Goal: Task Accomplishment & Management: Use online tool/utility

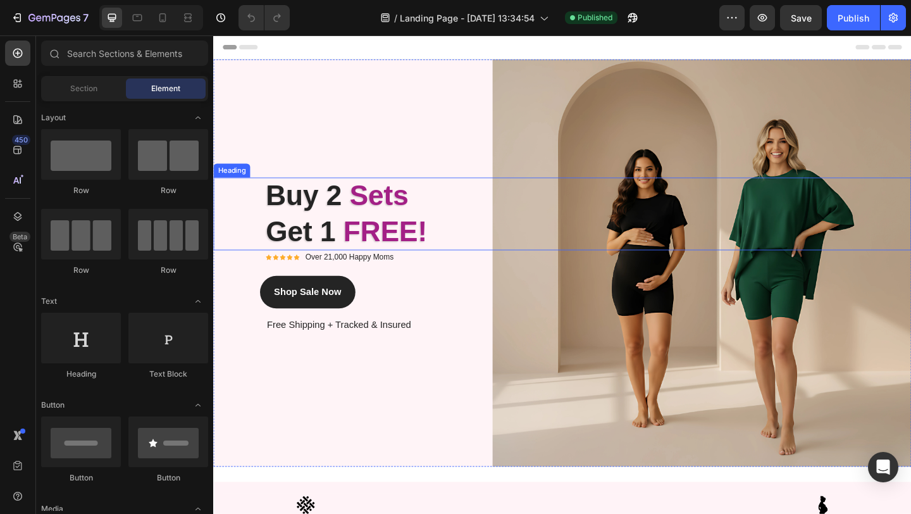
click at [383, 224] on strong "Sets" at bounding box center [393, 209] width 64 height 34
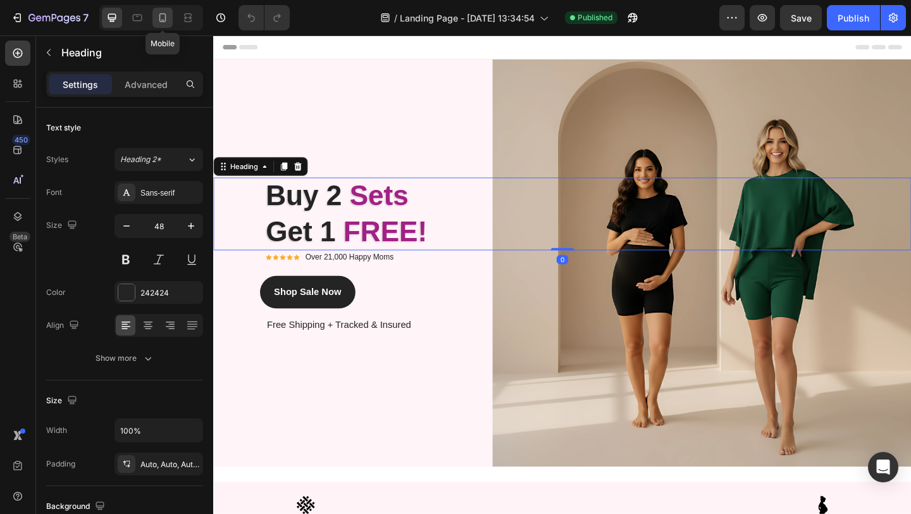
click at [159, 14] on icon at bounding box center [162, 17] width 7 height 9
type input "37"
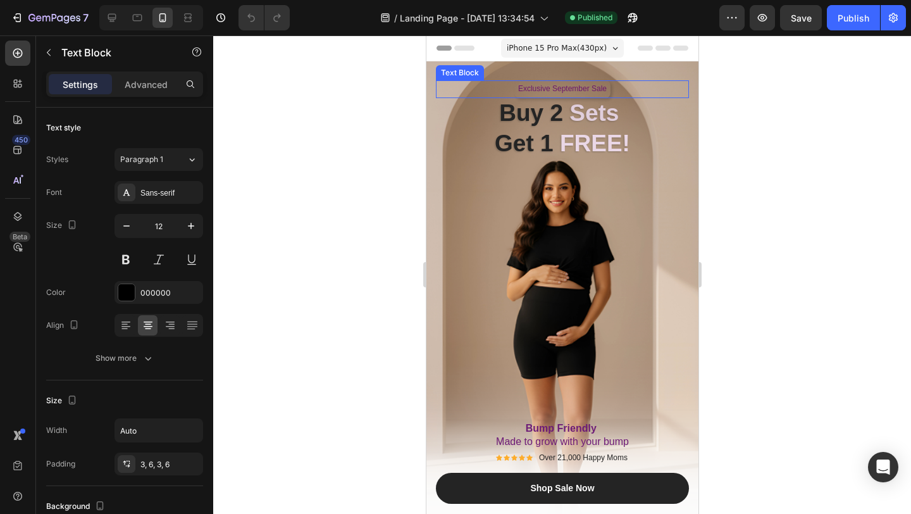
click at [554, 89] on span "Exclusive September Sale" at bounding box center [562, 88] width 89 height 9
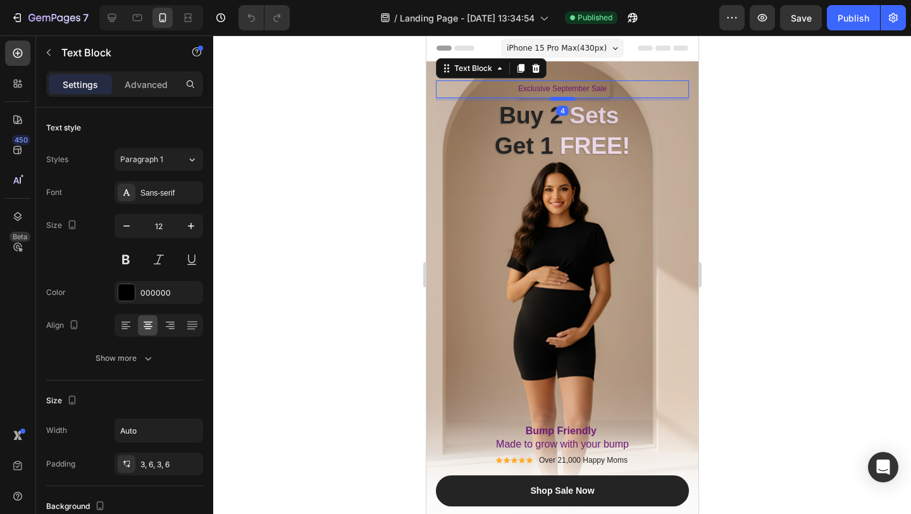
click at [557, 99] on div at bounding box center [561, 99] width 25 height 4
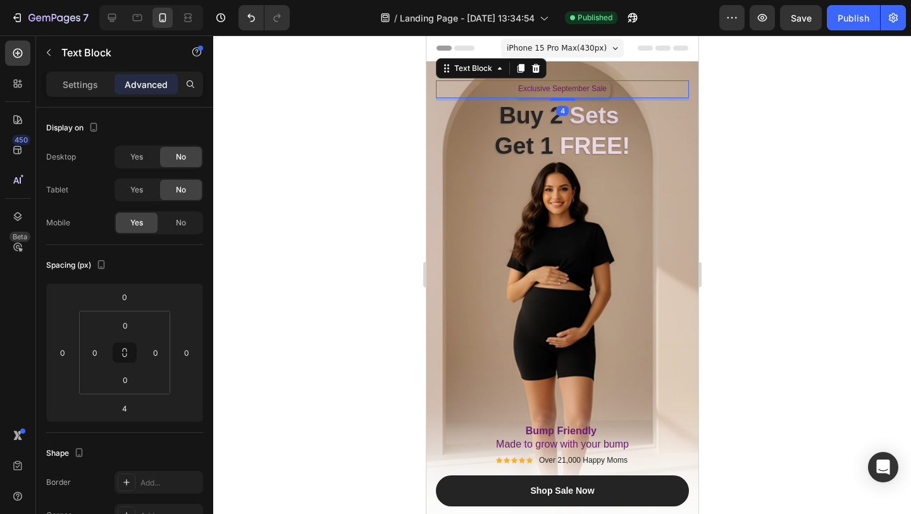
click at [578, 92] on span "Exclusive September Sale" at bounding box center [562, 88] width 89 height 9
click at [582, 90] on span "Exclusive September Sale" at bounding box center [562, 88] width 89 height 9
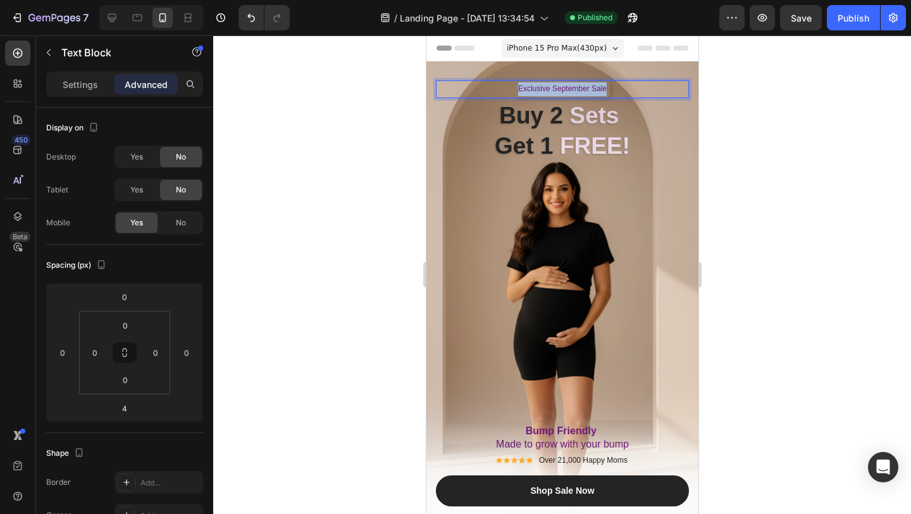
click at [582, 90] on span "Exclusive September Sale" at bounding box center [562, 88] width 89 height 9
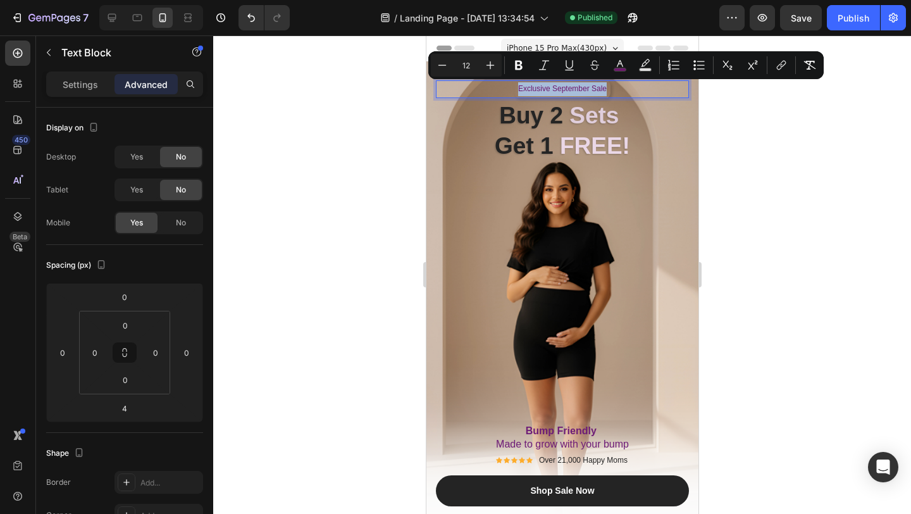
click at [582, 90] on span "Exclusive September Sale" at bounding box center [562, 88] width 89 height 9
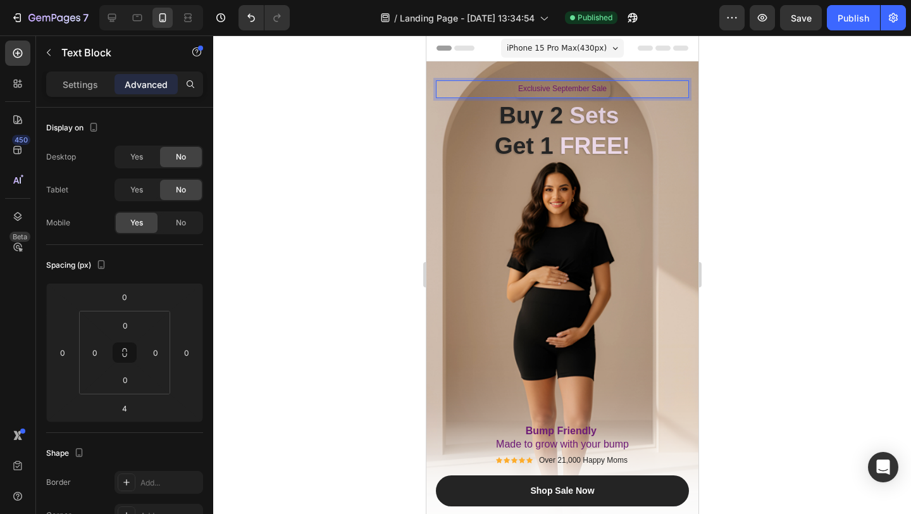
click at [551, 90] on span "Exclusive September Sale" at bounding box center [562, 88] width 89 height 9
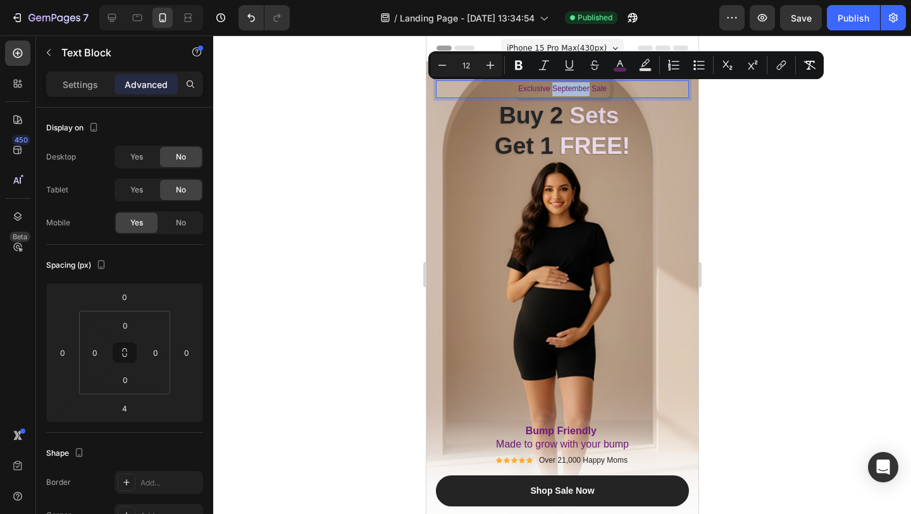
drag, startPoint x: 551, startPoint y: 90, endPoint x: 588, endPoint y: 90, distance: 36.7
click at [588, 90] on span "Exclusive September Sale" at bounding box center [562, 88] width 89 height 9
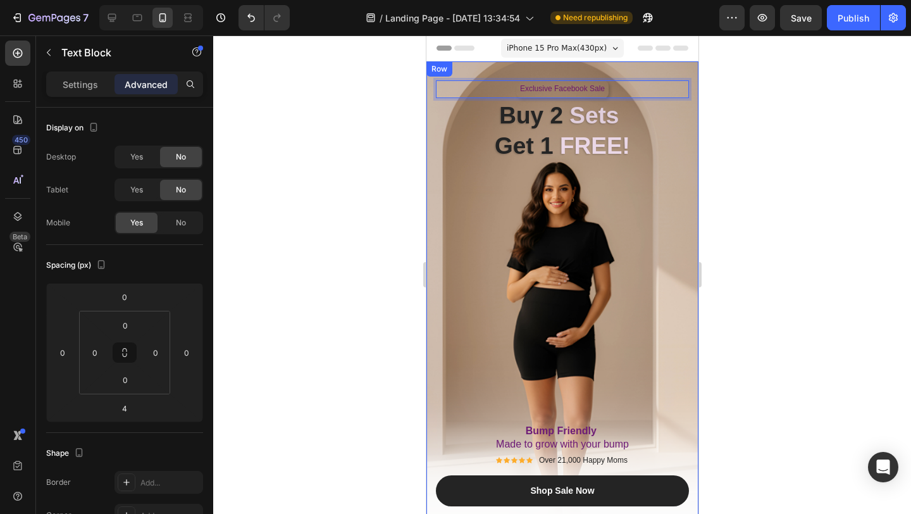
click at [656, 223] on div "Exclusive Facebook Sale Text Block 4 Row Buy 2 Sets Get 1 FREE! Heading Buy 2 S…" at bounding box center [561, 306] width 253 height 452
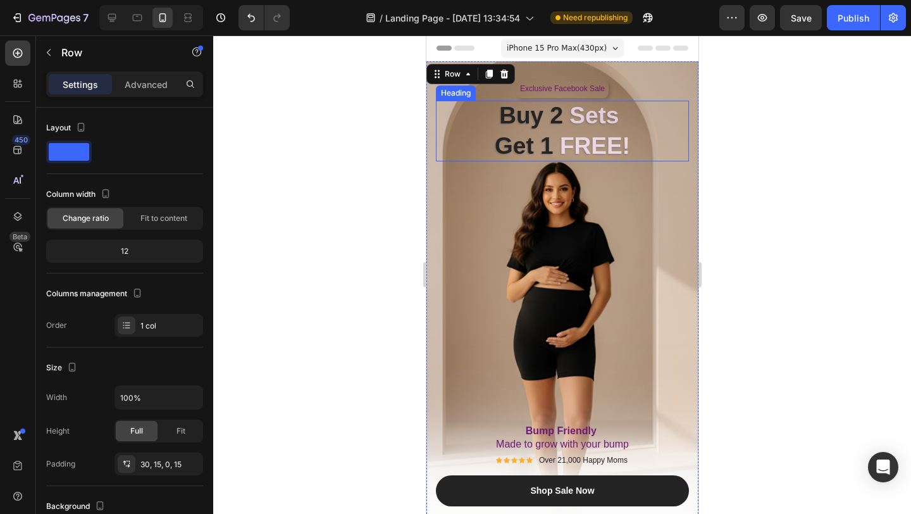
click at [561, 124] on strong "Buy 2" at bounding box center [531, 116] width 64 height 26
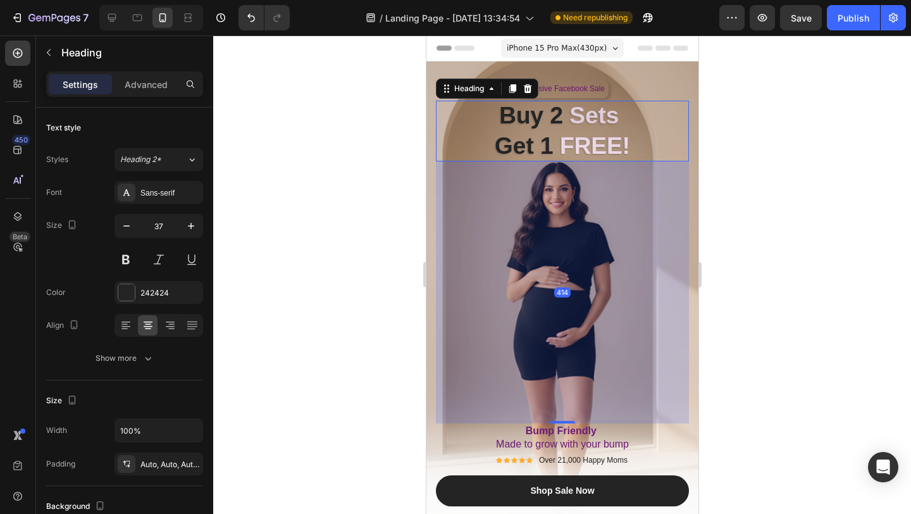
click at [630, 127] on h2 "Buy 2 Sets Get 1 FREE!" at bounding box center [561, 131] width 253 height 61
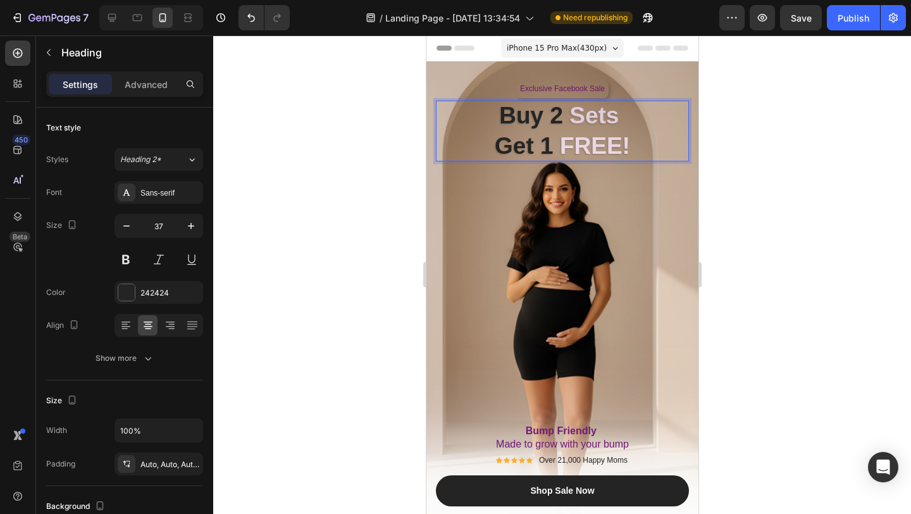
click at [633, 150] on p "Buy 2 Sets Get 1 FREE!" at bounding box center [561, 131] width 253 height 61
click at [768, 198] on div at bounding box center [562, 274] width 698 height 478
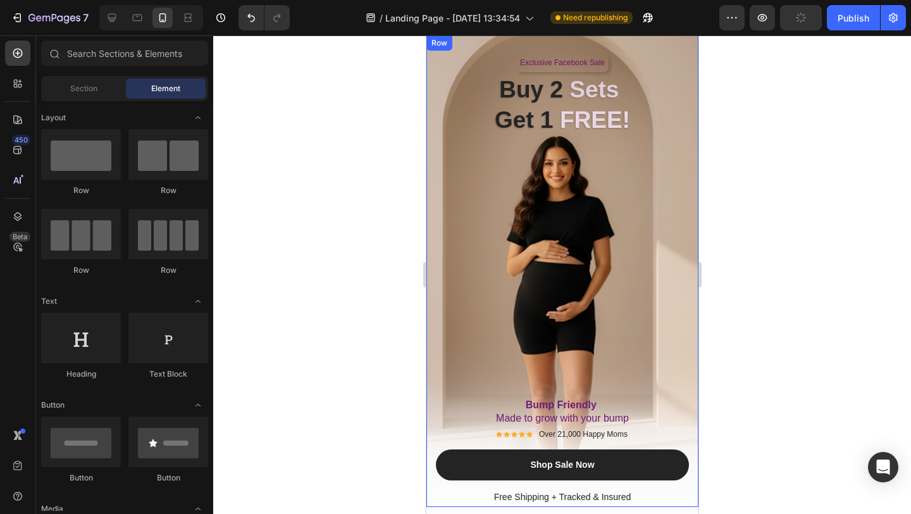
scroll to position [32, 0]
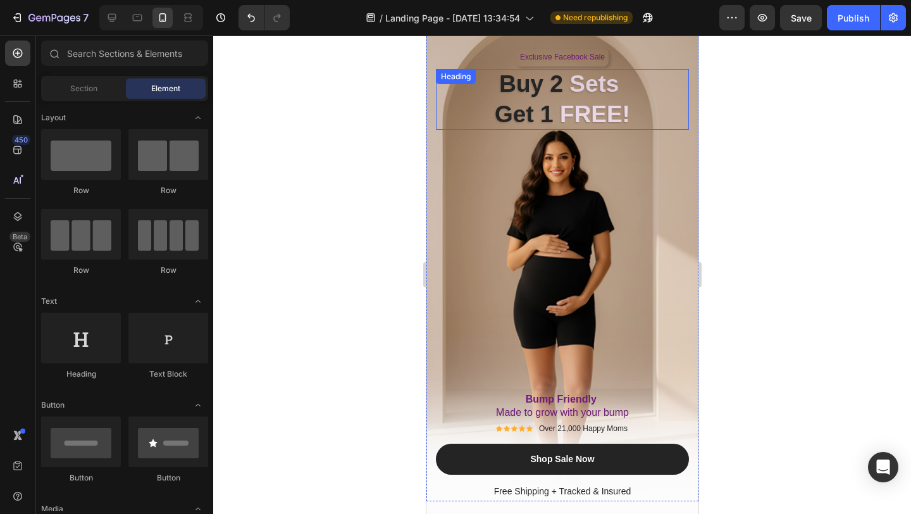
click at [610, 113] on strong "FREE!" at bounding box center [594, 114] width 70 height 26
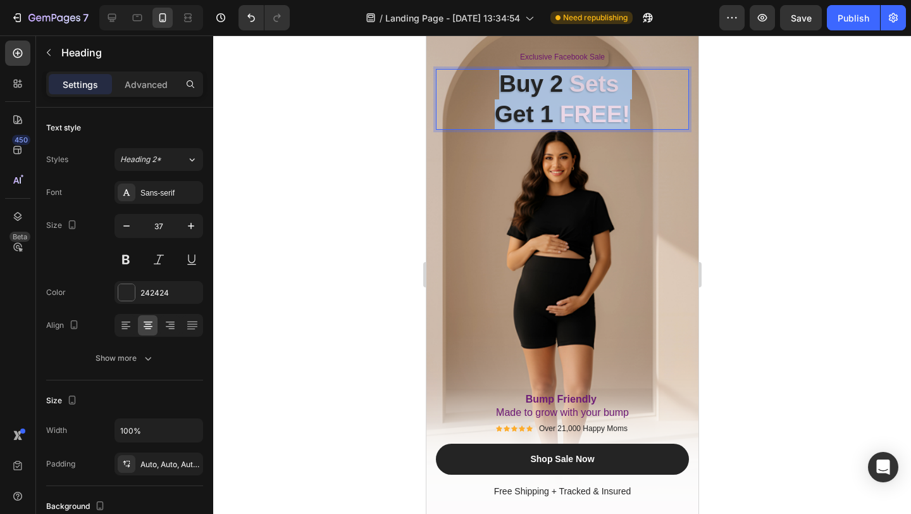
drag, startPoint x: 634, startPoint y: 113, endPoint x: 497, endPoint y: 89, distance: 139.4
click at [497, 89] on p "Buy 2 Sets Get 1 FREE!" at bounding box center [561, 99] width 253 height 61
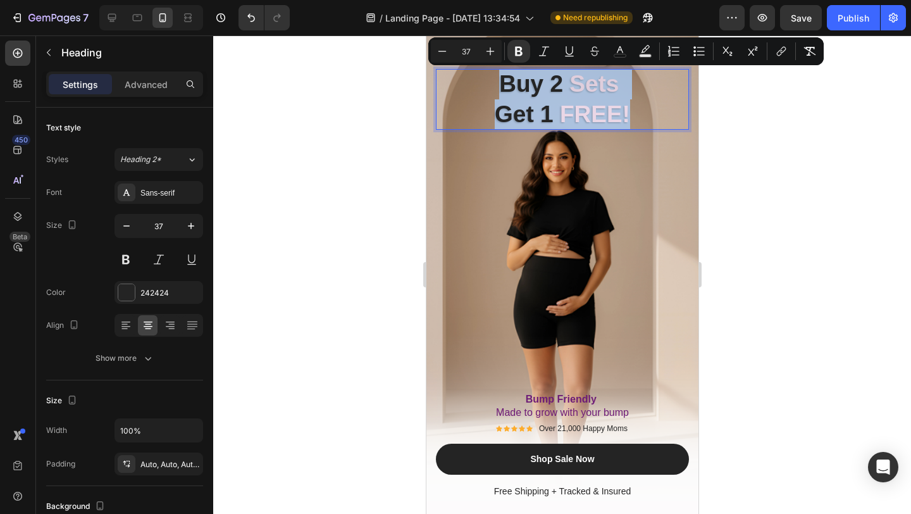
copy p "Buy 2 Sets Get 1 FREE!"
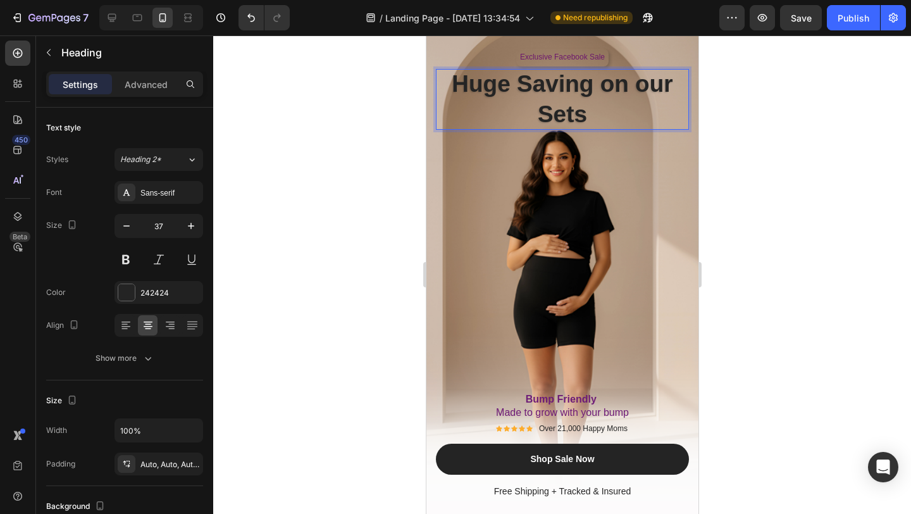
click at [563, 116] on p "Huge Saving on our Sets" at bounding box center [561, 99] width 253 height 61
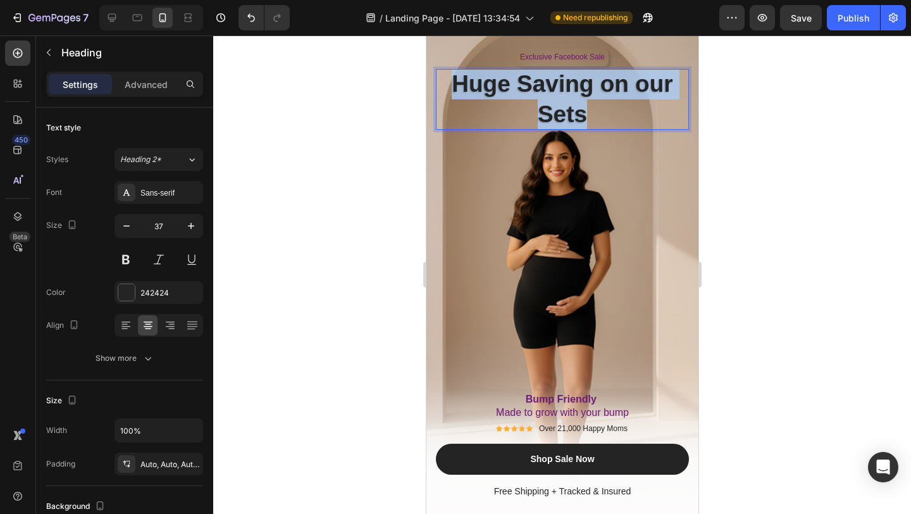
click at [563, 116] on p "Huge Saving on our Sets" at bounding box center [561, 99] width 253 height 61
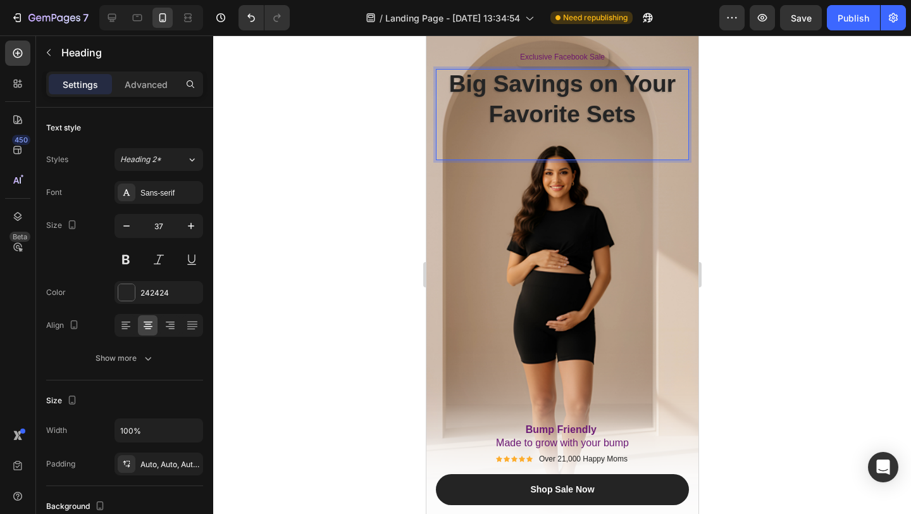
click at [521, 139] on p "Rich Text Editor. Editing area: main" at bounding box center [561, 145] width 253 height 30
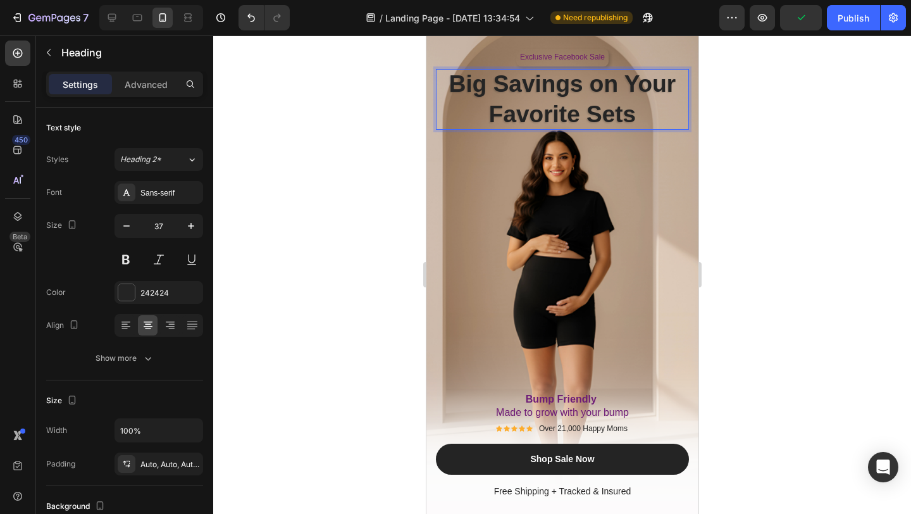
click at [591, 117] on strong "Big Savings on Your Favorite Sets" at bounding box center [562, 99] width 227 height 56
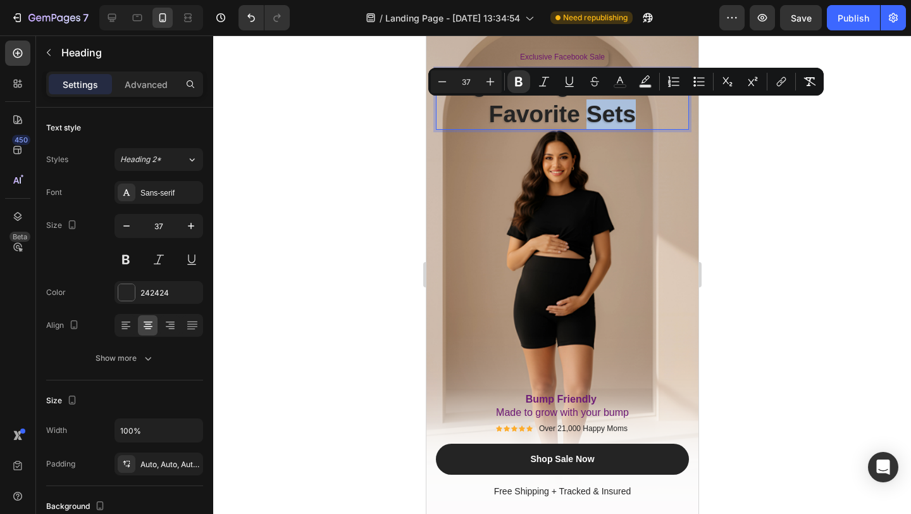
drag, startPoint x: 645, startPoint y: 115, endPoint x: 586, endPoint y: 111, distance: 59.0
click at [586, 111] on p "Big Savings on Your Favorite Sets" at bounding box center [561, 99] width 253 height 61
click at [616, 82] on icon "Editor contextual toolbar" at bounding box center [620, 81] width 13 height 13
type input "242424"
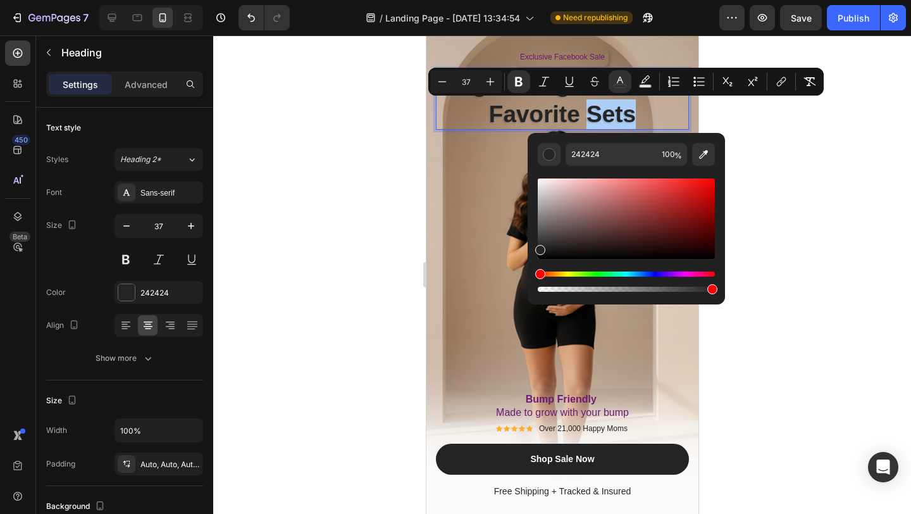
click at [690, 273] on div "Hue" at bounding box center [626, 273] width 177 height 5
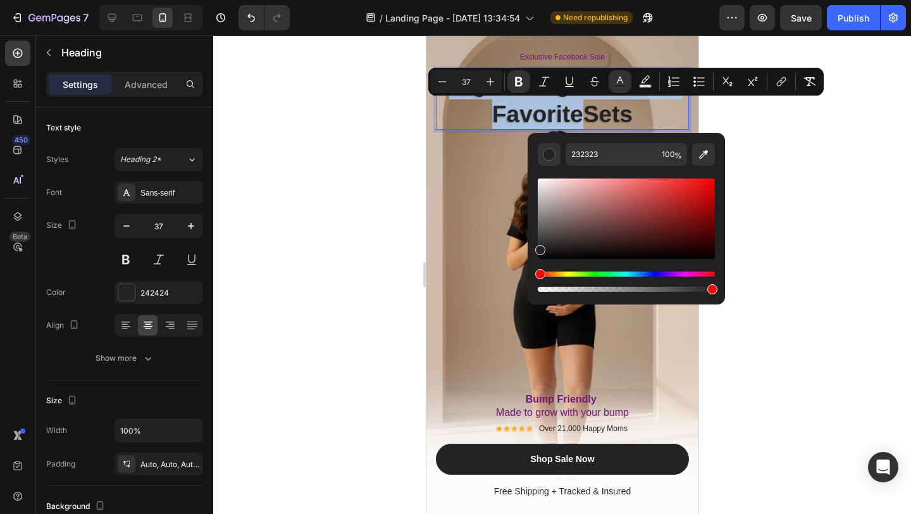
click at [688, 275] on div "Hue" at bounding box center [626, 273] width 177 height 5
click at [675, 225] on div "Editor contextual toolbar" at bounding box center [626, 218] width 177 height 80
click at [686, 275] on div "Hue" at bounding box center [626, 273] width 177 height 5
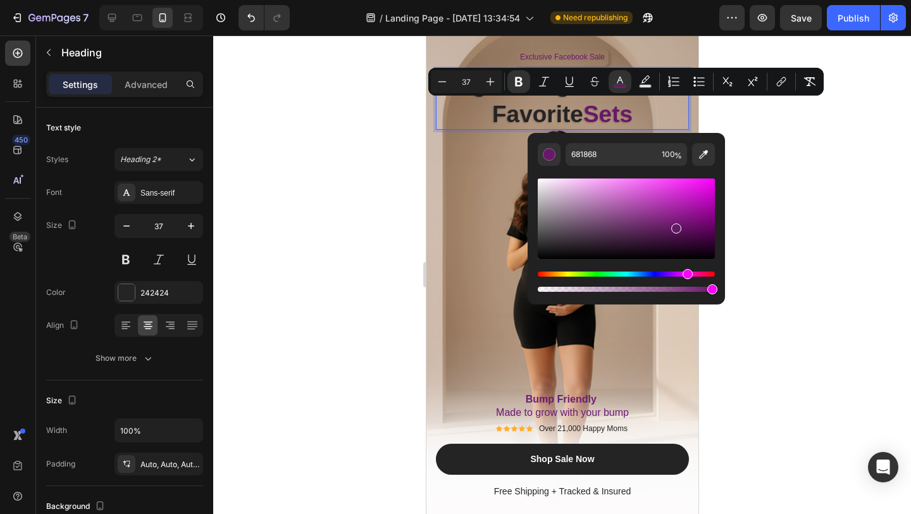
click at [666, 204] on div "Editor contextual toolbar" at bounding box center [626, 218] width 177 height 80
click at [653, 188] on div "Editor contextual toolbar" at bounding box center [626, 218] width 177 height 80
drag, startPoint x: 653, startPoint y: 188, endPoint x: 596, endPoint y: 182, distance: 57.3
click at [596, 182] on div "Editor contextual toolbar" at bounding box center [599, 185] width 10 height 10
type input "F2A2F2"
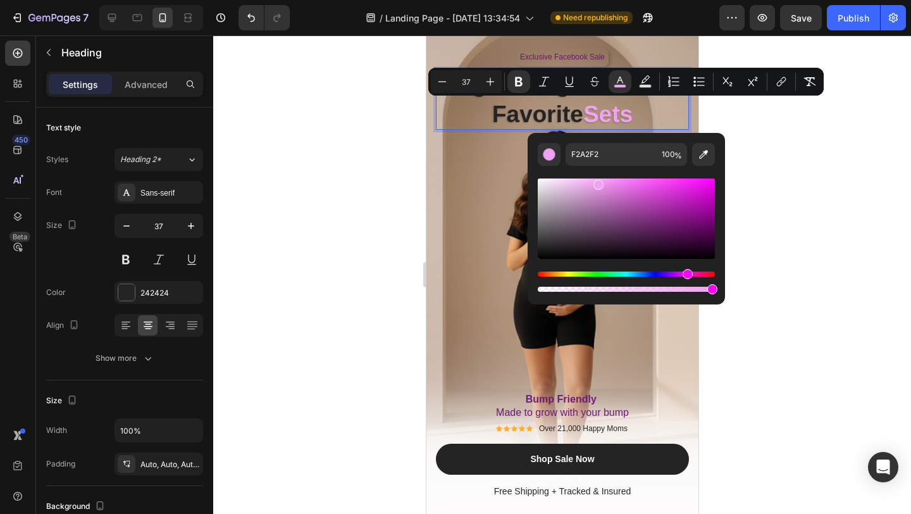
click at [469, 154] on div "Exclusive Facebook Sale Text Block Row Big Savings on Your Favorite Sets Headin…" at bounding box center [561, 275] width 253 height 452
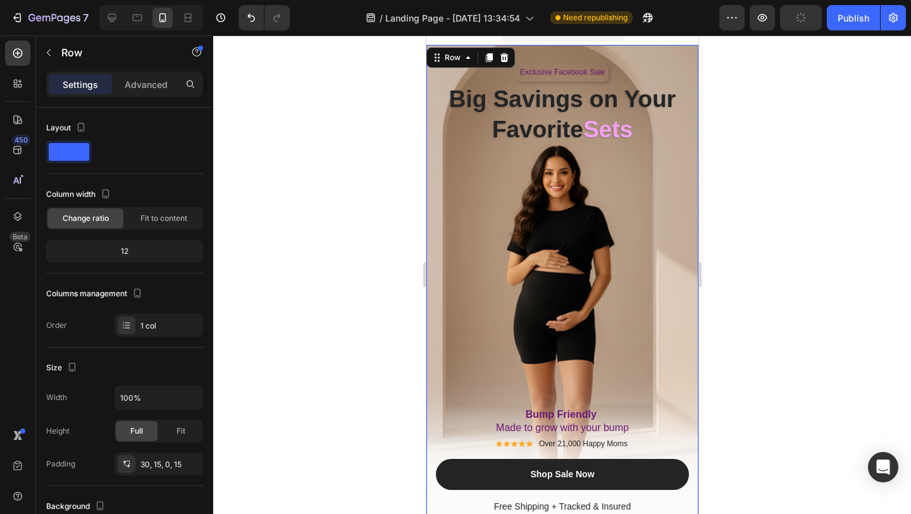
scroll to position [0, 0]
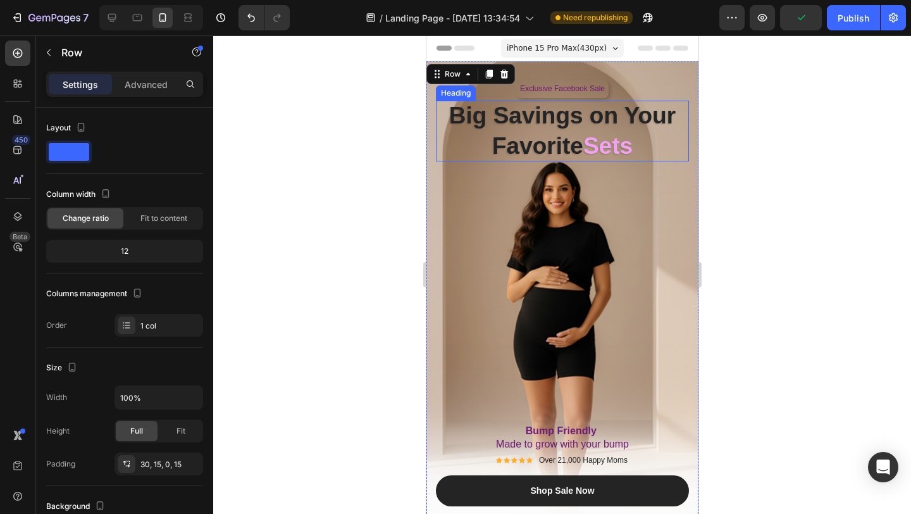
click at [504, 115] on strong "Big Savings on Your Favorite" at bounding box center [562, 131] width 227 height 56
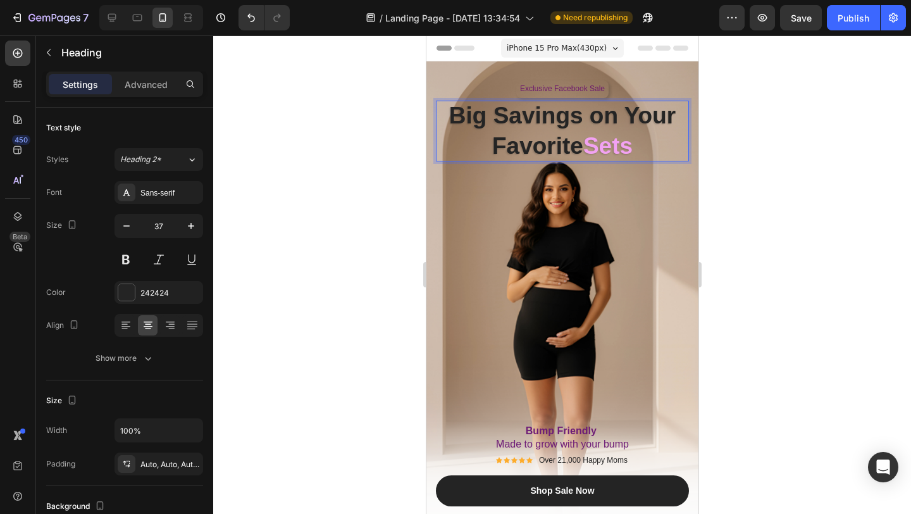
click at [641, 149] on p "Big Savings on Your Favorite Sets" at bounding box center [561, 131] width 253 height 61
click at [370, 173] on div at bounding box center [562, 274] width 698 height 478
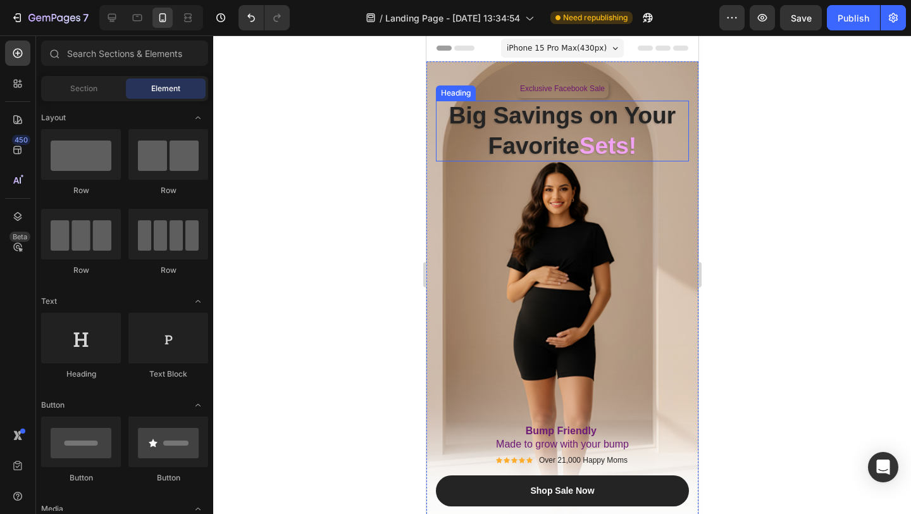
click at [505, 139] on strong "Big Savings on Your Favorite" at bounding box center [562, 131] width 227 height 56
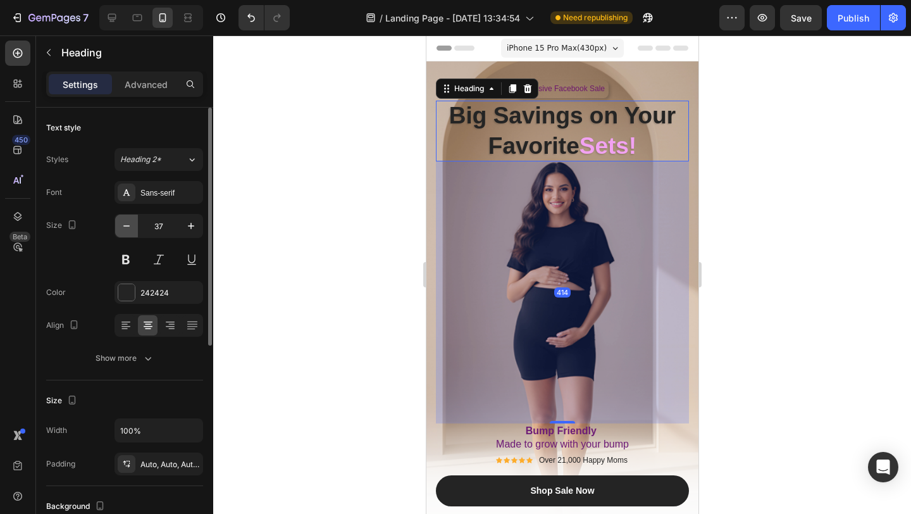
click at [130, 225] on icon "button" at bounding box center [126, 226] width 13 height 13
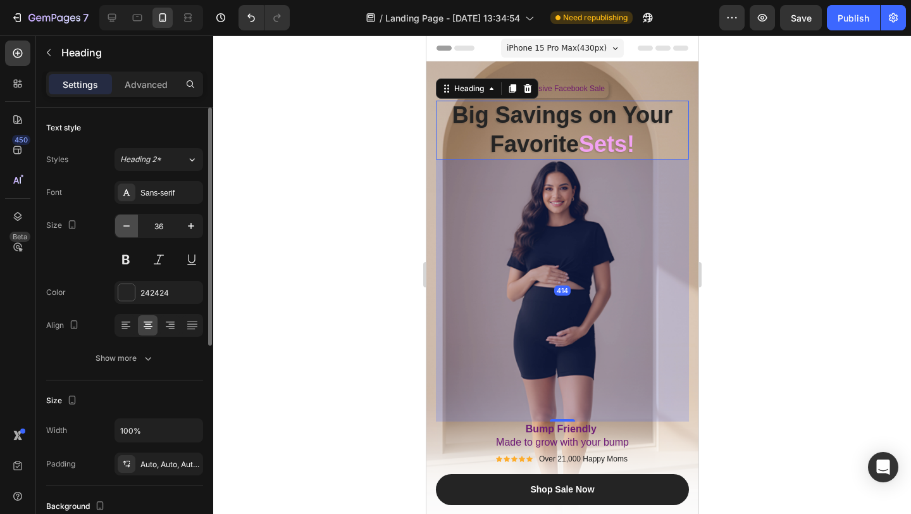
click at [130, 225] on icon "button" at bounding box center [126, 226] width 13 height 13
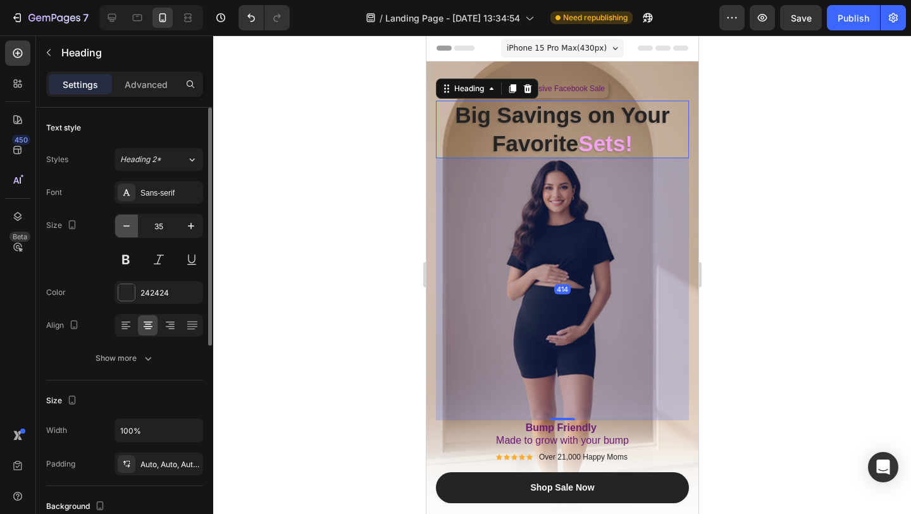
click at [130, 225] on icon "button" at bounding box center [126, 226] width 13 height 13
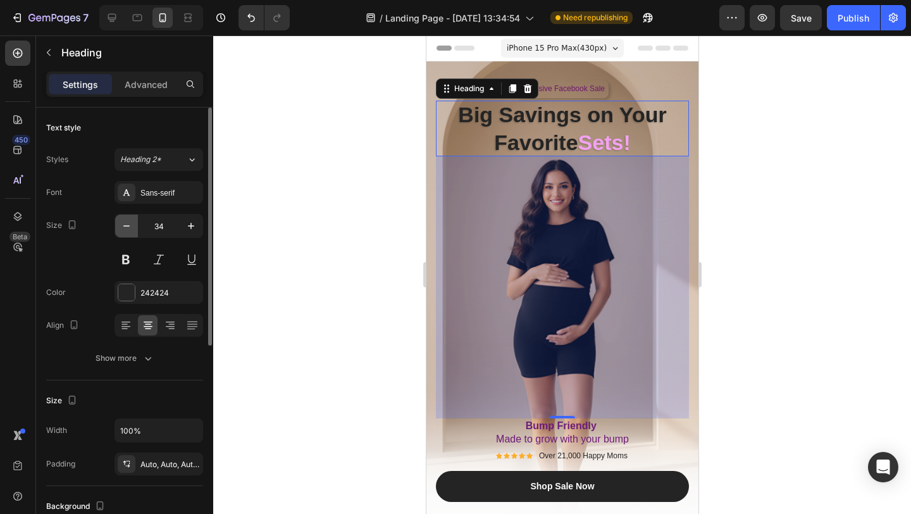
type input "33"
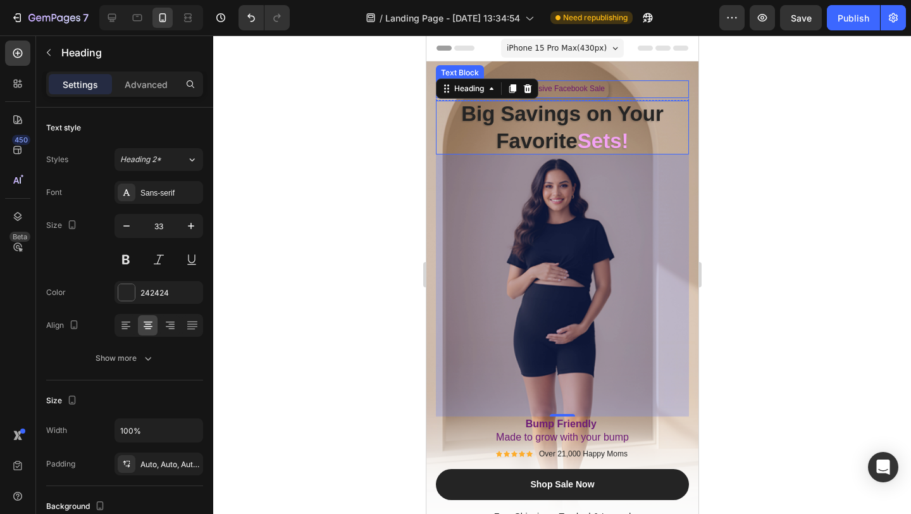
click at [581, 91] on span "Exclusive Facebook Sale" at bounding box center [562, 88] width 85 height 9
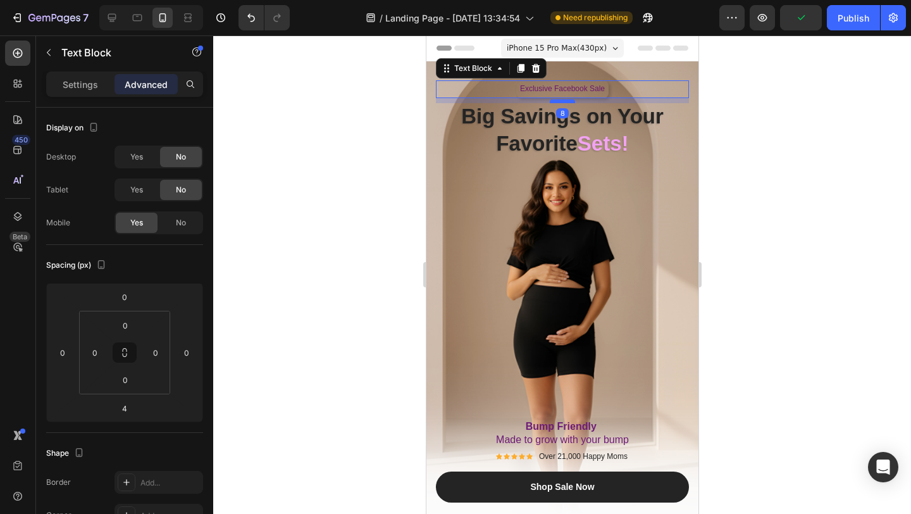
click at [564, 101] on div at bounding box center [561, 101] width 25 height 4
type input "8"
click at [327, 187] on div at bounding box center [562, 274] width 698 height 478
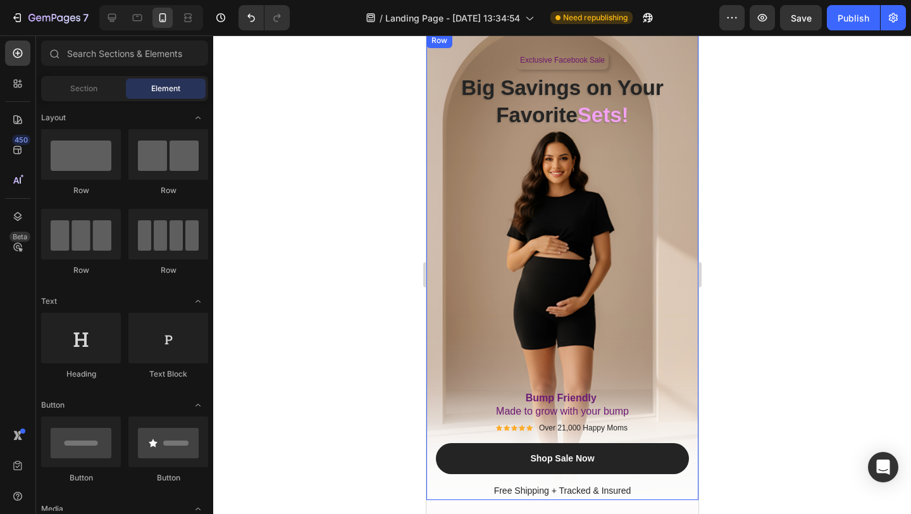
scroll to position [34, 0]
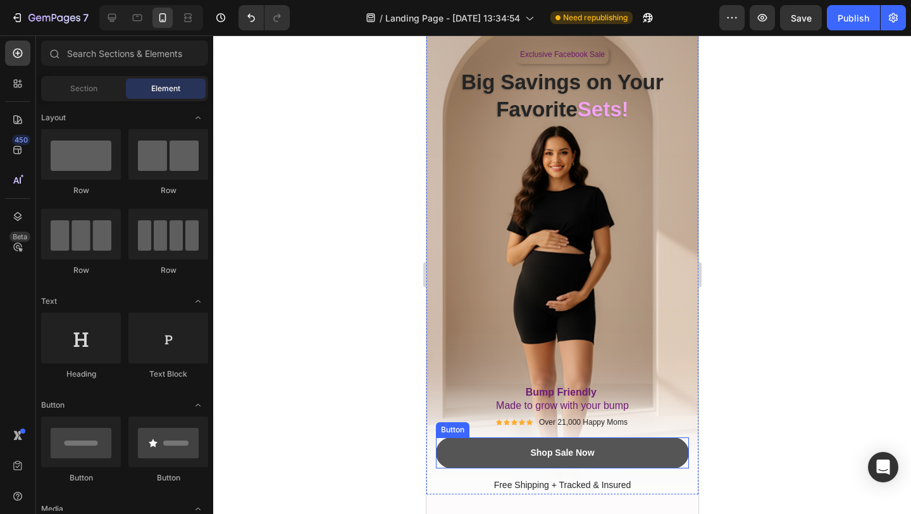
click at [476, 453] on link "Shop Sale Now" at bounding box center [561, 452] width 253 height 31
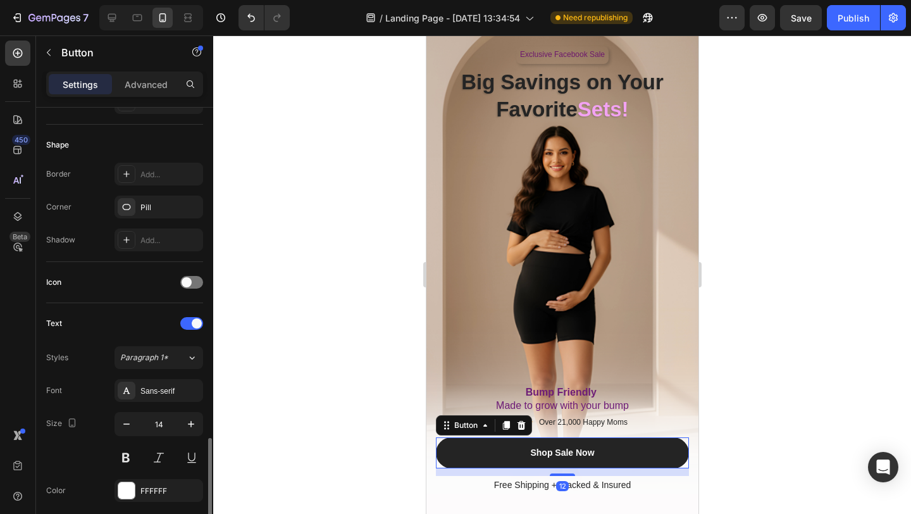
scroll to position [531, 0]
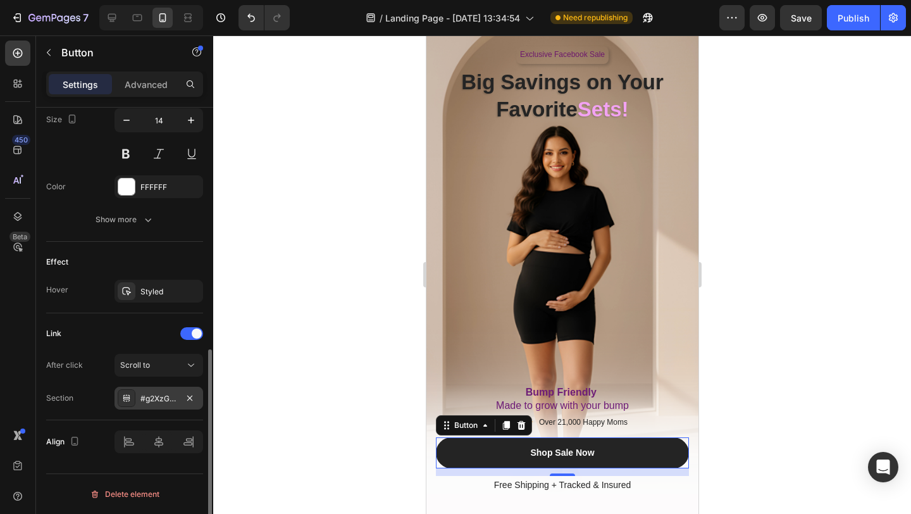
click at [151, 399] on div "#g2XzGnway0" at bounding box center [158, 398] width 37 height 11
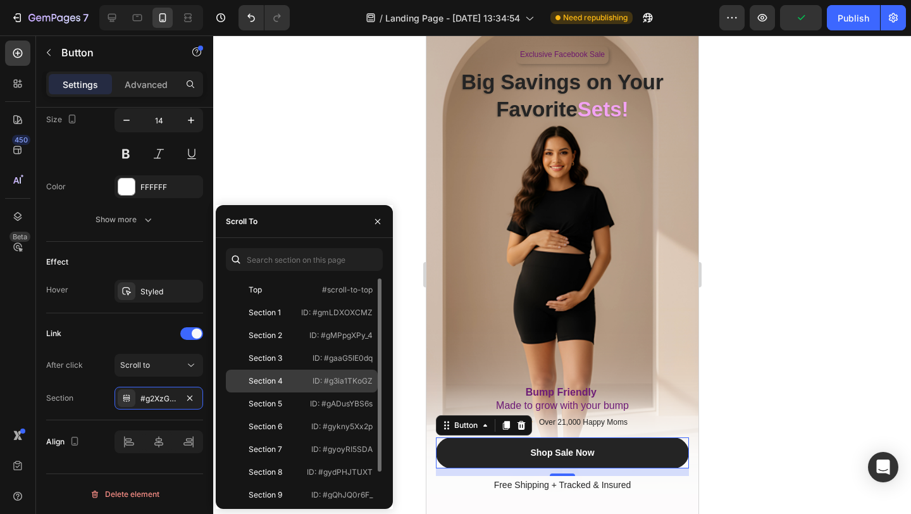
click at [278, 378] on div "Section 4" at bounding box center [266, 380] width 34 height 11
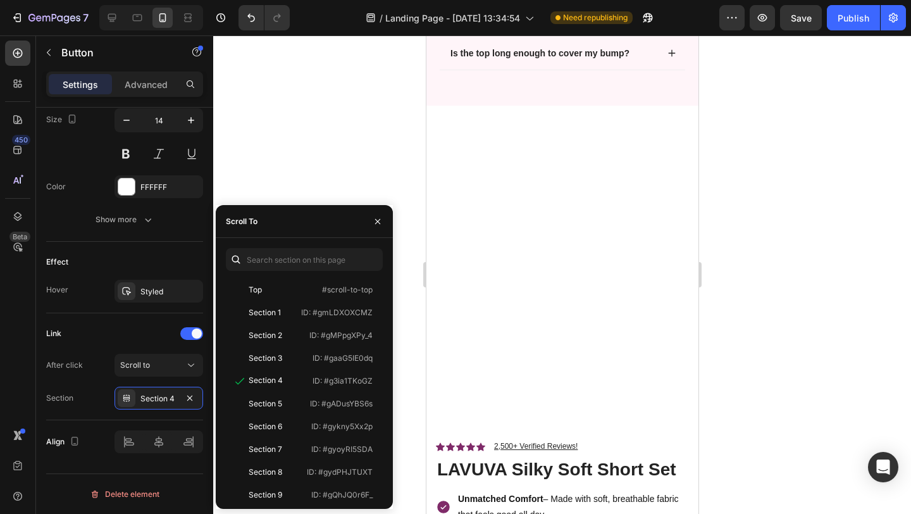
scroll to position [1219, 0]
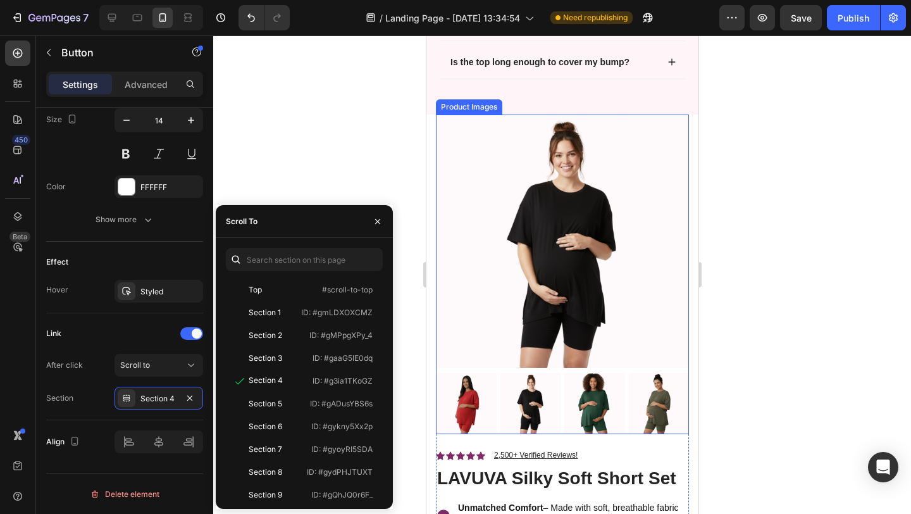
click at [446, 125] on img at bounding box center [561, 241] width 253 height 253
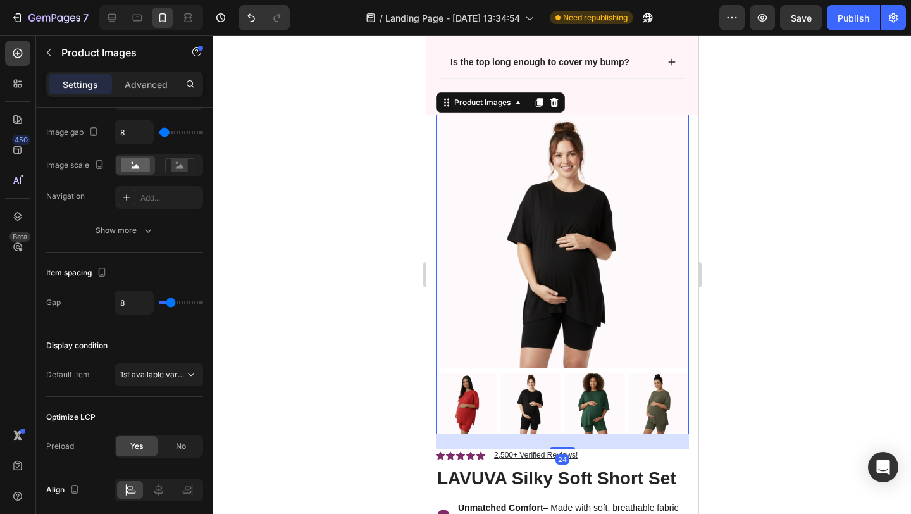
scroll to position [0, 0]
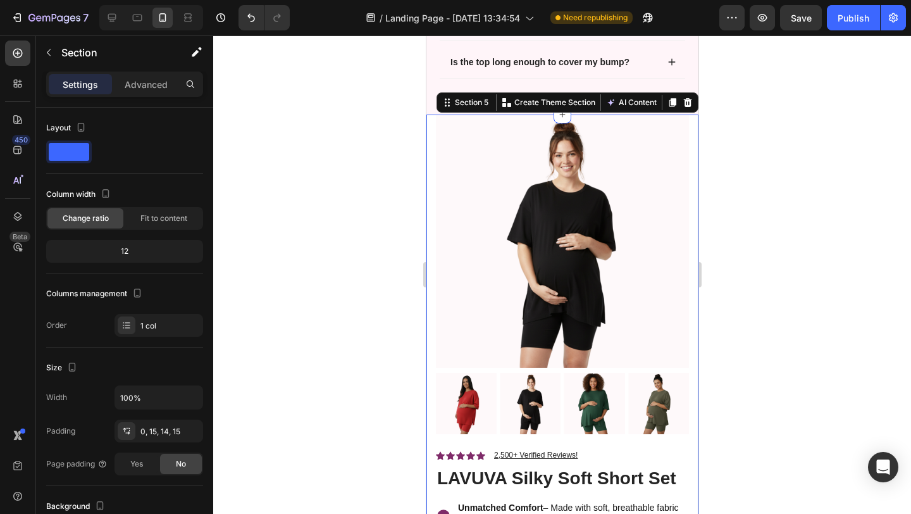
click at [723, 157] on div at bounding box center [562, 274] width 698 height 478
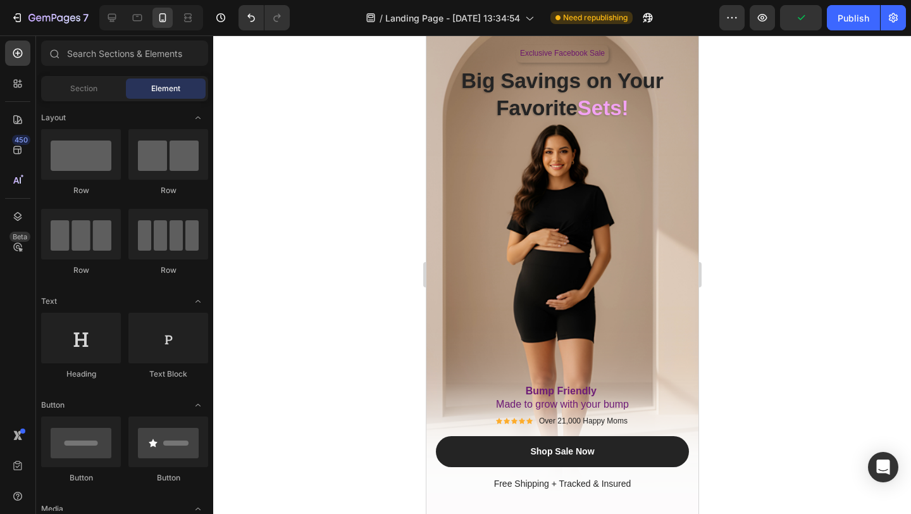
scroll to position [117, 0]
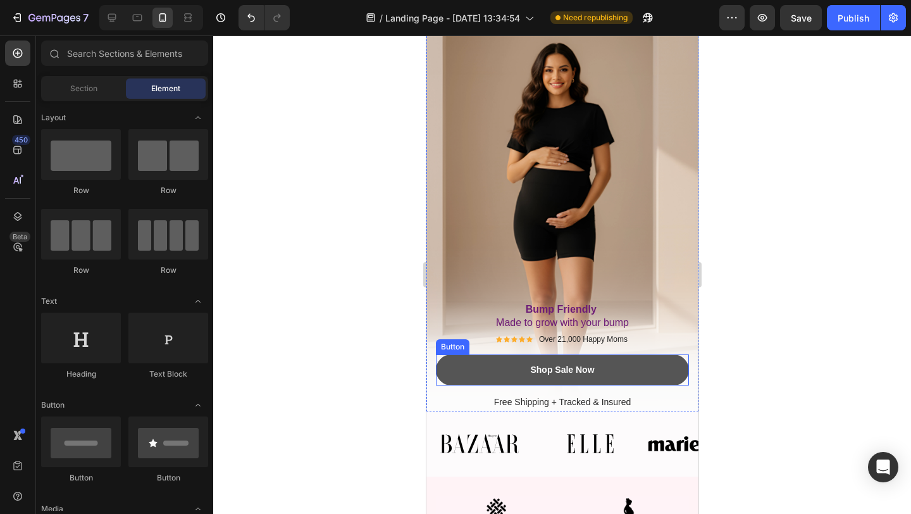
click at [483, 376] on link "Shop Sale Now" at bounding box center [561, 369] width 253 height 31
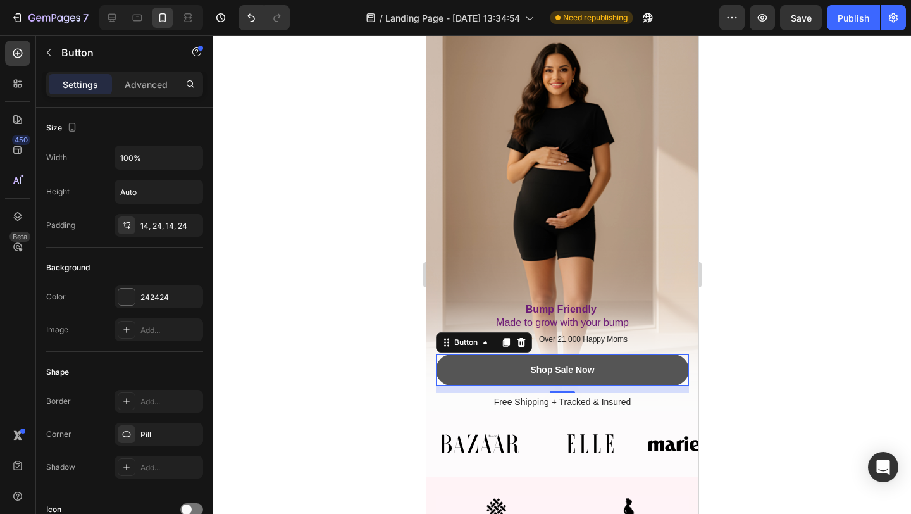
click at [476, 370] on link "Shop Sale Now" at bounding box center [561, 369] width 253 height 31
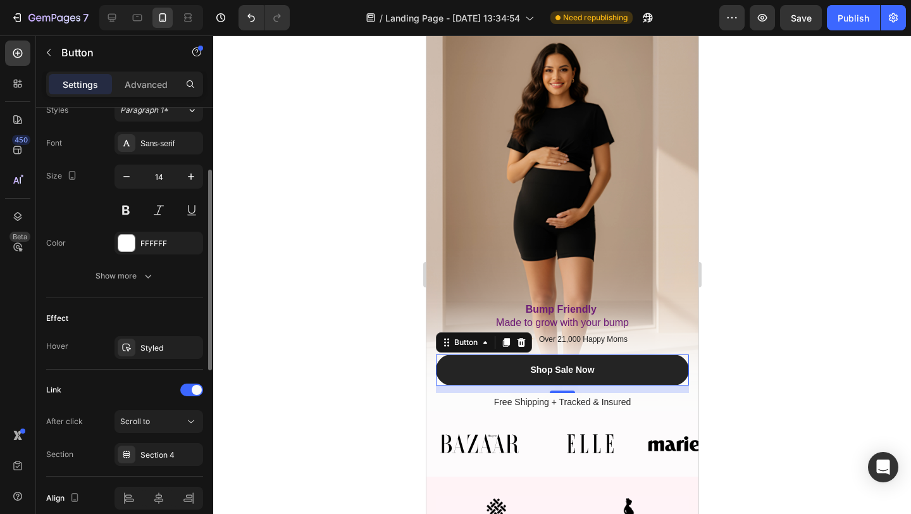
scroll to position [531, 0]
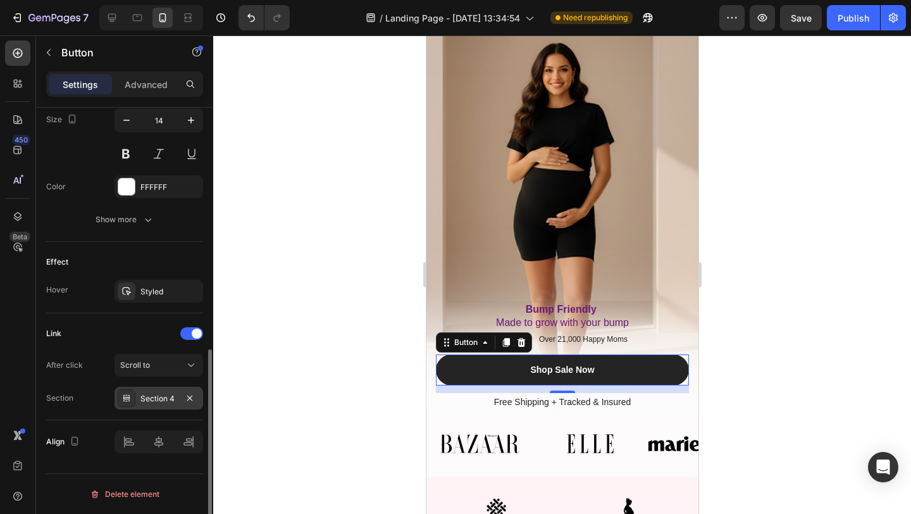
click at [146, 397] on div "Section 4" at bounding box center [158, 398] width 37 height 11
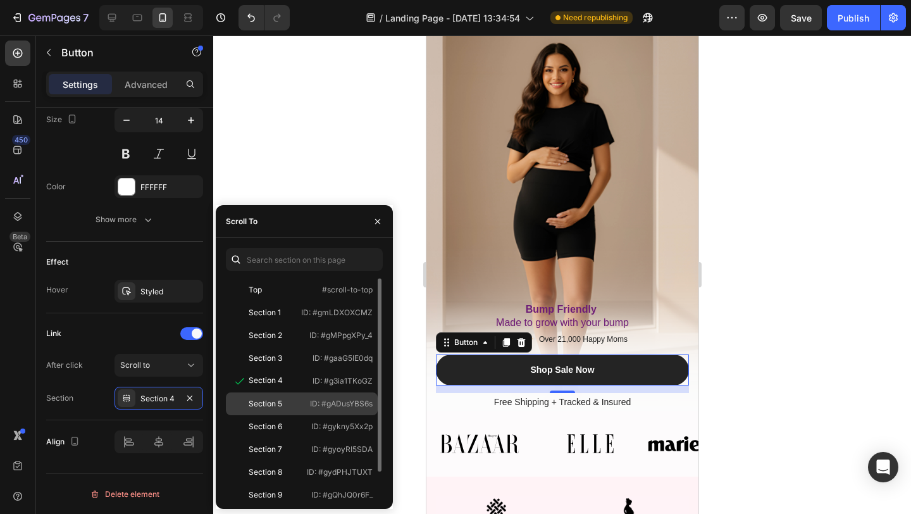
click at [274, 399] on div "Section 5" at bounding box center [266, 403] width 34 height 11
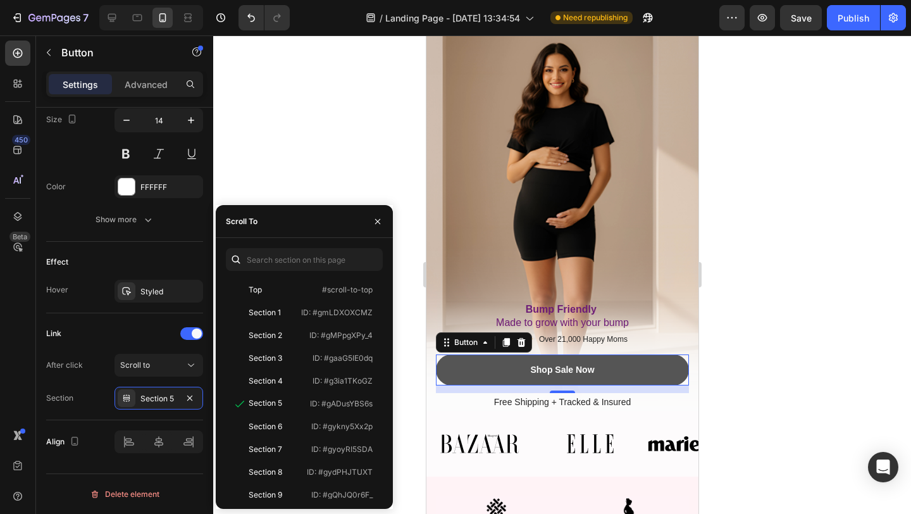
click at [617, 370] on link "Shop Sale Now" at bounding box center [561, 369] width 253 height 31
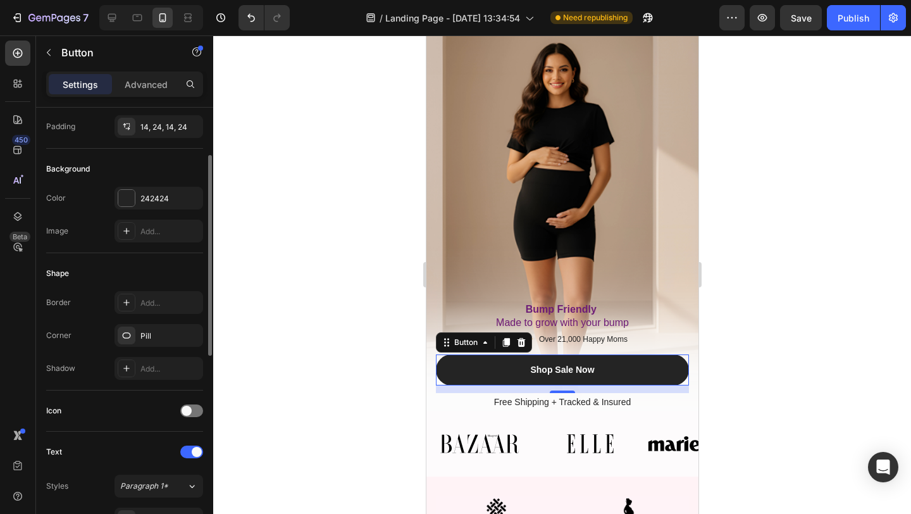
scroll to position [109, 0]
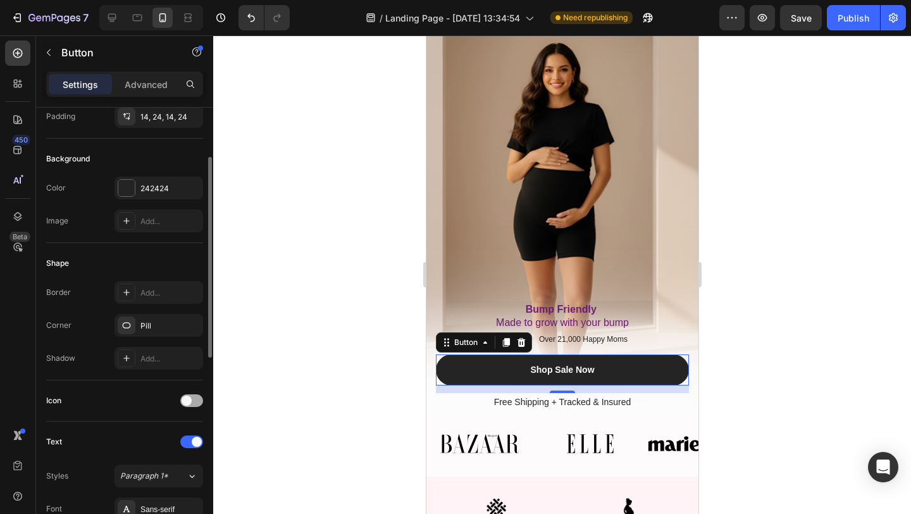
click at [191, 400] on span at bounding box center [187, 400] width 10 height 10
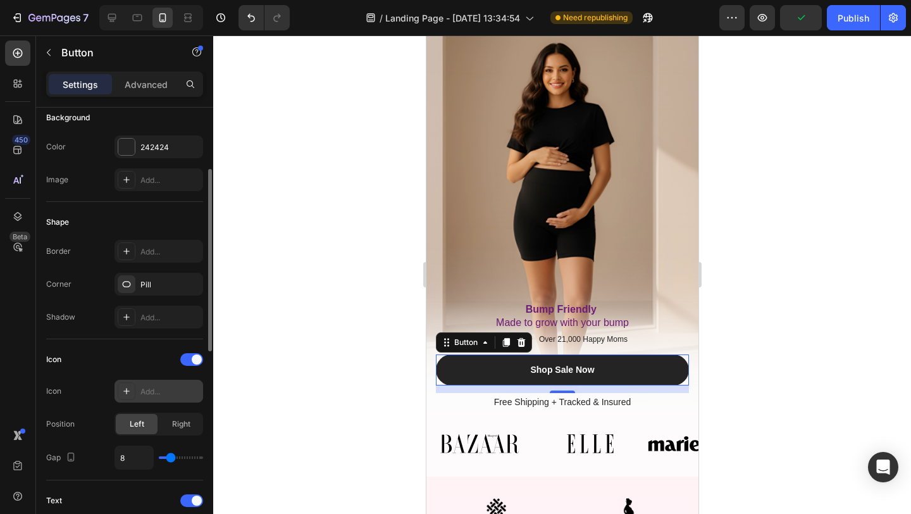
scroll to position [164, 0]
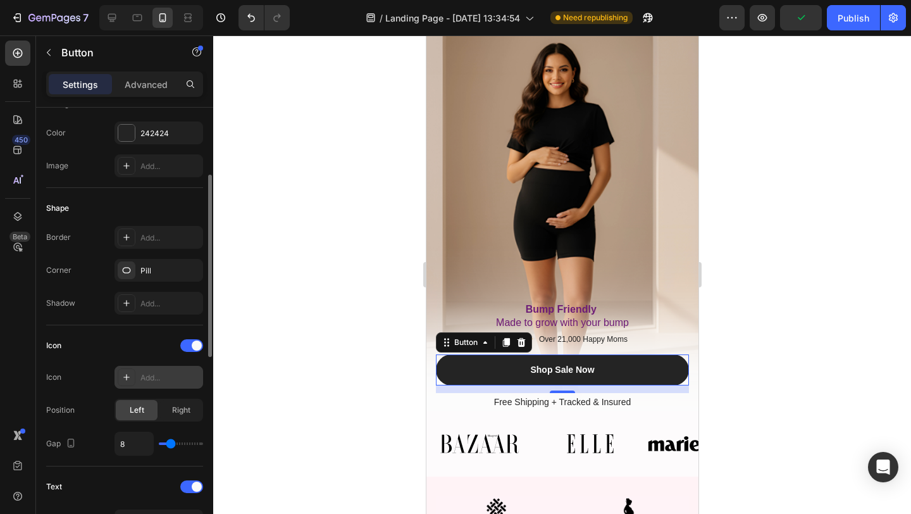
click at [160, 379] on div "Add..." at bounding box center [169, 377] width 59 height 11
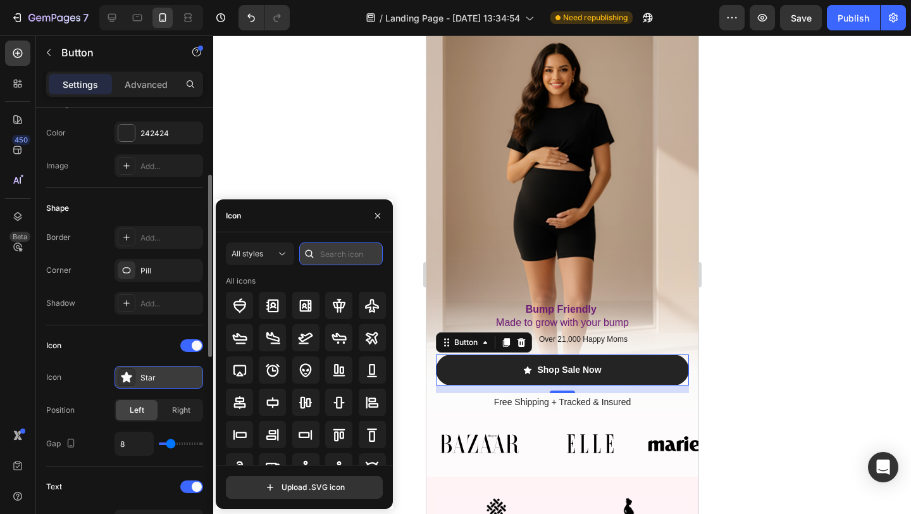
click at [333, 251] on input "text" at bounding box center [341, 253] width 84 height 23
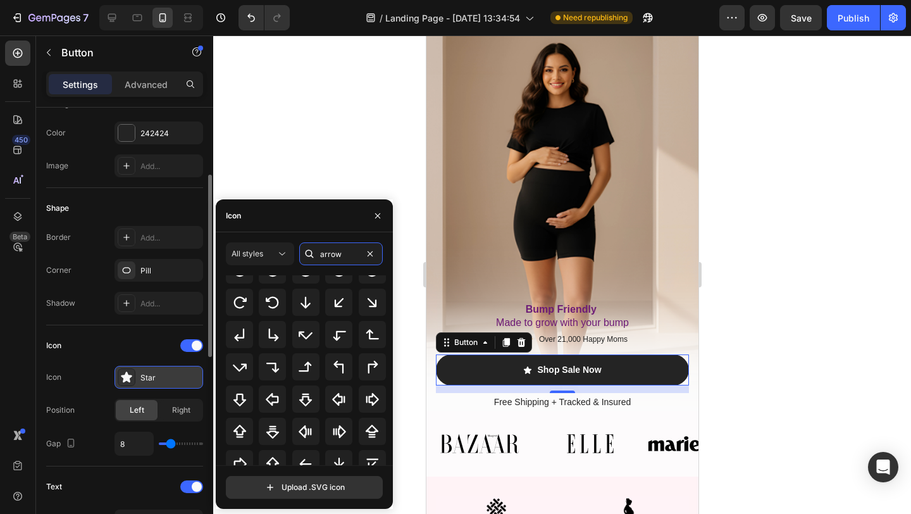
scroll to position [139, 0]
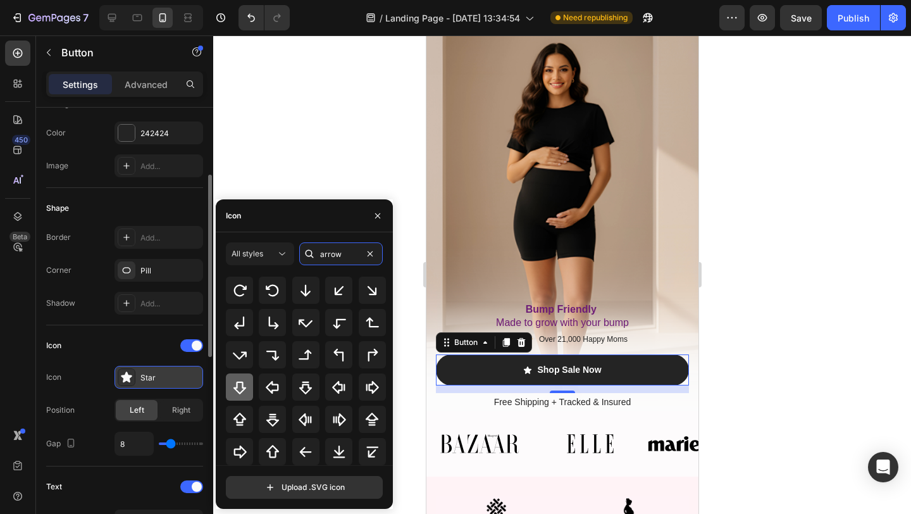
type input "arrow"
click at [241, 387] on icon at bounding box center [239, 387] width 15 height 15
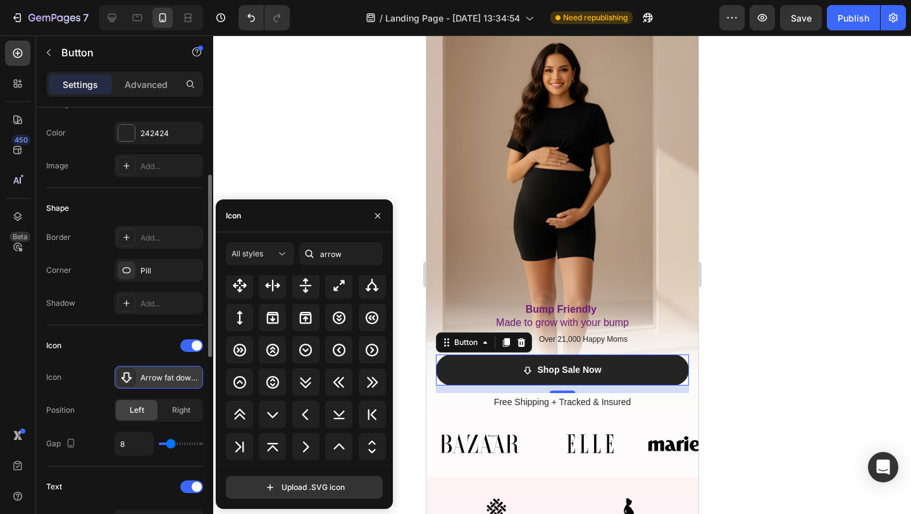
scroll to position [531, 0]
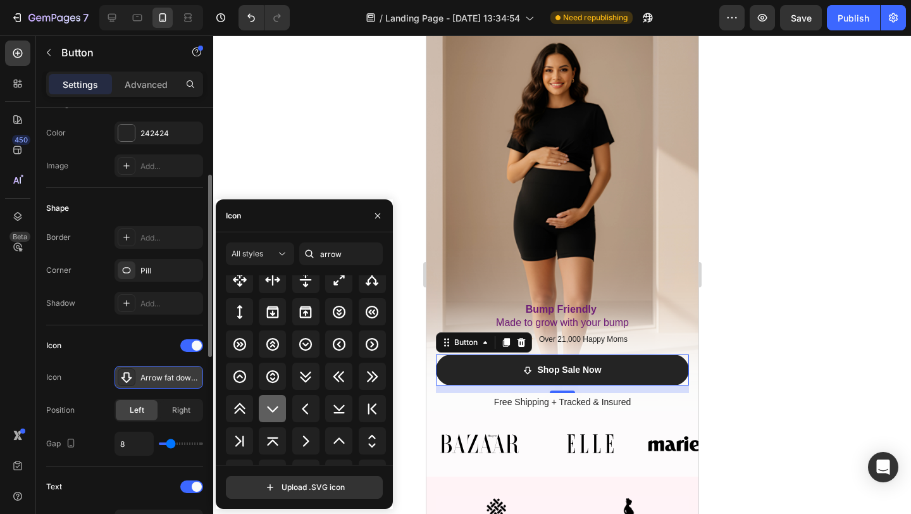
click at [273, 413] on icon at bounding box center [272, 408] width 15 height 15
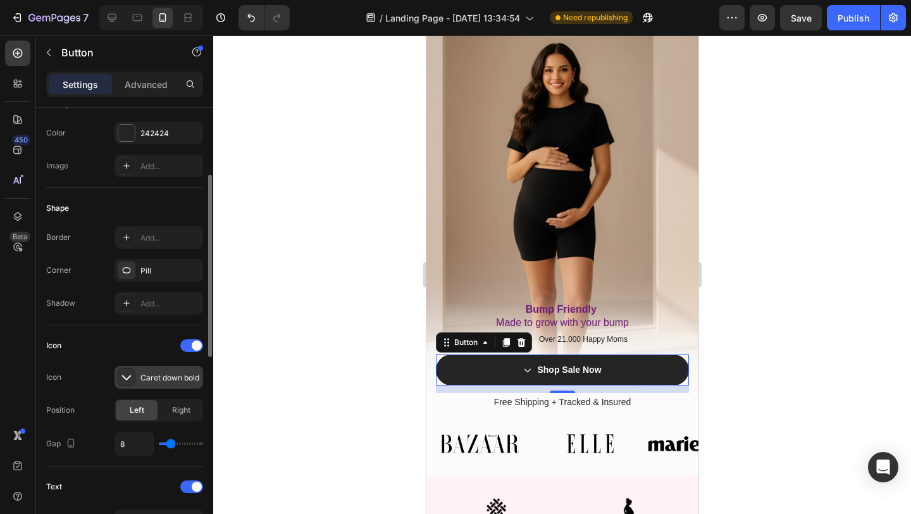
click at [320, 146] on div at bounding box center [562, 274] width 698 height 478
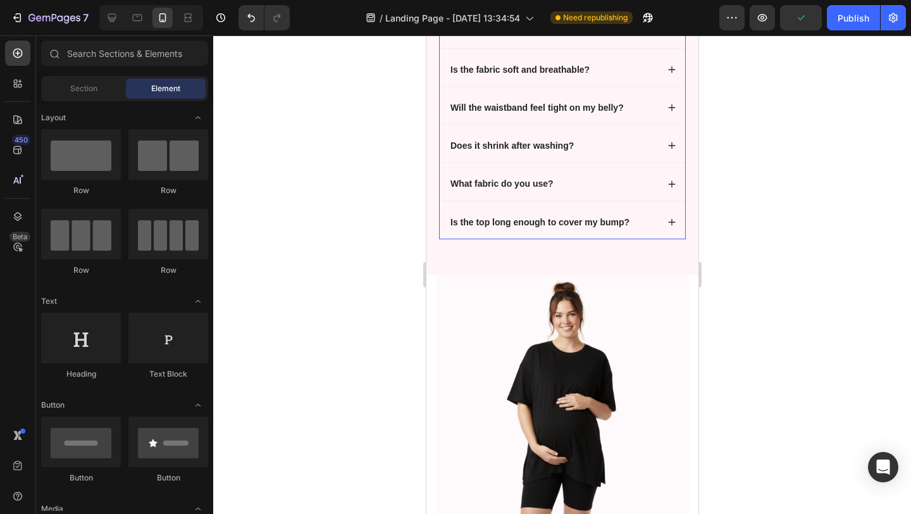
scroll to position [1054, 0]
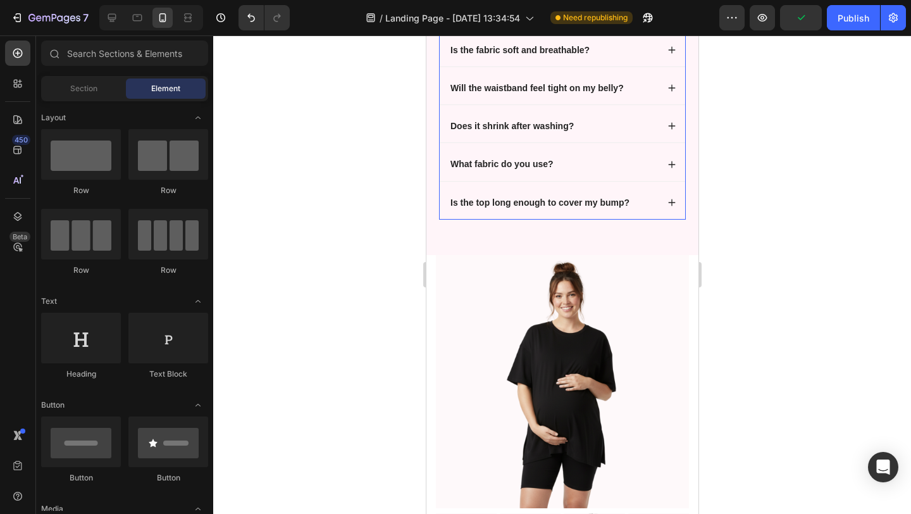
click at [582, 167] on div "What fabric do you use?" at bounding box center [552, 163] width 209 height 15
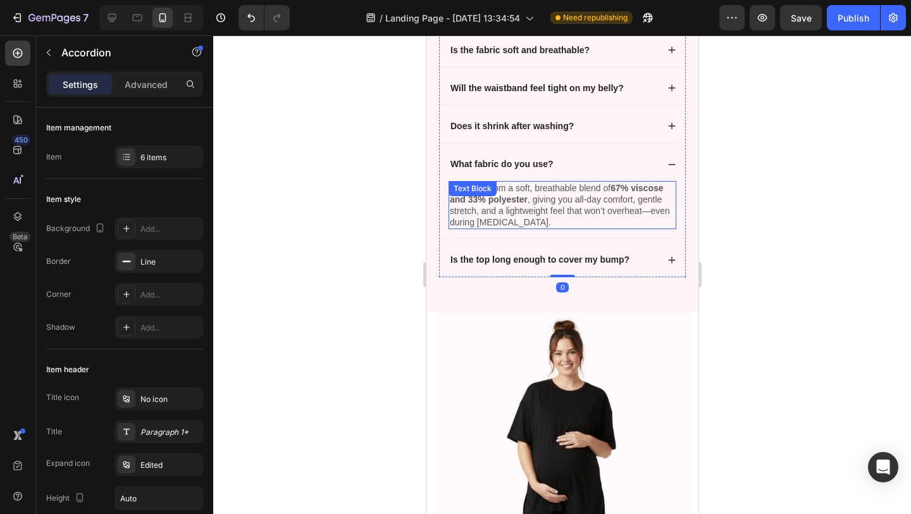
click at [530, 223] on p "It’s made from a soft, breathable blend of 67% viscose and 33% polyester , givi…" at bounding box center [561, 205] width 225 height 46
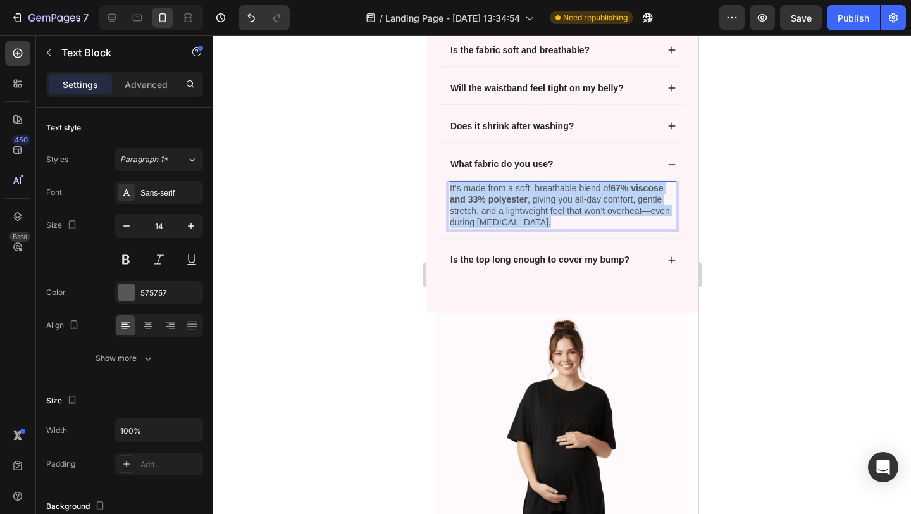
click at [530, 223] on p "It’s made from a soft, breathable blend of 67% viscose and 33% polyester , givi…" at bounding box center [561, 205] width 225 height 46
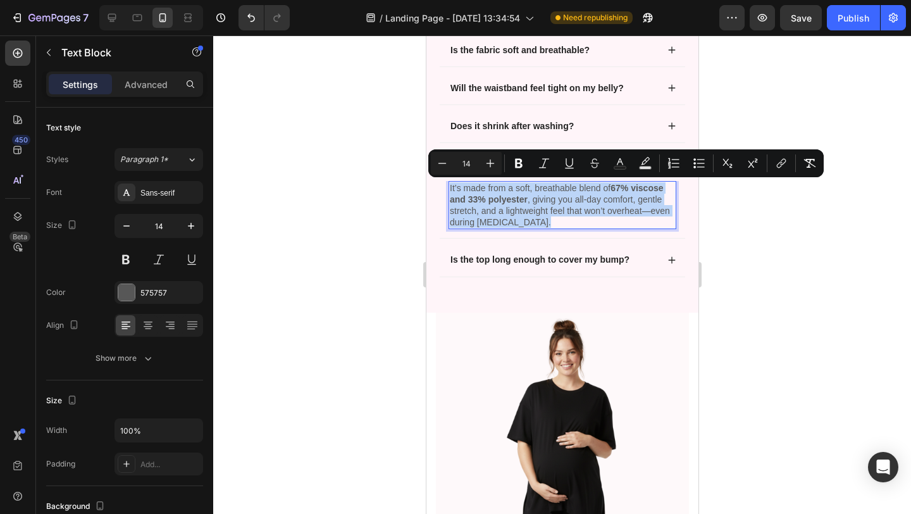
copy p "It’s made from a soft, breathable blend of 67% viscose and 33% polyester , givi…"
click at [495, 198] on strong "67% viscose and 33% polyester" at bounding box center [556, 194] width 214 height 22
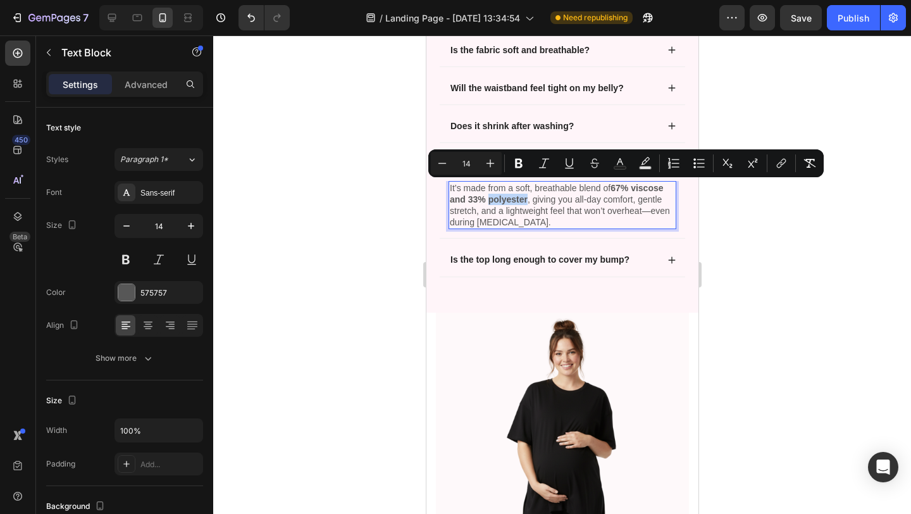
click at [495, 198] on strong "67% viscose and 33% polyester" at bounding box center [556, 194] width 214 height 22
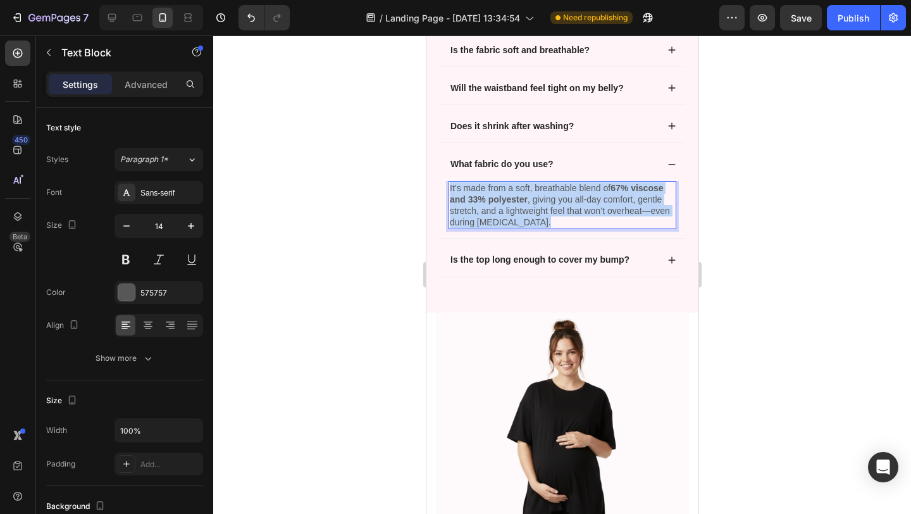
click at [495, 198] on strong "67% viscose and 33% polyester" at bounding box center [556, 194] width 214 height 22
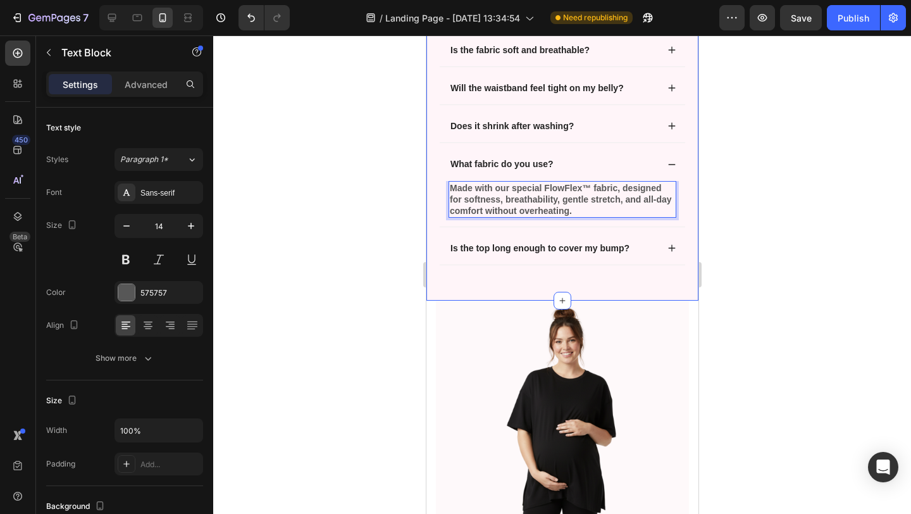
click at [351, 218] on div at bounding box center [562, 274] width 698 height 478
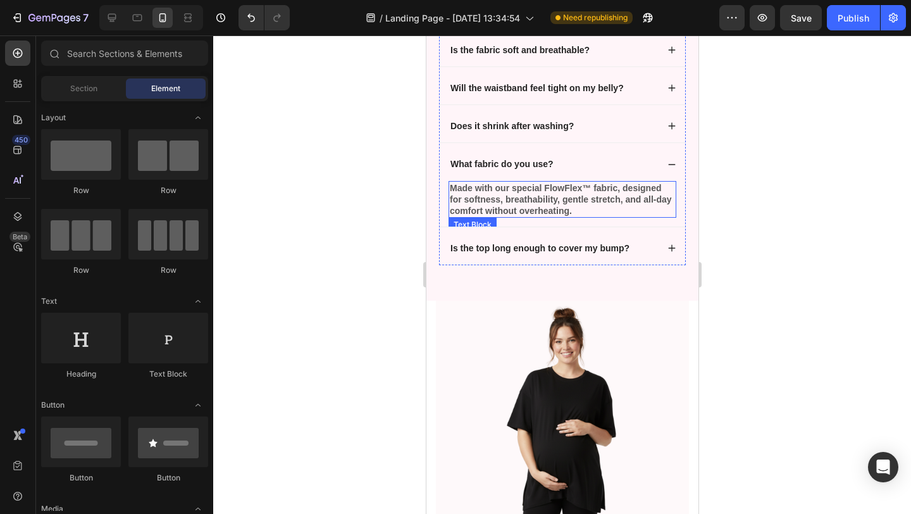
click at [592, 203] on strong "Made with our special FlowFlex™ fabric, designed for softness, breathability, g…" at bounding box center [560, 199] width 222 height 33
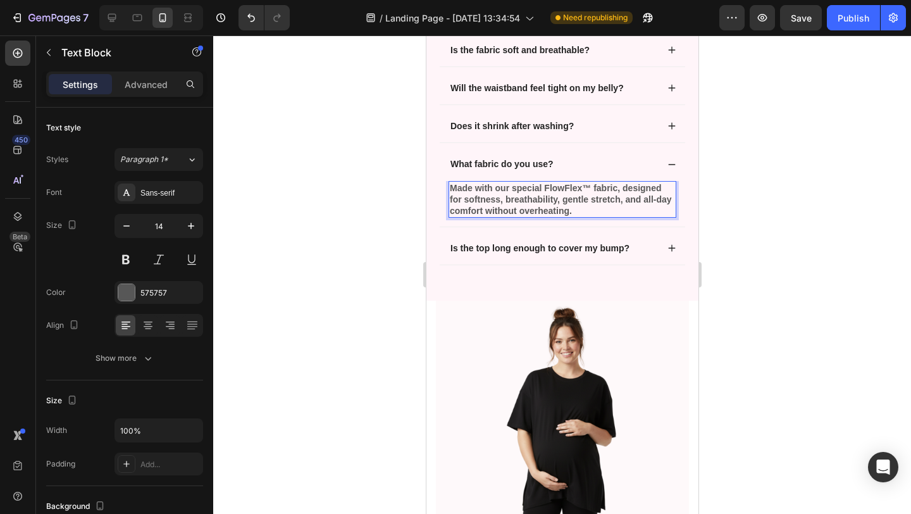
click at [592, 203] on strong "Made with our special FlowFlex™ fabric, designed for softness, breathability, g…" at bounding box center [560, 199] width 222 height 33
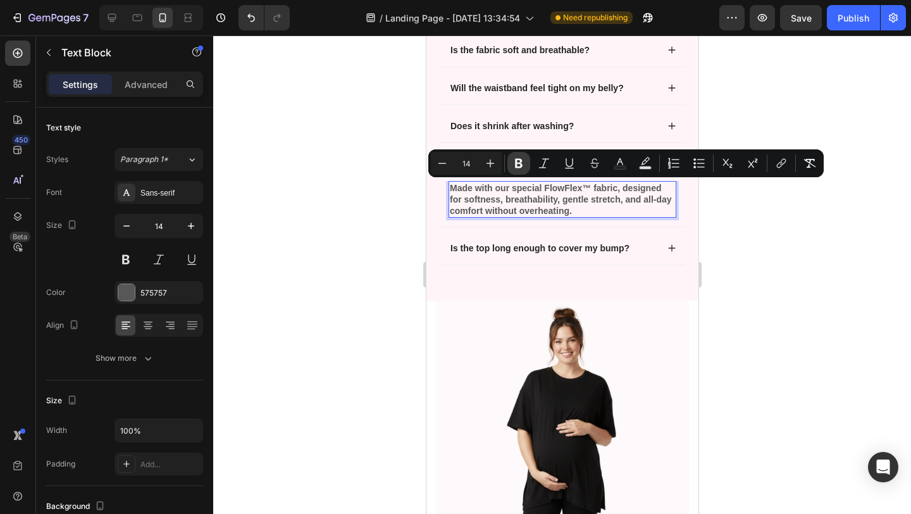
click at [516, 165] on icon "Editor contextual toolbar" at bounding box center [519, 163] width 8 height 9
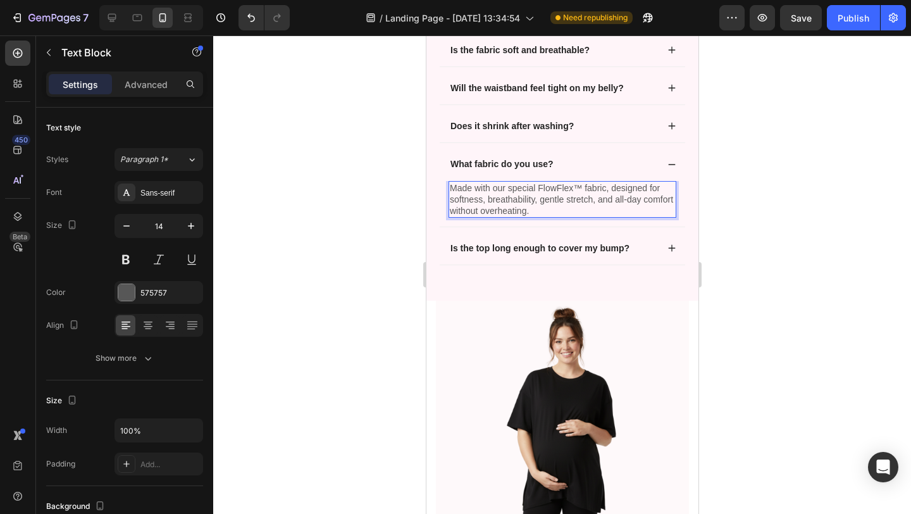
click at [794, 247] on div at bounding box center [562, 274] width 698 height 478
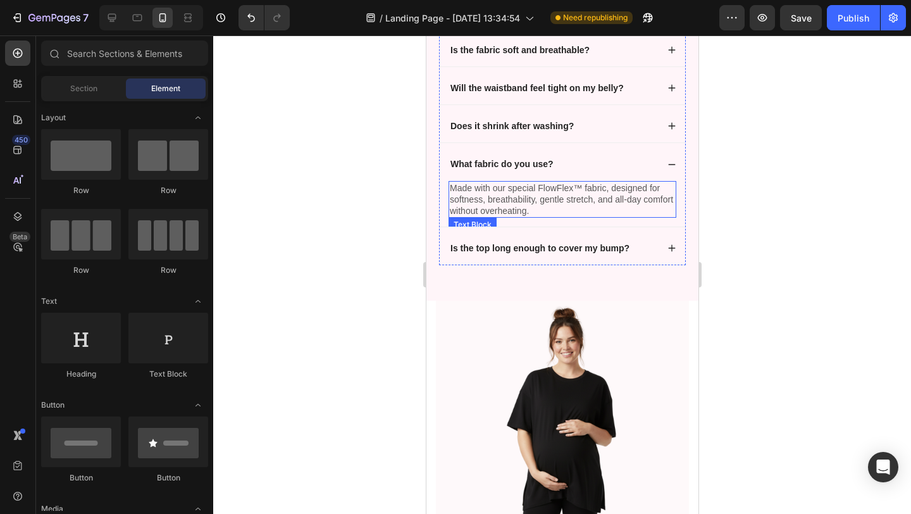
click at [575, 189] on p "Made with our special FlowFlex™ fabric, designed for softness, breathability, g…" at bounding box center [561, 199] width 225 height 35
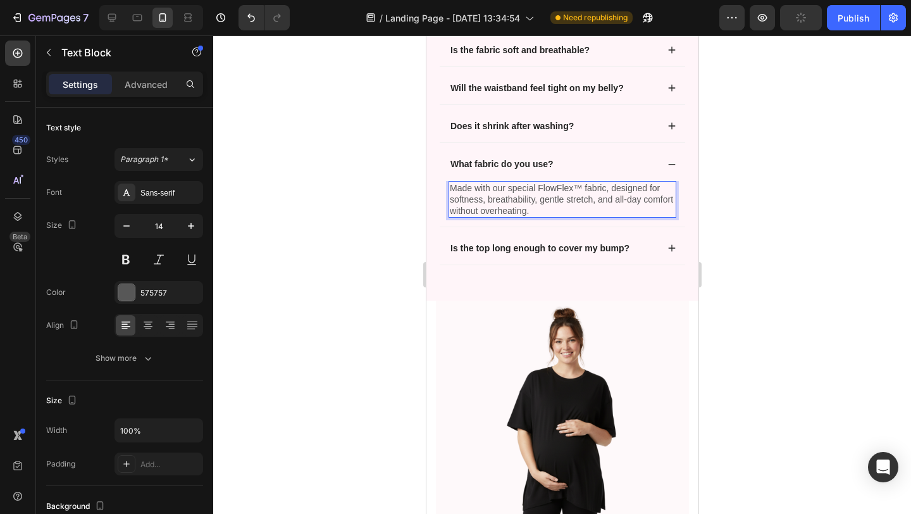
click at [581, 189] on p "Made with our special FlowFlex™ fabric, designed for softness, breathability, g…" at bounding box center [561, 199] width 225 height 35
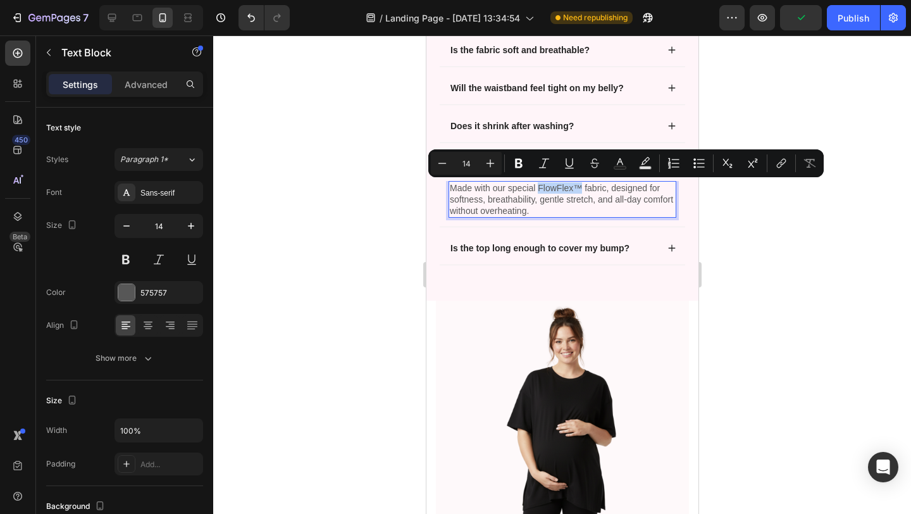
drag, startPoint x: 581, startPoint y: 187, endPoint x: 537, endPoint y: 184, distance: 43.7
click at [537, 184] on p "Made with our special FlowFlex™ fabric, designed for softness, breathability, g…" at bounding box center [561, 199] width 225 height 35
click at [518, 164] on icon "Editor contextual toolbar" at bounding box center [519, 163] width 13 height 13
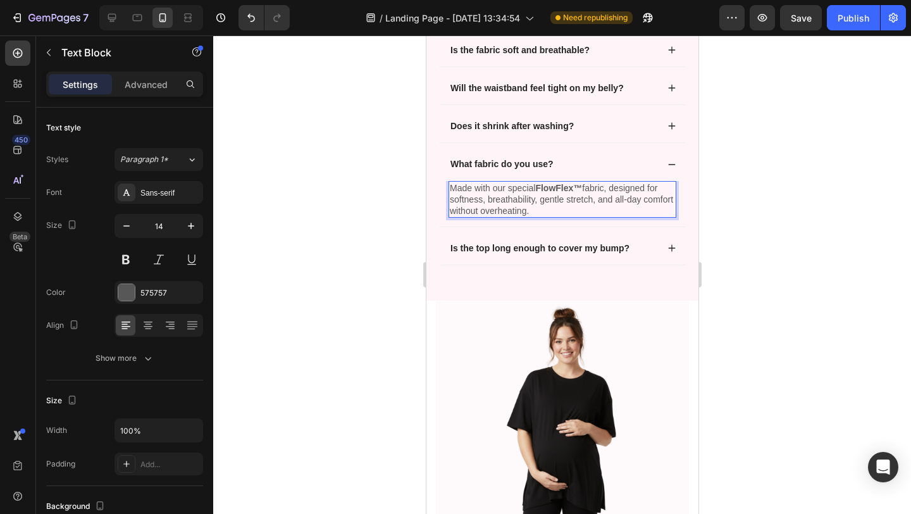
click at [374, 244] on div at bounding box center [562, 274] width 698 height 478
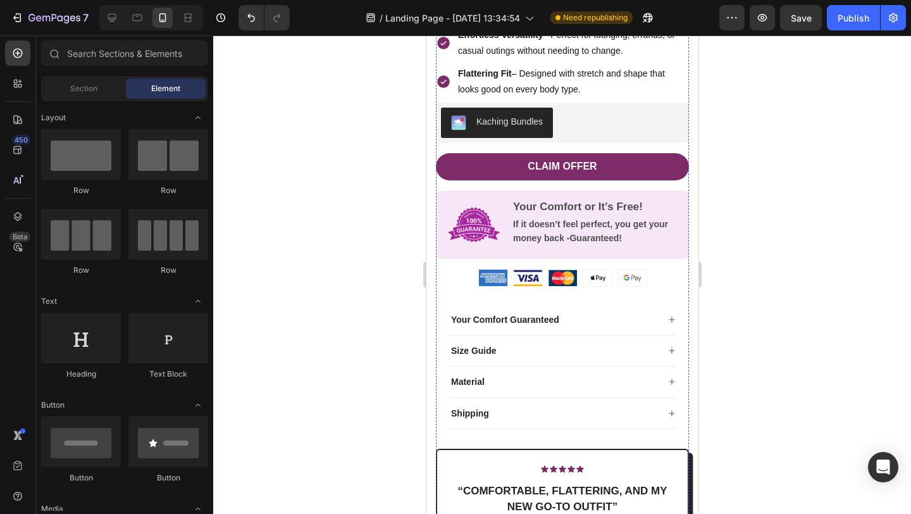
scroll to position [1752, 0]
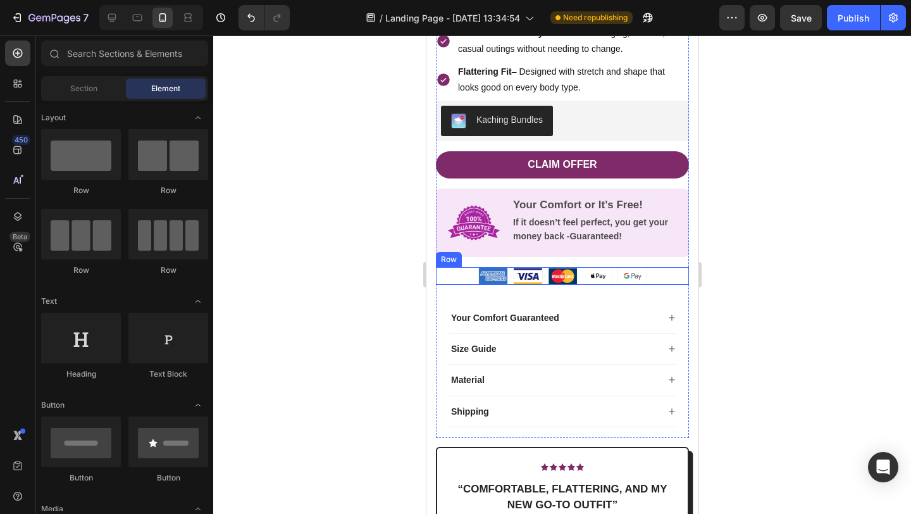
click at [463, 278] on div "Image Image Image Image Image Row" at bounding box center [561, 276] width 253 height 18
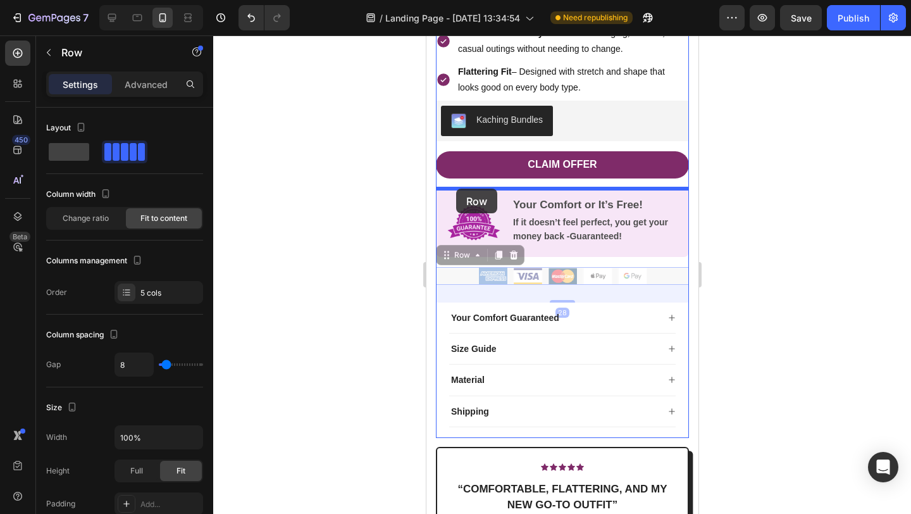
drag, startPoint x: 453, startPoint y: 258, endPoint x: 456, endPoint y: 189, distance: 69.0
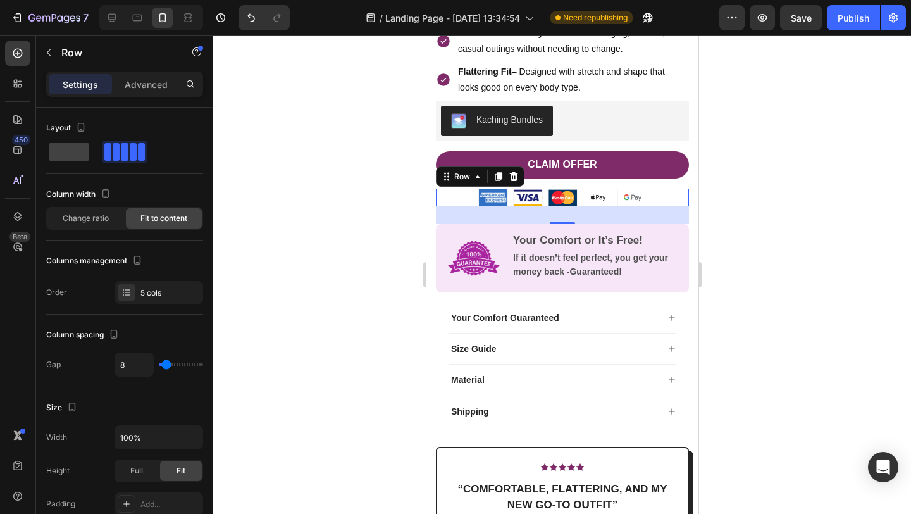
click at [380, 218] on div at bounding box center [562, 274] width 698 height 478
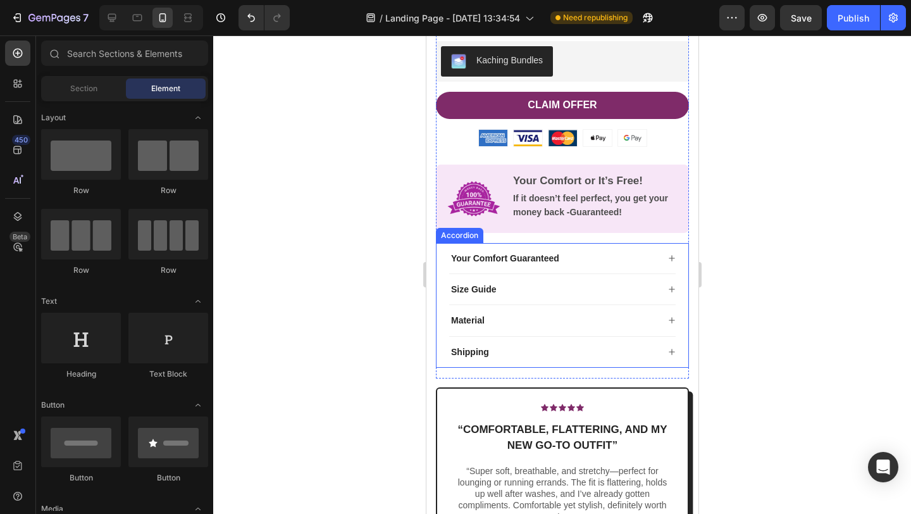
scroll to position [1819, 0]
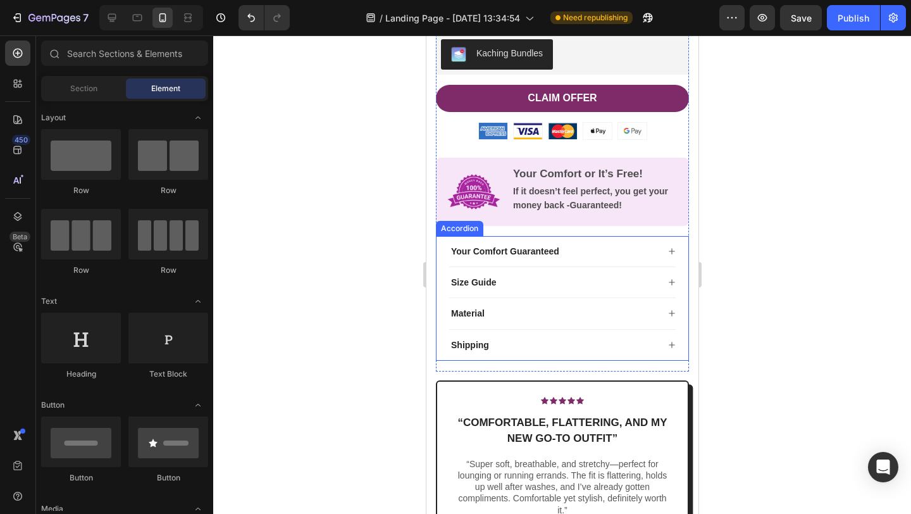
click at [562, 277] on div "Size Guide" at bounding box center [553, 282] width 209 height 15
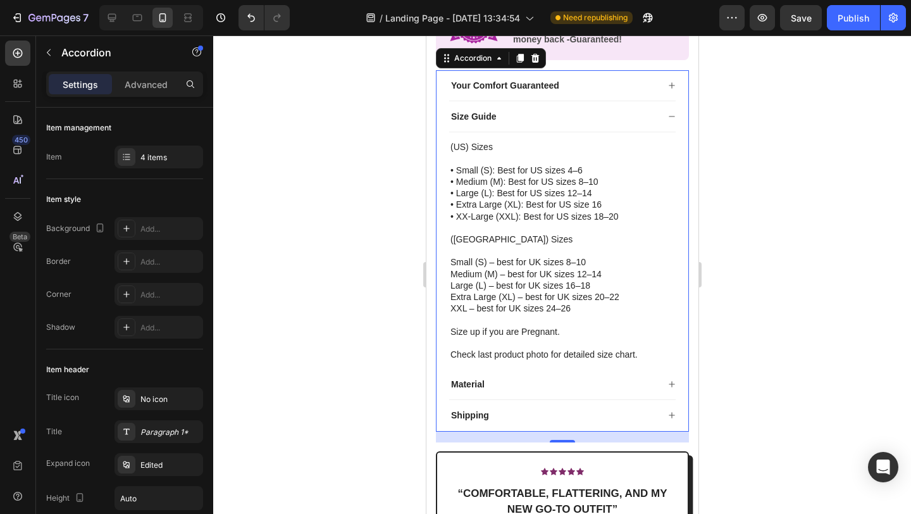
scroll to position [2015, 0]
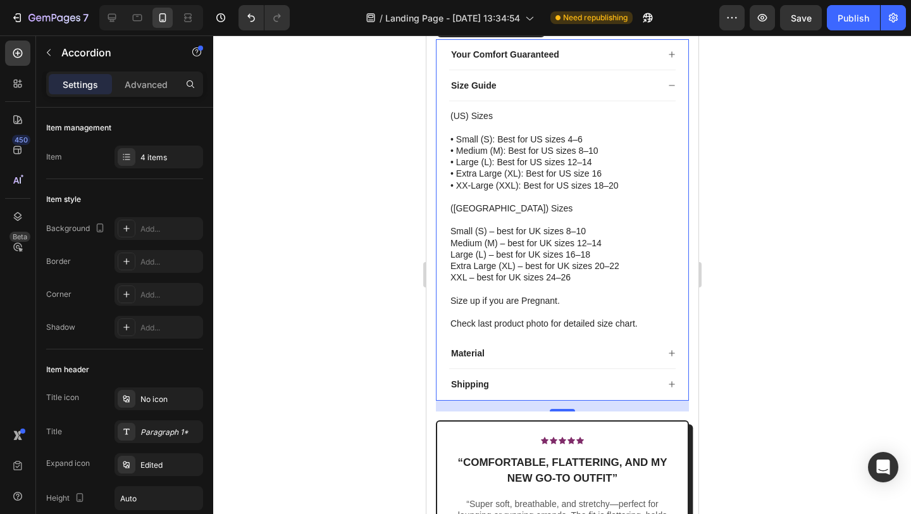
click at [537, 355] on div "Material" at bounding box center [553, 353] width 209 height 15
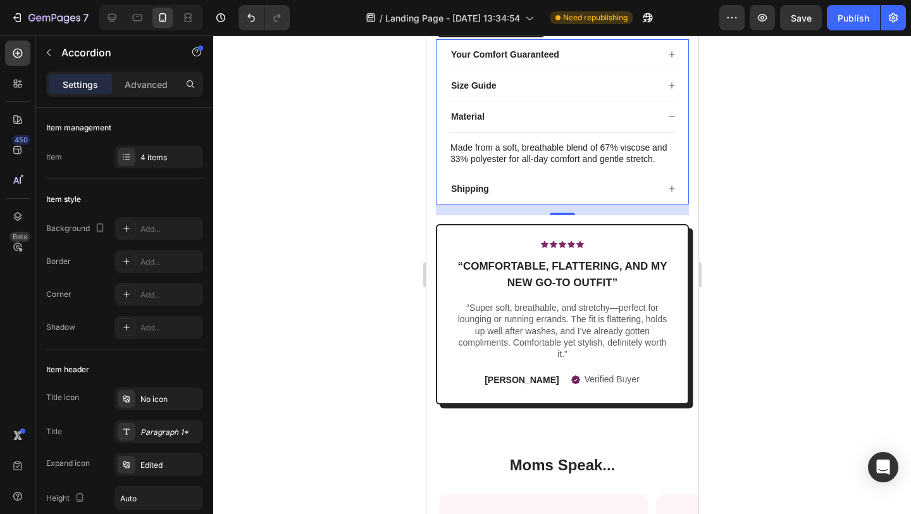
scroll to position [1968, 0]
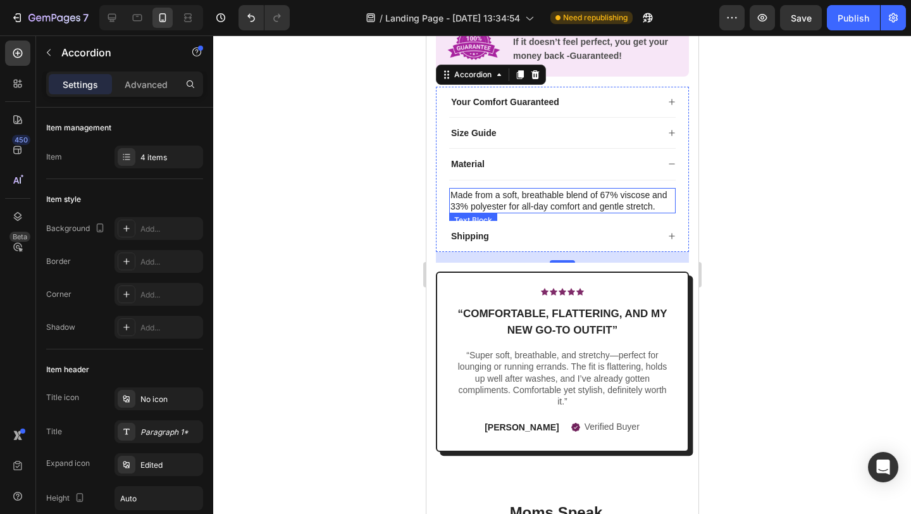
click at [507, 197] on p "Made from a soft, breathable blend of 67% viscose and 33% polyester for all-day…" at bounding box center [562, 200] width 224 height 23
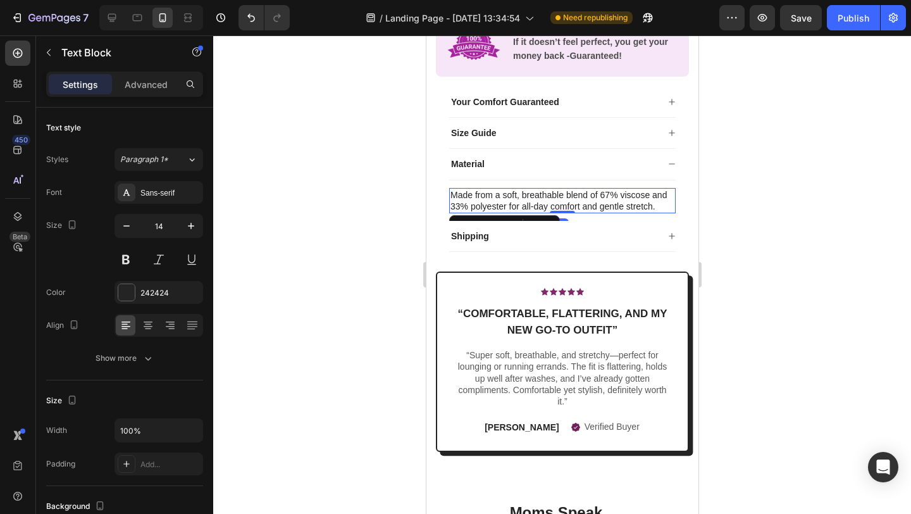
click at [507, 197] on p "Made from a soft, breathable blend of 67% viscose and 33% polyester for all-day…" at bounding box center [562, 200] width 224 height 23
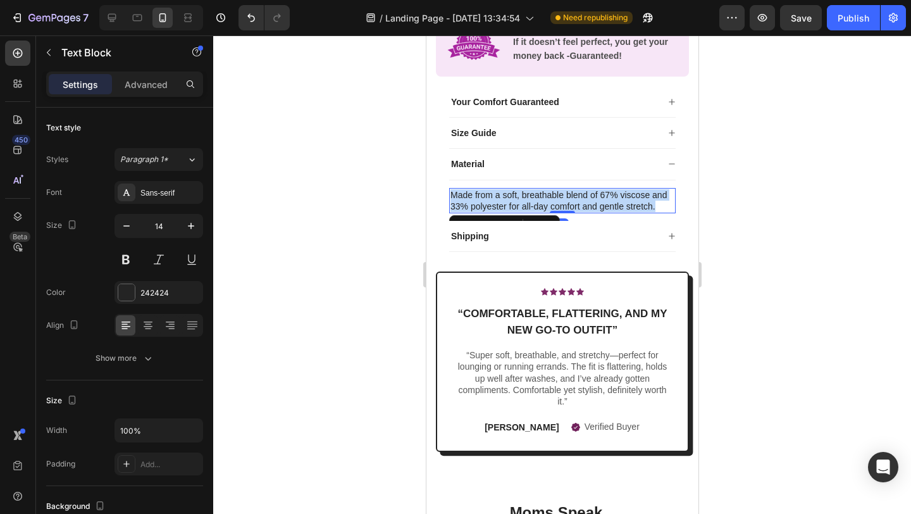
click at [507, 197] on p "Made from a soft, breathable blend of 67% viscose and 33% polyester for all-day…" at bounding box center [562, 200] width 224 height 23
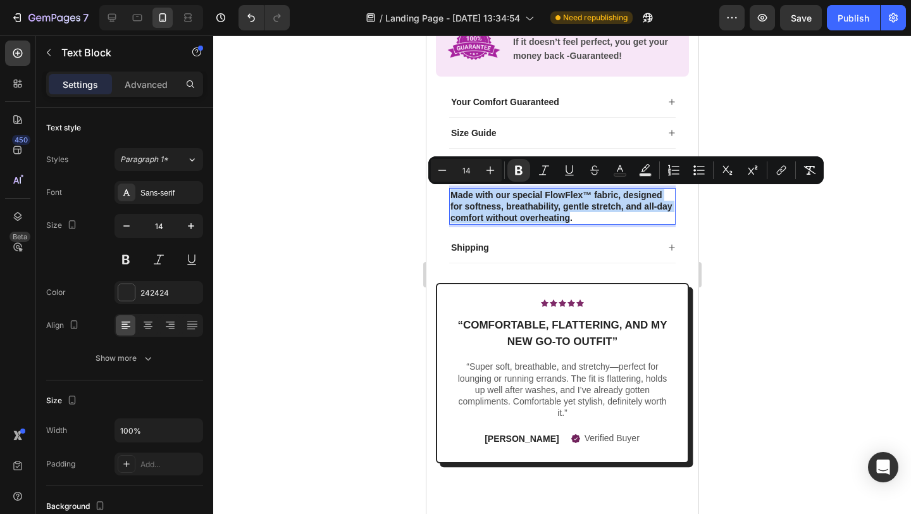
drag, startPoint x: 570, startPoint y: 218, endPoint x: 451, endPoint y: 188, distance: 123.4
click at [451, 188] on div "Made with our special FlowFlex™ fabric, designed for softness, breathability, g…" at bounding box center [562, 206] width 227 height 37
click at [516, 175] on icon "Editor contextual toolbar" at bounding box center [519, 170] width 13 height 13
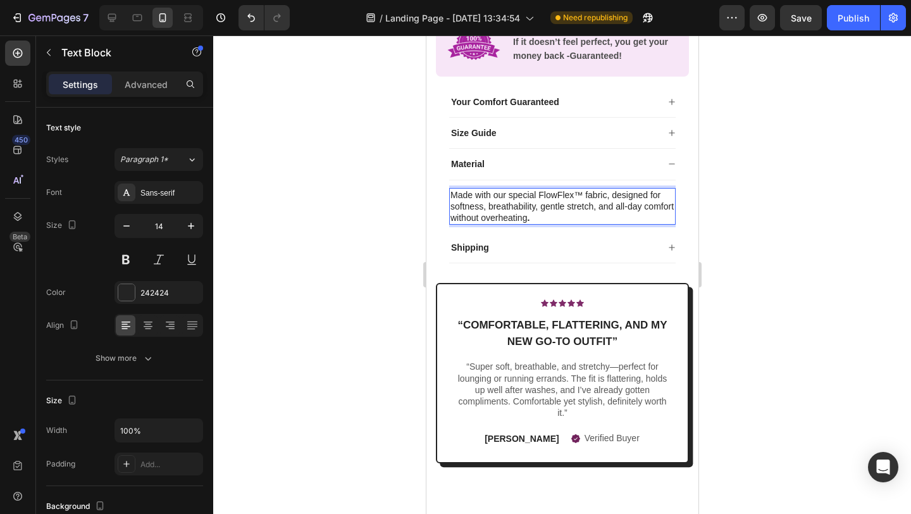
click at [577, 196] on p "Made with our special FlowFlex™ fabric, designed for softness, breathability, g…" at bounding box center [562, 206] width 224 height 35
drag, startPoint x: 580, startPoint y: 195, endPoint x: 537, endPoint y: 192, distance: 43.1
click at [537, 192] on p "Made with our special FlowFlex™ fabric, designed for softness, breathability, g…" at bounding box center [562, 206] width 224 height 35
click at [544, 195] on p "Made with our special FlowFlex™ fabric, designed for softness, breathability, g…" at bounding box center [562, 206] width 224 height 35
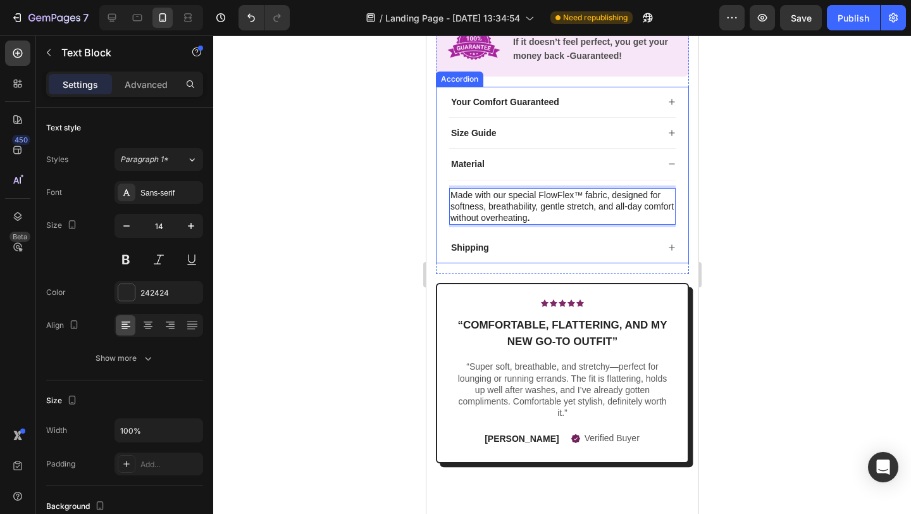
click at [438, 225] on div "Your Comfort Guaranteed Size Guide Material Made with our special FlowFlex™ fab…" at bounding box center [561, 175] width 253 height 177
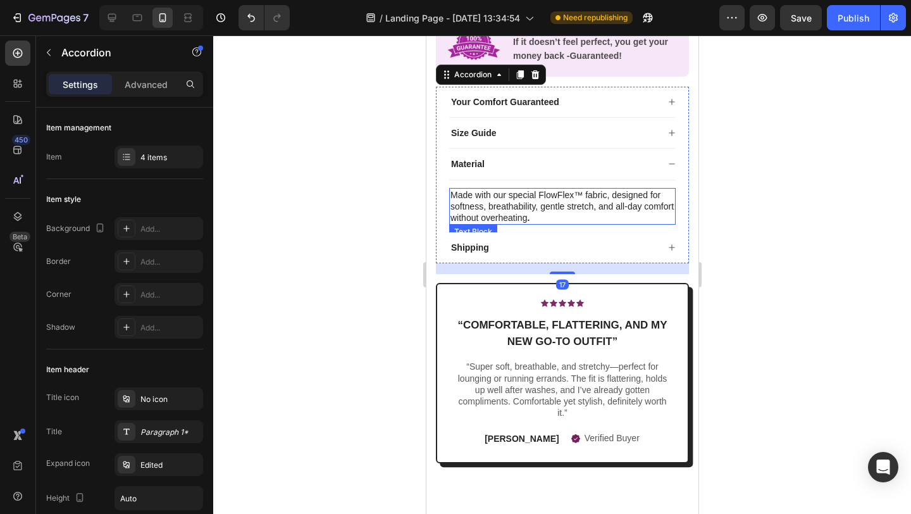
click at [540, 191] on p "Made with our special FlowFlex™ fabric, designed for softness, breathability, g…" at bounding box center [562, 206] width 224 height 35
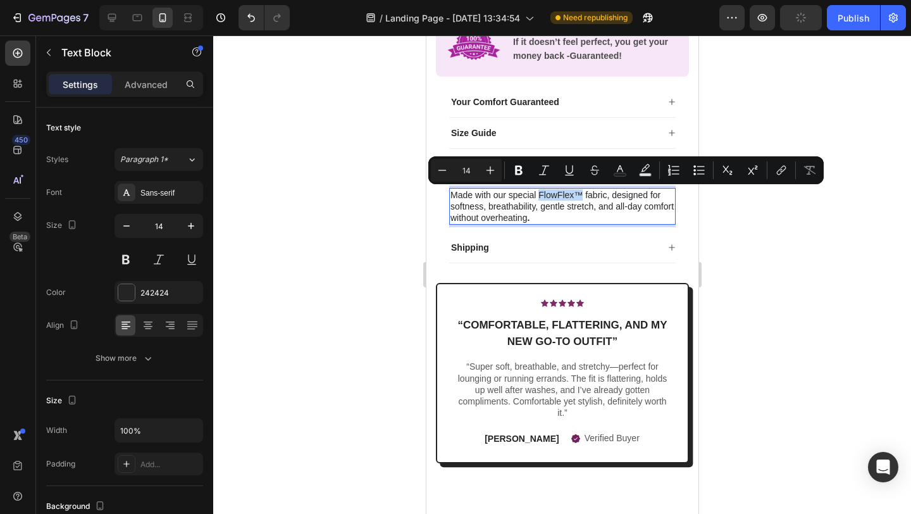
drag, startPoint x: 539, startPoint y: 192, endPoint x: 581, endPoint y: 195, distance: 42.5
click at [518, 169] on icon "Editor contextual toolbar" at bounding box center [519, 170] width 13 height 13
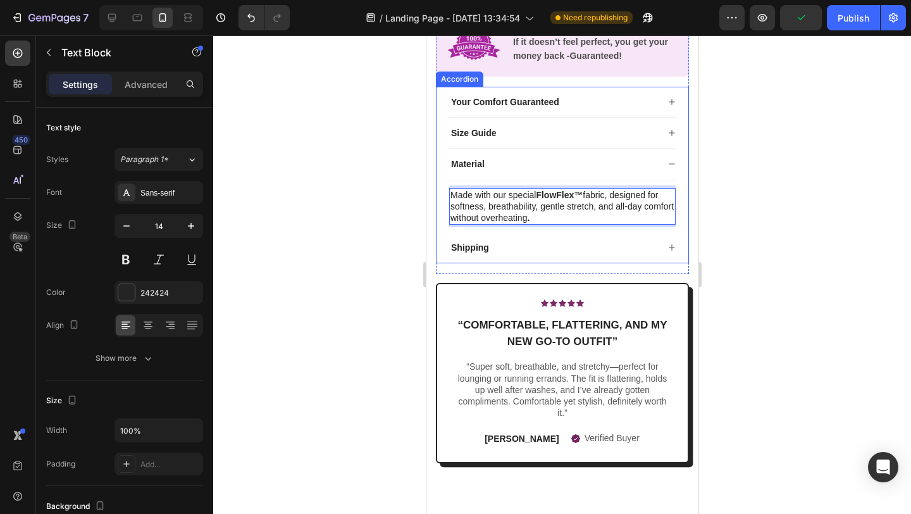
click at [535, 238] on div "Shipping" at bounding box center [562, 247] width 227 height 31
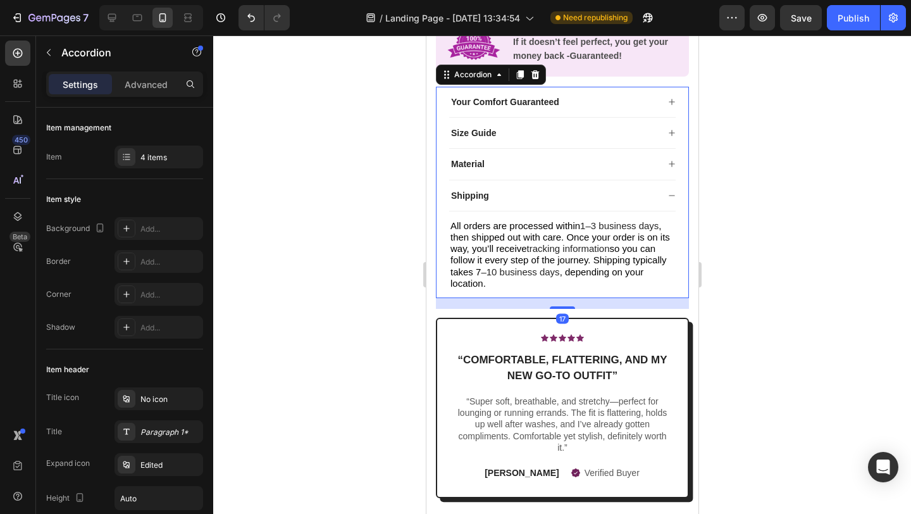
click at [350, 271] on div at bounding box center [562, 274] width 698 height 478
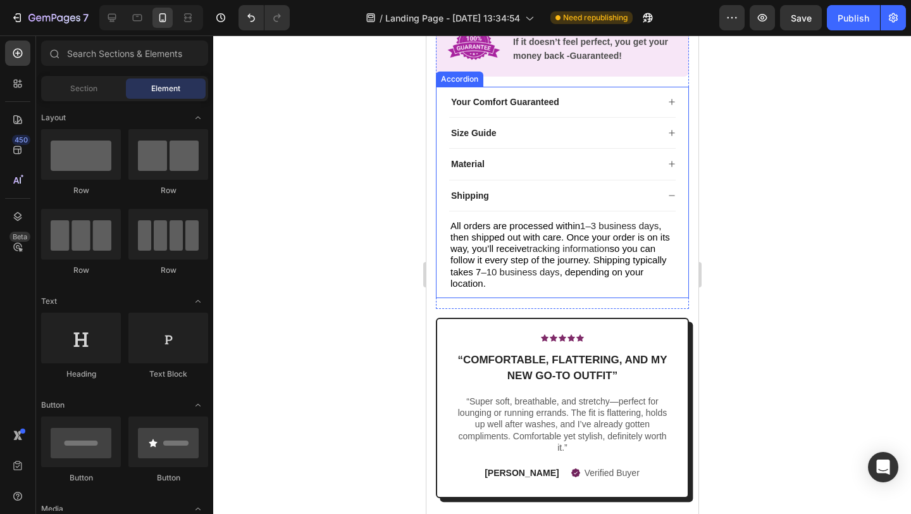
click at [664, 197] on div "Shipping" at bounding box center [562, 195] width 227 height 31
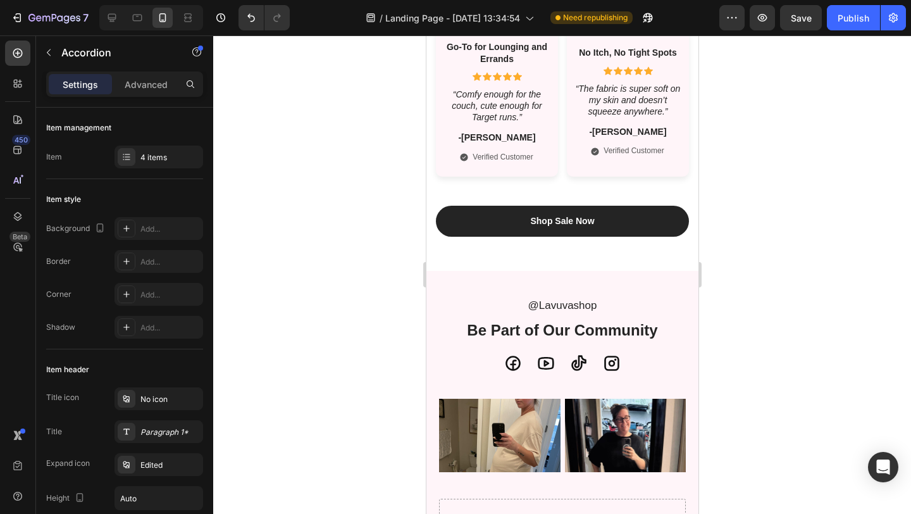
scroll to position [3446, 0]
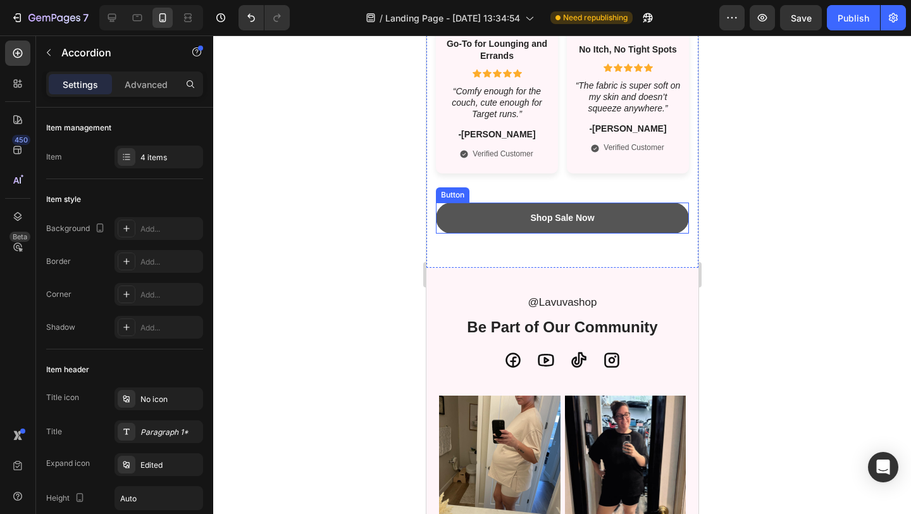
click at [502, 220] on link "Shop Sale Now" at bounding box center [561, 217] width 253 height 31
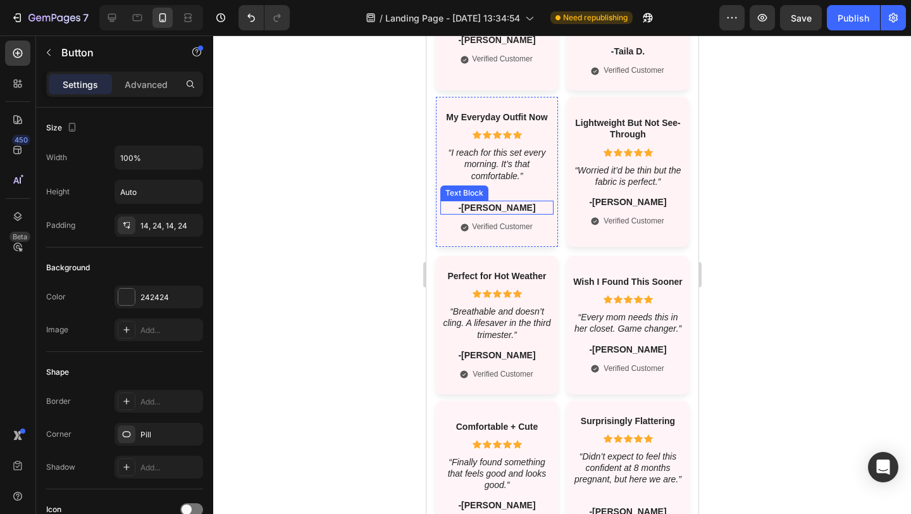
scroll to position [2910, 0]
click at [490, 134] on icon at bounding box center [486, 136] width 9 height 8
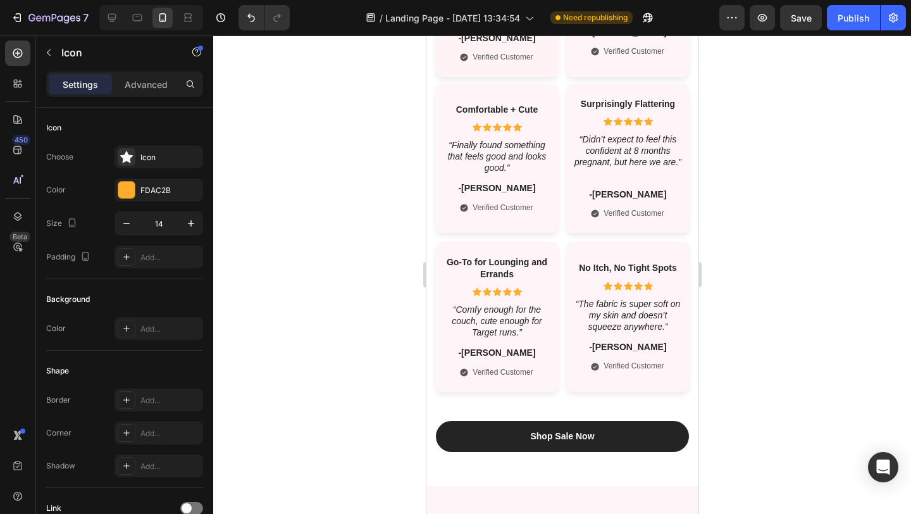
click at [387, 291] on div at bounding box center [562, 274] width 698 height 478
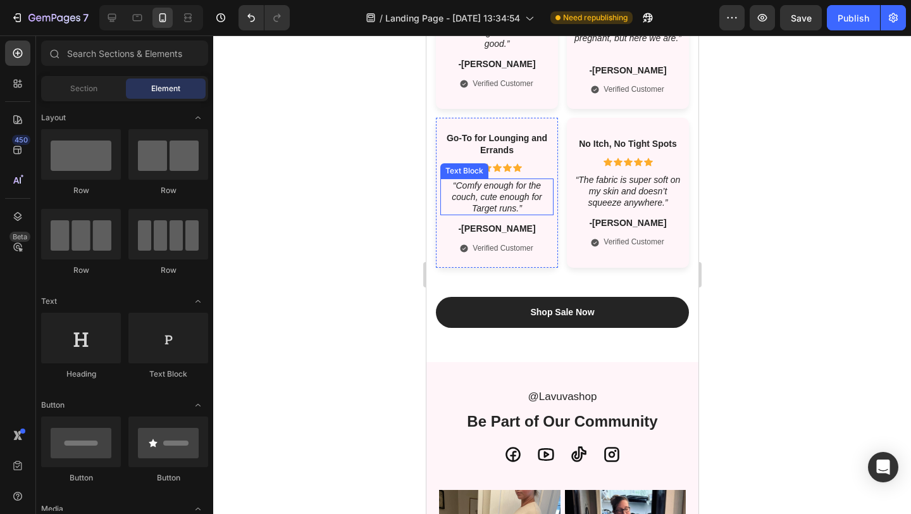
scroll to position [3379, 0]
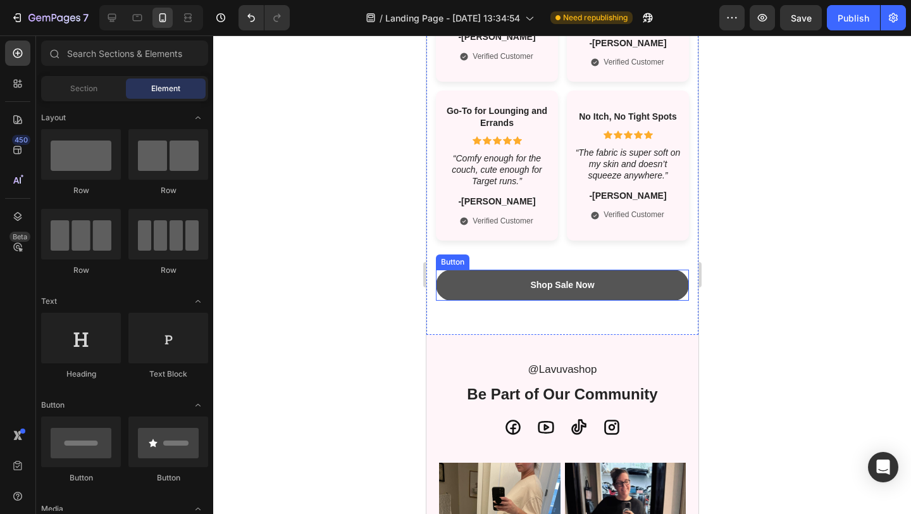
click at [484, 285] on link "Shop Sale Now" at bounding box center [561, 285] width 253 height 31
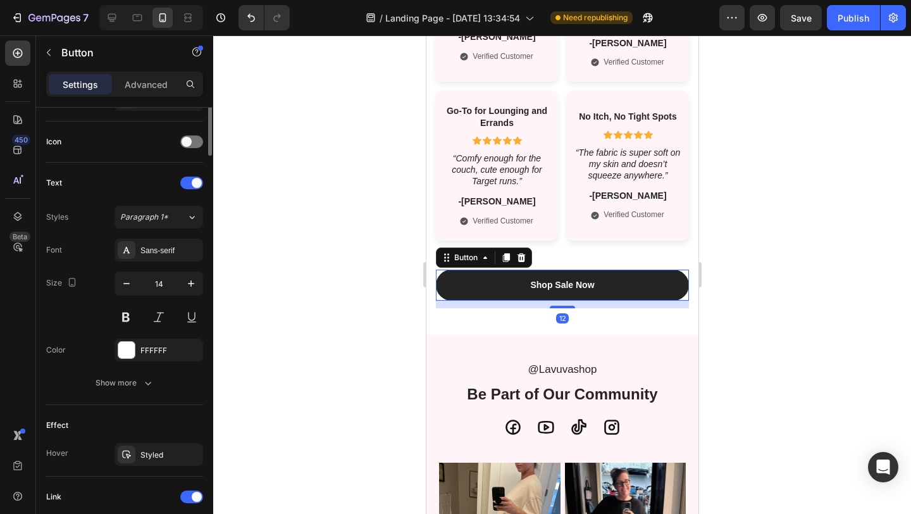
scroll to position [531, 0]
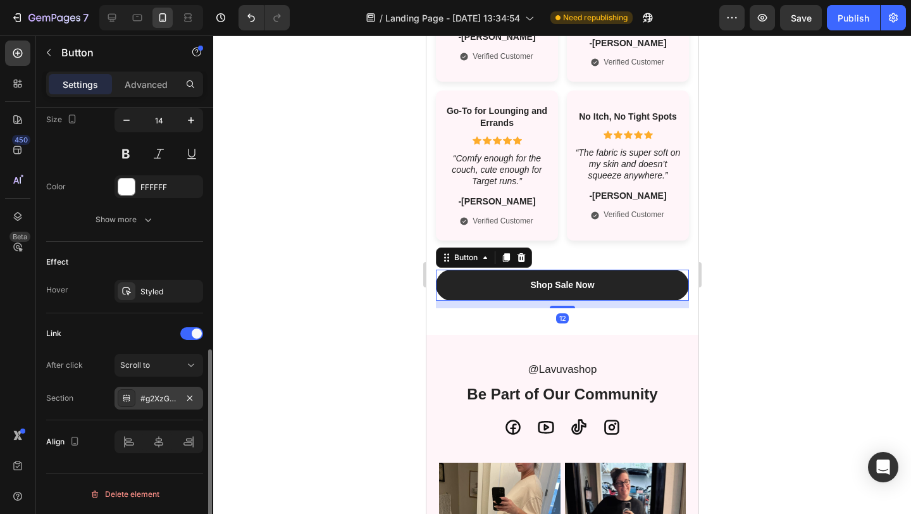
click at [156, 402] on div "#g2XzGnway0" at bounding box center [158, 398] width 37 height 11
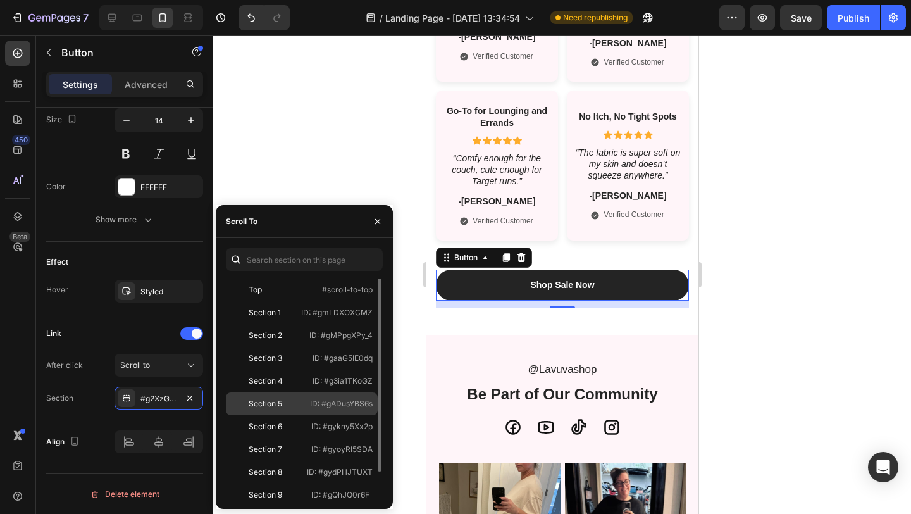
click at [286, 395] on div "Section 5 ID: #gADusYBS6s" at bounding box center [302, 403] width 152 height 23
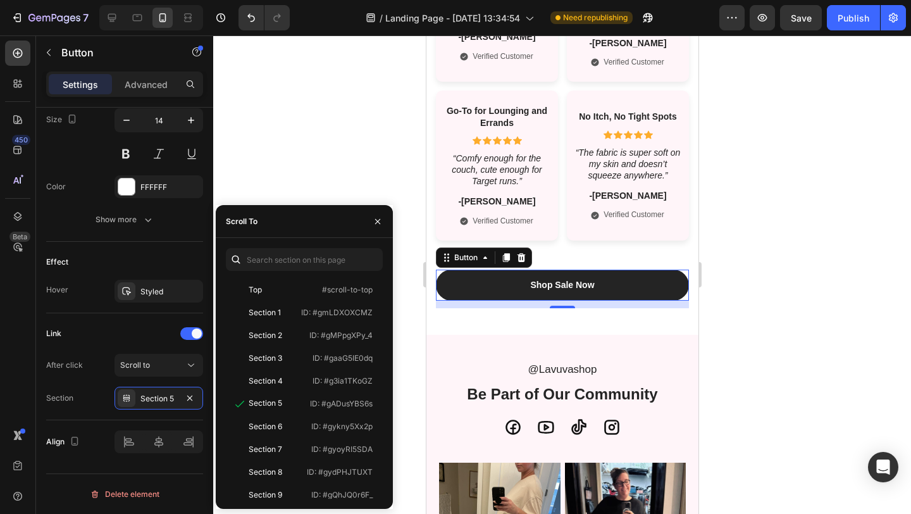
click at [300, 132] on div at bounding box center [562, 274] width 698 height 478
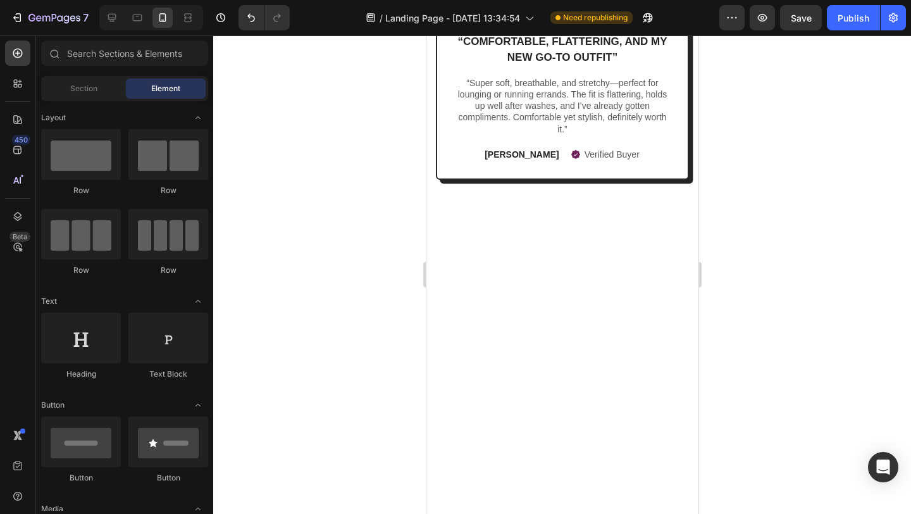
scroll to position [1676, 0]
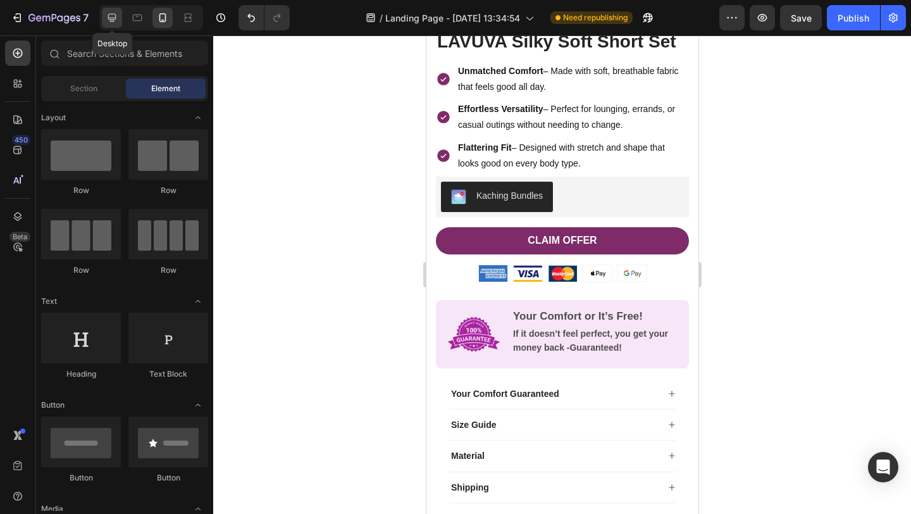
click at [111, 25] on div at bounding box center [112, 18] width 20 height 20
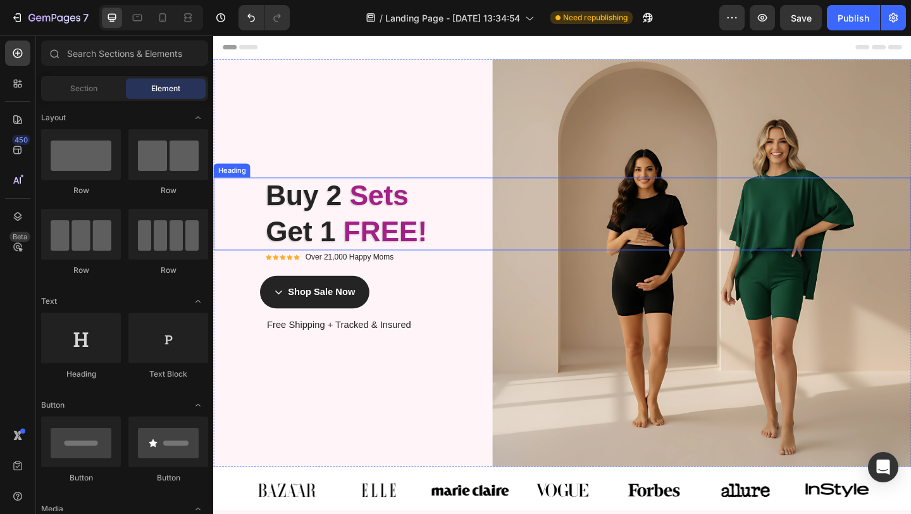
click at [371, 230] on h2 "Buy 2 Sets Get 1 FREE!" at bounding box center [592, 229] width 759 height 79
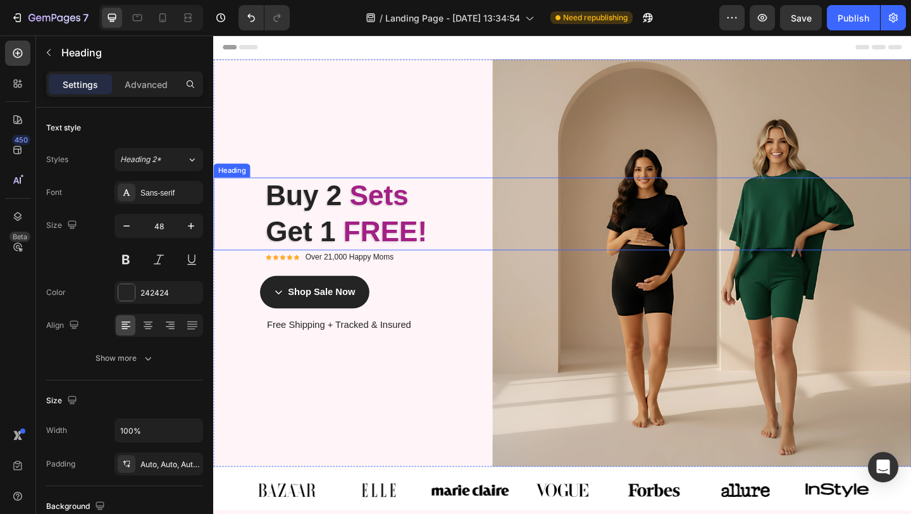
click at [371, 230] on h2 "Buy 2 Sets Get 1 FREE!" at bounding box center [592, 229] width 759 height 79
click at [363, 214] on div at bounding box center [363, 214] width 0 height 0
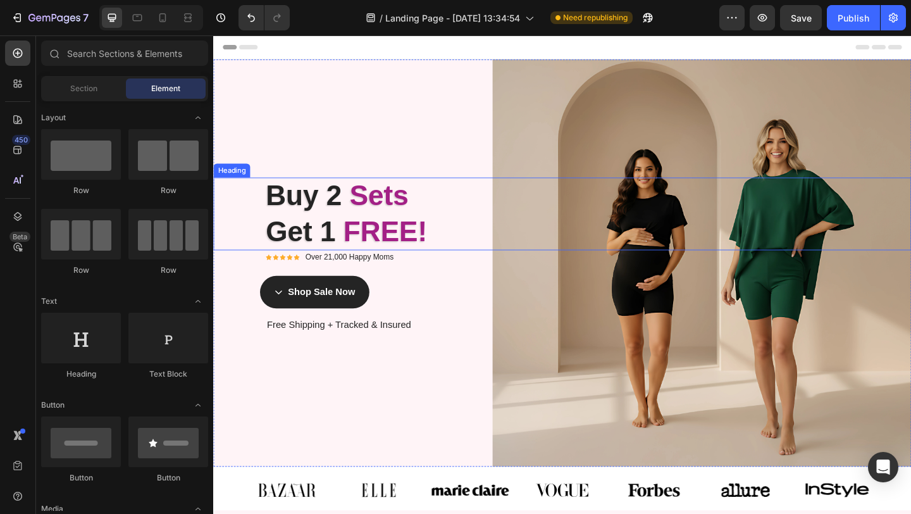
click at [333, 228] on p "⁠⁠⁠⁠⁠⁠⁠ Buy 2 Sets Get 1 FREE!" at bounding box center [621, 229] width 702 height 79
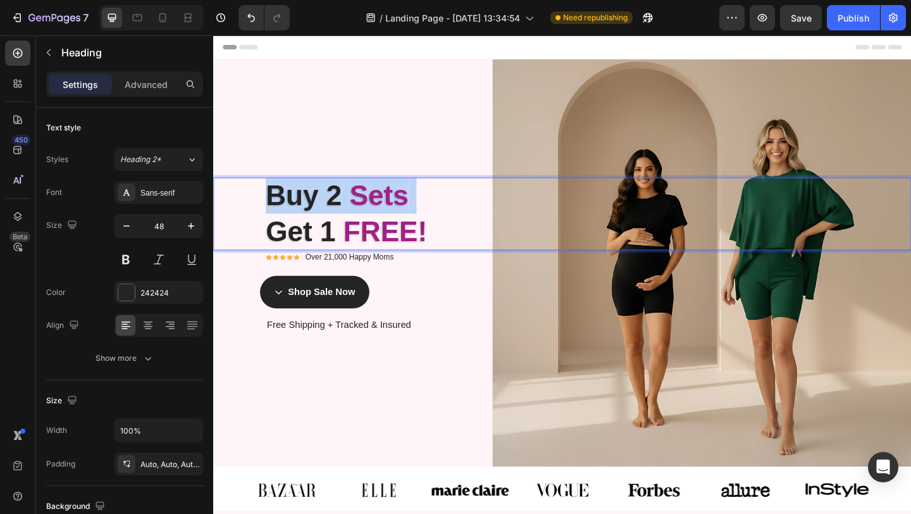
click at [333, 228] on p "Buy 2 Sets Get 1 FREE!" at bounding box center [621, 229] width 702 height 79
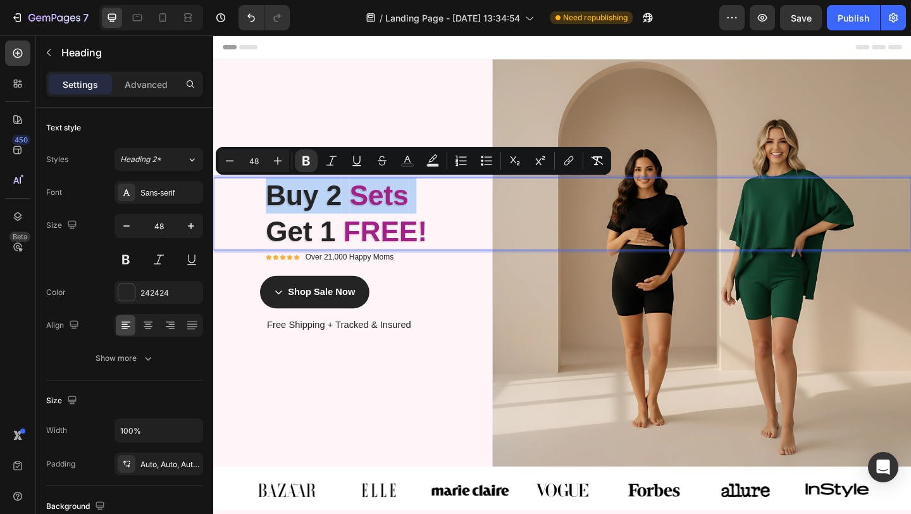
click at [333, 228] on p "Buy 2 Sets Get 1 FREE!" at bounding box center [621, 229] width 702 height 79
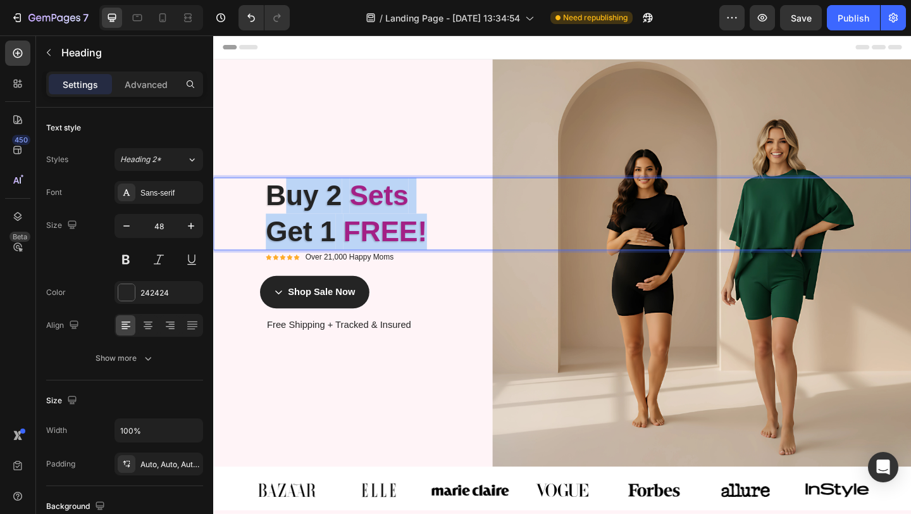
drag, startPoint x: 459, startPoint y: 247, endPoint x: 284, endPoint y: 213, distance: 178.6
click at [284, 213] on p "Buy 2 Sets Get 1 FREE!" at bounding box center [621, 229] width 702 height 79
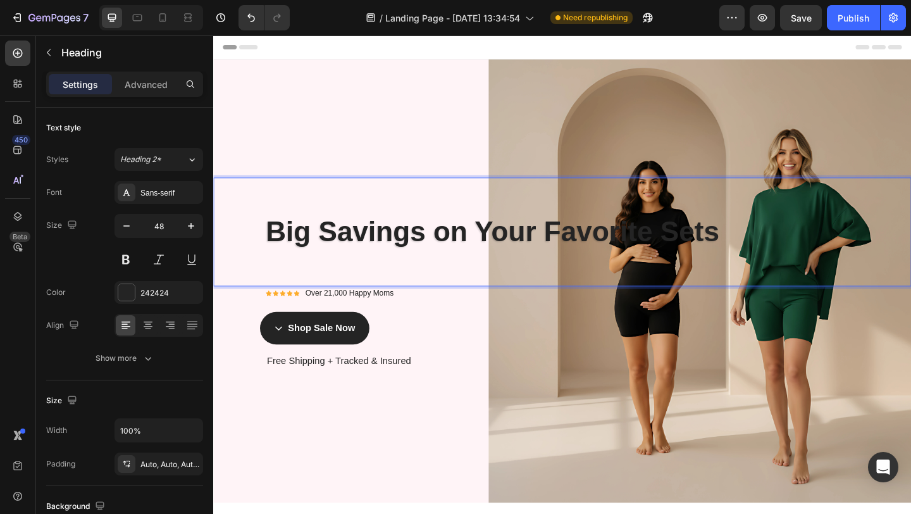
click at [575, 258] on strong "Big Savings on Your Favorite Sets" at bounding box center [517, 249] width 494 height 34
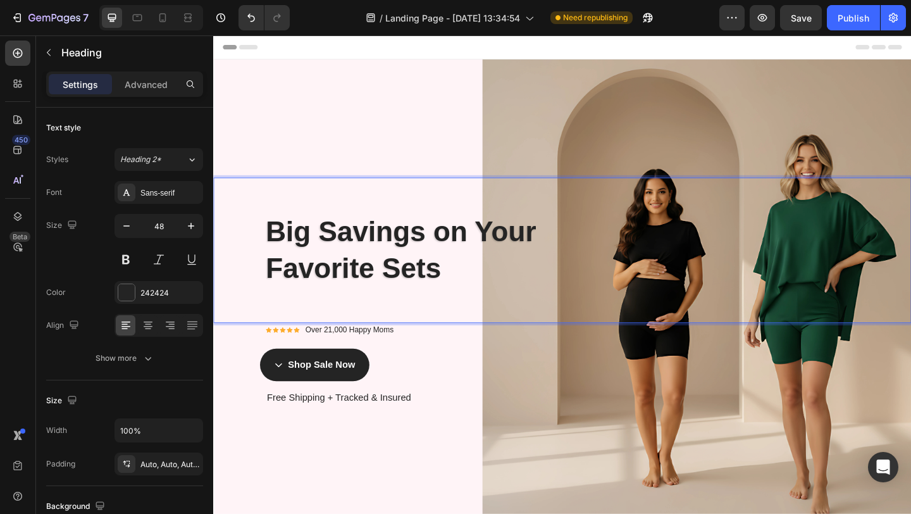
click at [499, 253] on strong "Big Savings on Your" at bounding box center [417, 249] width 294 height 34
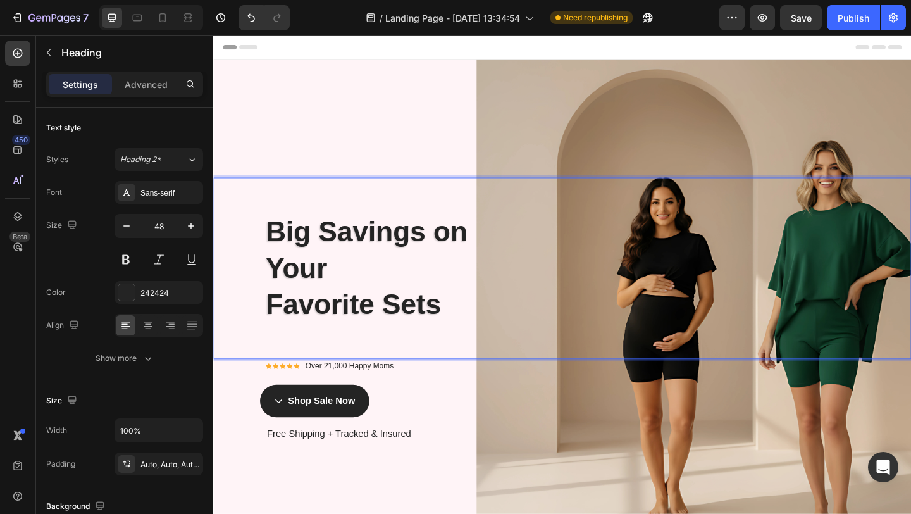
click at [268, 332] on h2 "Big Savings on Your Favorite Sets" at bounding box center [592, 288] width 759 height 197
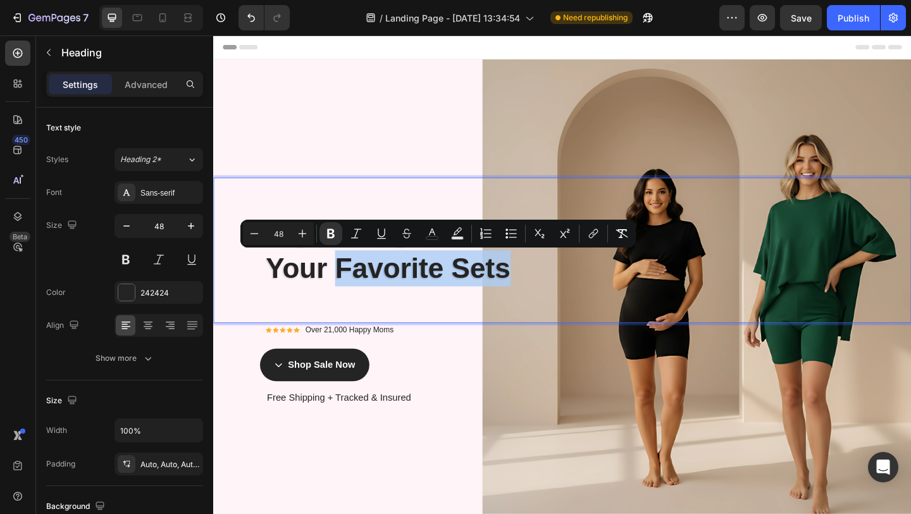
drag, startPoint x: 343, startPoint y: 296, endPoint x: 544, endPoint y: 299, distance: 200.6
click at [544, 299] on p "Big Savings on Your Favorite Sets" at bounding box center [621, 268] width 702 height 79
click at [427, 232] on icon "Editor contextual toolbar" at bounding box center [432, 233] width 13 height 13
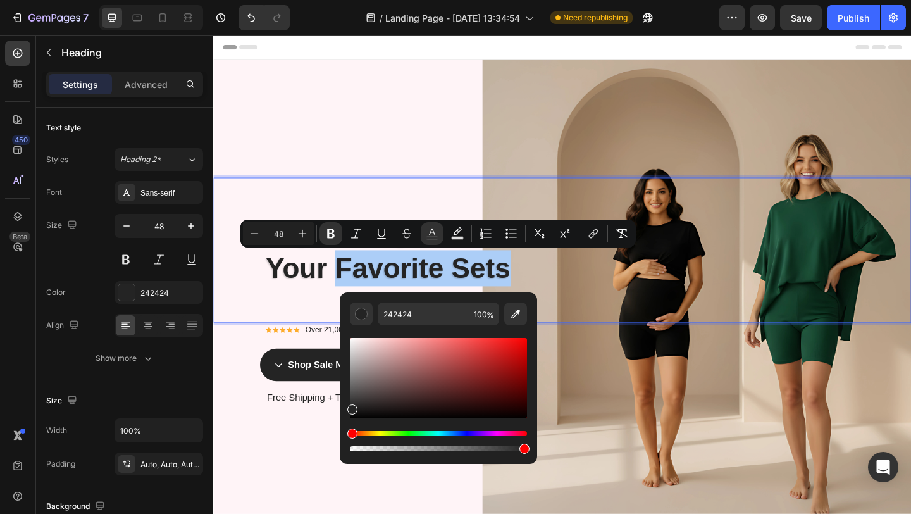
click at [497, 433] on div "Hue" at bounding box center [438, 433] width 177 height 5
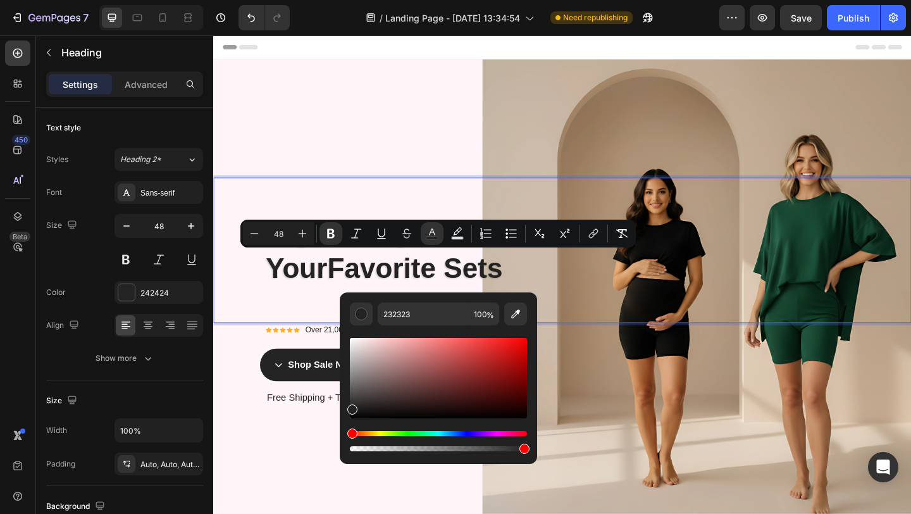
click at [487, 377] on div "Editor contextual toolbar" at bounding box center [438, 378] width 177 height 80
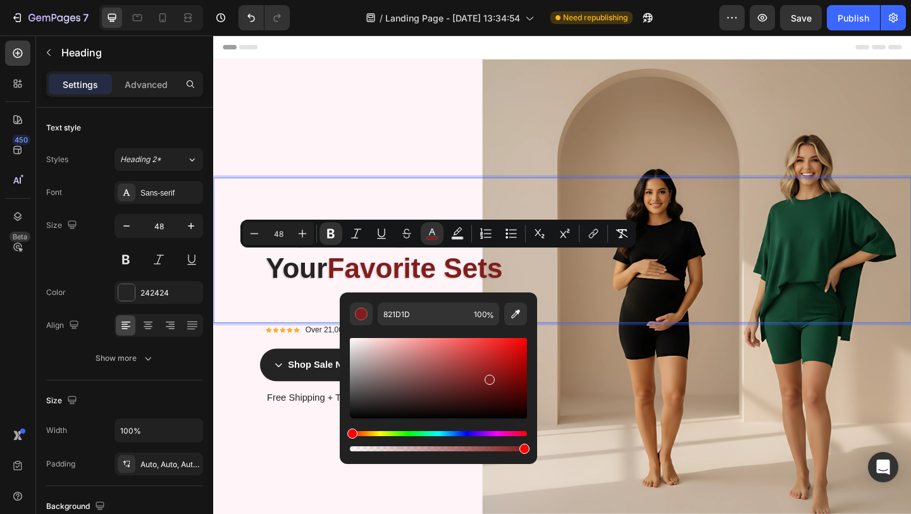
click at [497, 435] on div "Hue" at bounding box center [438, 433] width 177 height 5
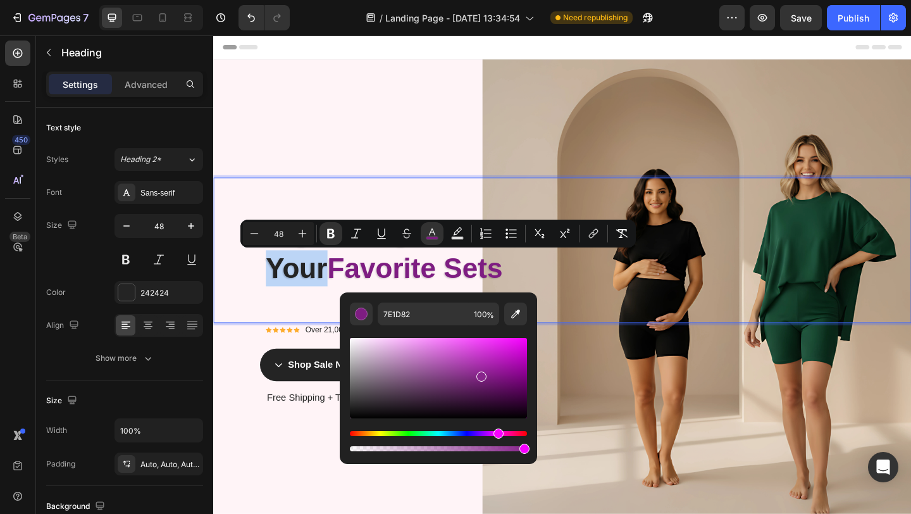
click at [480, 373] on div "Editor contextual toolbar" at bounding box center [438, 378] width 177 height 80
click at [463, 359] on div "Editor contextual toolbar" at bounding box center [438, 378] width 177 height 80
type input "B643BA"
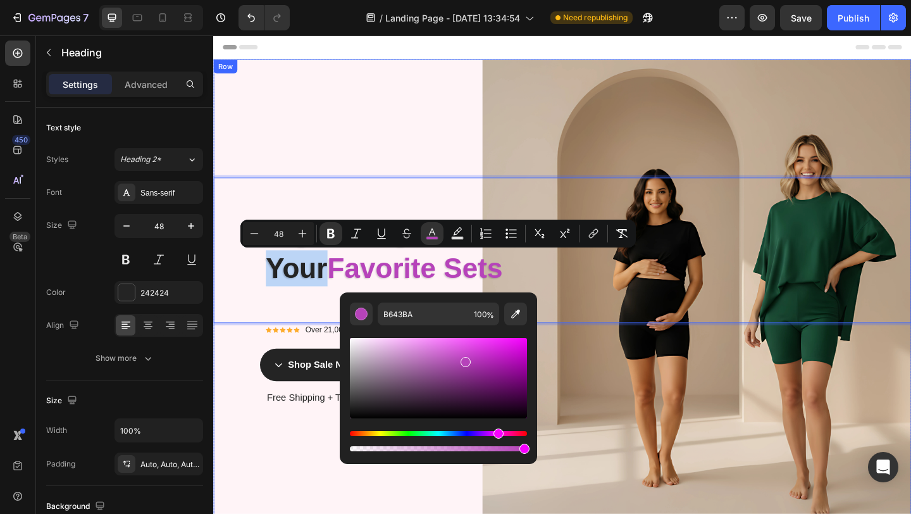
click at [372, 117] on div "Exclusive Facebook Sale Text Block Row Big Savings on Your Favorite Sets! Headi…" at bounding box center [592, 321] width 759 height 521
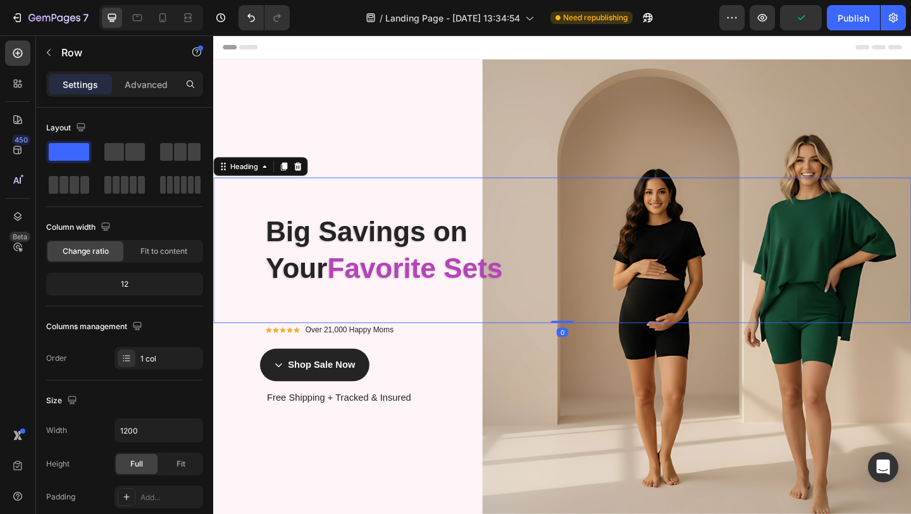
click at [424, 260] on strong "Big Savings on" at bounding box center [380, 249] width 220 height 34
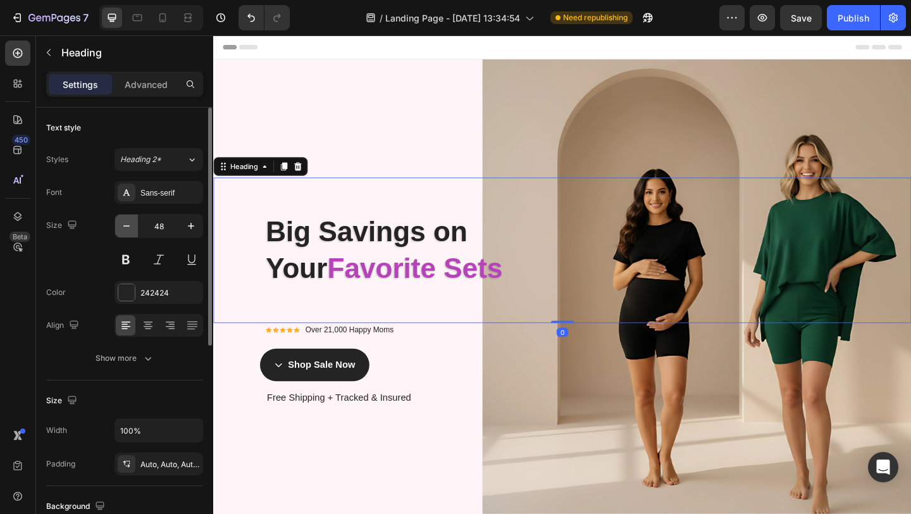
click at [127, 227] on icon "button" at bounding box center [126, 226] width 13 height 13
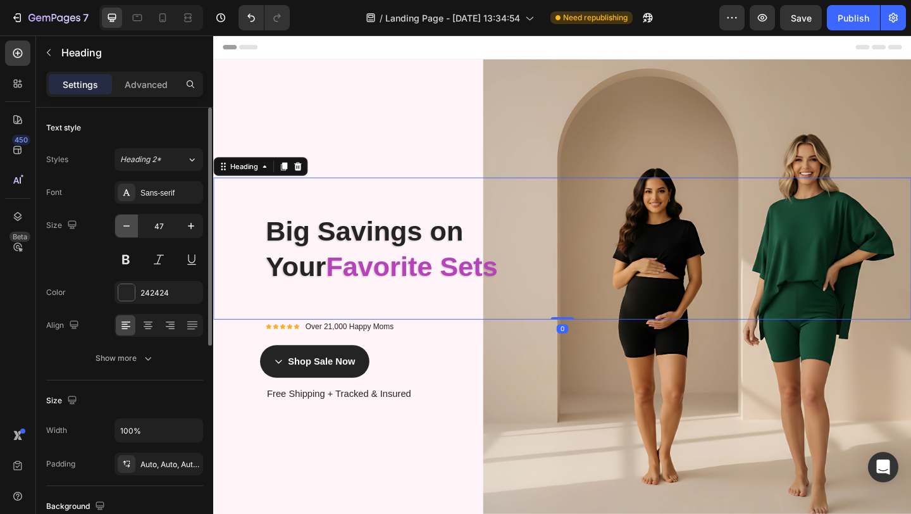
click at [127, 227] on icon "button" at bounding box center [126, 226] width 13 height 13
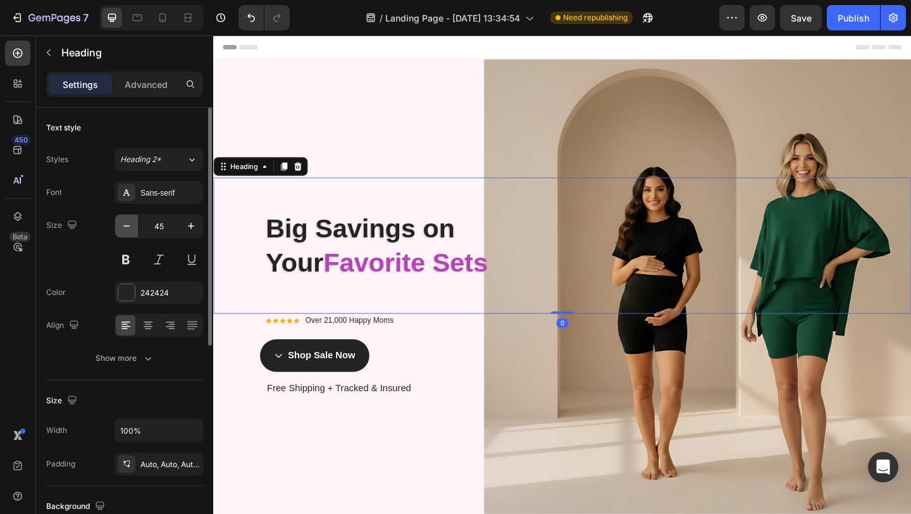
click at [127, 227] on icon "button" at bounding box center [126, 226] width 13 height 13
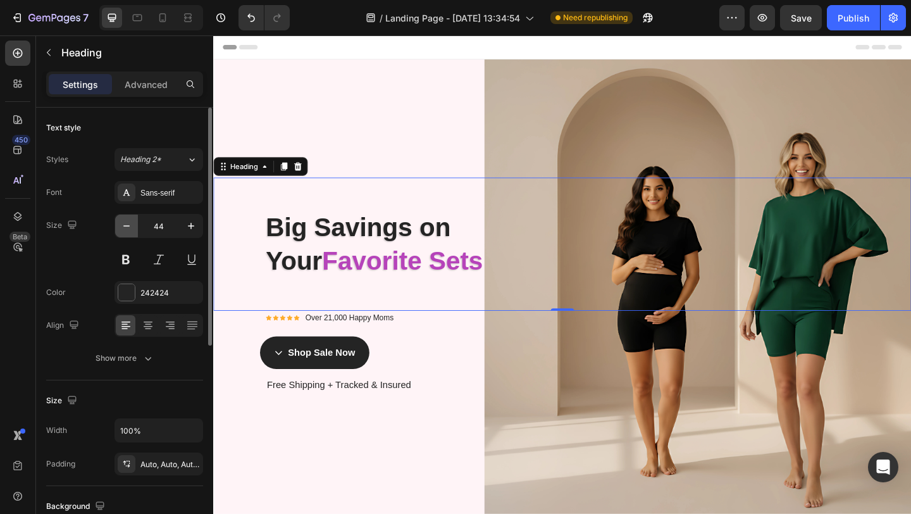
click at [127, 227] on icon "button" at bounding box center [126, 226] width 13 height 13
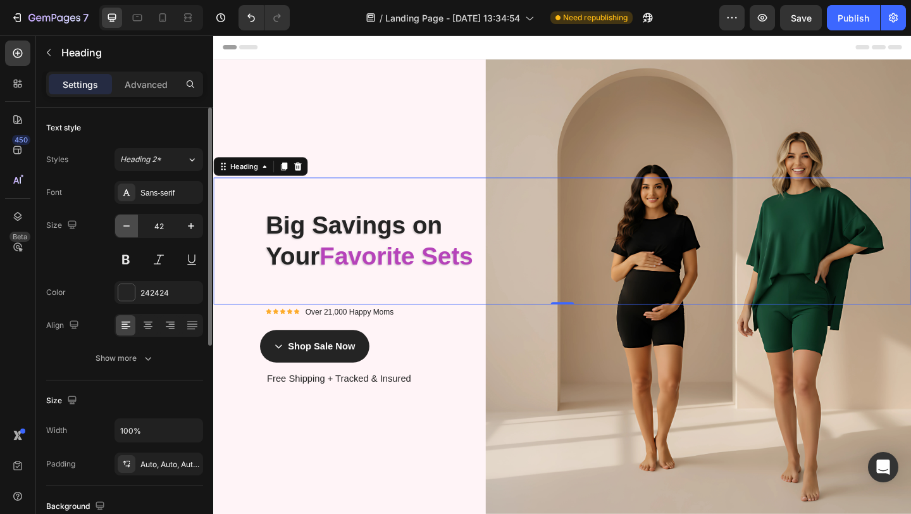
click at [127, 227] on icon "button" at bounding box center [126, 226] width 13 height 13
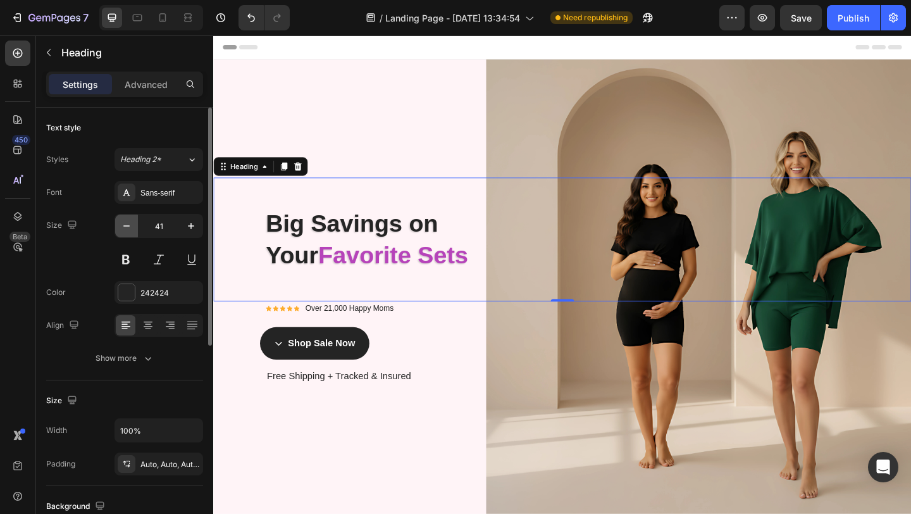
type input "40"
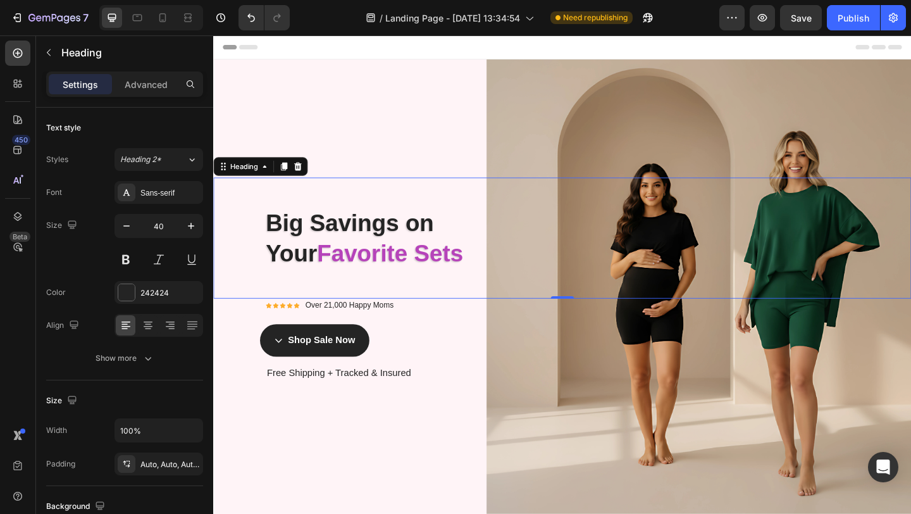
click at [327, 299] on h2 "Big Savings on Your Favorite Sets" at bounding box center [592, 256] width 759 height 132
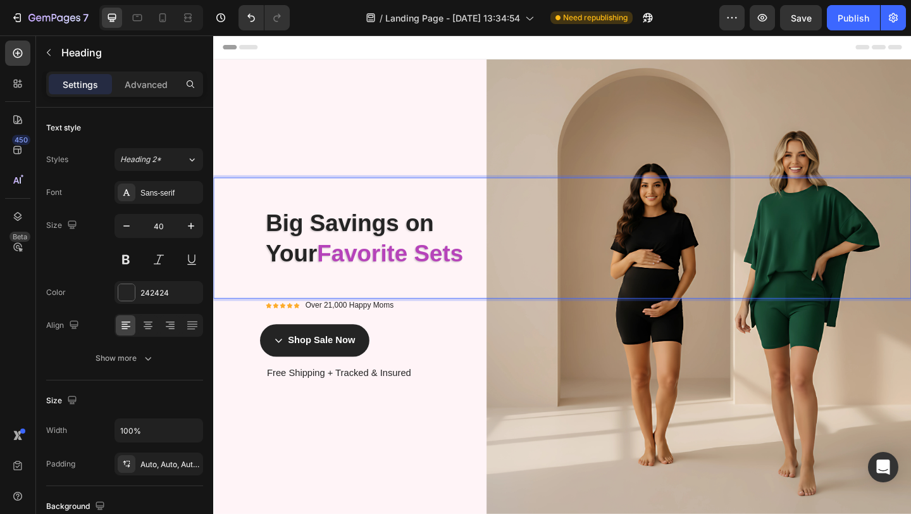
click at [346, 289] on p "Big Savings on Your Favorite Sets" at bounding box center [621, 256] width 702 height 132
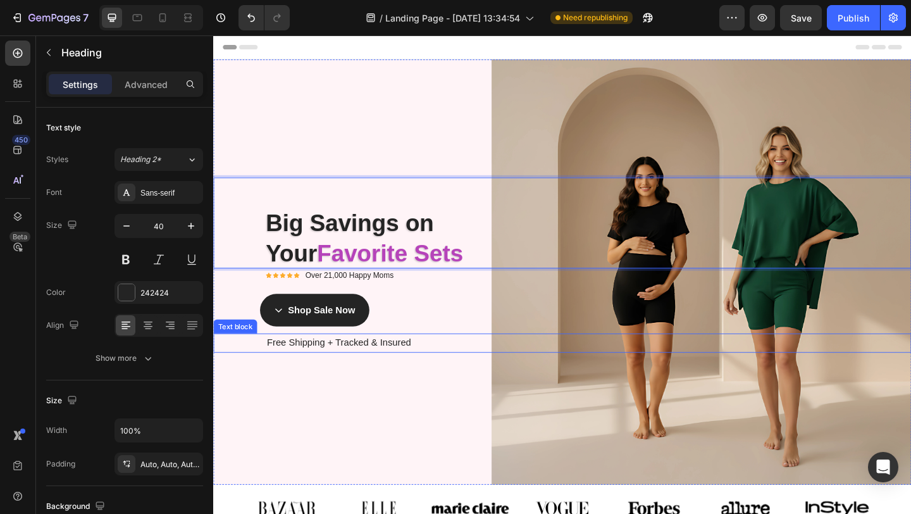
click at [383, 362] on p "Free Shipping + Tracked & Insured" at bounding box center [621, 370] width 700 height 18
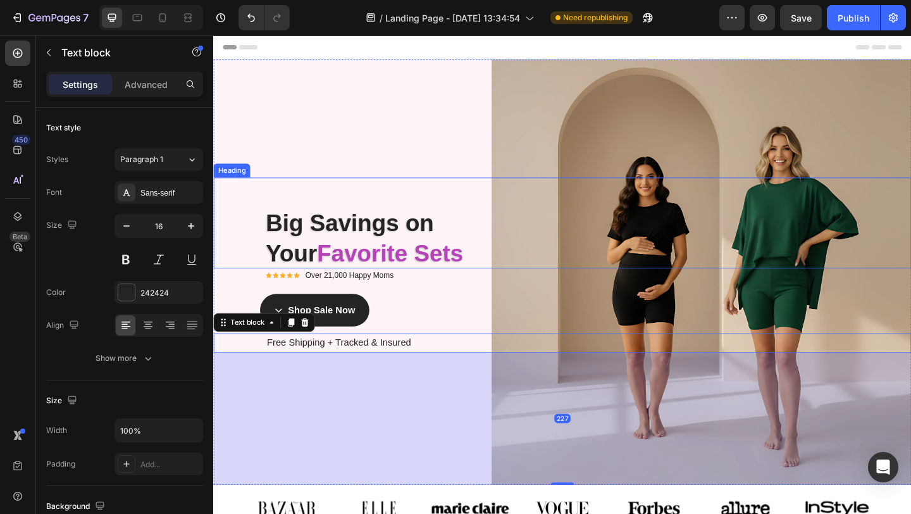
click at [579, 171] on div "Exclusive Facebook Sale Text Block Row Big Savings on Your Favorite Sets! Headi…" at bounding box center [592, 292] width 759 height 463
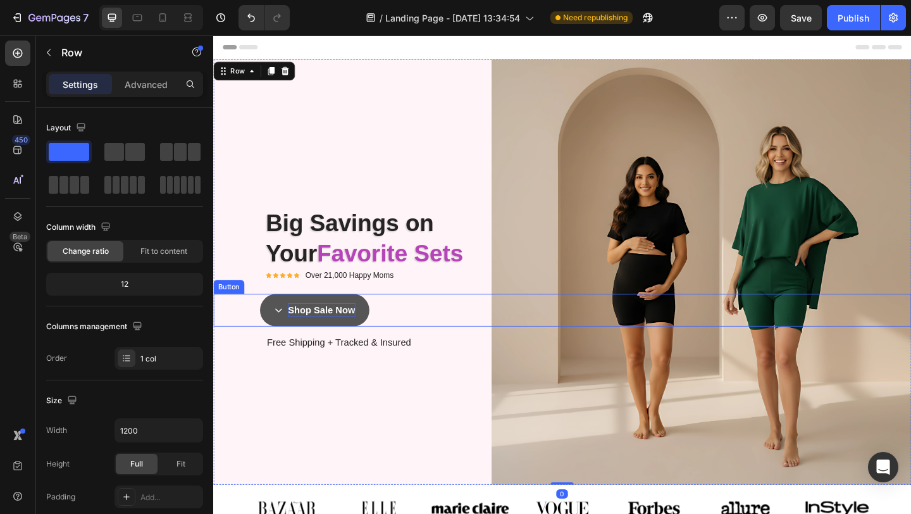
click at [329, 331] on p "Shop Sale Now" at bounding box center [330, 334] width 73 height 15
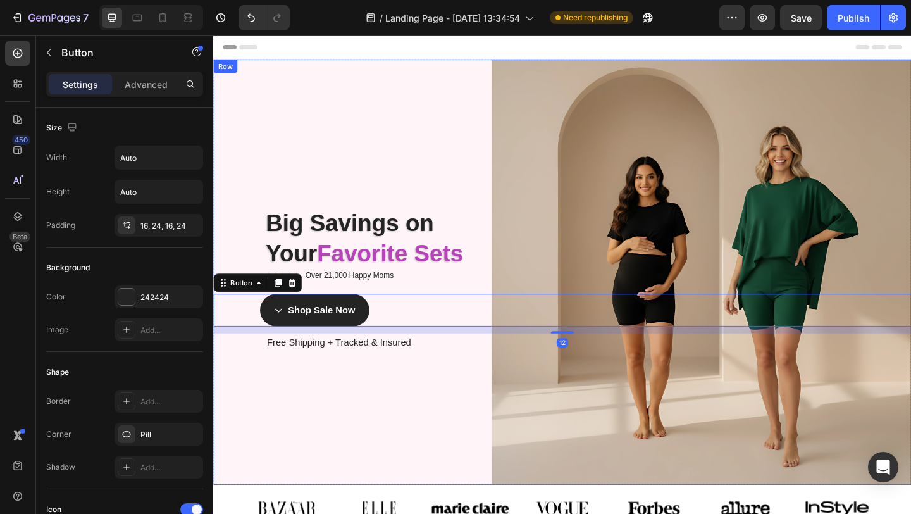
click at [585, 406] on div "Exclusive Facebook Sale Text Block Row Big Savings on Your Favorite Sets! Headi…" at bounding box center [592, 292] width 759 height 463
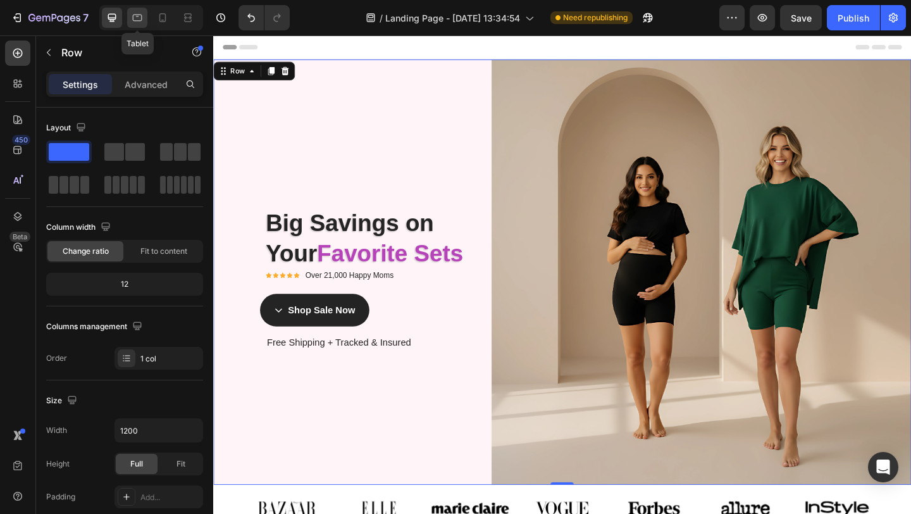
click at [137, 25] on div at bounding box center [137, 18] width 20 height 20
type input "100%"
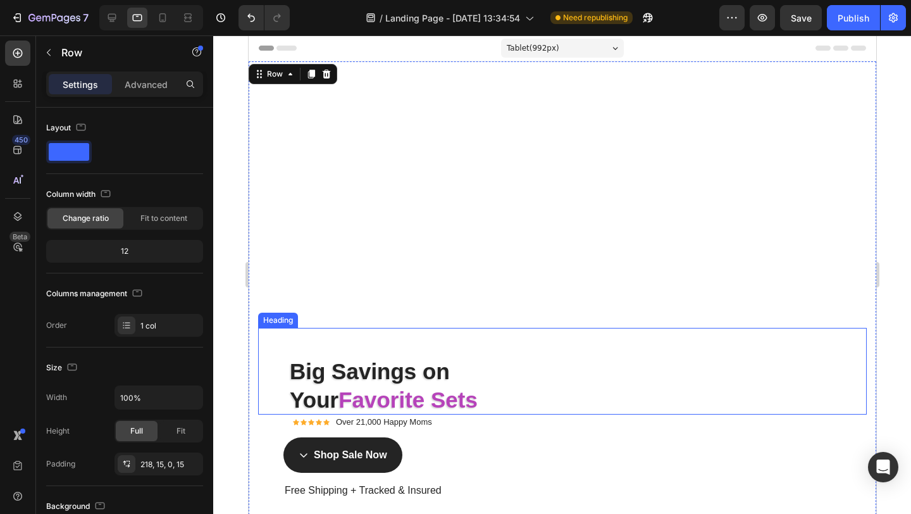
click at [380, 404] on strong "Favorite Sets" at bounding box center [407, 399] width 139 height 25
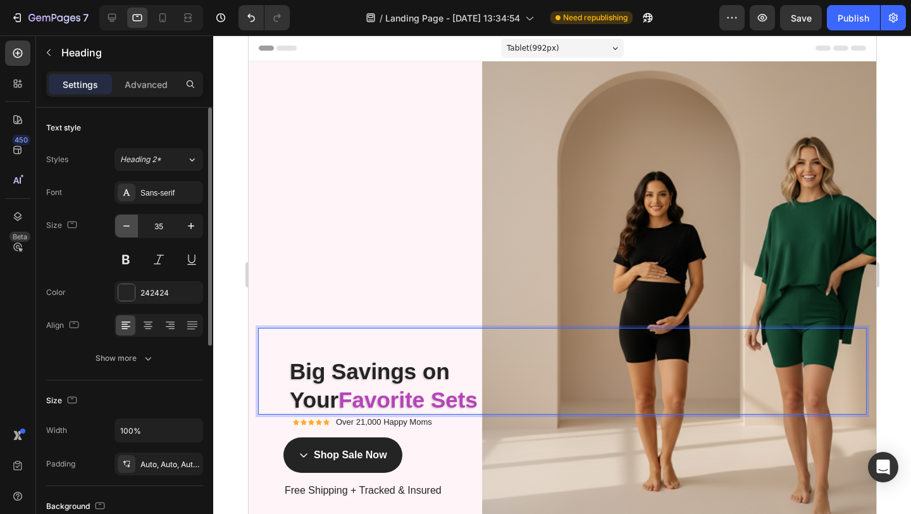
click at [130, 223] on icon "button" at bounding box center [126, 226] width 13 height 13
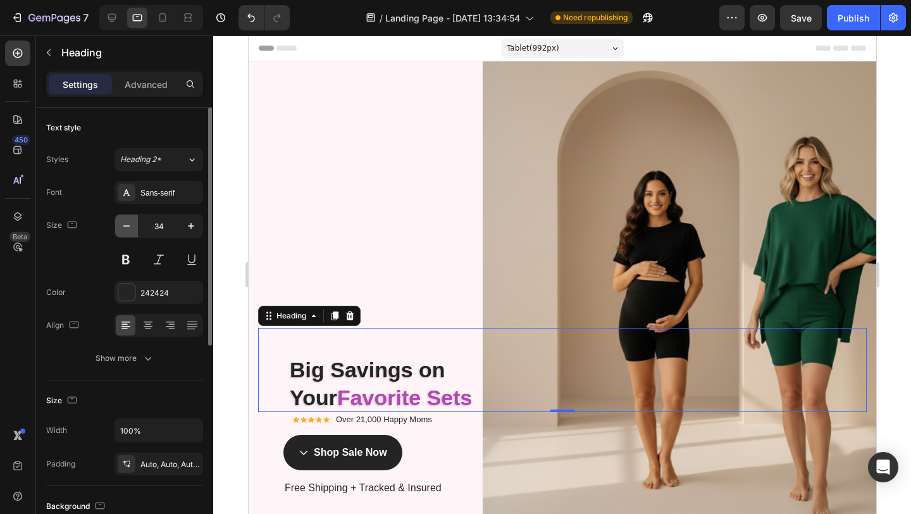
click at [130, 223] on icon "button" at bounding box center [126, 226] width 13 height 13
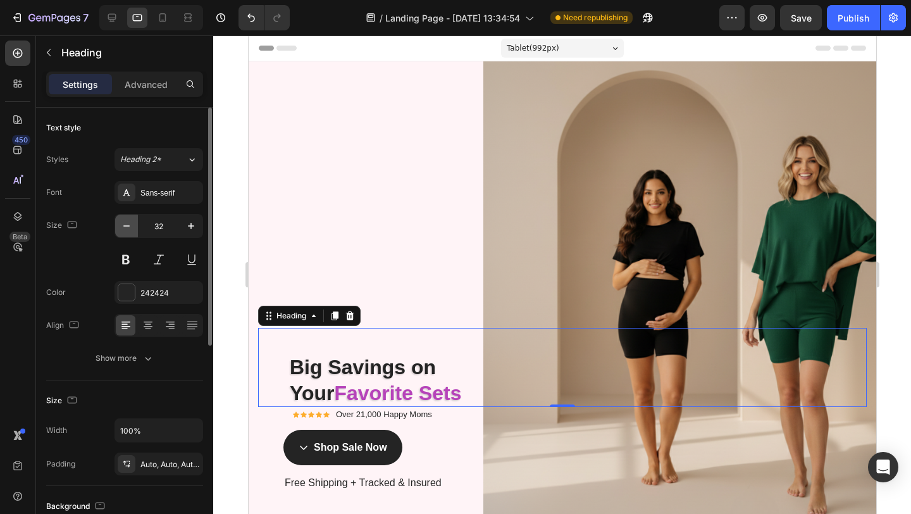
click at [130, 223] on icon "button" at bounding box center [126, 226] width 13 height 13
type input "31"
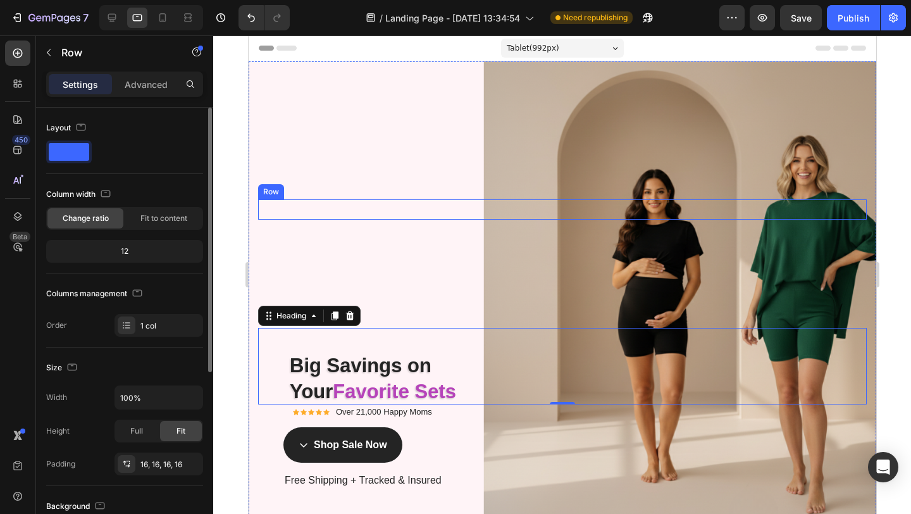
click at [380, 215] on div "Exclusive Facebook Sale Text Block Row" at bounding box center [562, 209] width 609 height 20
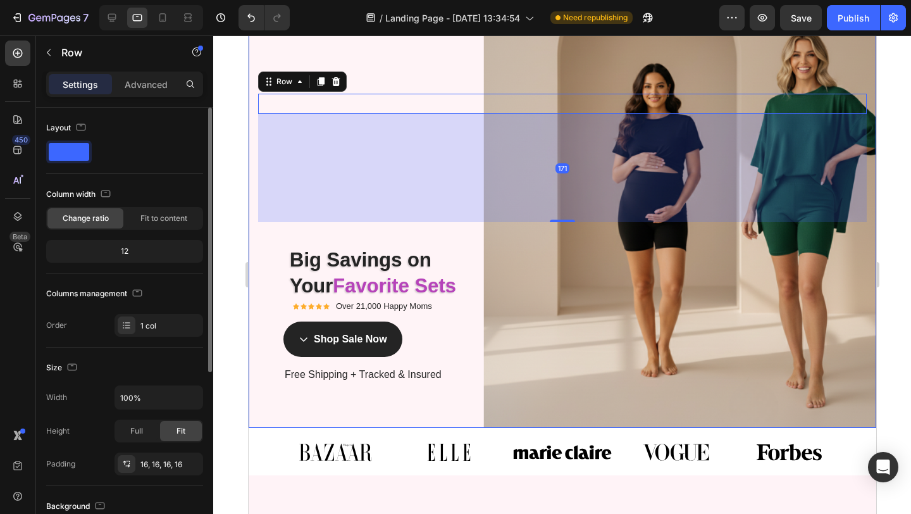
scroll to position [65, 0]
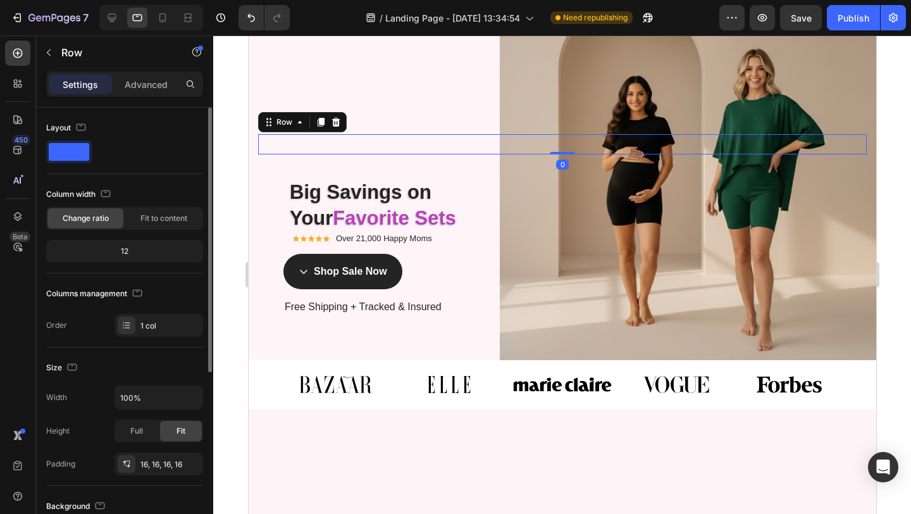
drag, startPoint x: 554, startPoint y: 259, endPoint x: 549, endPoint y: 142, distance: 117.8
click at [549, 142] on div "Exclusive Facebook Sale Text Block Row 0" at bounding box center [562, 144] width 609 height 20
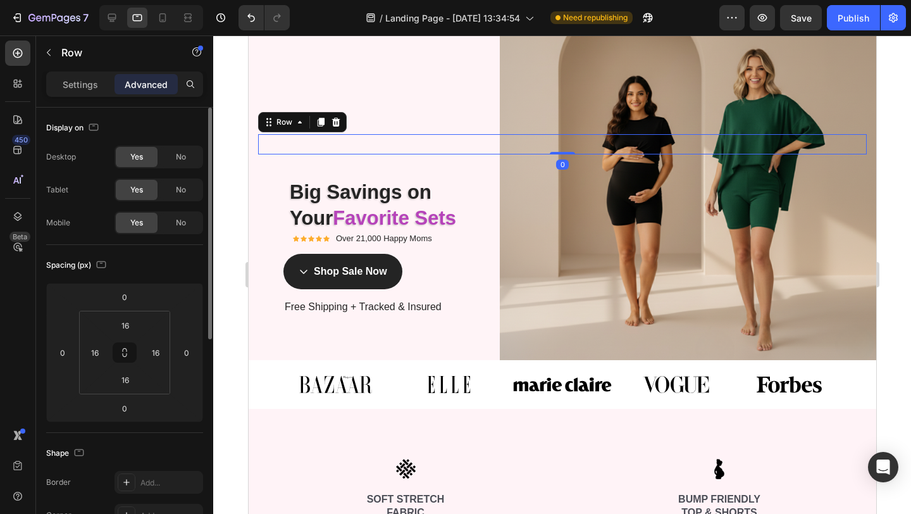
scroll to position [0, 0]
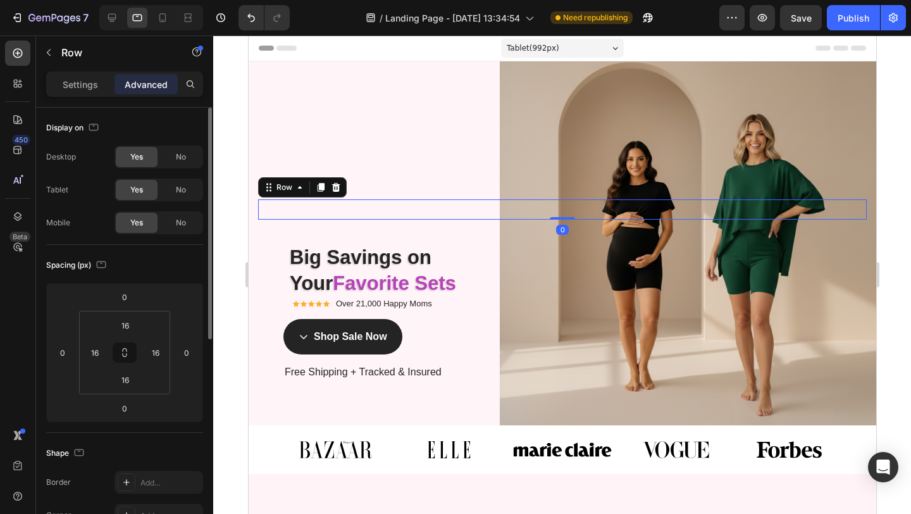
click at [428, 142] on div "Exclusive Facebook Sale Text Block Row 0 Big Savings on Your Favorite Sets! Hea…" at bounding box center [562, 243] width 628 height 364
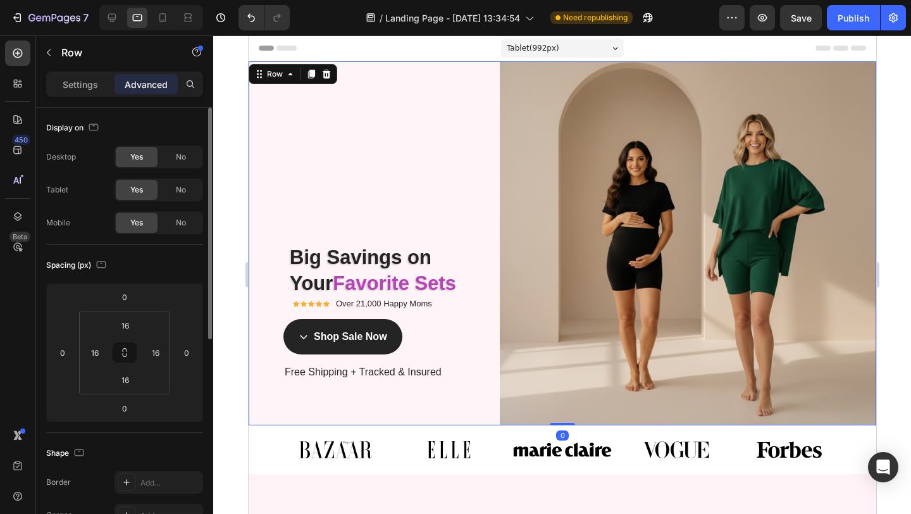
scroll to position [402, 0]
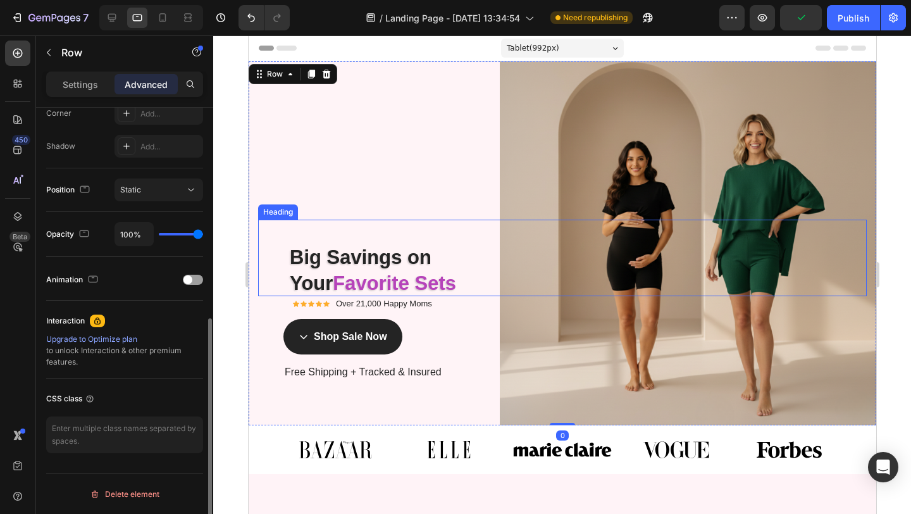
click at [442, 272] on strong "Favorite Sets" at bounding box center [393, 283] width 123 height 22
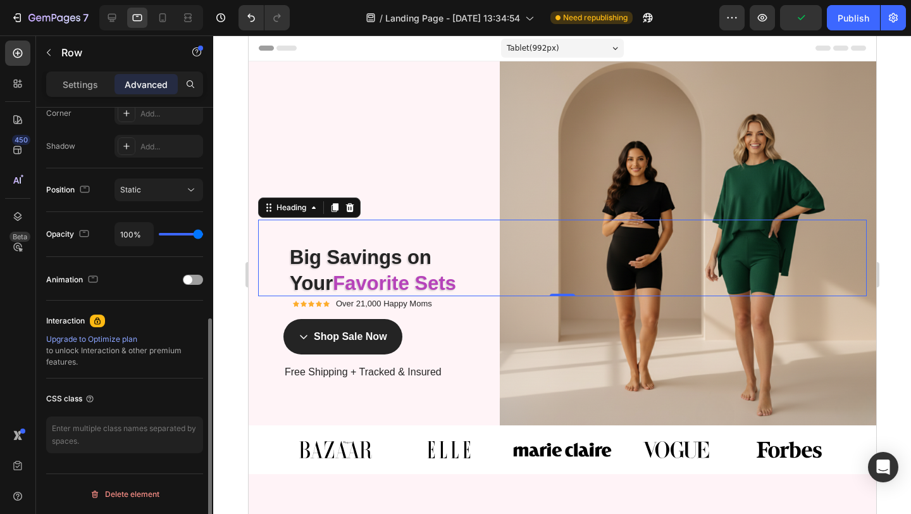
scroll to position [0, 0]
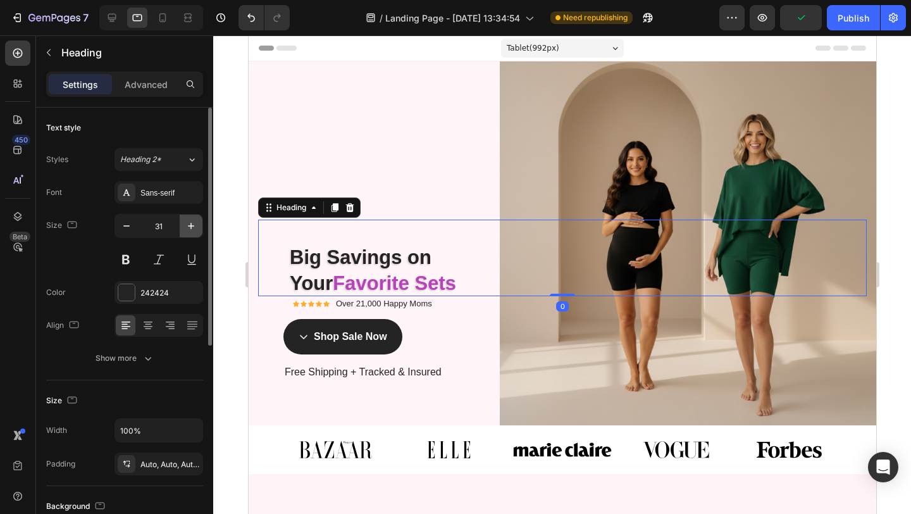
click at [192, 228] on icon "button" at bounding box center [191, 226] width 13 height 13
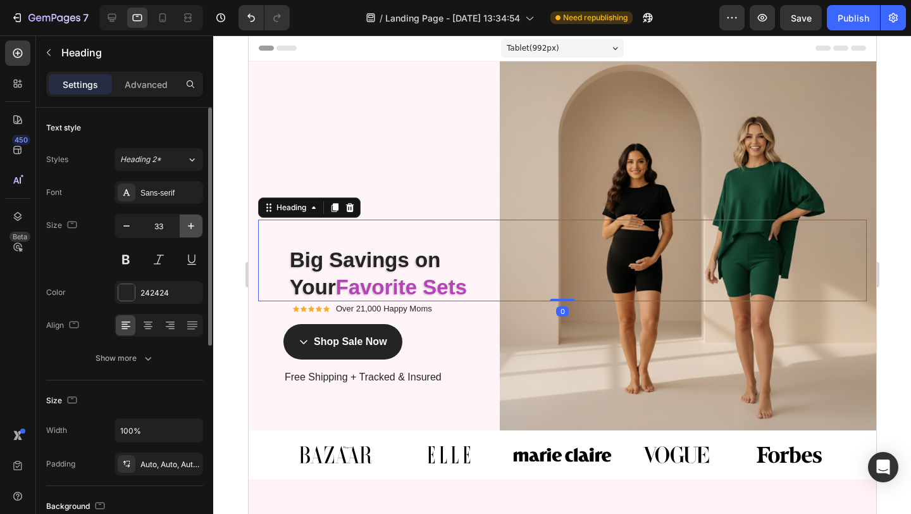
click at [192, 228] on icon "button" at bounding box center [191, 226] width 13 height 13
type input "34"
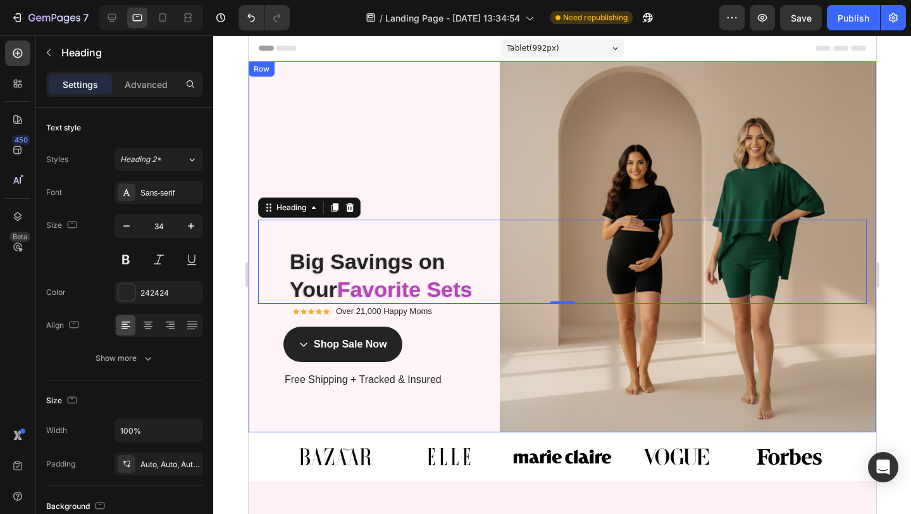
click at [430, 161] on div "Exclusive Facebook Sale Text Block Row Big Savings on Your Favorite Sets! Headi…" at bounding box center [562, 246] width 628 height 371
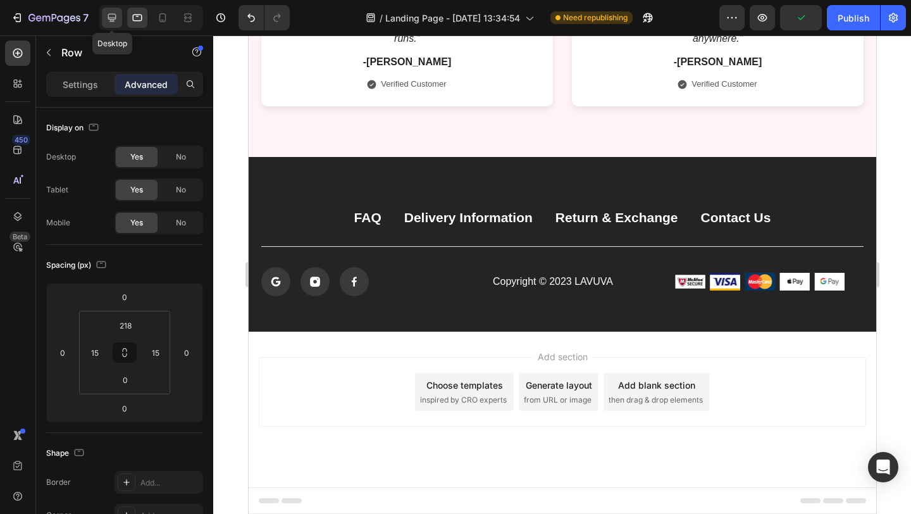
click at [111, 18] on icon at bounding box center [112, 18] width 8 height 8
type input "0"
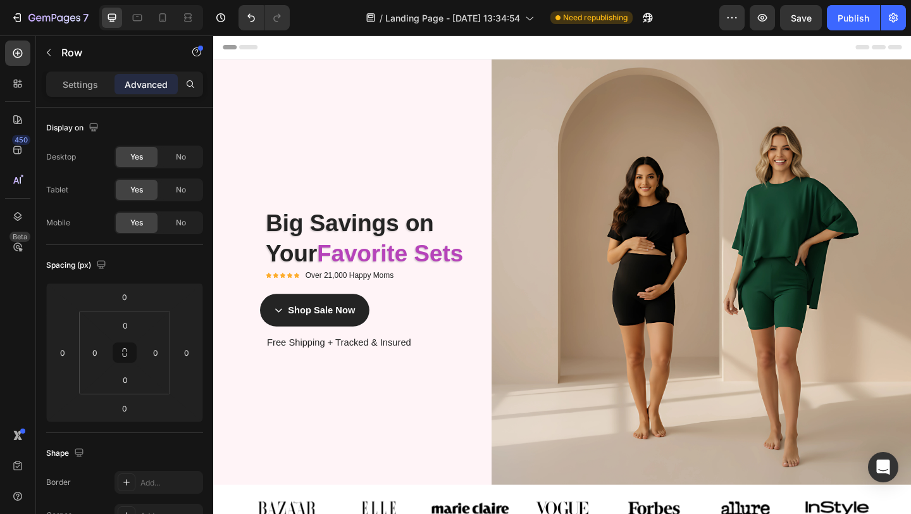
click at [408, 440] on div "Exclusive Facebook Sale Text Block Row Big Savings on Your Favorite Sets! Headi…" at bounding box center [592, 292] width 759 height 463
click at [425, 180] on div "Exclusive Facebook Sale Text Block Row Big Savings on Your Favorite Sets! Headi…" at bounding box center [592, 292] width 759 height 463
click at [433, 128] on div "Exclusive Facebook Sale Text Block Row Big Savings on Your Favorite Sets! Headi…" at bounding box center [592, 292] width 759 height 463
click at [623, 175] on div "Exclusive Facebook Sale Text Block Row Big Savings on Your Favorite Sets! Headi…" at bounding box center [592, 292] width 759 height 463
click at [407, 214] on h2 "Big Savings on Your Favorite Sets" at bounding box center [592, 239] width 759 height 99
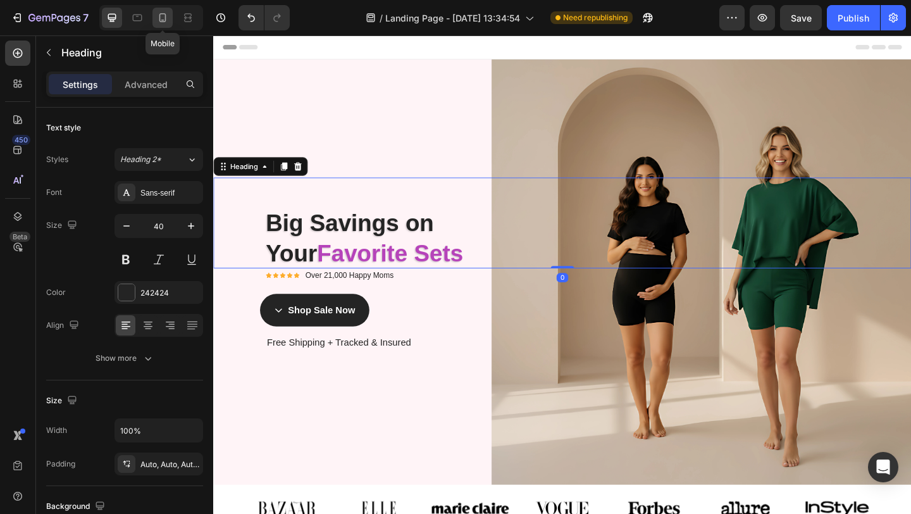
click at [159, 22] on icon at bounding box center [162, 17] width 13 height 13
type input "37"
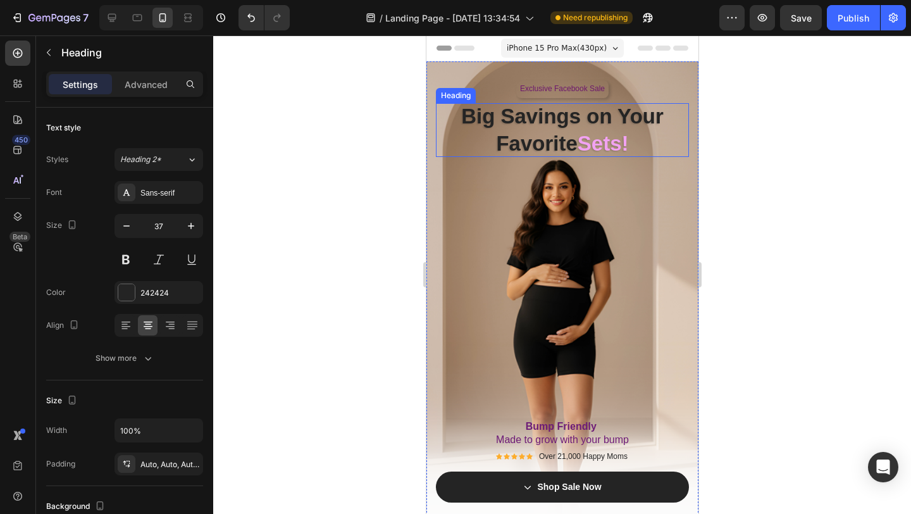
click at [537, 142] on strong "Big Savings on Your Favorite" at bounding box center [562, 129] width 202 height 51
click at [494, 142] on strong "Big Savings on Your Favorite" at bounding box center [562, 129] width 202 height 51
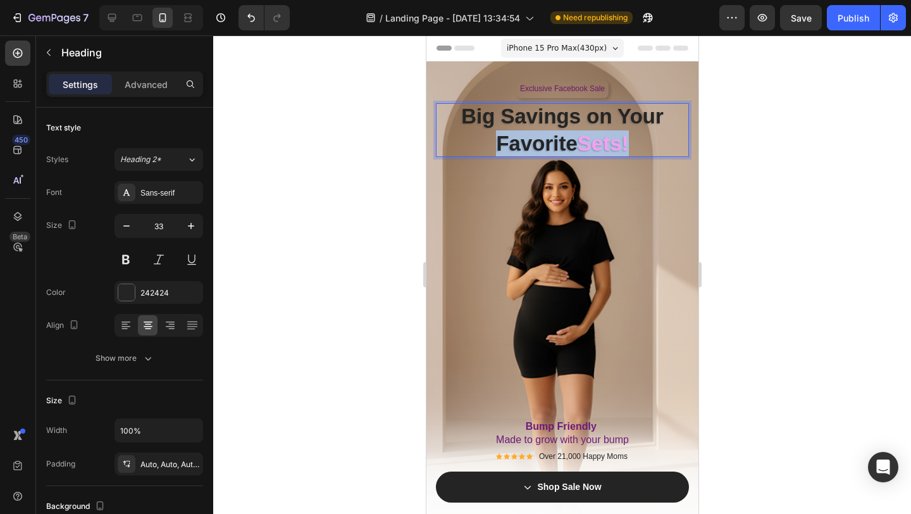
drag, startPoint x: 494, startPoint y: 142, endPoint x: 629, endPoint y: 144, distance: 135.4
click at [629, 144] on p "Big Savings on Your Favorite Sets!" at bounding box center [561, 130] width 253 height 54
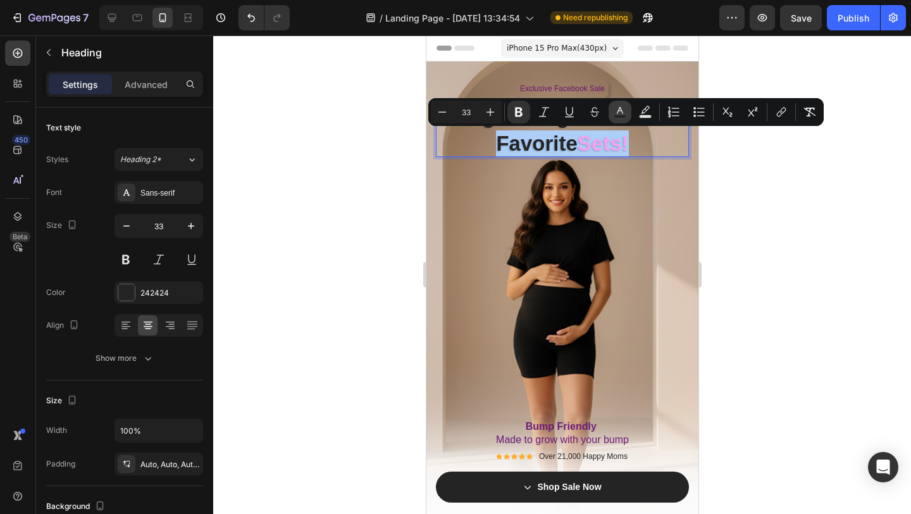
click at [624, 113] on icon "Editor contextual toolbar" at bounding box center [620, 112] width 13 height 13
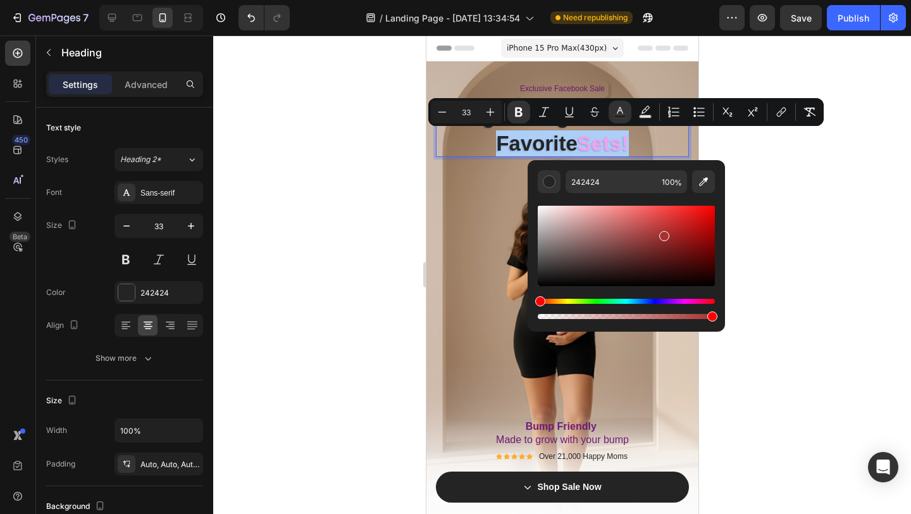
click at [663, 234] on div "Editor contextual toolbar" at bounding box center [626, 246] width 177 height 80
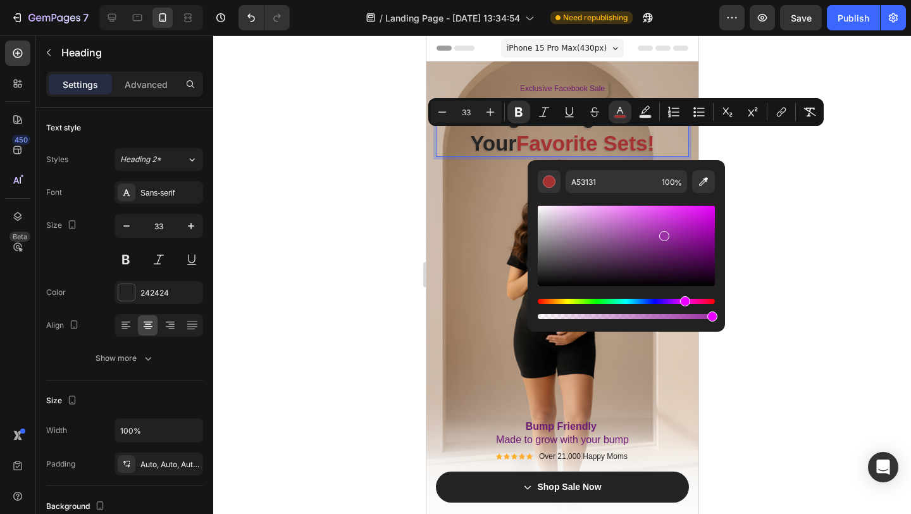
click at [683, 303] on div "Hue" at bounding box center [626, 301] width 177 height 5
click at [663, 235] on div "Editor contextual toolbar" at bounding box center [664, 237] width 10 height 10
click at [645, 244] on div "Editor contextual toolbar" at bounding box center [626, 246] width 177 height 80
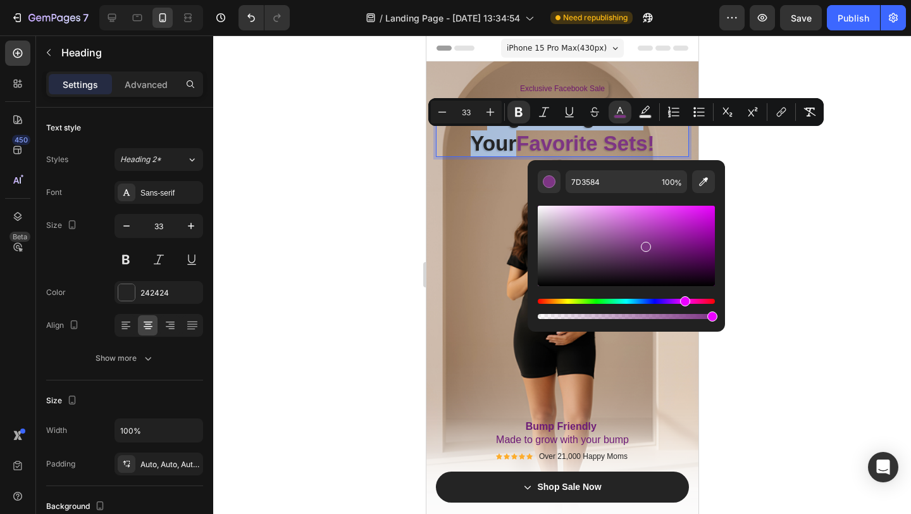
click at [616, 246] on div "Editor contextual toolbar" at bounding box center [626, 246] width 177 height 80
click at [601, 228] on div "Editor contextual toolbar" at bounding box center [626, 246] width 177 height 80
click at [672, 222] on div "Editor contextual toolbar" at bounding box center [626, 246] width 177 height 80
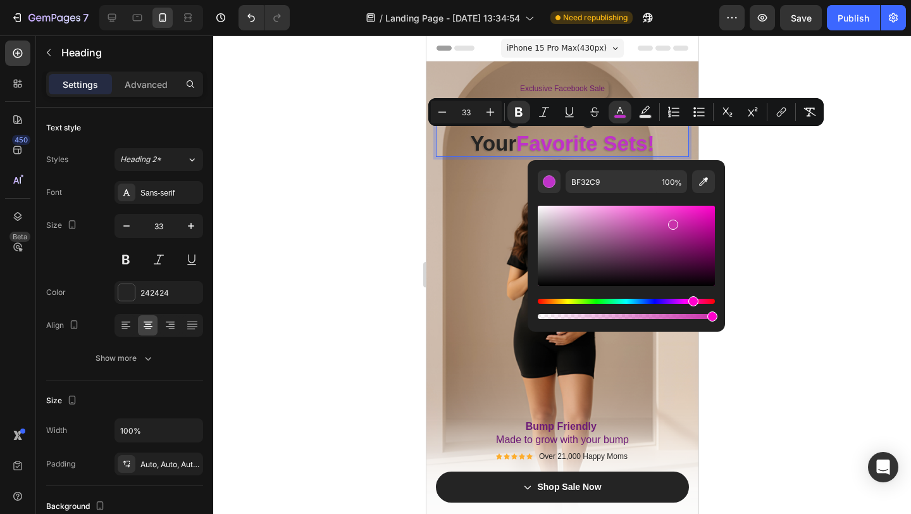
click at [692, 301] on div "Hue" at bounding box center [626, 301] width 177 height 5
click at [584, 242] on div "Editor contextual toolbar" at bounding box center [626, 246] width 177 height 80
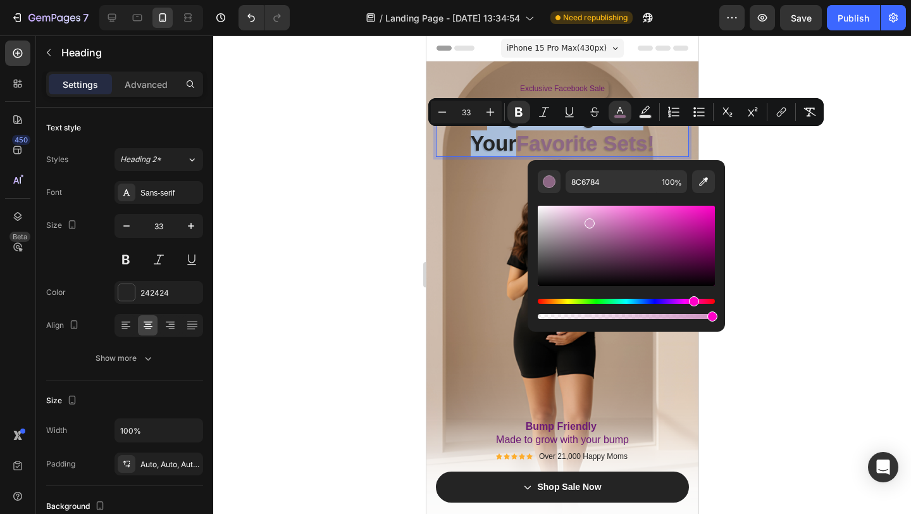
click at [588, 221] on div "Editor contextual toolbar" at bounding box center [626, 246] width 177 height 80
click at [691, 221] on div "Editor contextual toolbar" at bounding box center [626, 246] width 177 height 80
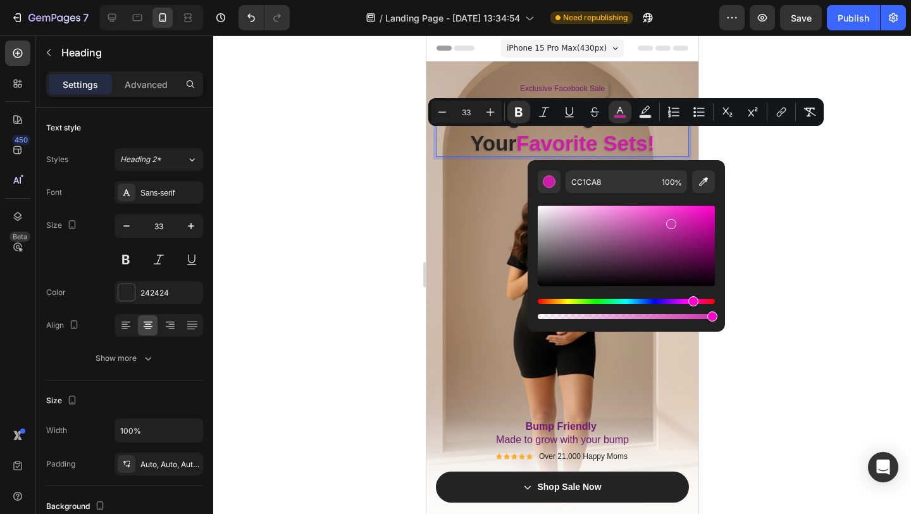
click at [669, 221] on div "Editor contextual toolbar" at bounding box center [626, 246] width 177 height 80
click at [653, 227] on div "Editor contextual toolbar" at bounding box center [626, 246] width 177 height 80
click at [639, 219] on div "Editor contextual toolbar" at bounding box center [626, 246] width 177 height 80
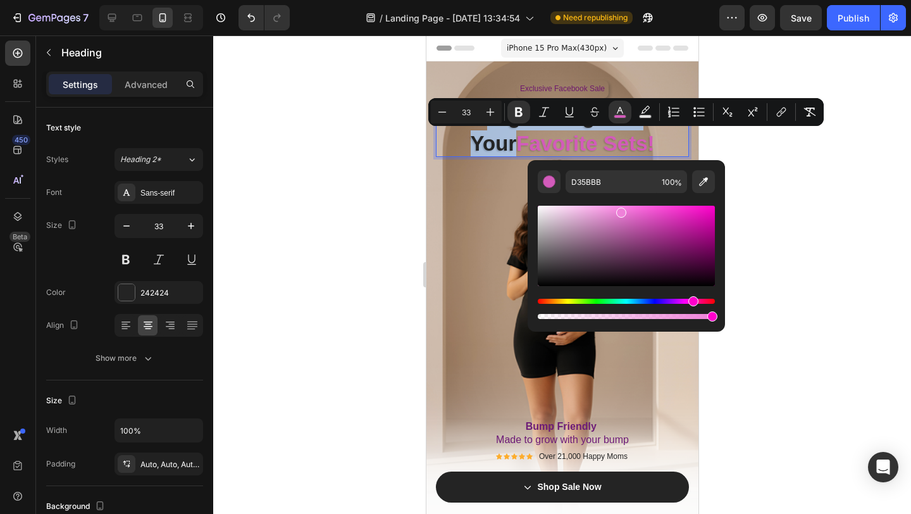
click at [620, 210] on div "Editor contextual toolbar" at bounding box center [626, 246] width 177 height 80
click at [607, 208] on div "Editor contextual toolbar" at bounding box center [626, 246] width 177 height 80
click at [590, 211] on div "Editor contextual toolbar" at bounding box center [626, 246] width 177 height 80
type input "EDA8DF"
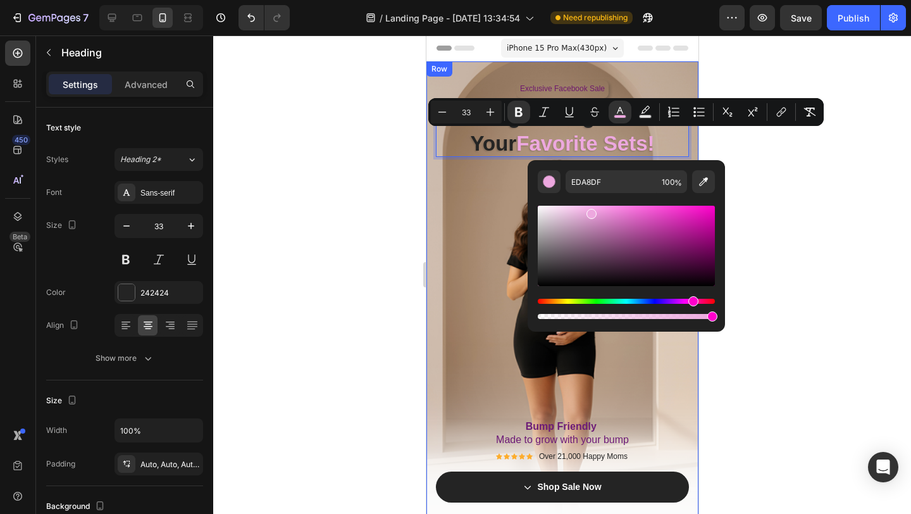
click at [449, 203] on div "Exclusive Facebook Sale Text Block Row Big Savings on Your Favorite Sets! Headi…" at bounding box center [561, 304] width 253 height 448
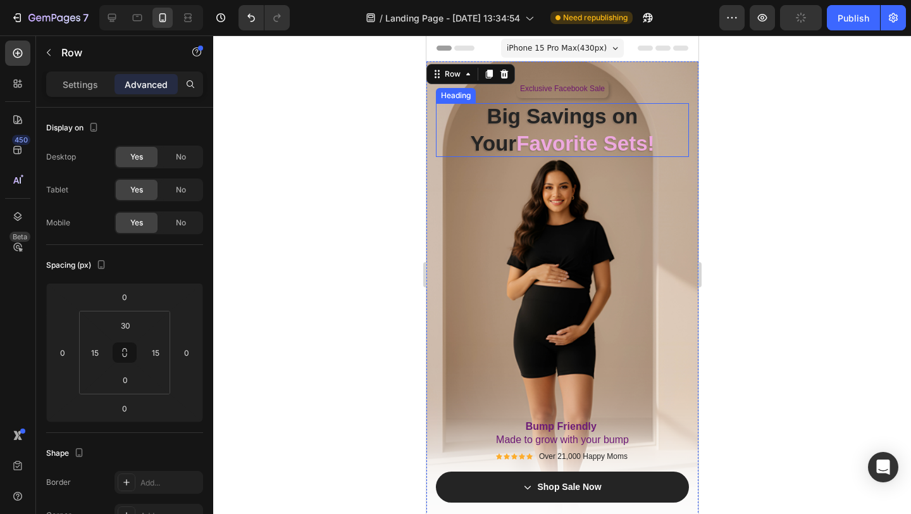
click at [554, 127] on strong "Big Savings on Your" at bounding box center [554, 129] width 168 height 51
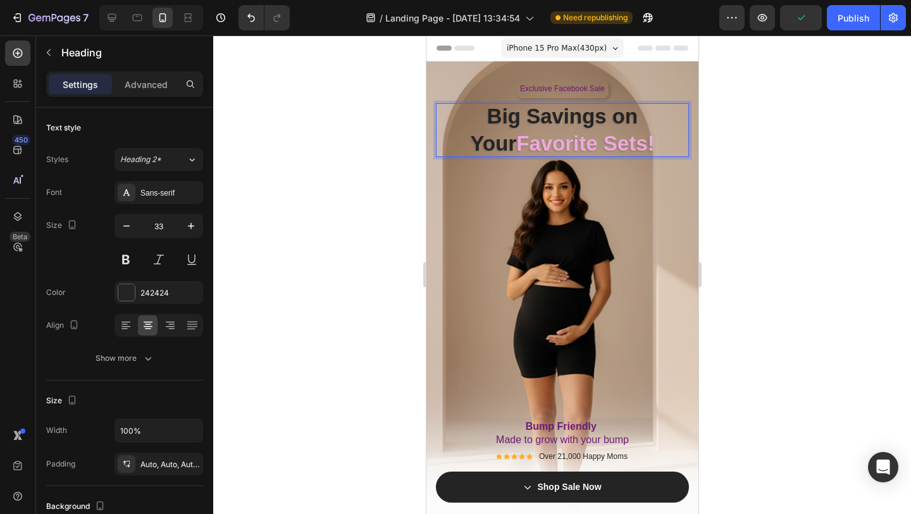
click at [573, 148] on strong "Favorite Sets!" at bounding box center [585, 143] width 138 height 23
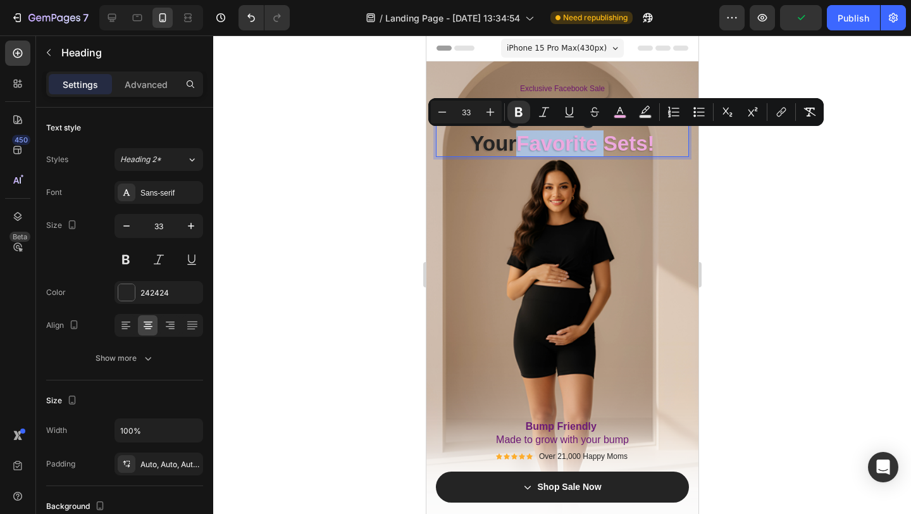
drag, startPoint x: 573, startPoint y: 148, endPoint x: 501, endPoint y: 147, distance: 72.8
click at [516, 147] on strong "Favorite Sets!" at bounding box center [585, 143] width 138 height 23
click at [616, 116] on rect "Editor contextual toolbar" at bounding box center [620, 116] width 12 height 3
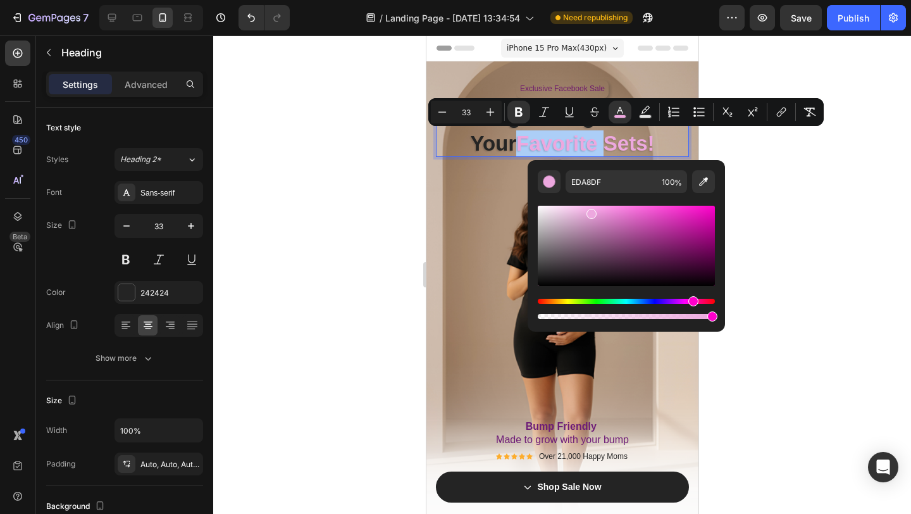
click at [699, 231] on div "Editor contextual toolbar" at bounding box center [626, 246] width 177 height 80
type input "AD118E"
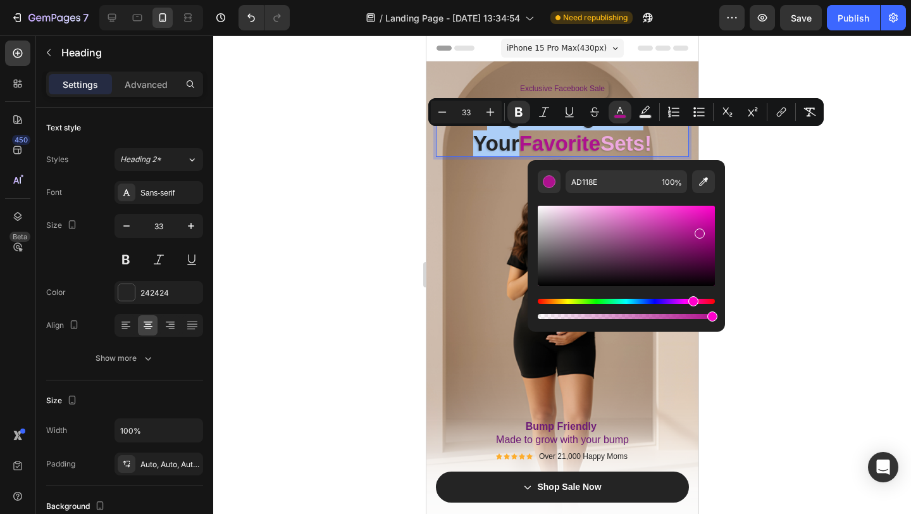
click at [811, 234] on div at bounding box center [562, 274] width 698 height 478
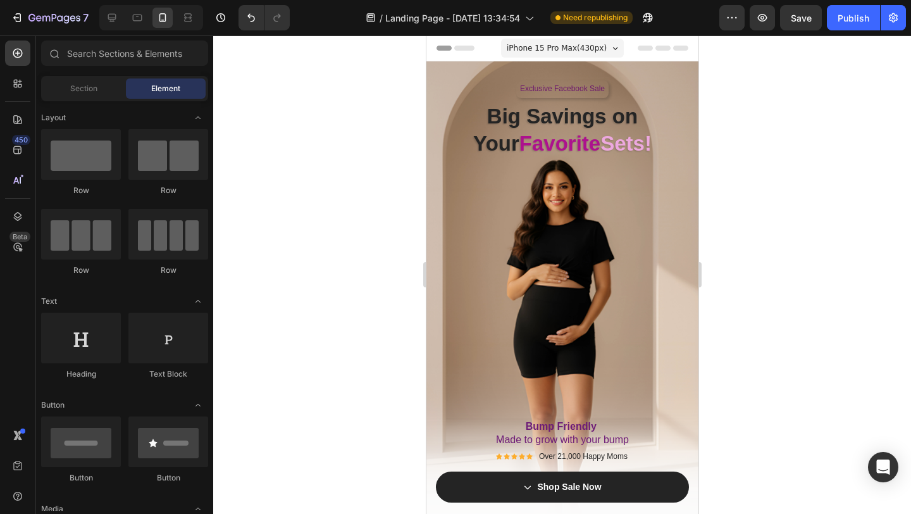
click at [811, 234] on div at bounding box center [562, 274] width 698 height 478
click at [377, 170] on div at bounding box center [562, 274] width 698 height 478
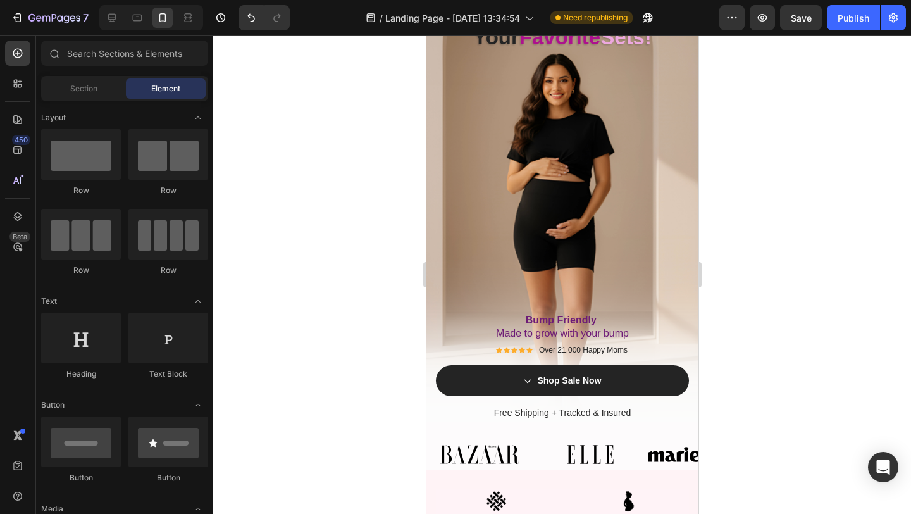
click at [821, 253] on div at bounding box center [562, 274] width 698 height 478
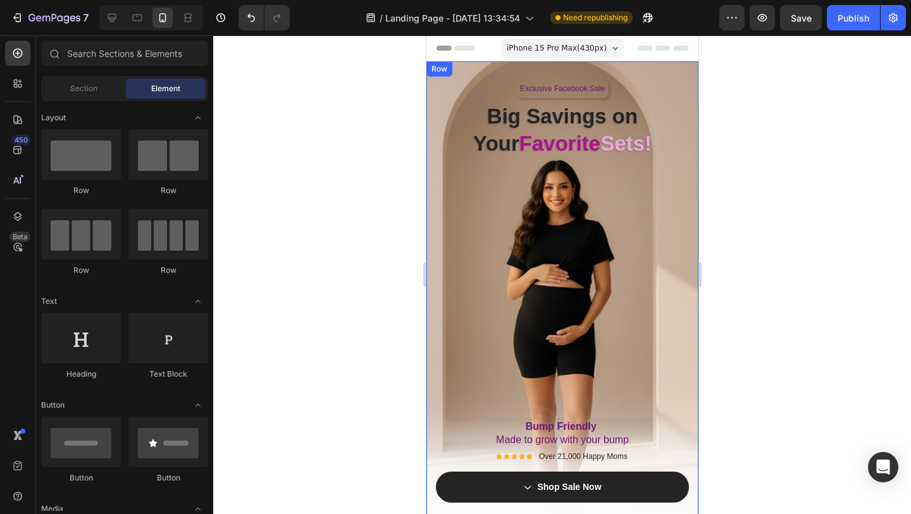
click at [525, 150] on strong "Favorite" at bounding box center [559, 143] width 81 height 23
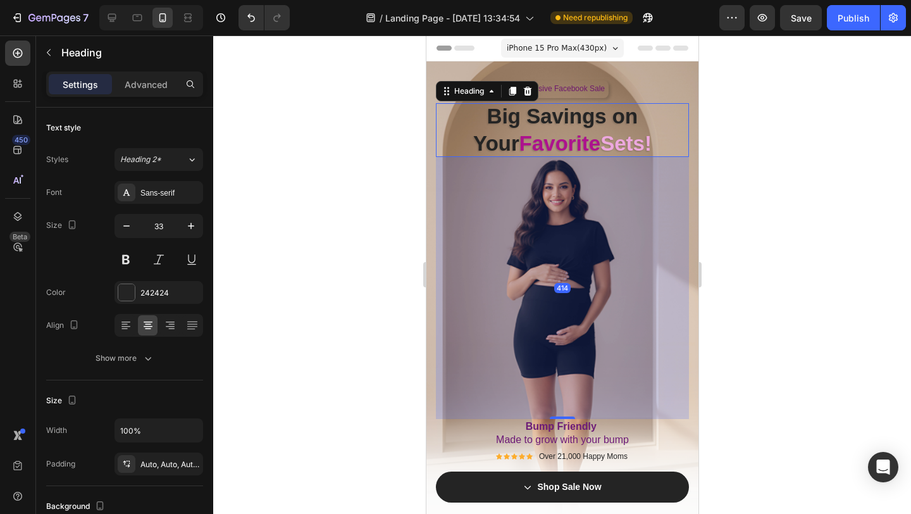
click at [333, 204] on div at bounding box center [562, 274] width 698 height 478
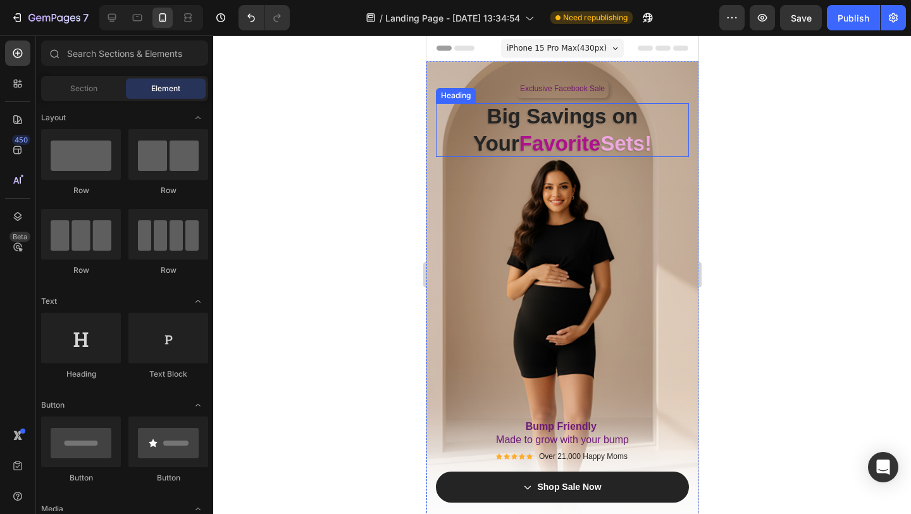
click at [571, 141] on strong "Favorite" at bounding box center [559, 143] width 81 height 23
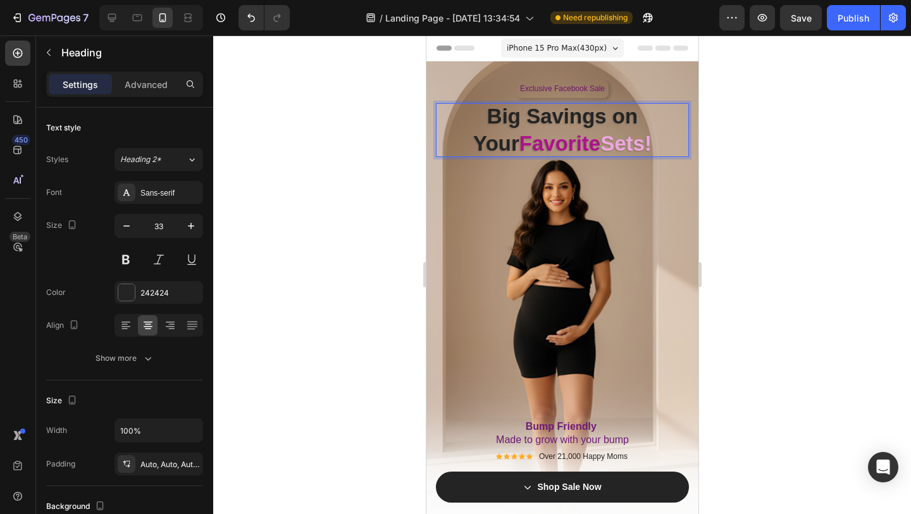
click at [640, 142] on p "Big Savings on Your Favorite Sets!" at bounding box center [561, 130] width 253 height 54
drag, startPoint x: 640, startPoint y: 142, endPoint x: 494, endPoint y: 136, distance: 146.3
click at [494, 136] on p "Big Savings on Your Favorite Sets!" at bounding box center [561, 130] width 253 height 54
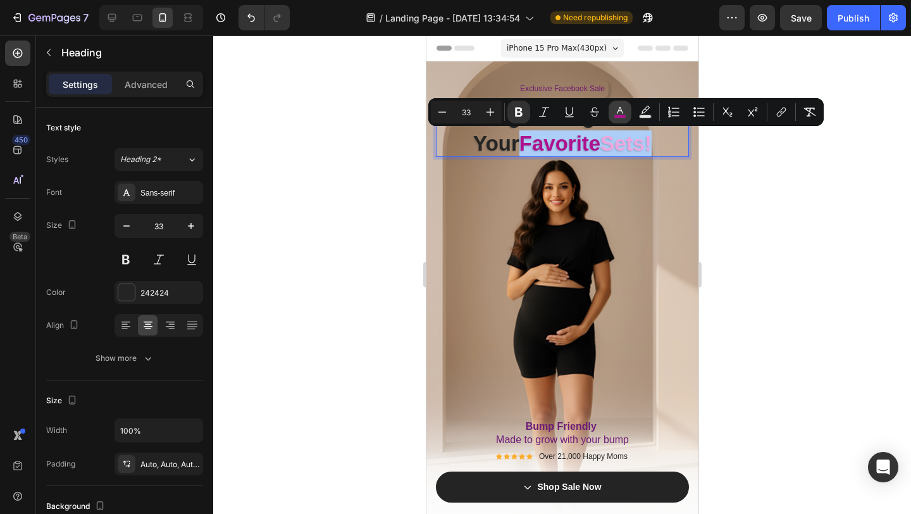
click at [613, 116] on button "color" at bounding box center [620, 112] width 23 height 23
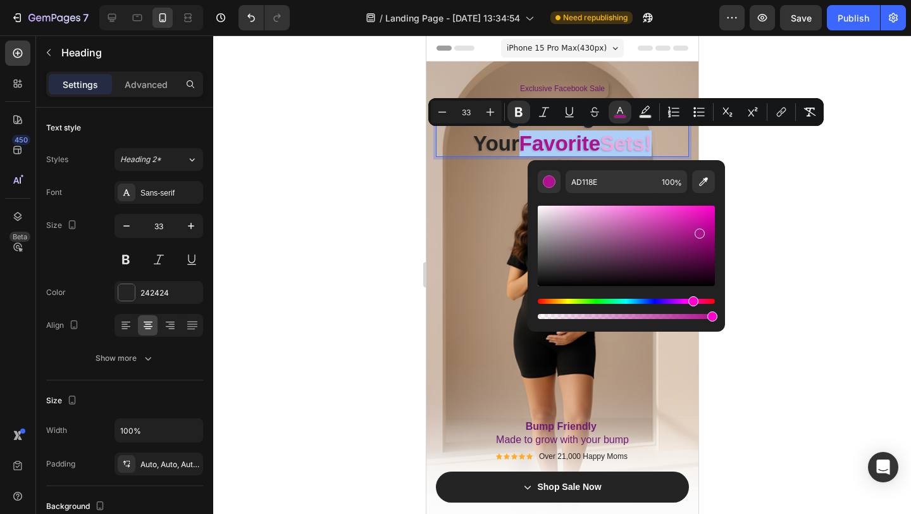
click at [665, 226] on div "Editor contextual toolbar" at bounding box center [626, 246] width 177 height 80
type input "BC36A1"
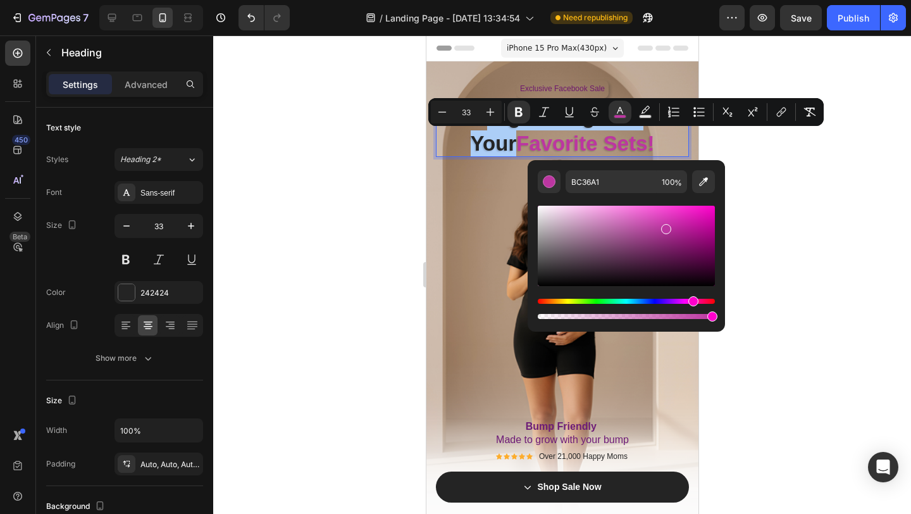
click at [823, 230] on div at bounding box center [562, 274] width 698 height 478
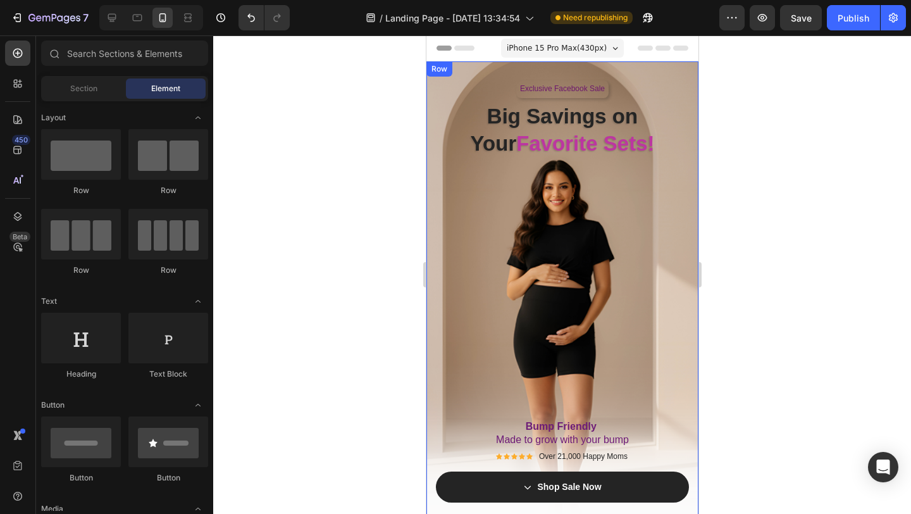
click at [499, 168] on div "Exclusive Facebook Sale Text Block Row ⁠⁠⁠⁠⁠⁠⁠ Big Savings on Your Favorite Set…" at bounding box center [561, 304] width 253 height 448
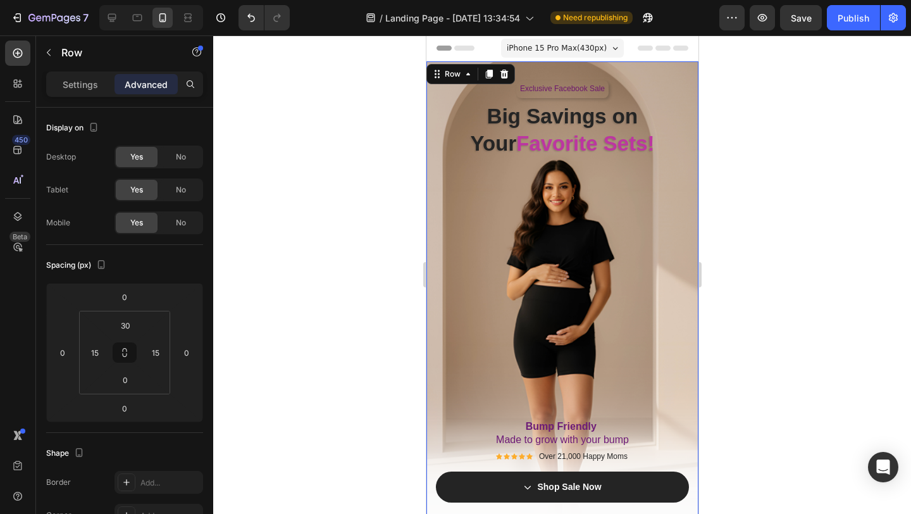
click at [364, 170] on div at bounding box center [562, 274] width 698 height 478
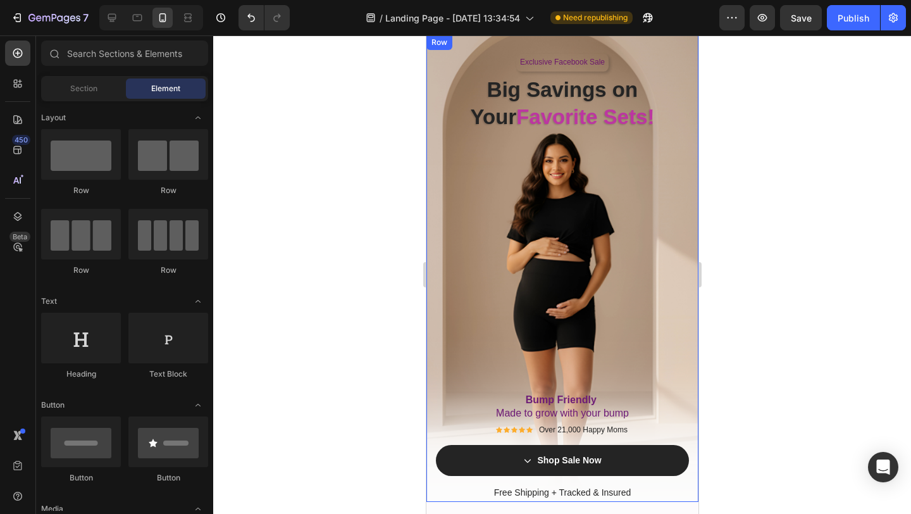
scroll to position [34, 0]
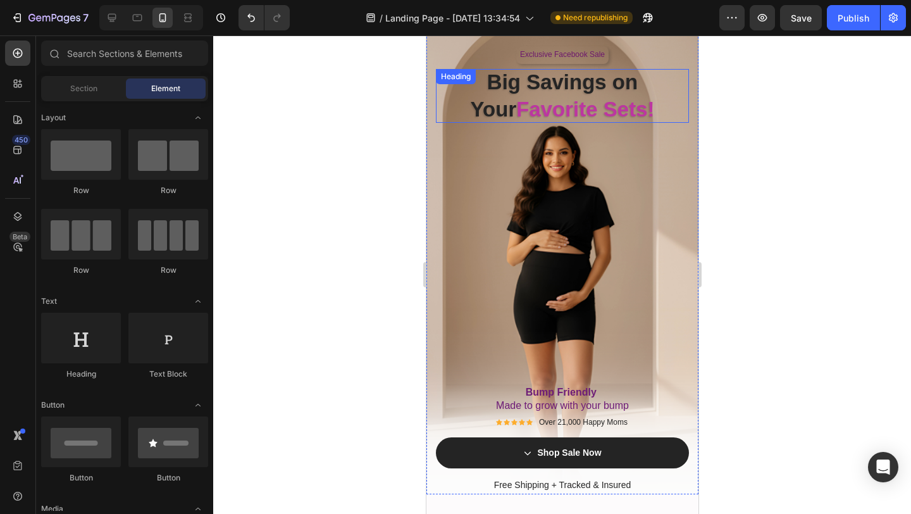
click at [557, 108] on strong "Favorite Sets!" at bounding box center [585, 108] width 138 height 23
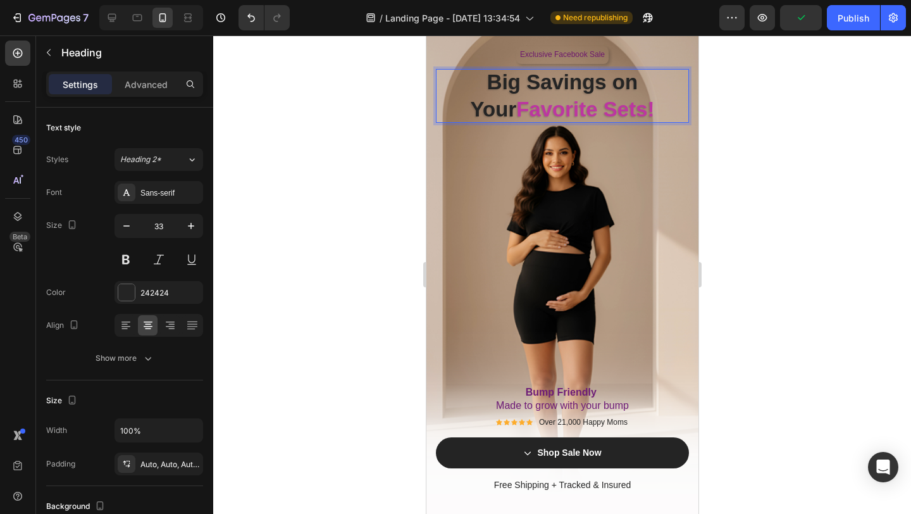
click at [644, 108] on p "Big Savings on Your Favorite Sets!" at bounding box center [561, 96] width 253 height 54
drag, startPoint x: 644, startPoint y: 108, endPoint x: 495, endPoint y: 105, distance: 148.7
click at [495, 105] on p "Big Savings on Your Favorite Sets!" at bounding box center [561, 96] width 253 height 54
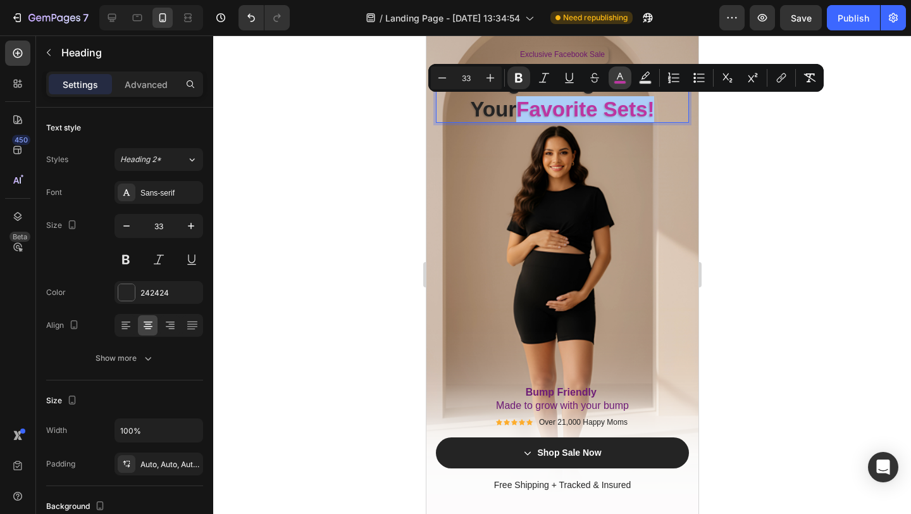
click at [625, 82] on rect "Editor contextual toolbar" at bounding box center [620, 82] width 12 height 3
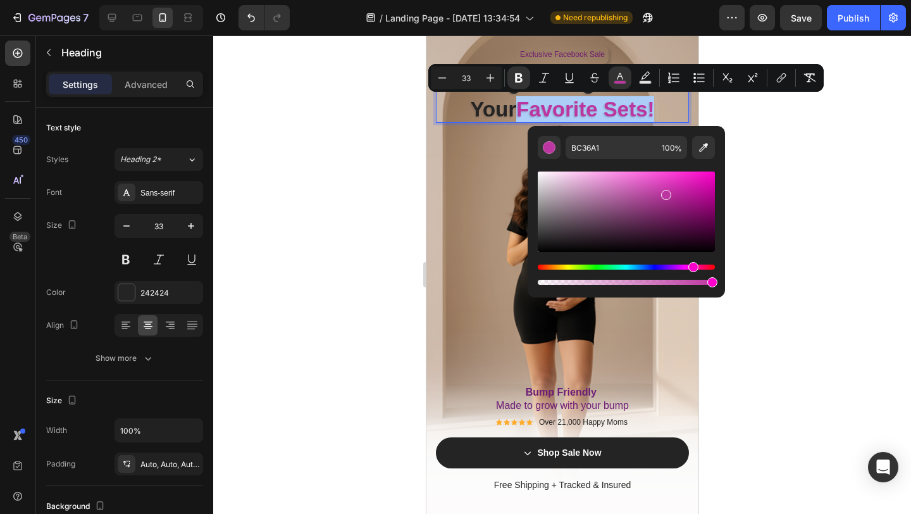
click at [589, 179] on div "Editor contextual toolbar" at bounding box center [626, 211] width 177 height 80
type input "E5A2D8"
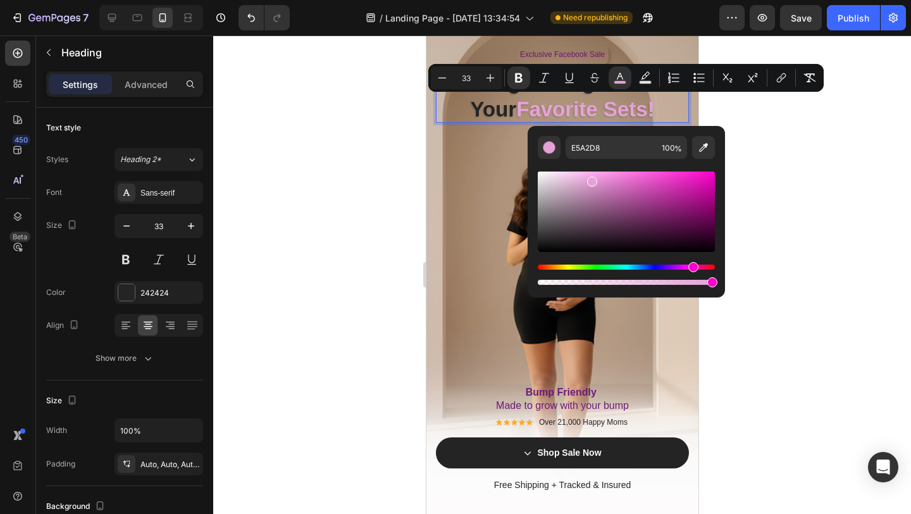
click at [477, 184] on div "Exclusive Facebook Sale Text Block Row Big Savings on Your Favorite Sets! Headi…" at bounding box center [561, 270] width 253 height 448
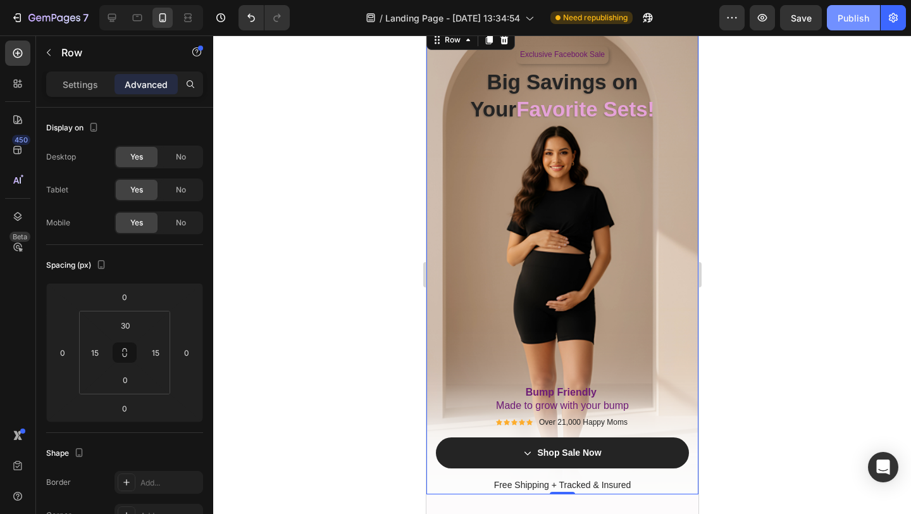
click at [843, 24] on div "Publish" at bounding box center [854, 17] width 32 height 13
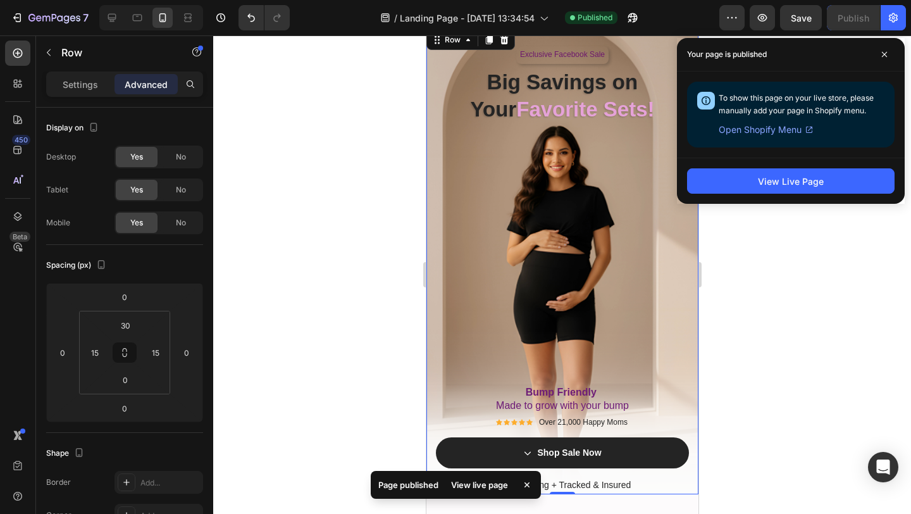
click at [352, 220] on div at bounding box center [562, 274] width 698 height 478
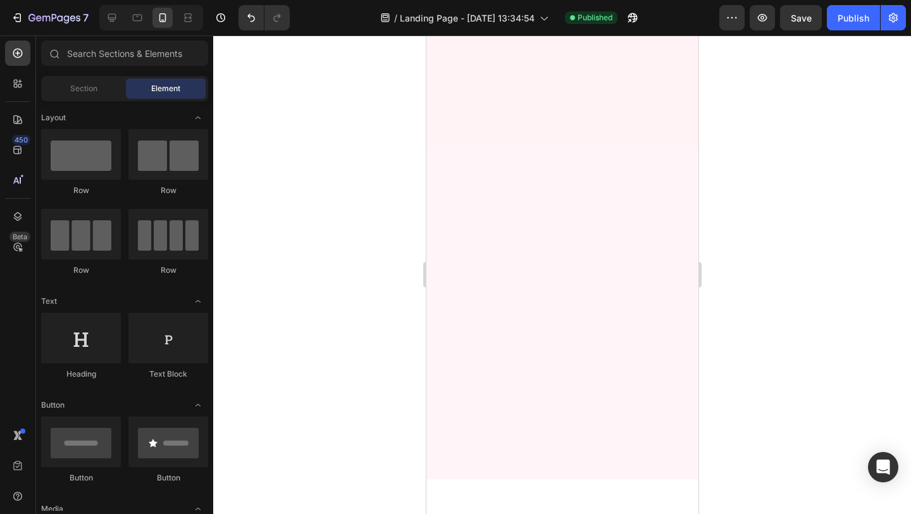
scroll to position [0, 0]
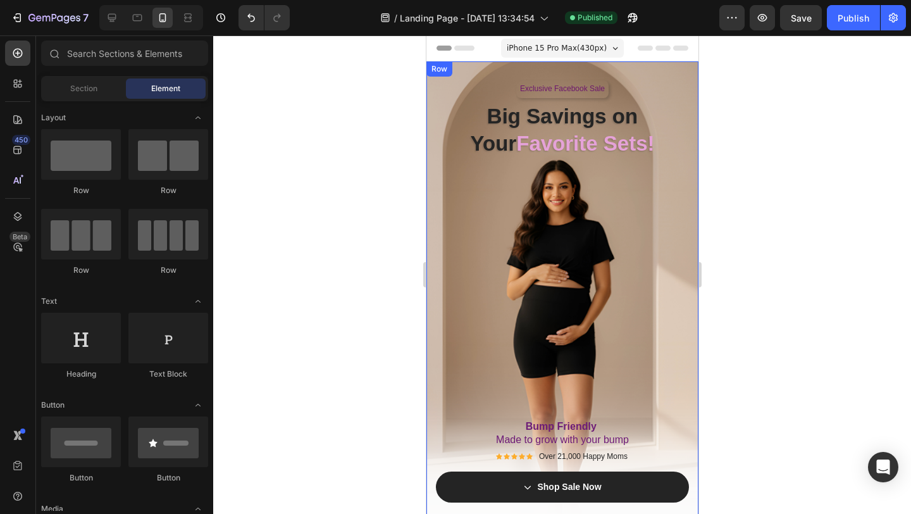
click at [558, 282] on div "Exclusive Facebook Sale Text Block Row Big Savings on Your Favorite Sets! Headi…" at bounding box center [561, 304] width 253 height 448
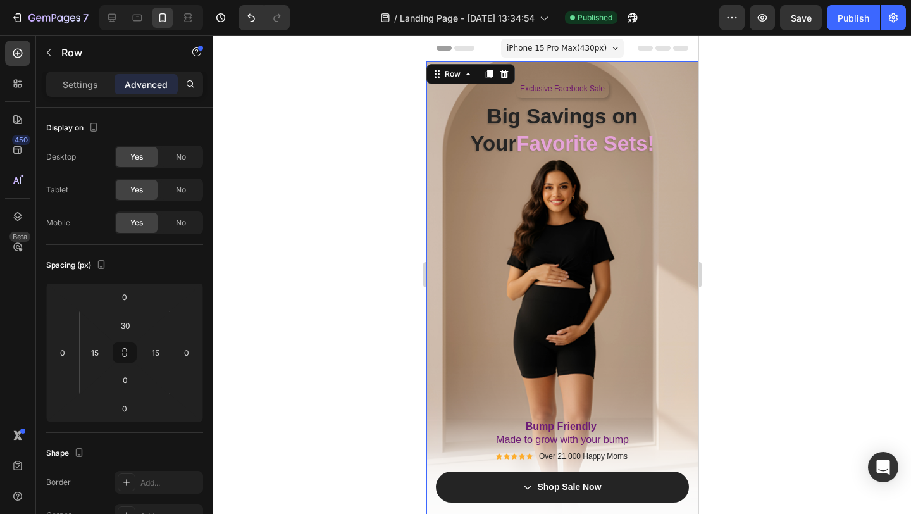
click at [330, 220] on div at bounding box center [562, 274] width 698 height 478
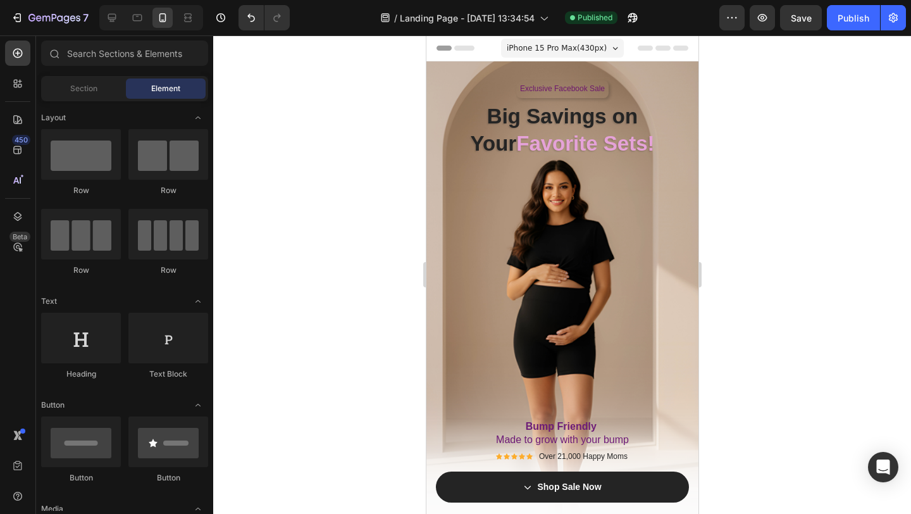
click at [473, 265] on div "Exclusive Facebook Sale Text Block Row Big Savings on Your Favorite Sets! Headi…" at bounding box center [561, 304] width 253 height 448
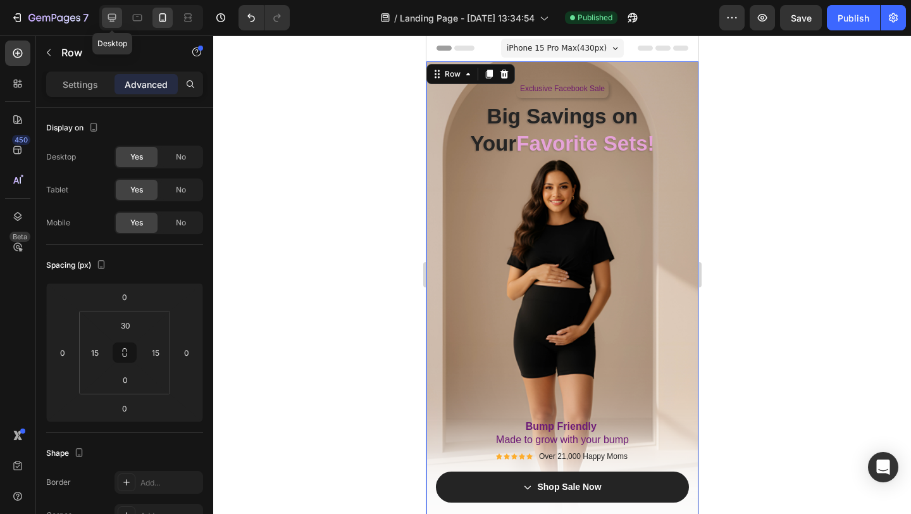
click at [116, 20] on icon at bounding box center [112, 17] width 13 height 13
type input "0"
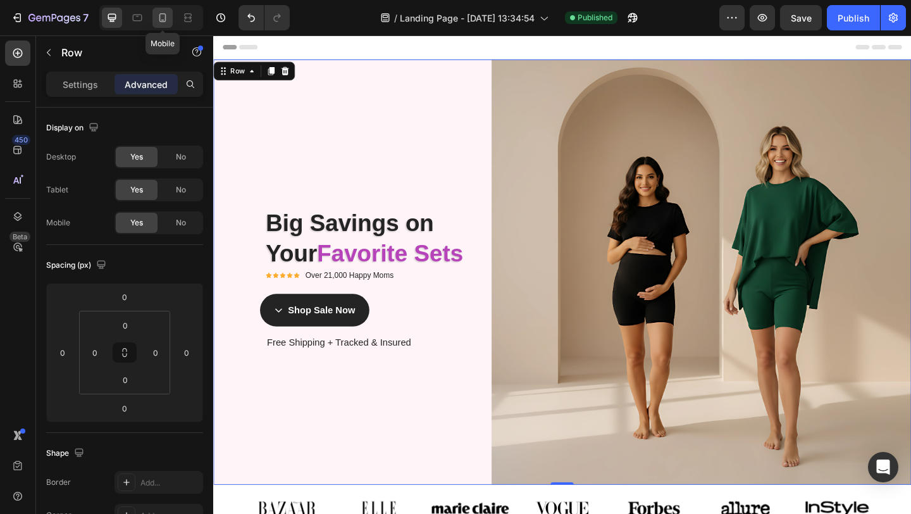
click at [157, 19] on icon at bounding box center [162, 17] width 13 height 13
type input "30"
type input "15"
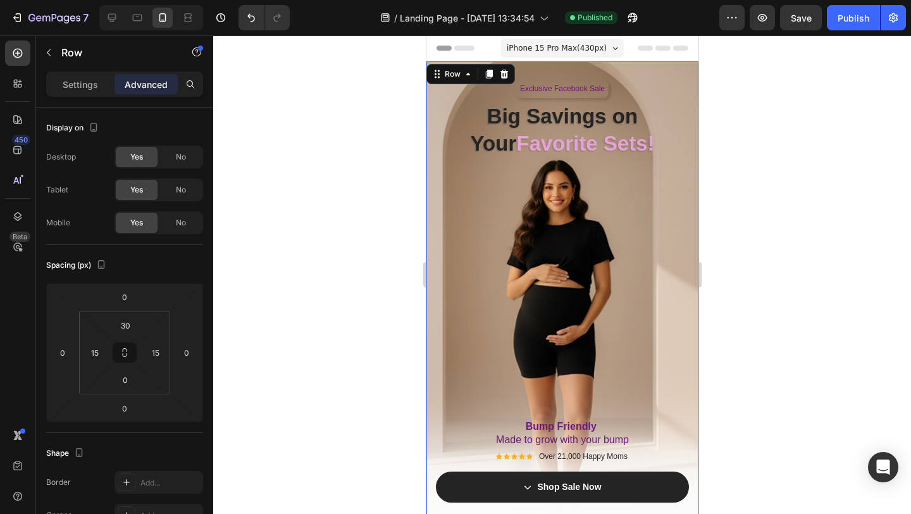
click at [375, 221] on div at bounding box center [562, 274] width 698 height 478
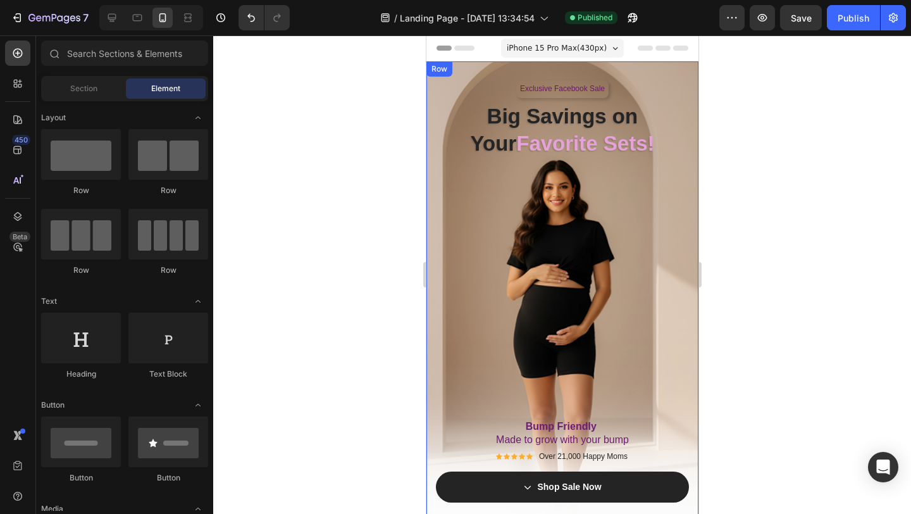
scroll to position [111, 0]
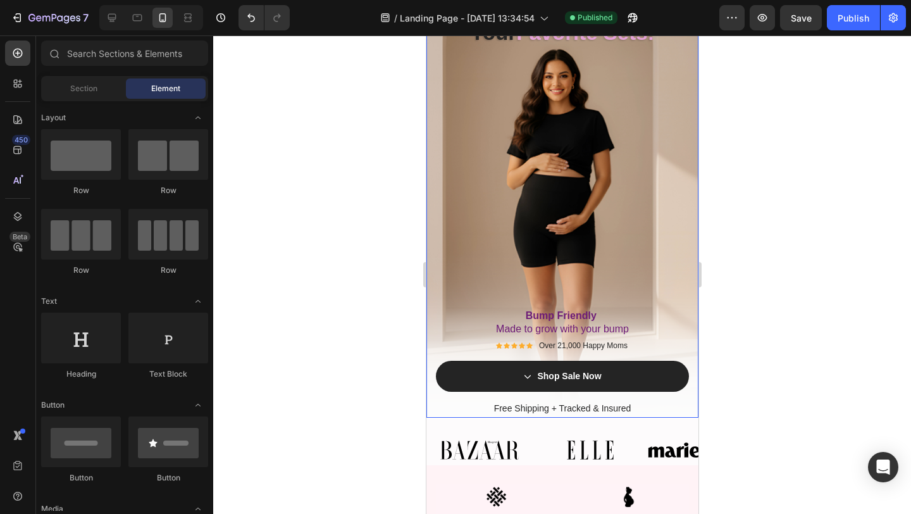
click at [571, 242] on div "Exclusive Facebook Sale Text Block Row Big Savings on Your Favorite Sets! Headi…" at bounding box center [561, 194] width 253 height 448
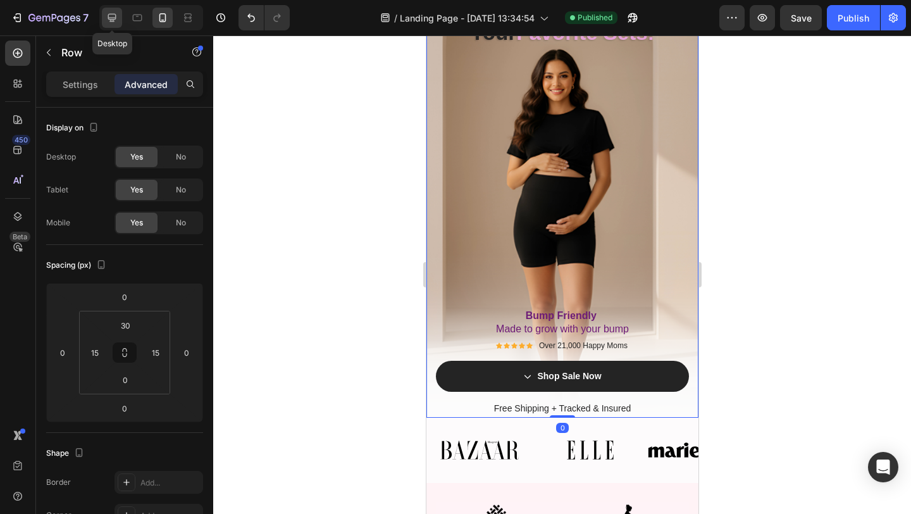
click at [112, 20] on icon at bounding box center [112, 18] width 8 height 8
type input "0"
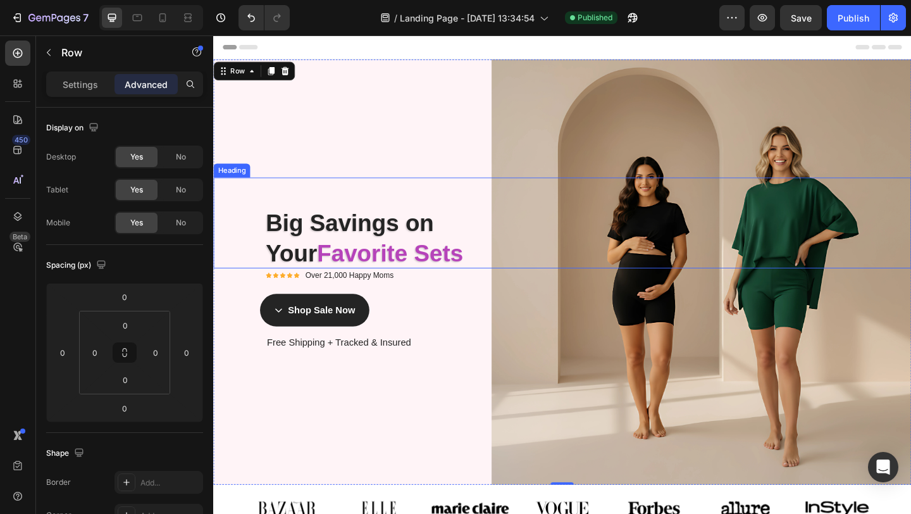
click at [666, 247] on h2 "Big Savings on Your Favorite Sets" at bounding box center [592, 239] width 759 height 99
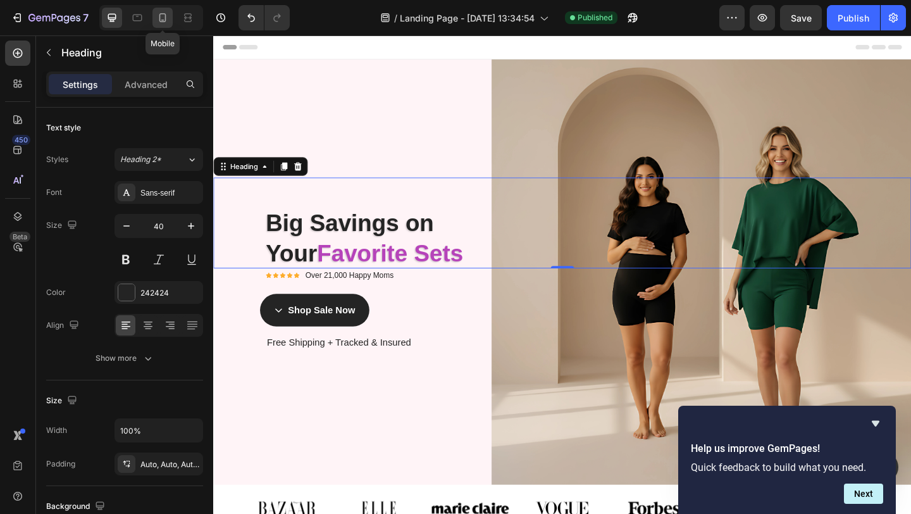
click at [163, 22] on icon at bounding box center [162, 17] width 7 height 9
type input "37"
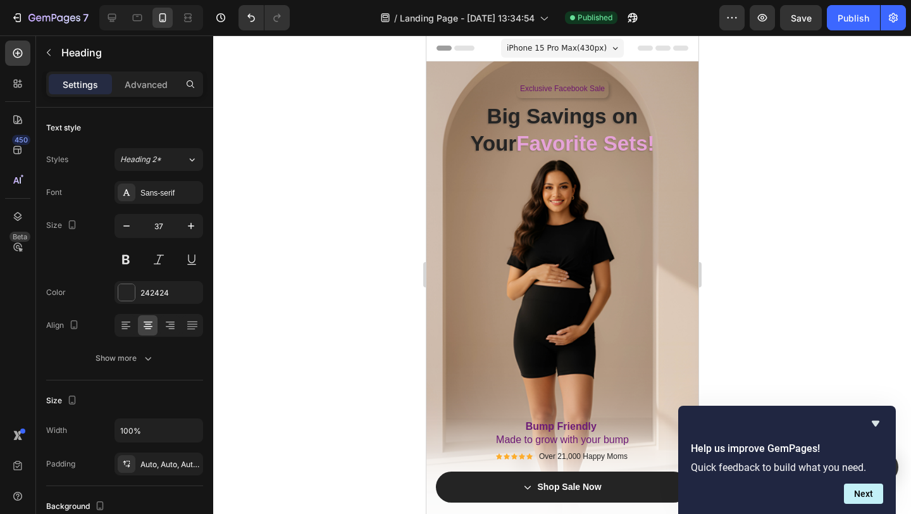
click at [330, 187] on div at bounding box center [562, 274] width 698 height 478
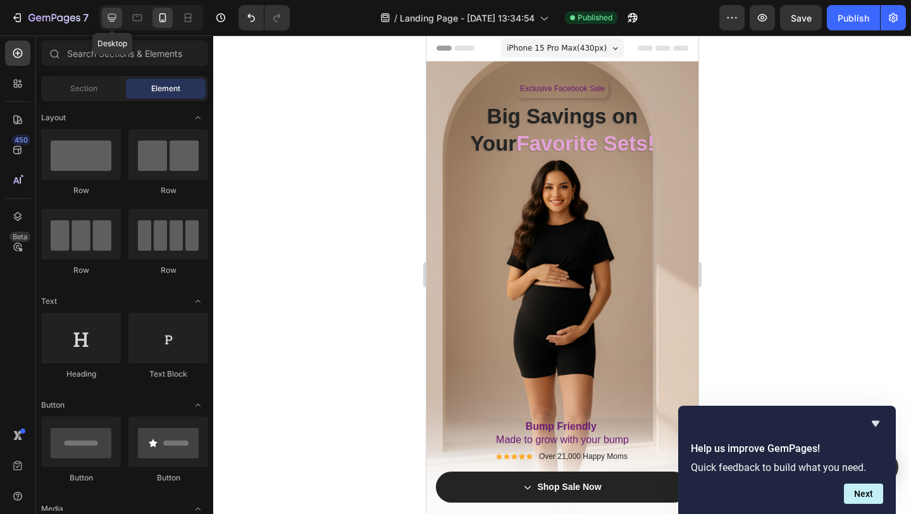
click at [113, 26] on div at bounding box center [112, 18] width 20 height 20
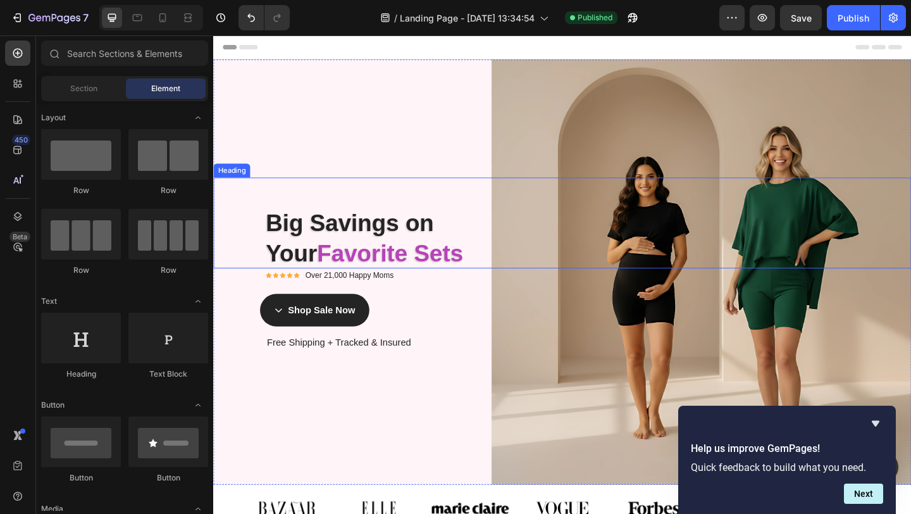
click at [640, 219] on h2 "Big Savings on Your Favorite Sets" at bounding box center [592, 239] width 759 height 99
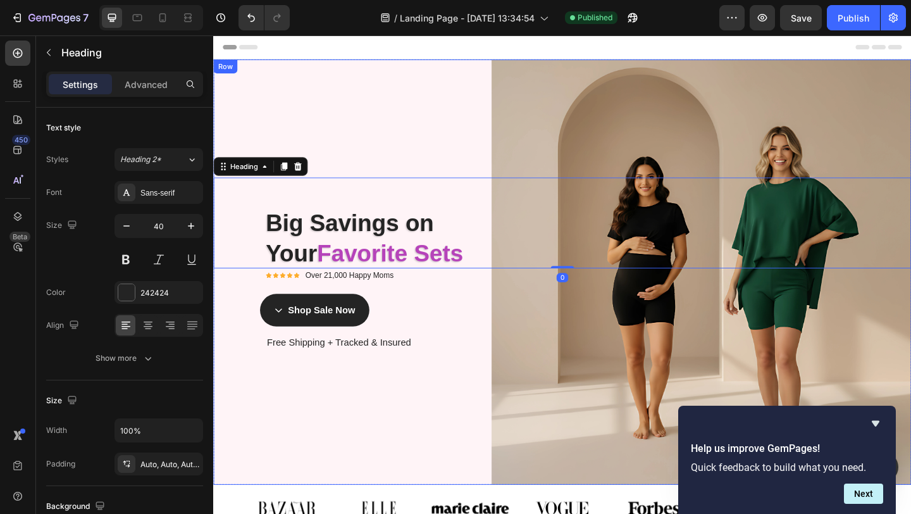
click at [370, 119] on div "Exclusive Facebook Sale Text Block Row Big Savings on Your Favorite Sets! Headi…" at bounding box center [592, 292] width 759 height 463
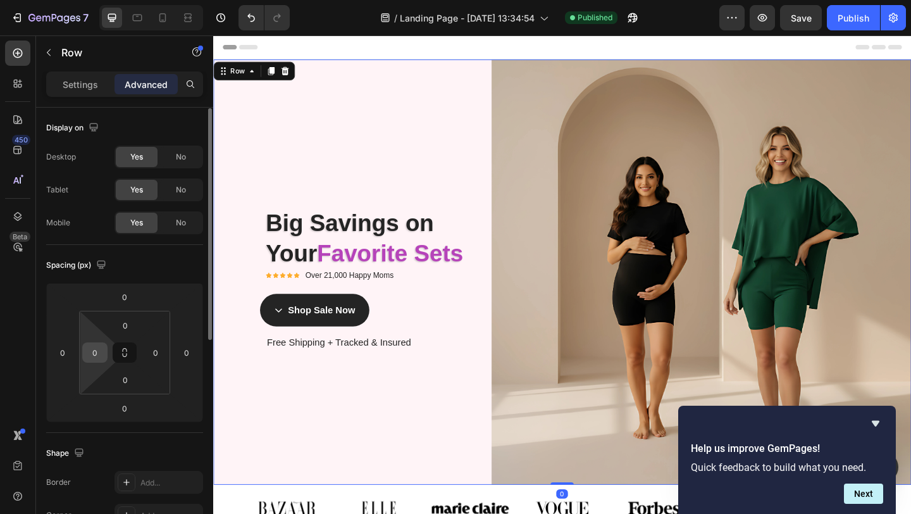
scroll to position [48, 0]
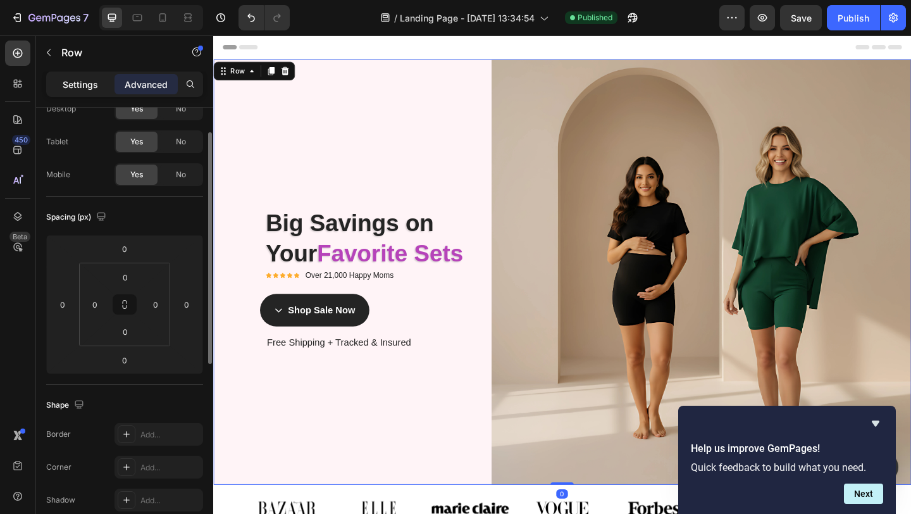
click at [78, 85] on p "Settings" at bounding box center [80, 84] width 35 height 13
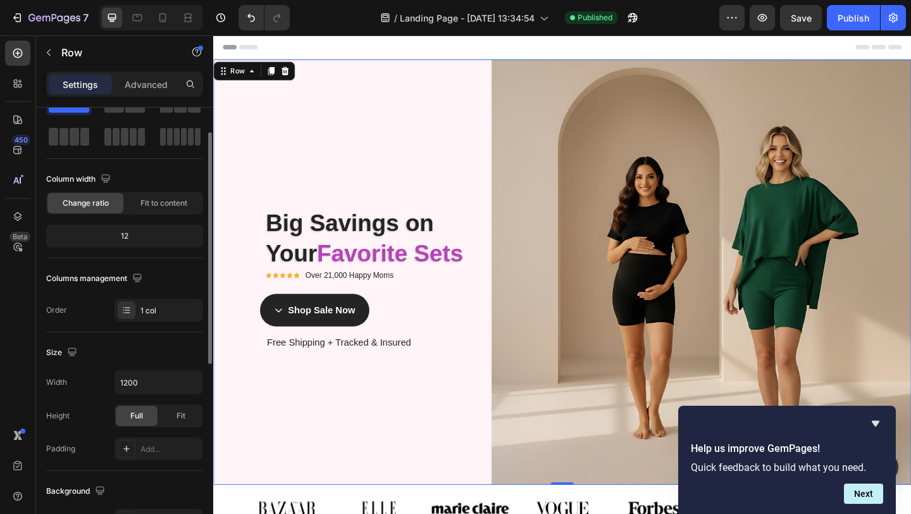
scroll to position [0, 0]
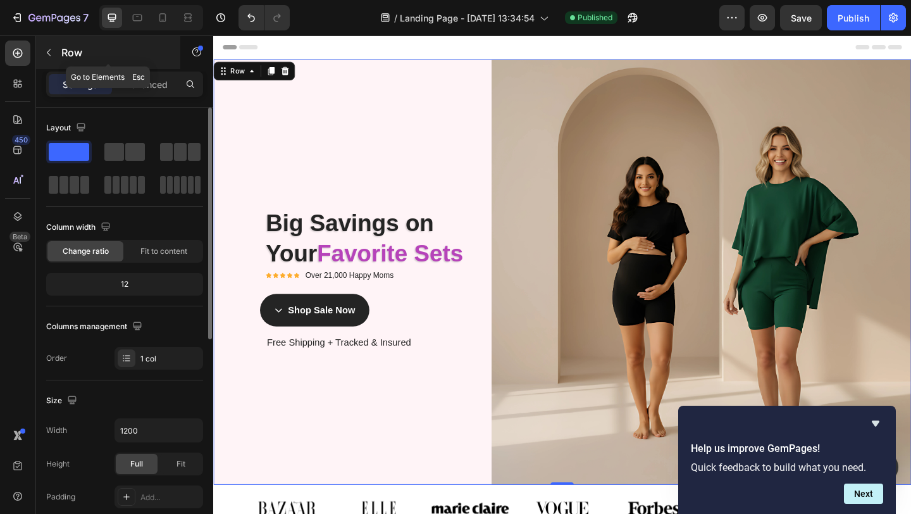
click at [50, 53] on icon "button" at bounding box center [49, 52] width 10 height 10
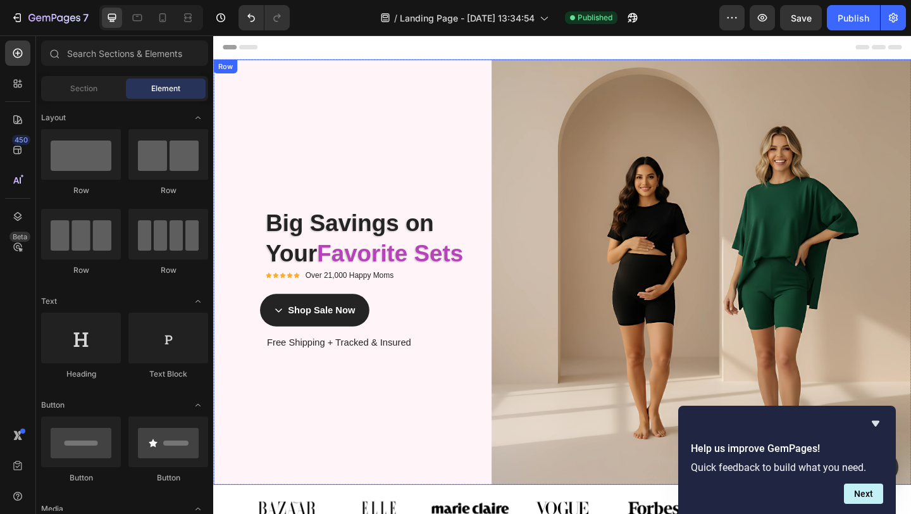
click at [464, 171] on div "Exclusive Facebook Sale Text Block Row Big Savings on Your Favorite Sets! Headi…" at bounding box center [592, 292] width 759 height 463
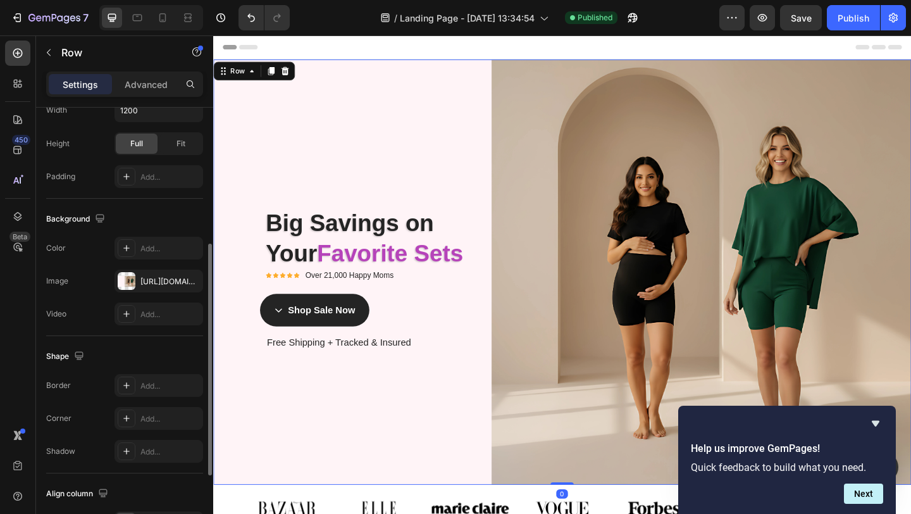
scroll to position [345, 0]
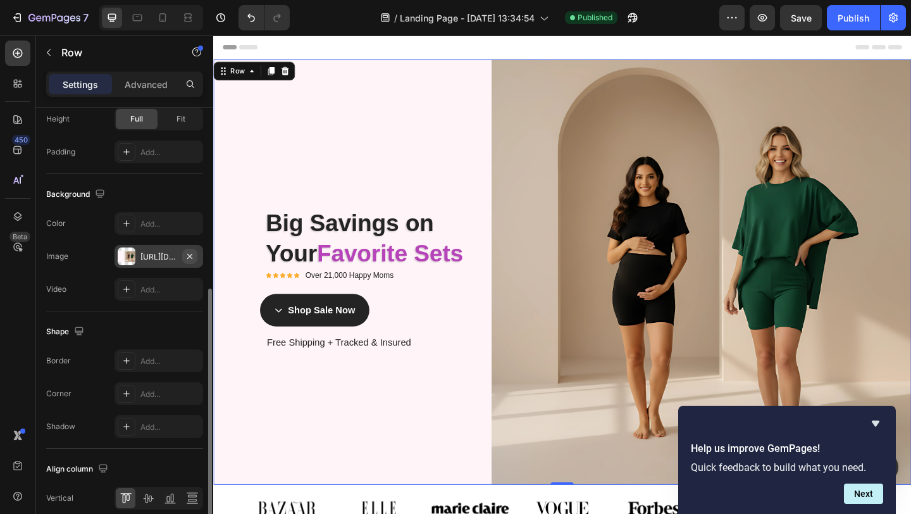
click at [197, 254] on button "button" at bounding box center [189, 256] width 15 height 15
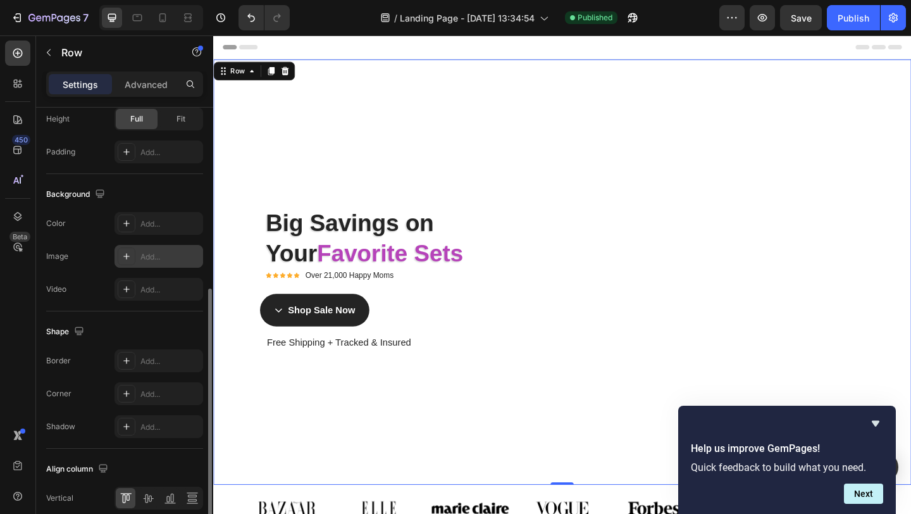
click at [159, 259] on div "Add..." at bounding box center [169, 256] width 59 height 11
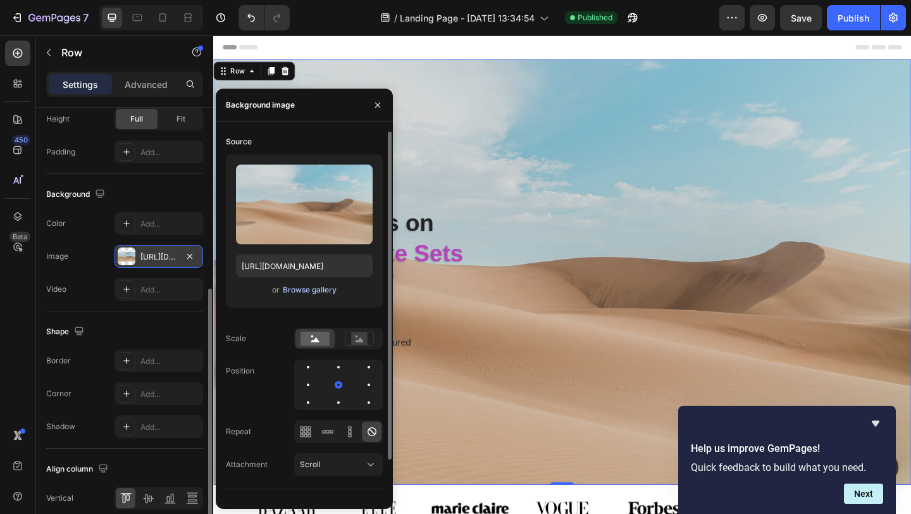
click at [287, 292] on div "Browse gallery" at bounding box center [310, 289] width 54 height 11
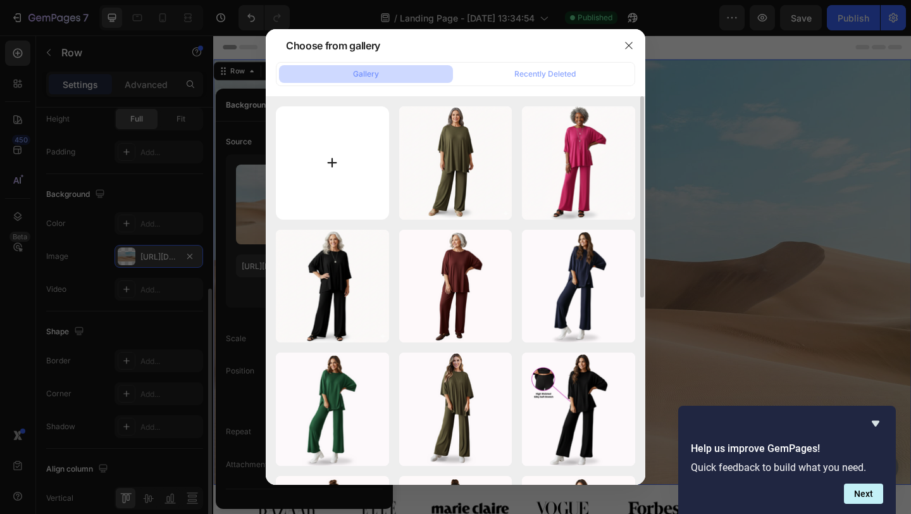
click at [338, 146] on input "file" at bounding box center [332, 162] width 113 height 113
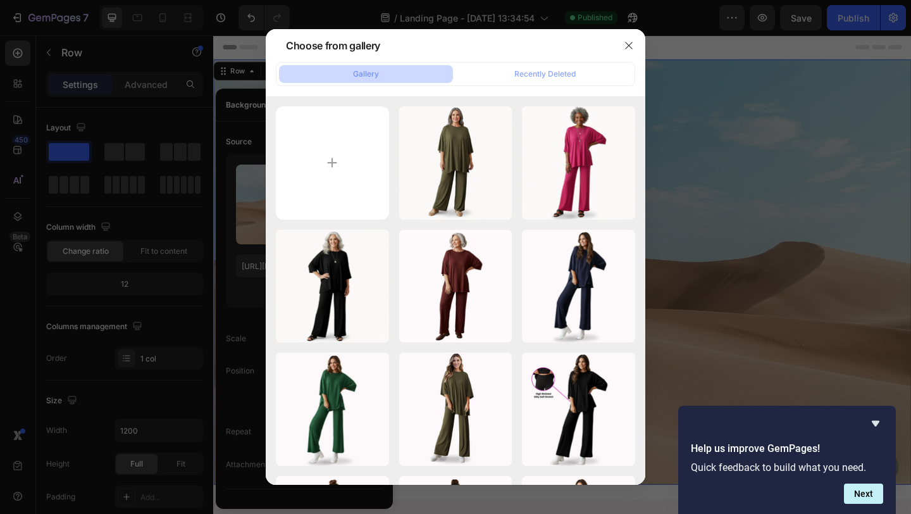
scroll to position [345, 0]
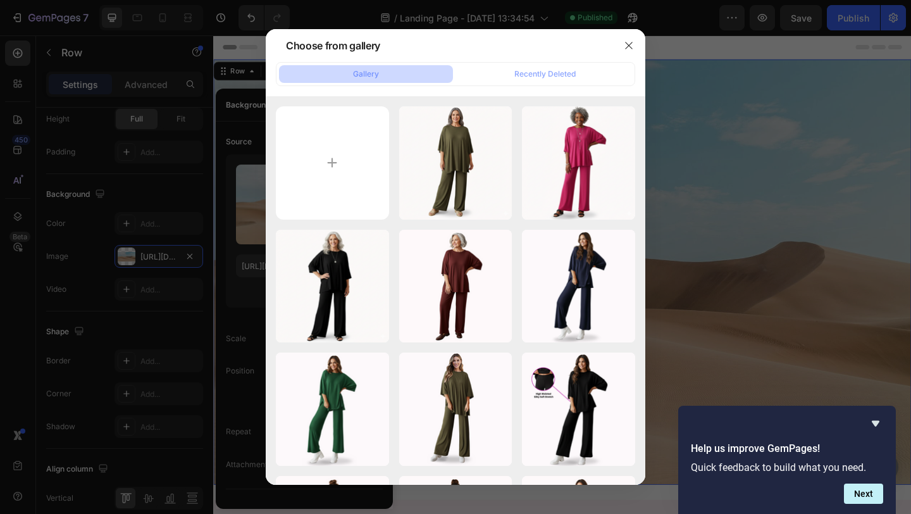
type input "C:\fakepath\Short banner photo.png"
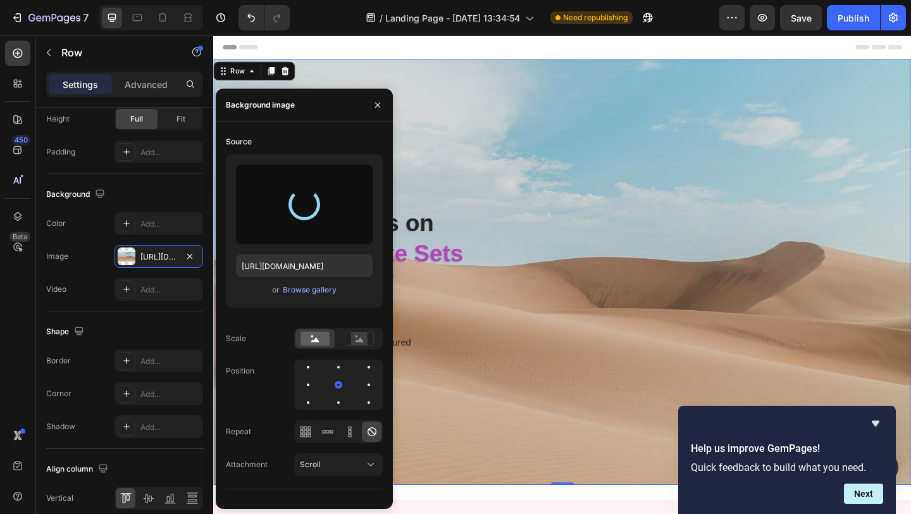
type input "[URL][DOMAIN_NAME]"
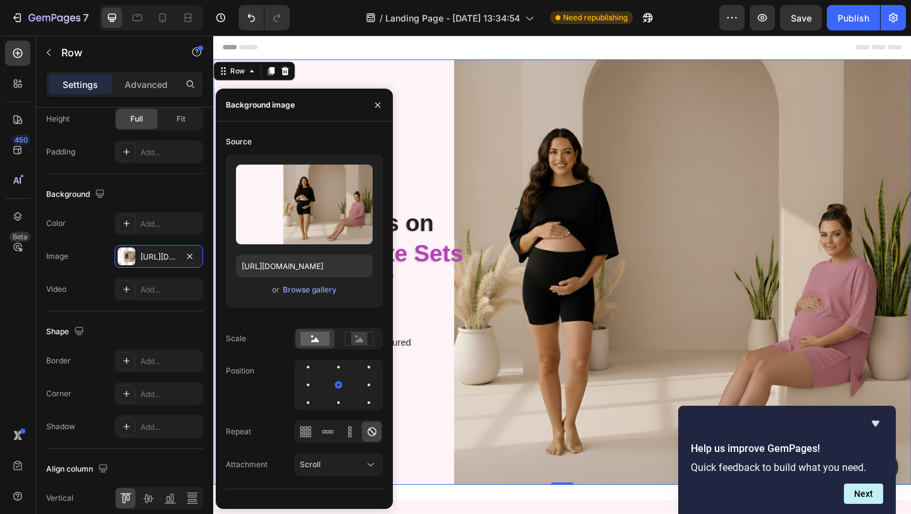
click at [521, 153] on div "Exclusive Facebook Sale Text Block Row Big Savings on Your Favorite Sets! Headi…" at bounding box center [592, 292] width 759 height 463
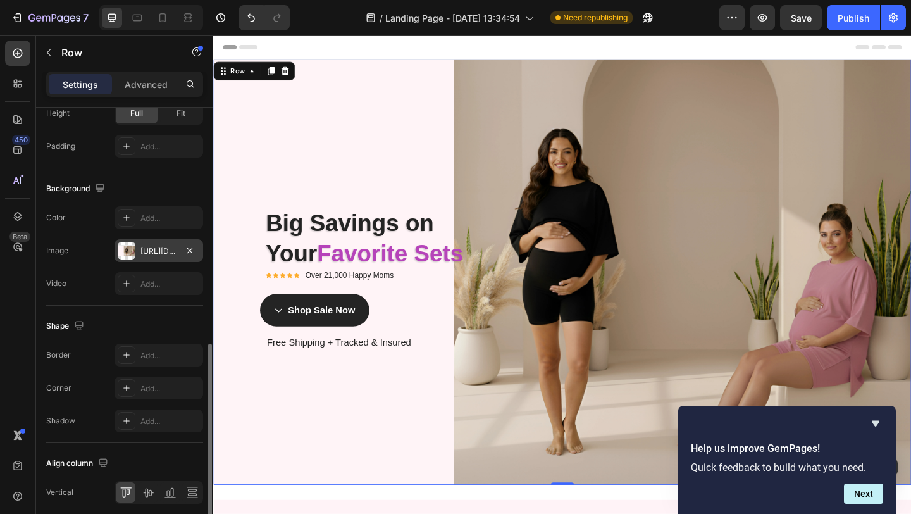
scroll to position [328, 0]
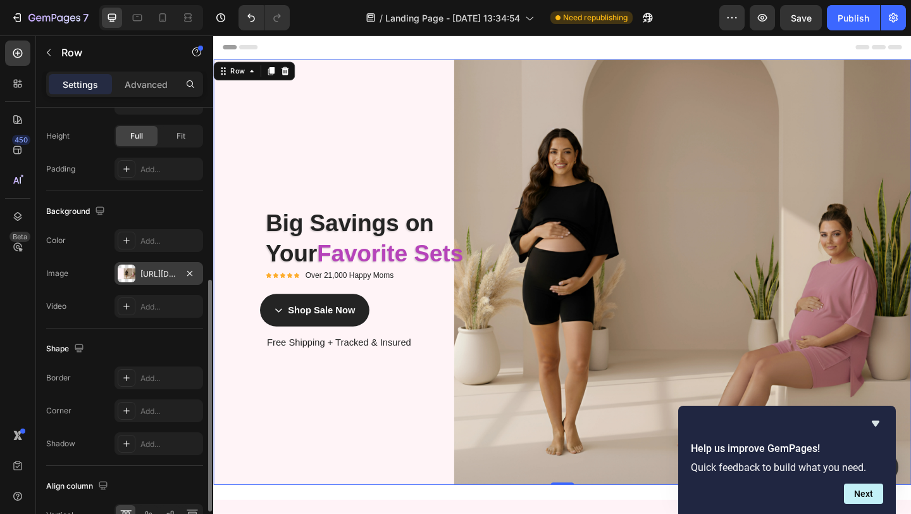
click at [151, 268] on div "[URL][DOMAIN_NAME]" at bounding box center [158, 273] width 37 height 11
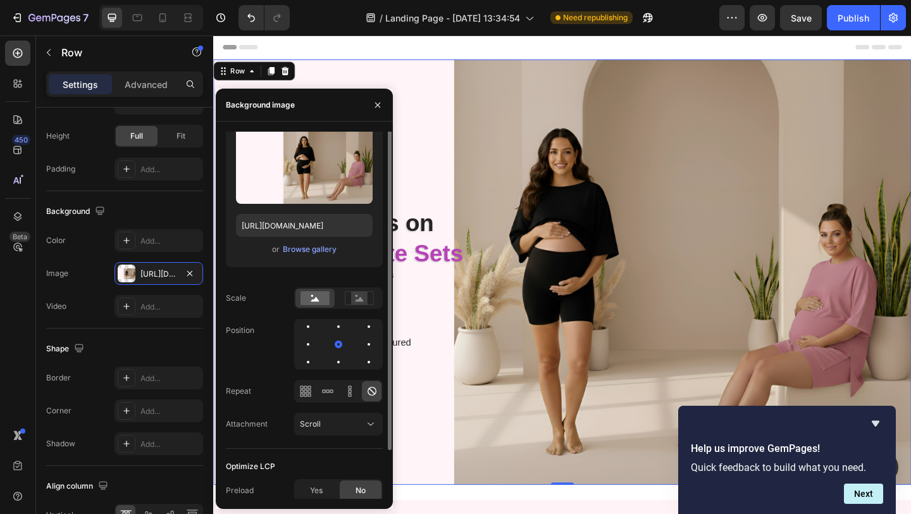
scroll to position [44, 0]
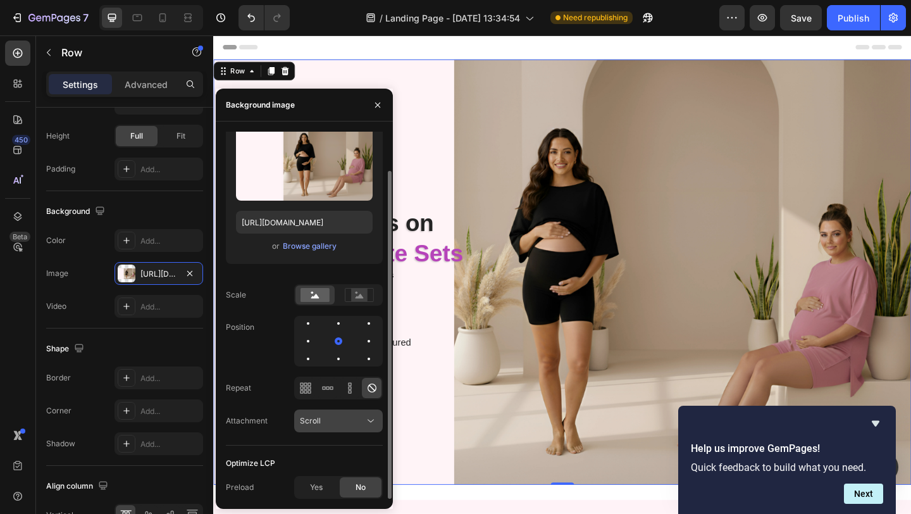
click at [322, 425] on div "Scroll" at bounding box center [332, 420] width 65 height 11
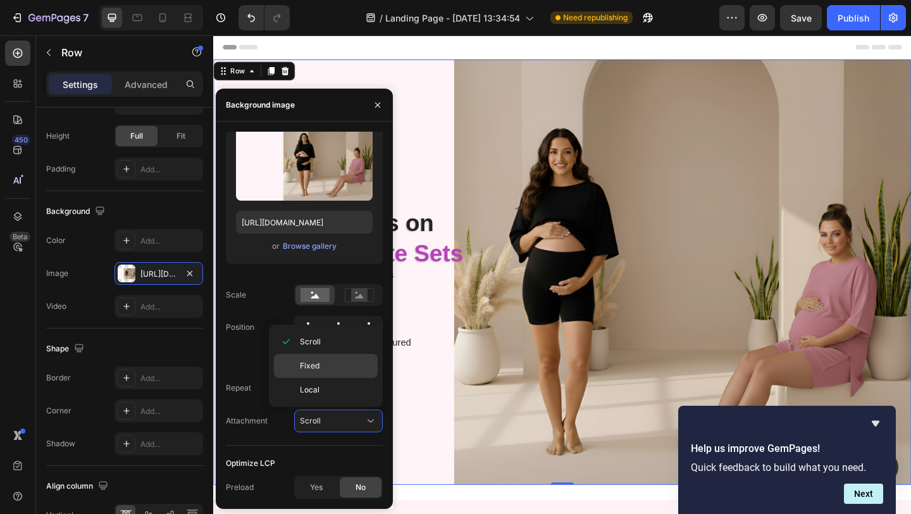
click at [313, 373] on div "Fixed" at bounding box center [326, 366] width 104 height 24
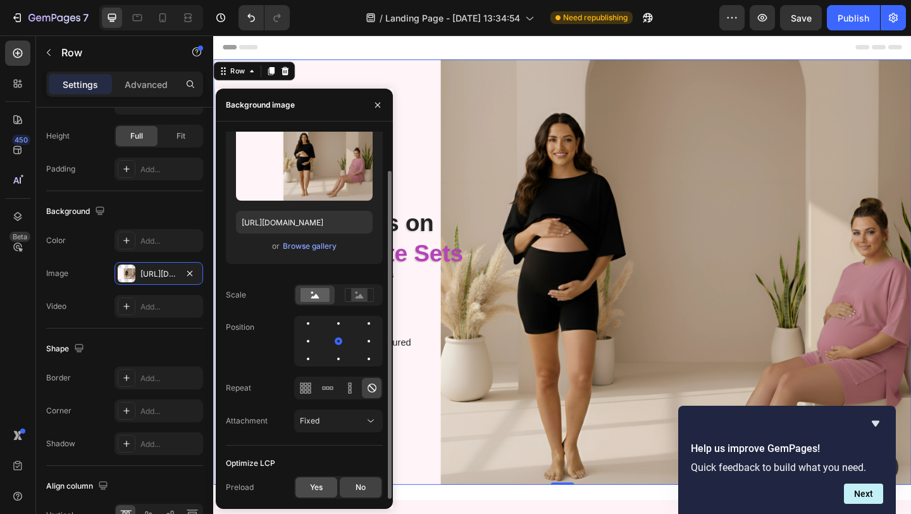
click at [320, 482] on span "Yes" at bounding box center [316, 487] width 13 height 11
click at [347, 483] on div "No" at bounding box center [361, 487] width 42 height 20
click at [258, 363] on div "Position" at bounding box center [304, 341] width 157 height 51
click at [353, 301] on rect at bounding box center [359, 295] width 16 height 13
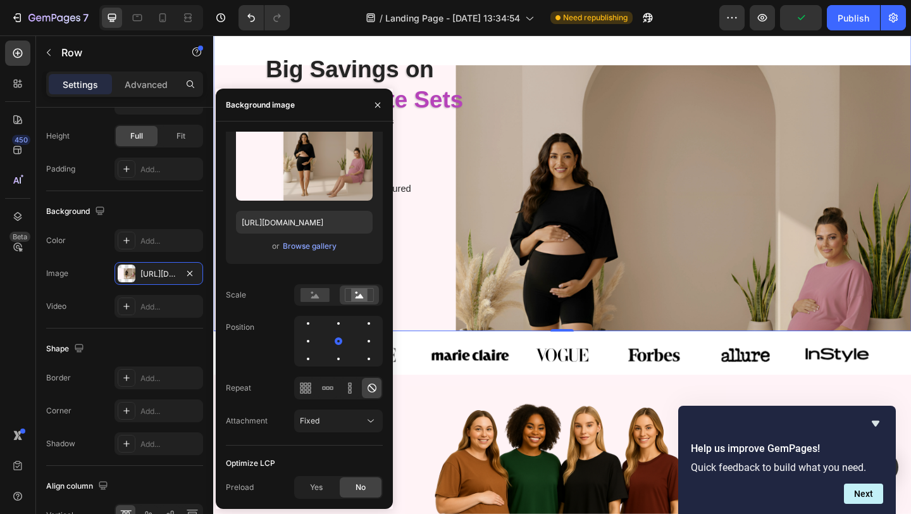
scroll to position [0, 0]
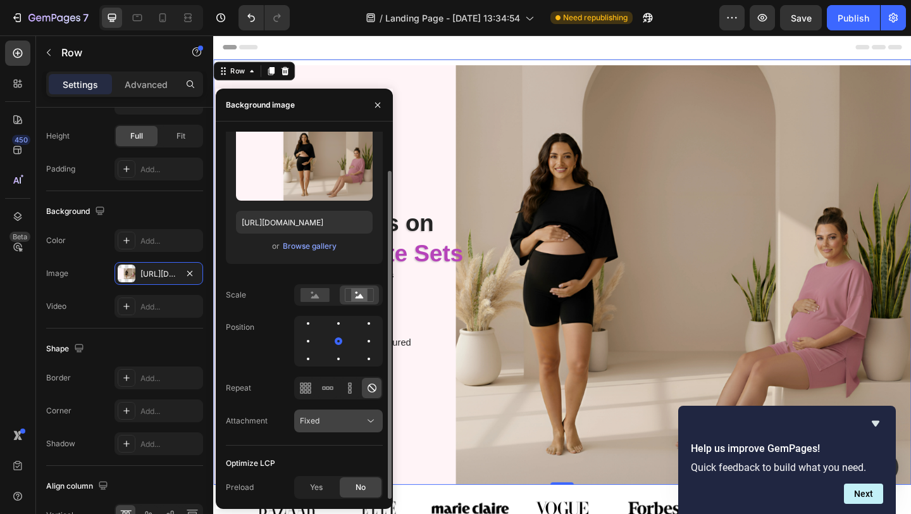
click at [329, 427] on div "Fixed" at bounding box center [338, 420] width 77 height 13
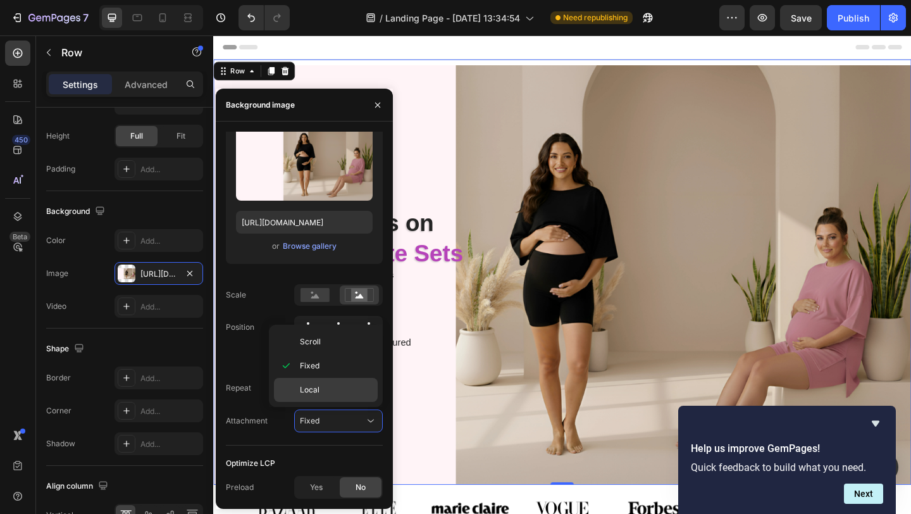
click at [327, 391] on p "Local" at bounding box center [336, 389] width 72 height 11
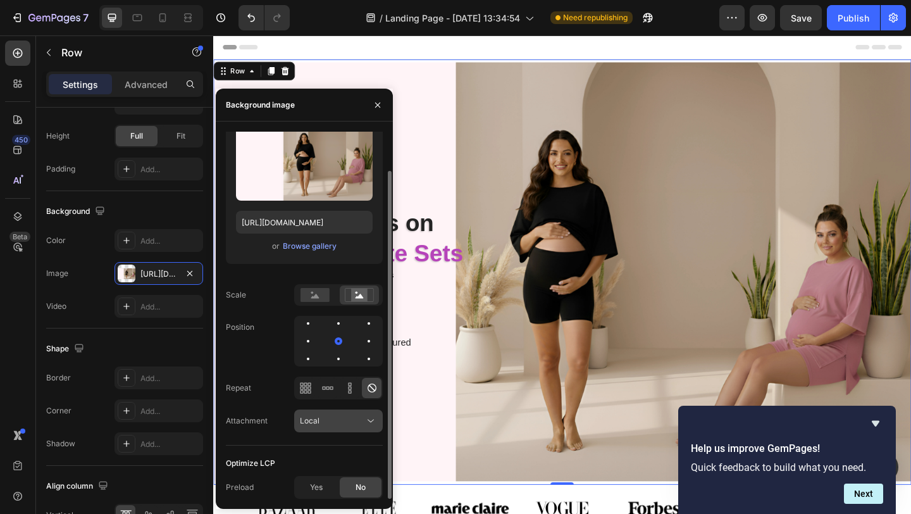
click at [310, 420] on span "Local" at bounding box center [310, 420] width 20 height 9
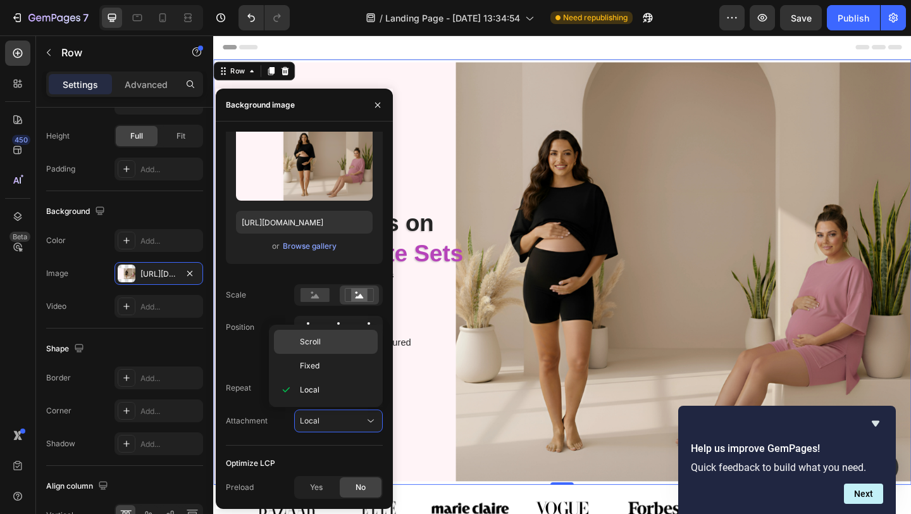
click at [307, 332] on div "Scroll" at bounding box center [326, 342] width 104 height 24
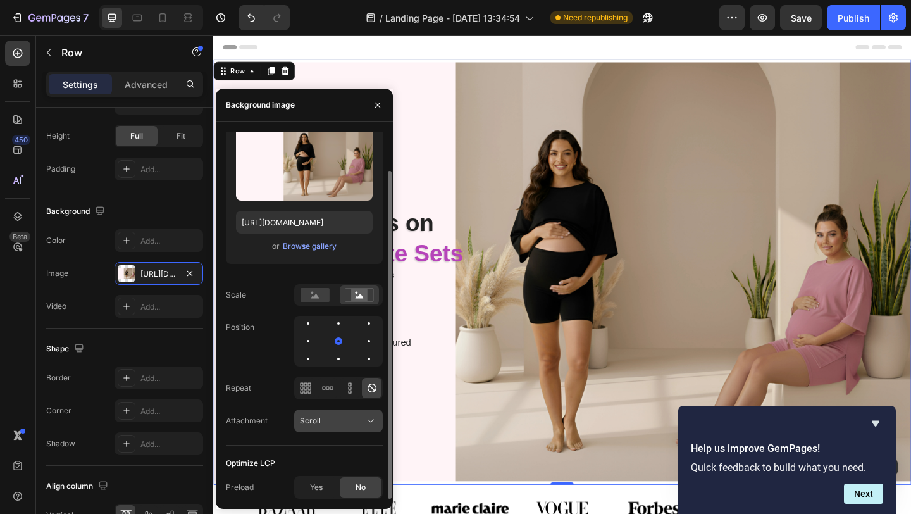
click at [337, 415] on div "Scroll" at bounding box center [332, 420] width 65 height 11
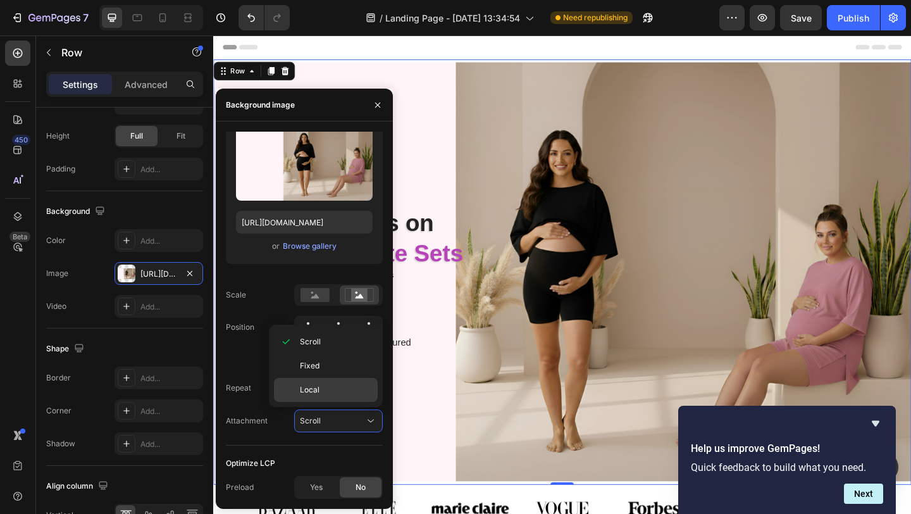
click at [323, 390] on p "Local" at bounding box center [336, 389] width 72 height 11
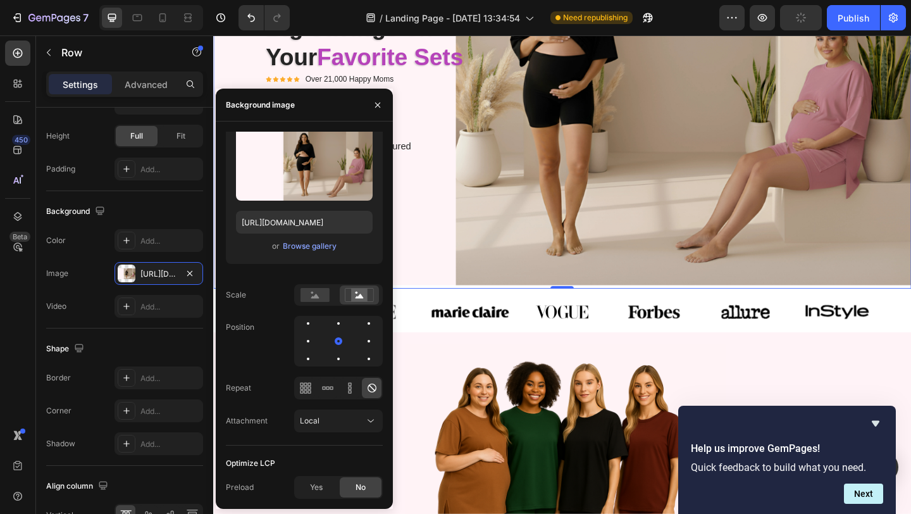
scroll to position [240, 0]
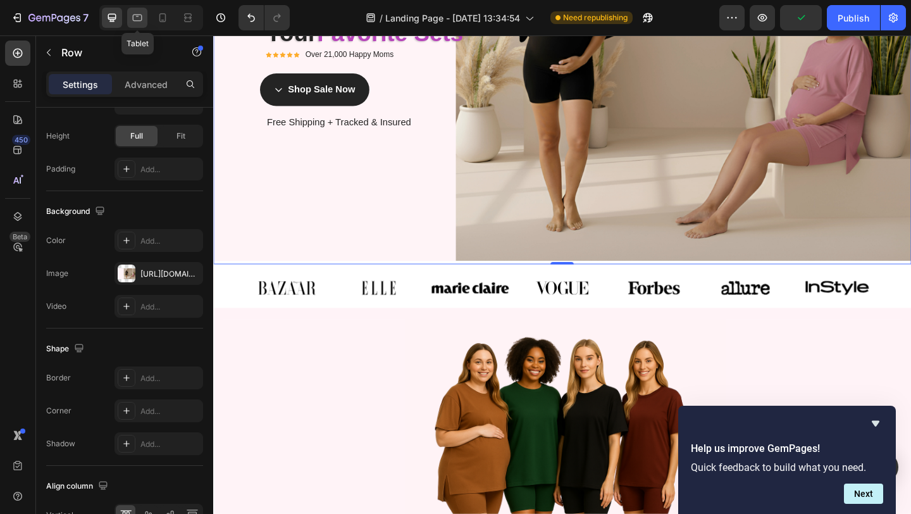
click at [137, 21] on icon at bounding box center [137, 18] width 9 height 7
type input "100%"
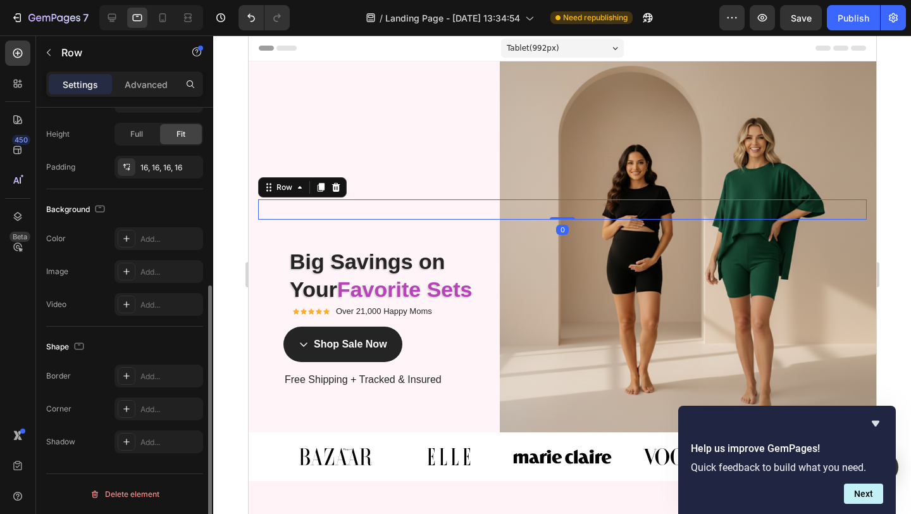
click at [618, 217] on div "Exclusive Facebook Sale Text Block Row 0" at bounding box center [562, 209] width 609 height 20
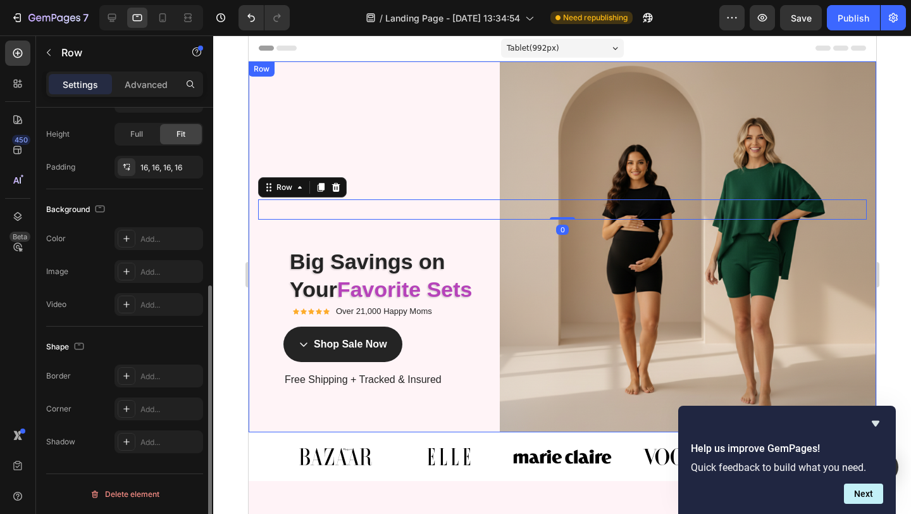
click at [597, 135] on div "Exclusive Facebook Sale Text Block Row 0 Big Savings on Your Favorite Sets! Hea…" at bounding box center [562, 246] width 628 height 371
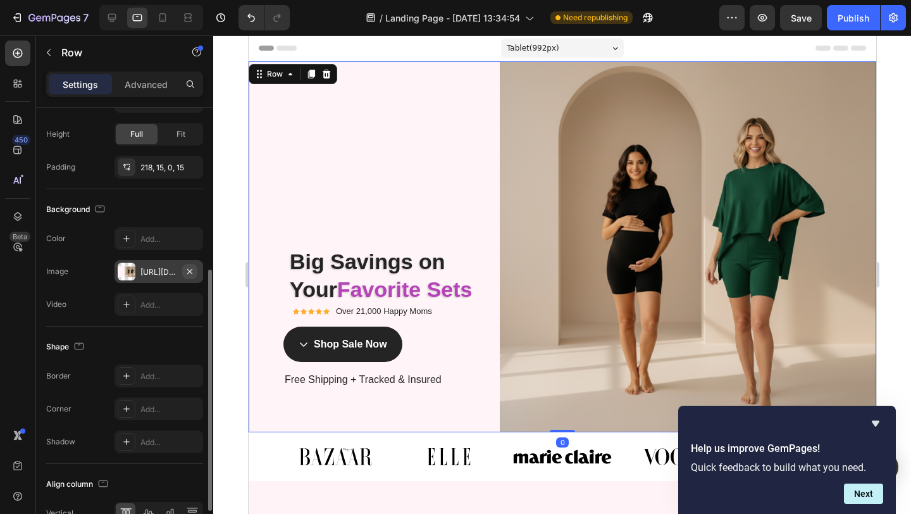
click at [190, 271] on icon "button" at bounding box center [189, 270] width 5 height 5
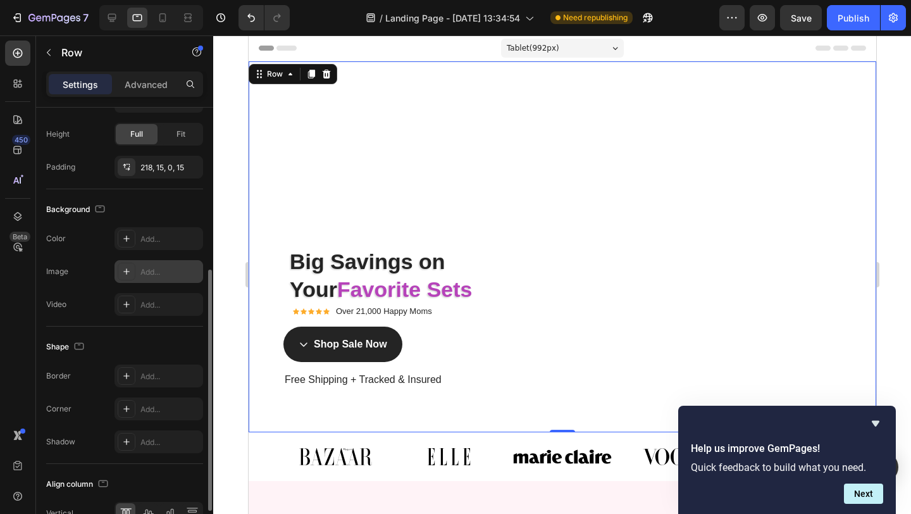
click at [153, 273] on div "Add..." at bounding box center [169, 271] width 59 height 11
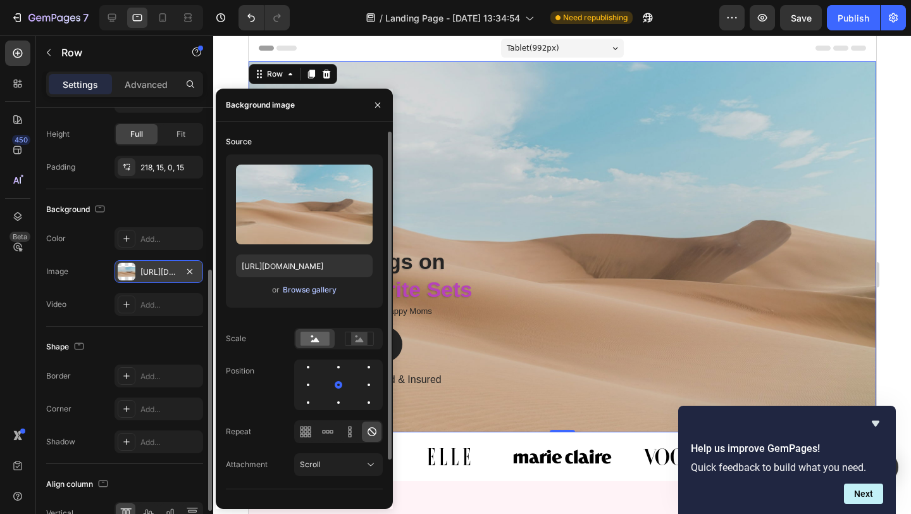
click at [301, 291] on div "Browse gallery" at bounding box center [310, 289] width 54 height 11
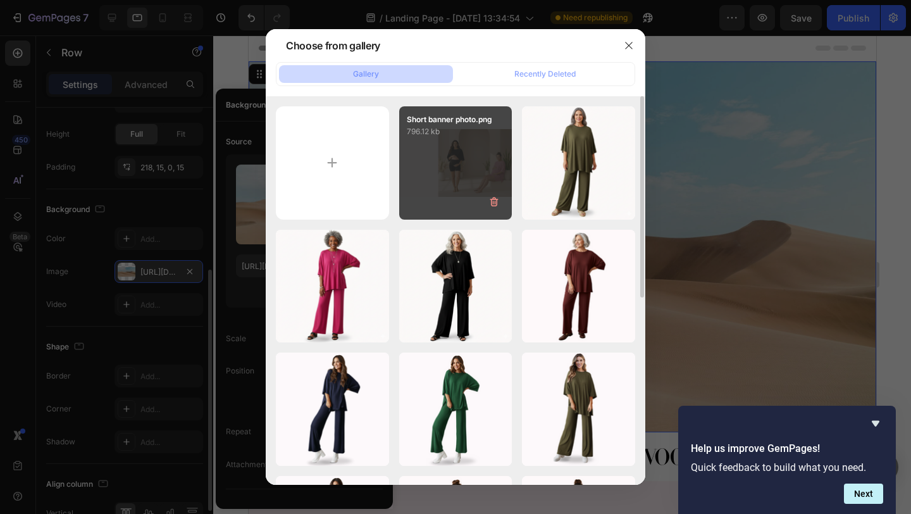
click at [445, 166] on div "Short banner photo.png 796.12 kb" at bounding box center [455, 162] width 113 height 113
type input "[URL][DOMAIN_NAME]"
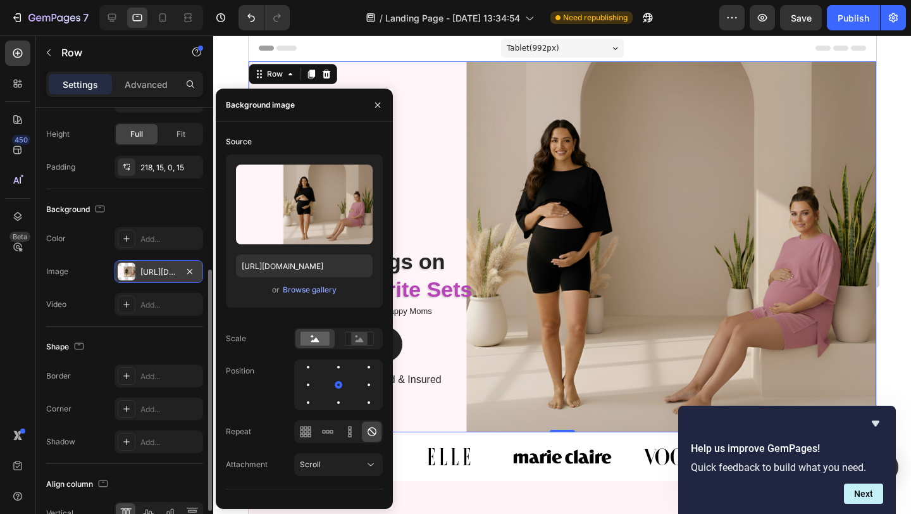
click at [537, 151] on div "Exclusive Facebook Sale Text Block Row Big Savings on Your Favorite Sets! Headi…" at bounding box center [562, 246] width 628 height 371
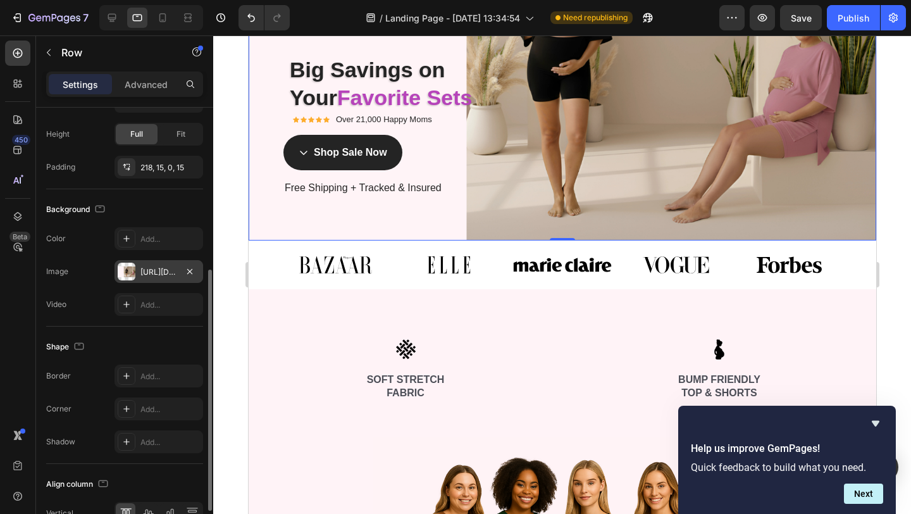
scroll to position [0, 0]
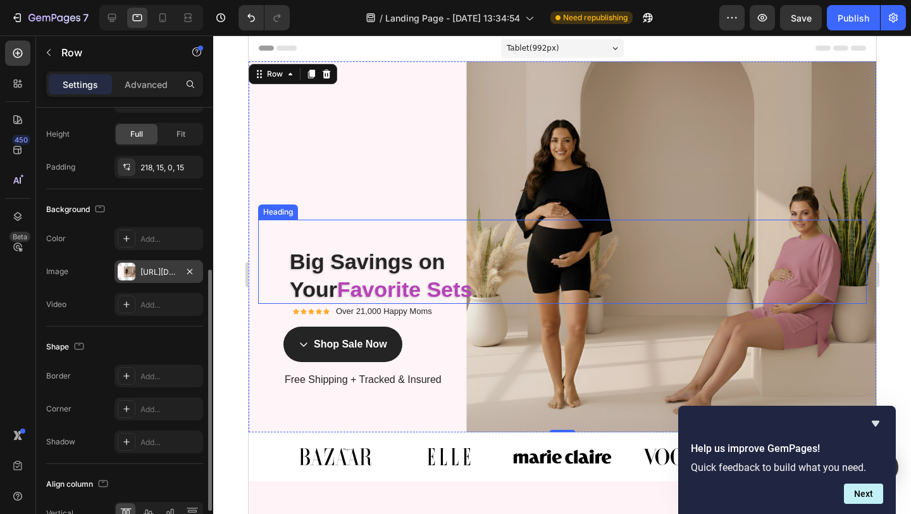
click at [423, 268] on strong "Big Savings on" at bounding box center [367, 261] width 156 height 24
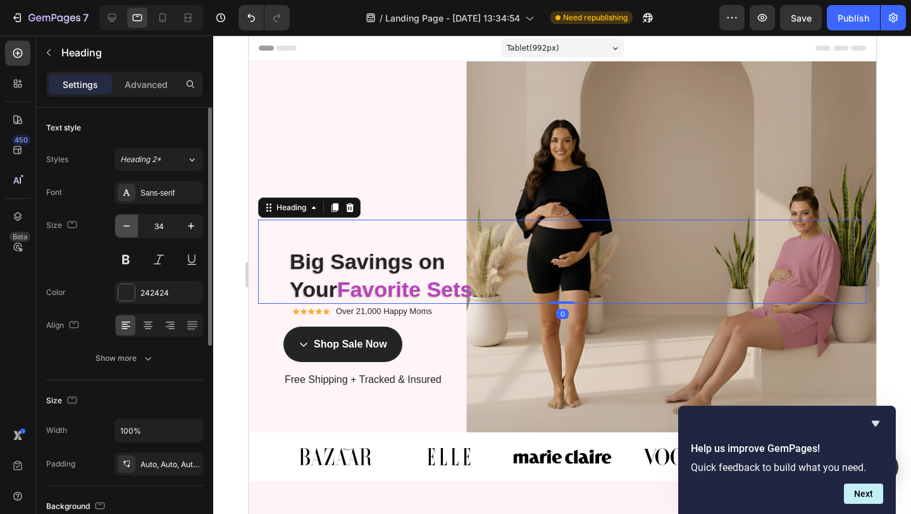
click at [128, 231] on icon "button" at bounding box center [126, 226] width 13 height 13
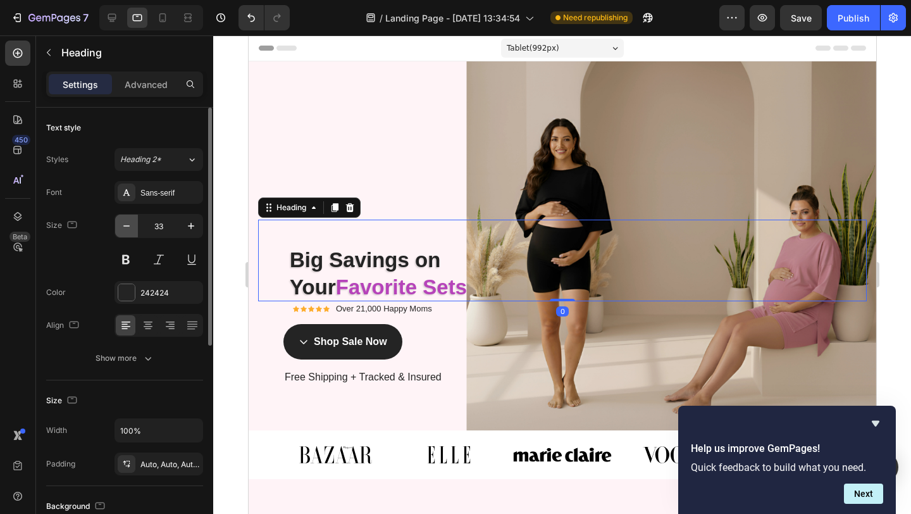
click at [128, 231] on icon "button" at bounding box center [126, 226] width 13 height 13
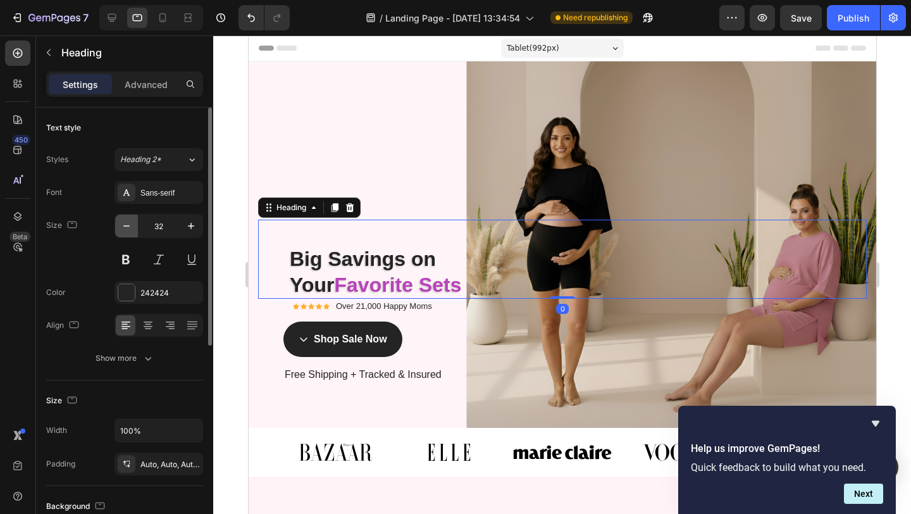
click at [128, 231] on icon "button" at bounding box center [126, 226] width 13 height 13
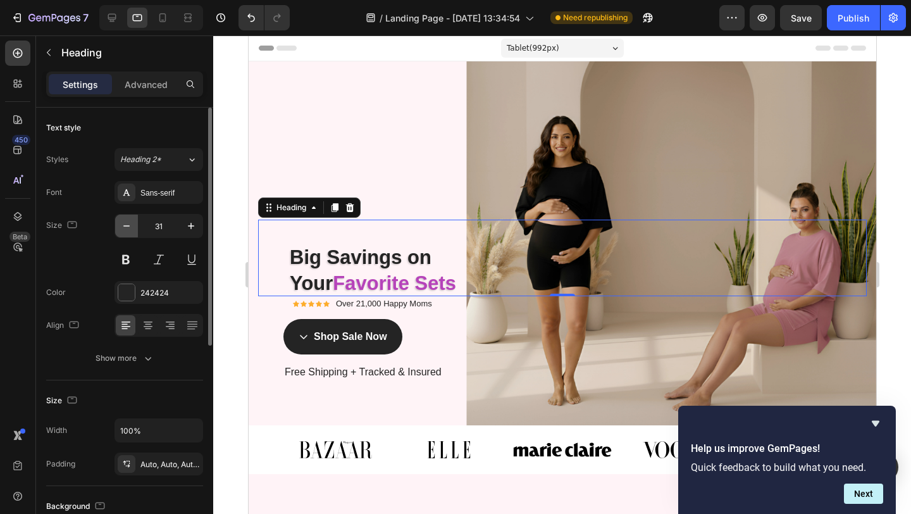
click at [128, 231] on icon "button" at bounding box center [126, 226] width 13 height 13
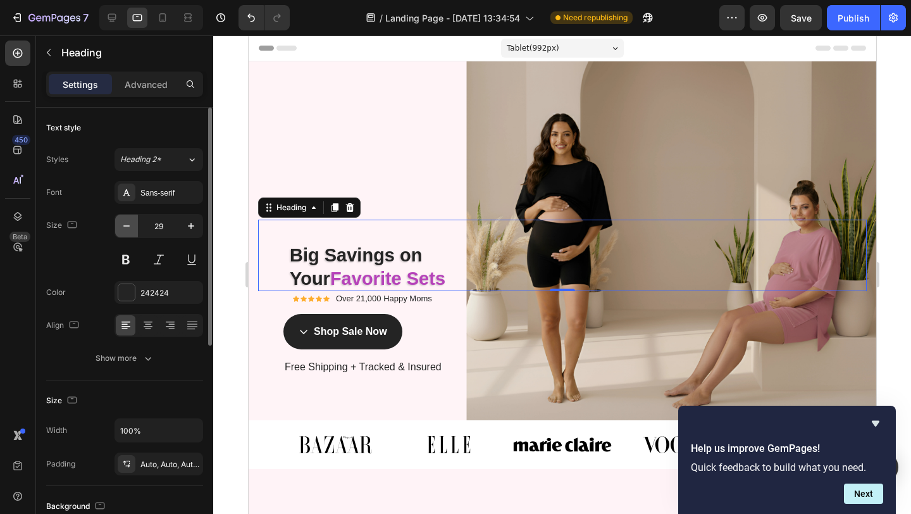
click at [128, 231] on icon "button" at bounding box center [126, 226] width 13 height 13
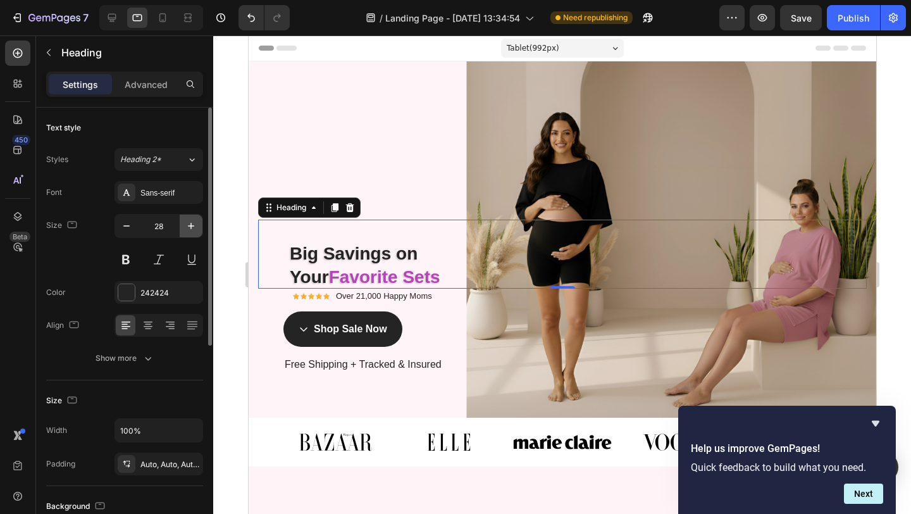
click at [189, 227] on icon "button" at bounding box center [191, 226] width 13 height 13
type input "29"
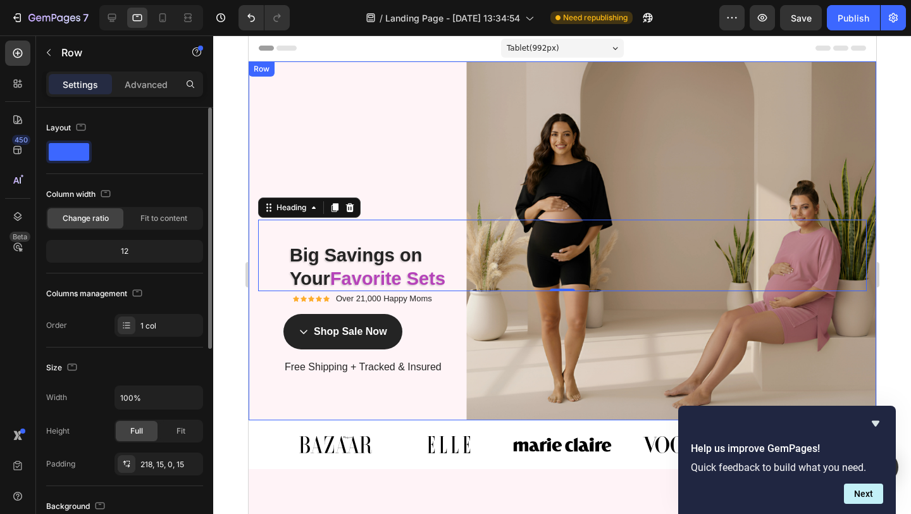
click at [395, 151] on div "Exclusive Facebook Sale Text Block Row Big Savings on Your Favorite Sets! Headi…" at bounding box center [562, 240] width 628 height 359
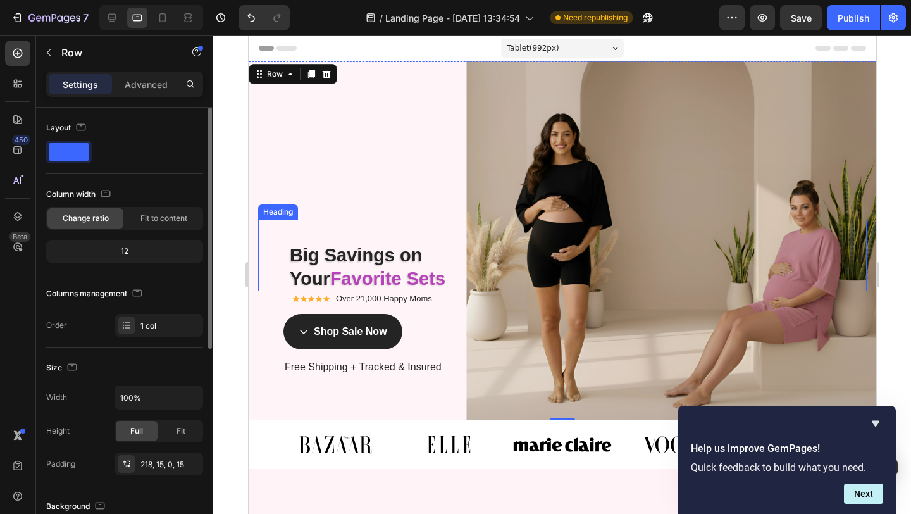
click at [403, 245] on strong "Big Savings on" at bounding box center [355, 255] width 132 height 20
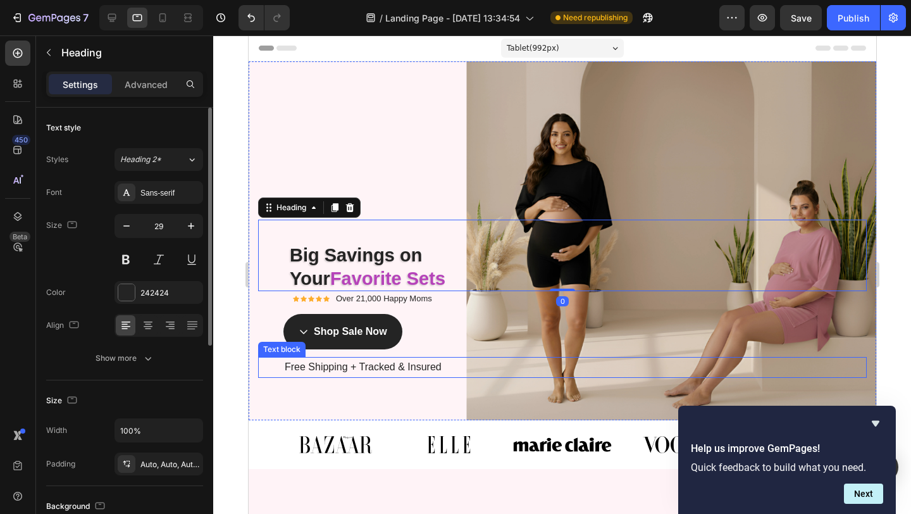
click at [398, 368] on p "Free Shipping + Tracked & Insured" at bounding box center [574, 367] width 581 height 18
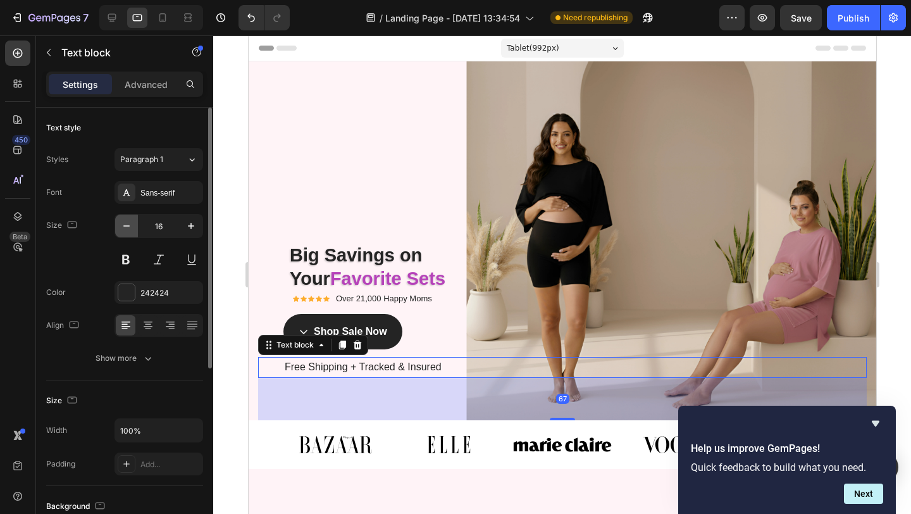
click at [125, 223] on icon "button" at bounding box center [126, 226] width 13 height 13
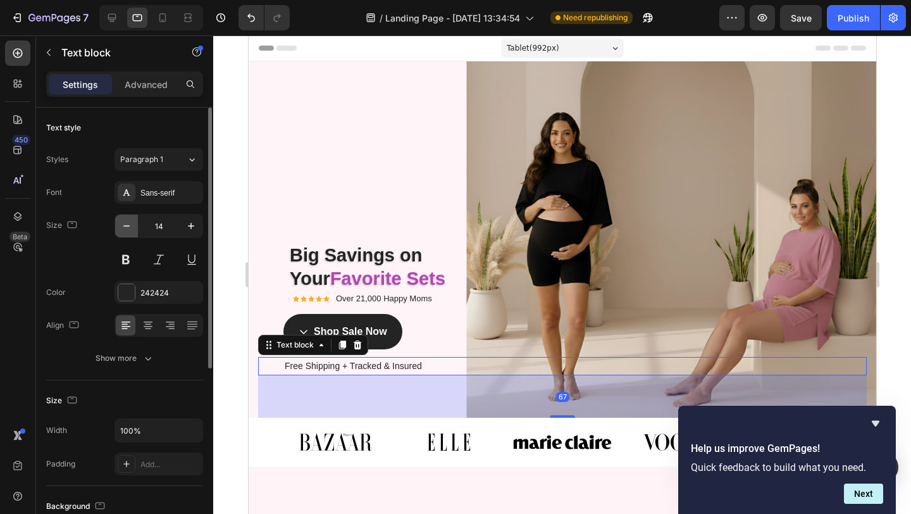
click at [125, 223] on icon "button" at bounding box center [126, 226] width 13 height 13
type input "13"
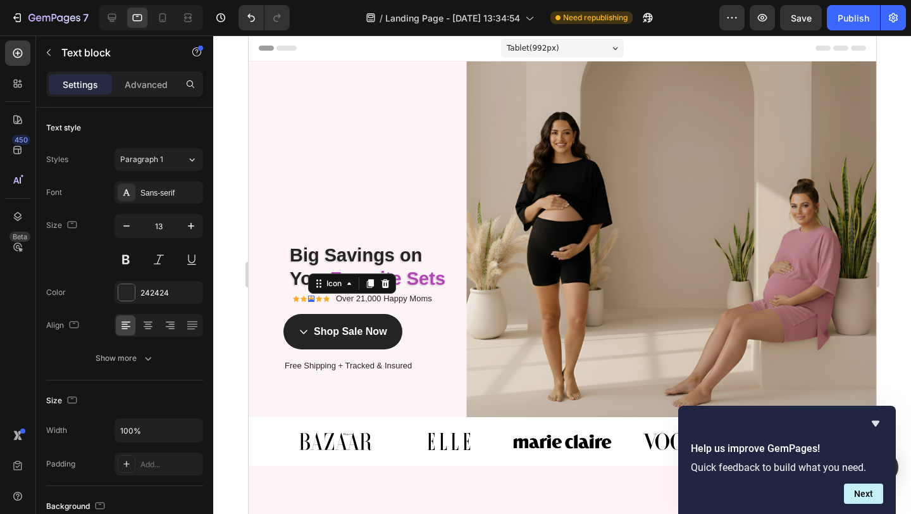
click at [311, 296] on icon at bounding box center [311, 299] width 6 height 6
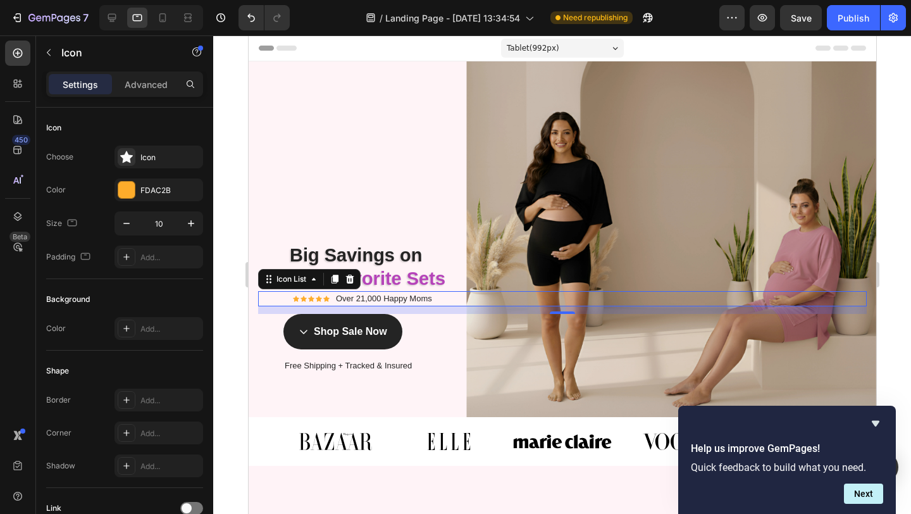
click at [277, 296] on div "Icon Icon Icon Icon Icon Icon List Hoz Over 21,000 Happy Moms Text block" at bounding box center [562, 298] width 609 height 15
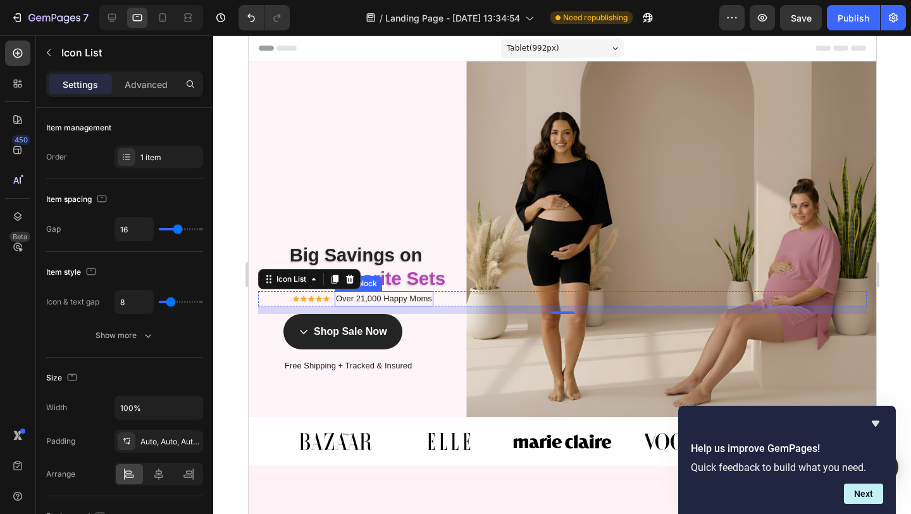
click at [416, 302] on p "Over 21,000 Happy Moms" at bounding box center [383, 298] width 96 height 13
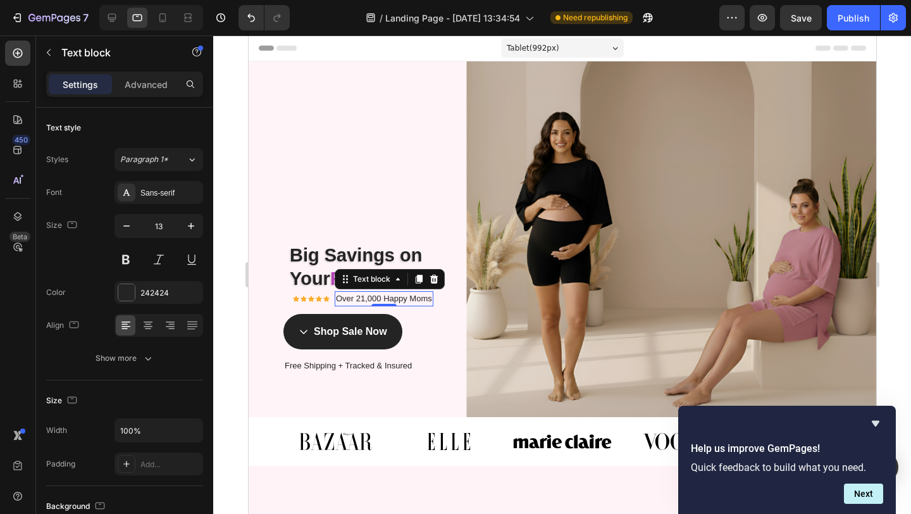
click at [416, 302] on p "Over 21,000 Happy Moms" at bounding box center [383, 298] width 96 height 13
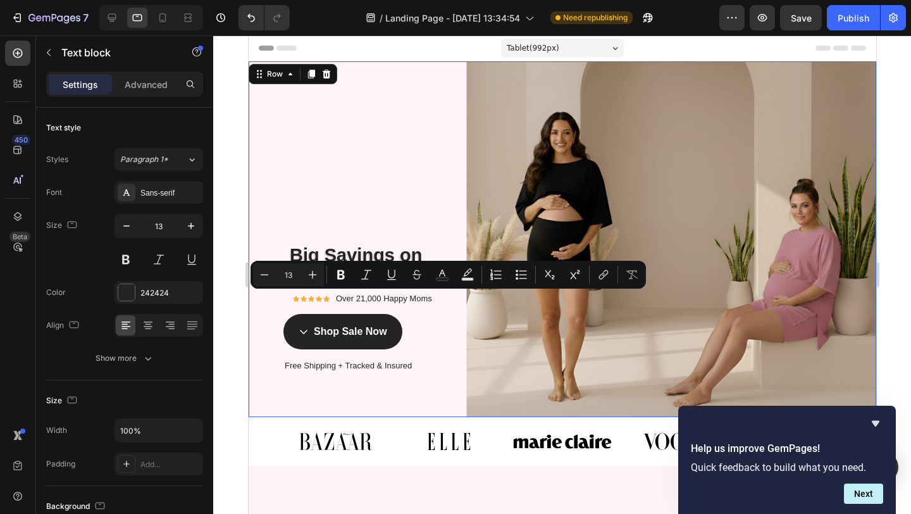
click at [471, 306] on div "Exclusive Facebook Sale Text Block Row Big Savings on Your Favorite Sets! Headi…" at bounding box center [562, 308] width 609 height 218
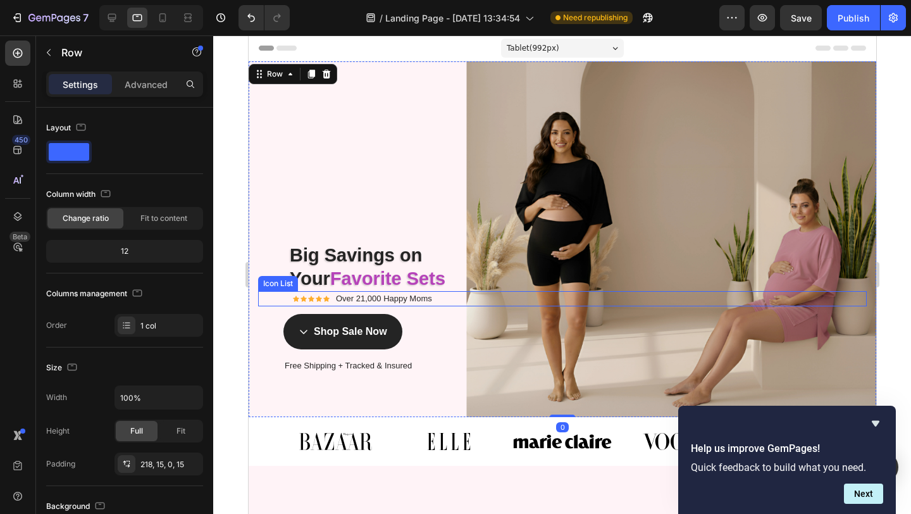
click at [279, 299] on div "Icon Icon Icon Icon Icon Icon List Hoz Over 21,000 Happy Moms Text block" at bounding box center [562, 298] width 609 height 15
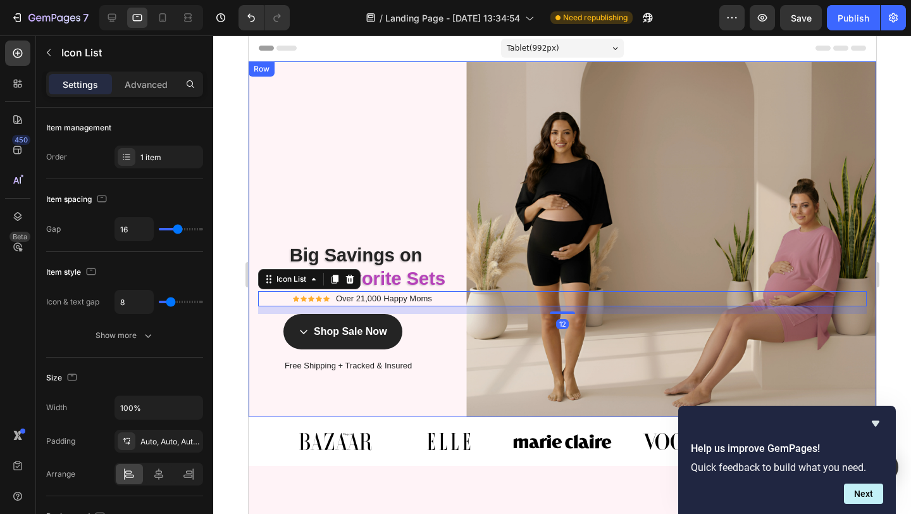
click at [421, 164] on div "Exclusive Facebook Sale Text Block Row Big Savings on Your Favorite Sets! Headi…" at bounding box center [562, 239] width 628 height 356
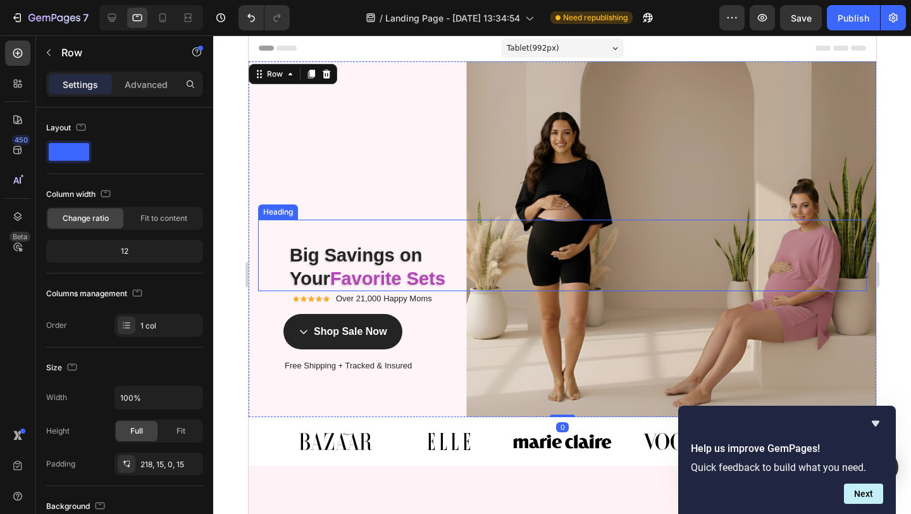
click at [408, 263] on strong "Big Savings on" at bounding box center [355, 255] width 132 height 20
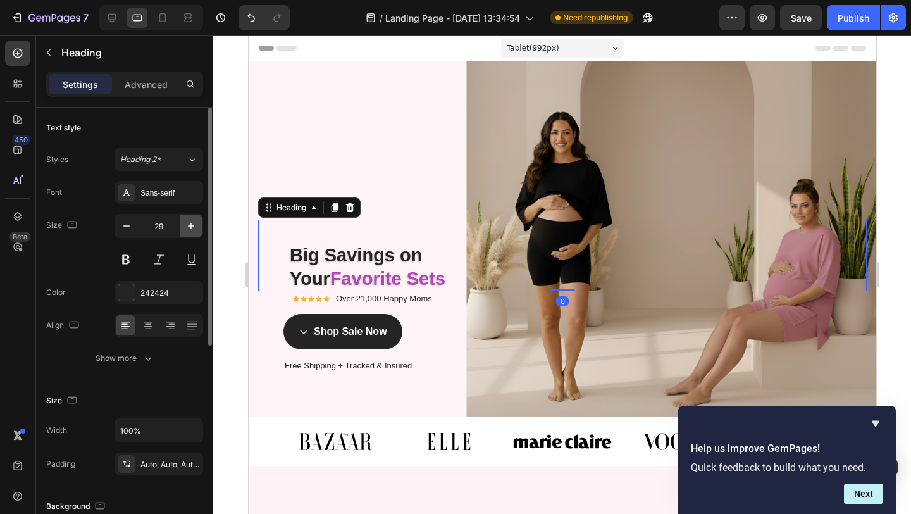
click at [193, 233] on button "button" at bounding box center [191, 226] width 23 height 23
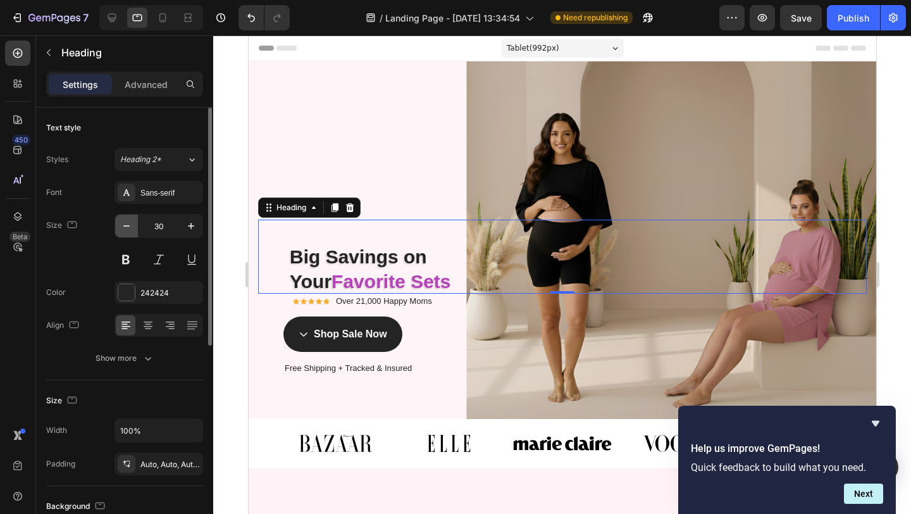
click at [123, 228] on icon "button" at bounding box center [126, 226] width 13 height 13
type input "29"
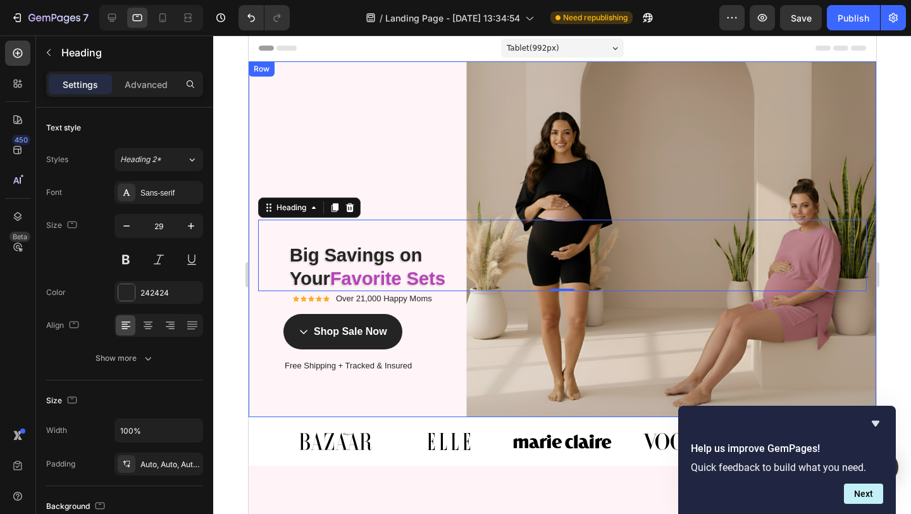
click at [535, 182] on div "Exclusive Facebook Sale Text Block Row Big Savings on Your Favorite Sets! Headi…" at bounding box center [562, 239] width 628 height 356
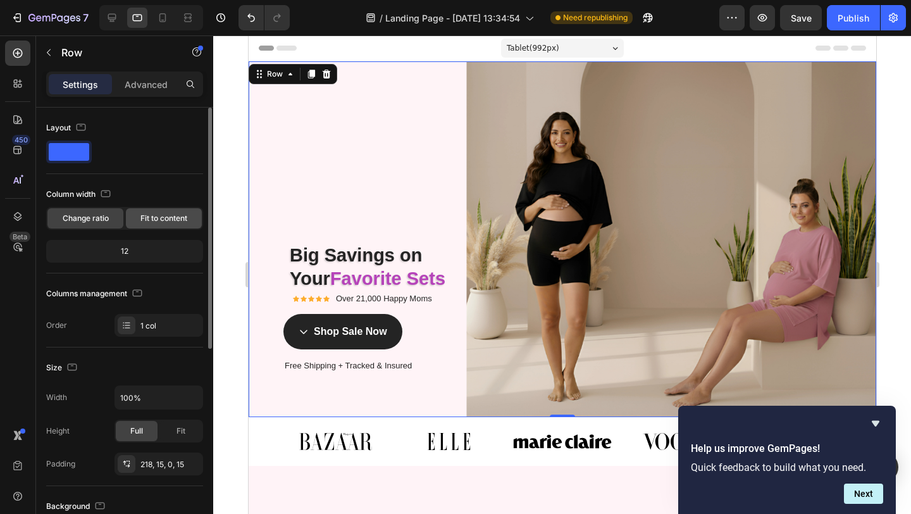
click at [151, 224] on div "Fit to content" at bounding box center [164, 218] width 76 height 20
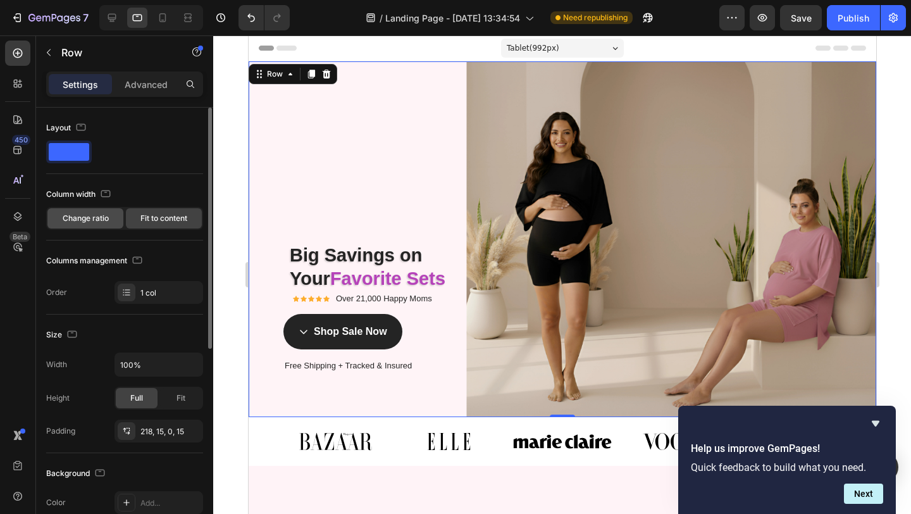
click at [96, 221] on span "Change ratio" at bounding box center [86, 218] width 46 height 11
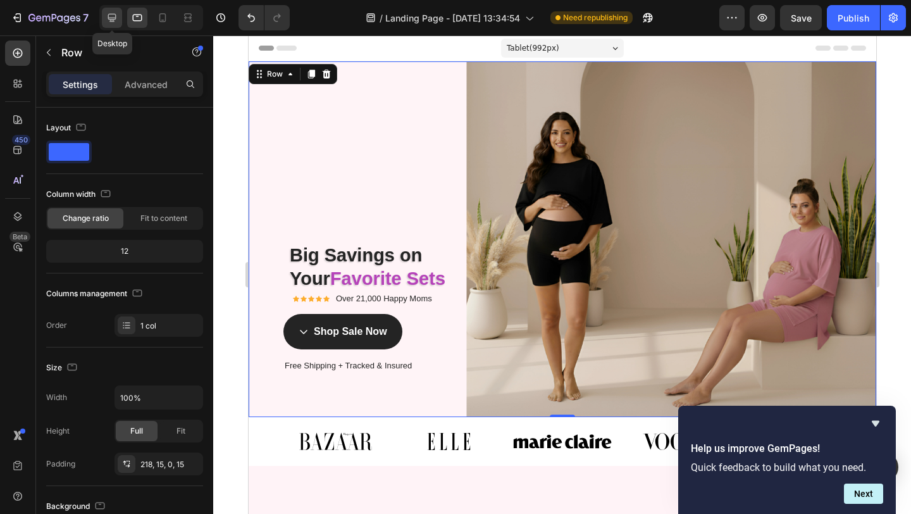
click at [112, 14] on icon at bounding box center [112, 18] width 8 height 8
type input "1200"
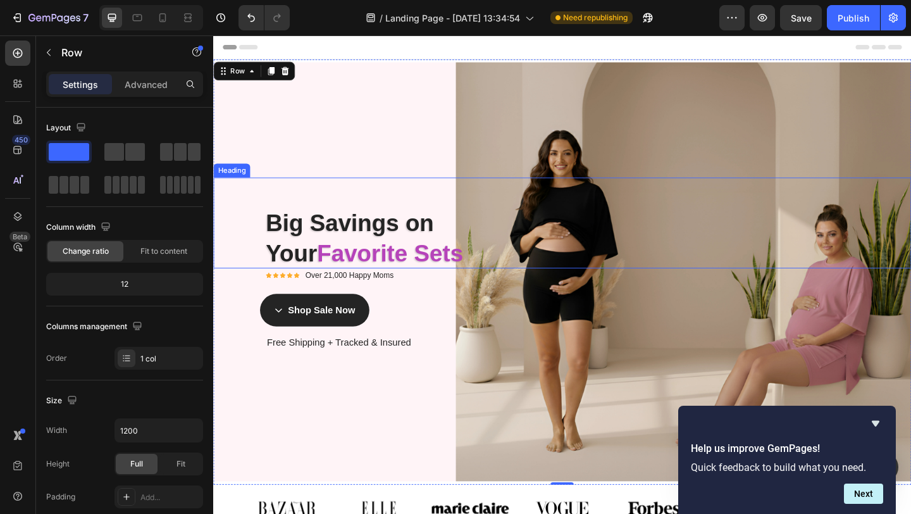
click at [370, 237] on strong "Big Savings on" at bounding box center [361, 239] width 183 height 28
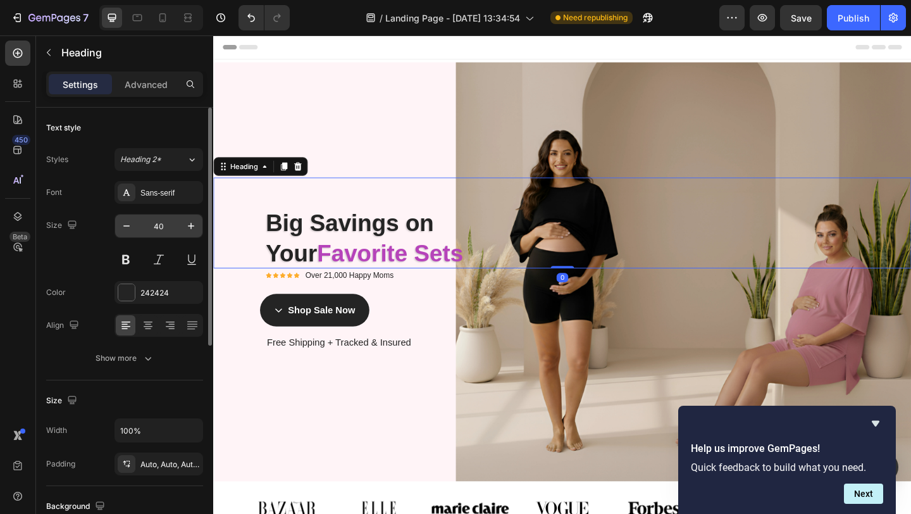
click at [138, 228] on input "40" at bounding box center [159, 226] width 42 height 23
click at [132, 228] on icon "button" at bounding box center [126, 226] width 13 height 13
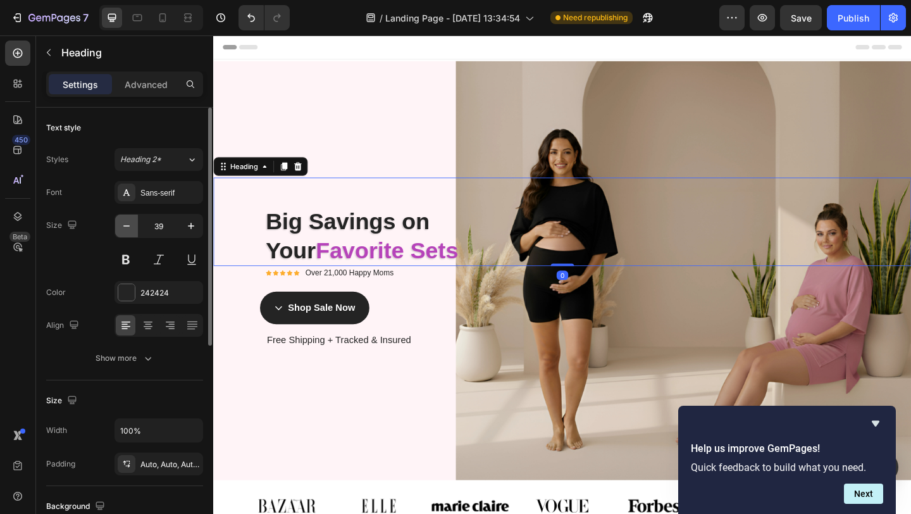
click at [132, 228] on icon "button" at bounding box center [126, 226] width 13 height 13
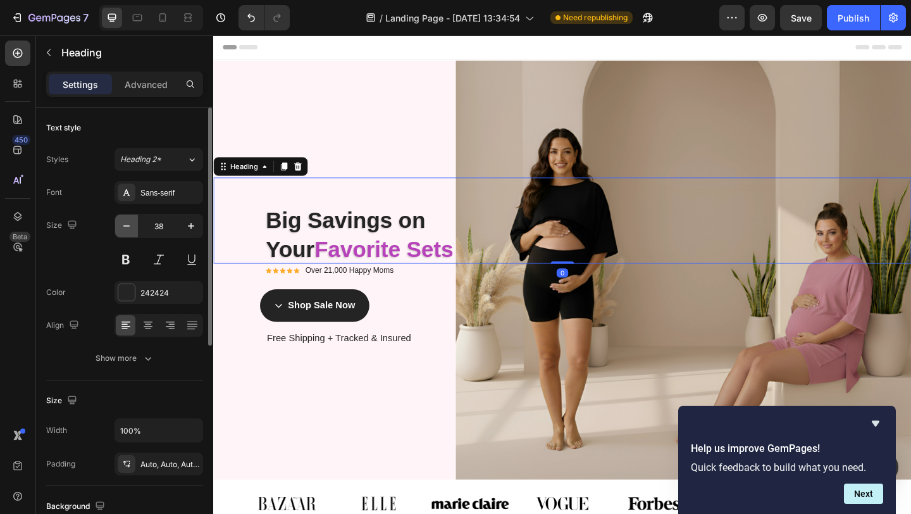
click at [132, 228] on icon "button" at bounding box center [126, 226] width 13 height 13
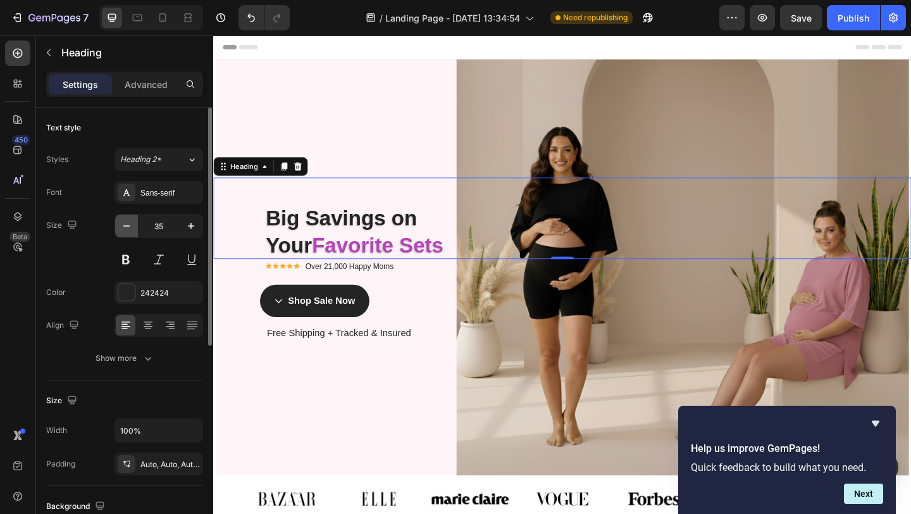
click at [132, 228] on icon "button" at bounding box center [126, 226] width 13 height 13
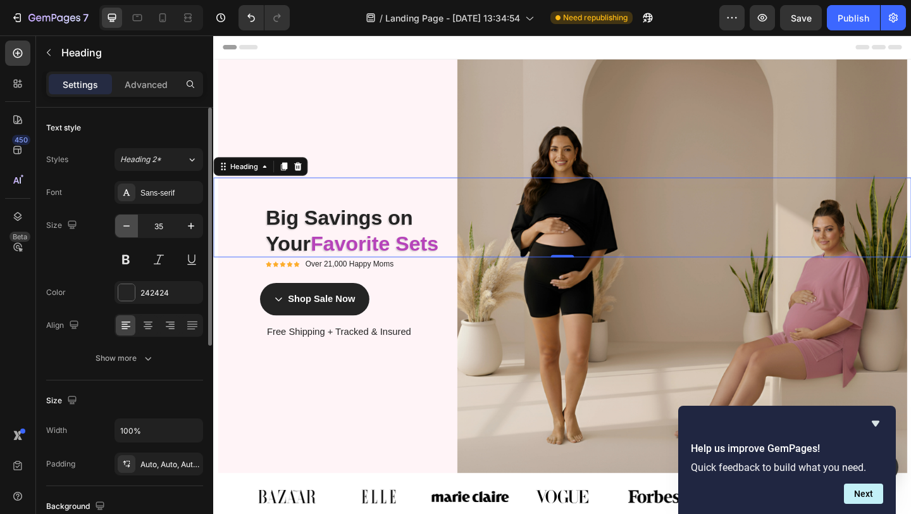
type input "34"
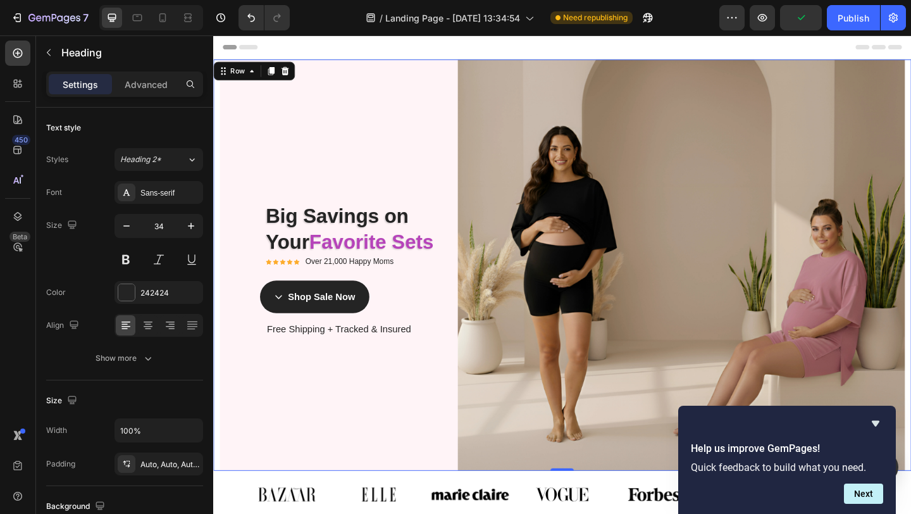
click at [332, 450] on div "Exclusive Facebook Sale Text Block Row Big Savings on Your Favorite Sets! Headi…" at bounding box center [592, 284] width 759 height 447
click at [358, 242] on strong "Big Savings on" at bounding box center [348, 232] width 156 height 24
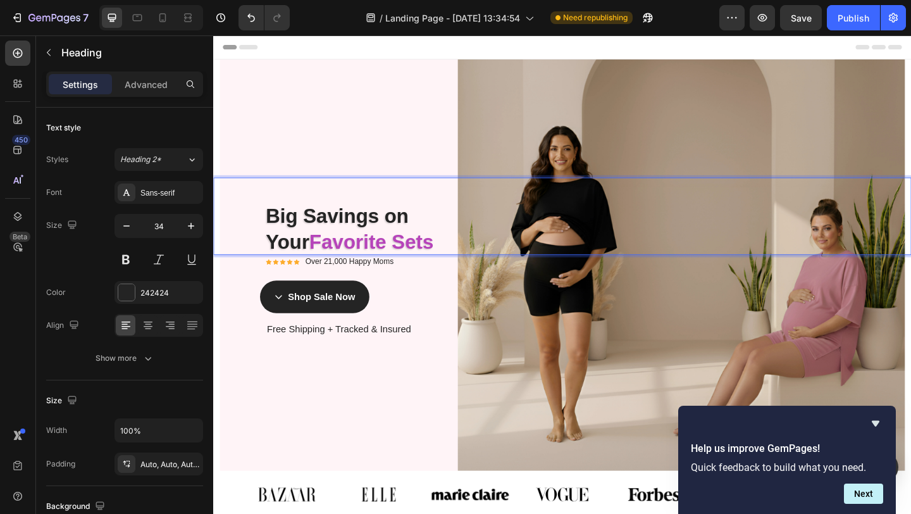
click at [302, 235] on strong "Big Savings on" at bounding box center [348, 232] width 156 height 24
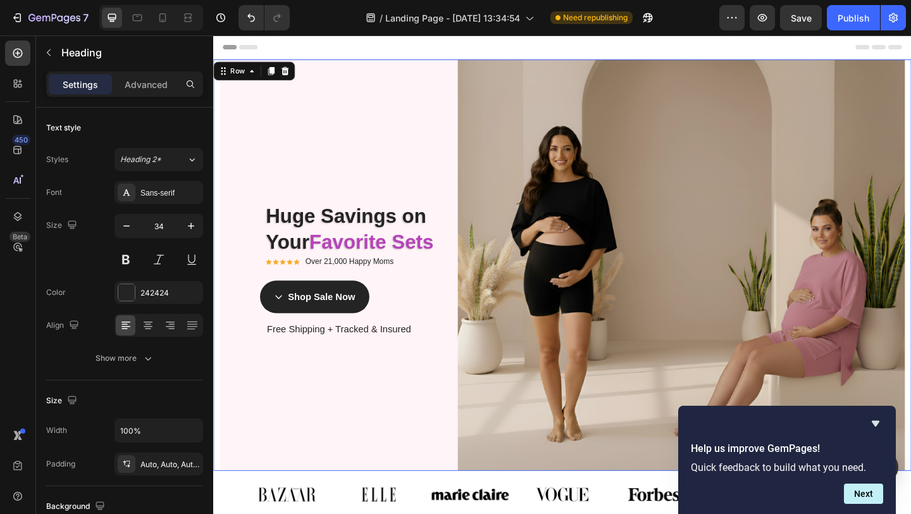
click at [296, 105] on div "Exclusive Facebook Sale Text Block Row Big Savings on Your Favorite Sets! Headi…" at bounding box center [592, 284] width 759 height 447
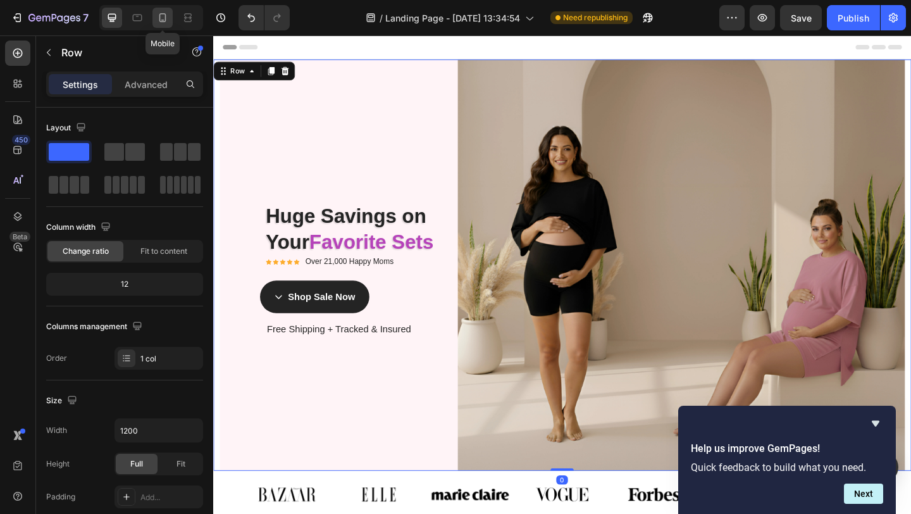
click at [159, 18] on icon at bounding box center [162, 17] width 13 height 13
type input "100%"
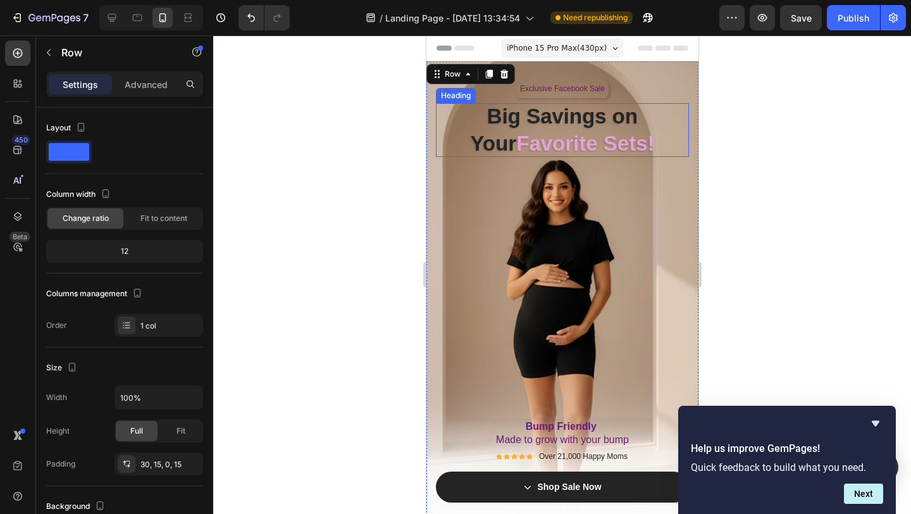
click at [494, 121] on strong "Big Savings on Your" at bounding box center [554, 129] width 168 height 51
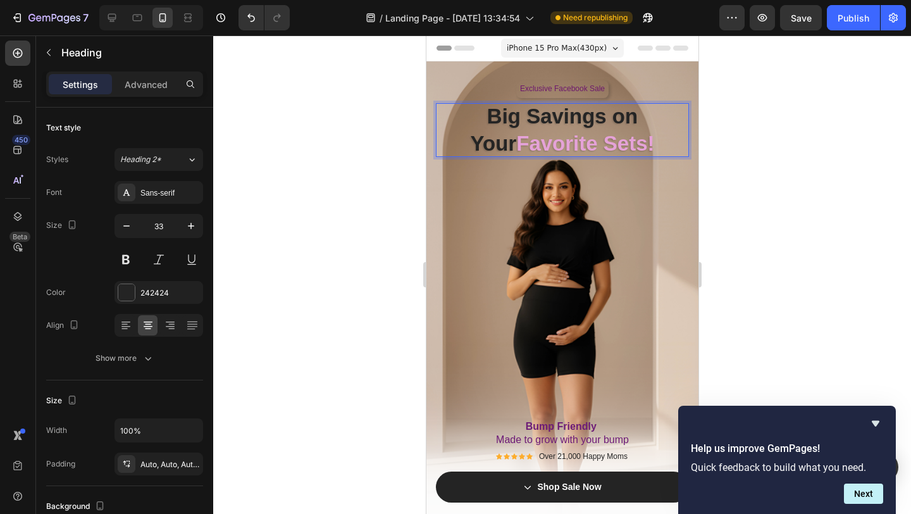
click at [494, 121] on strong "Big Savings on Your" at bounding box center [554, 129] width 168 height 51
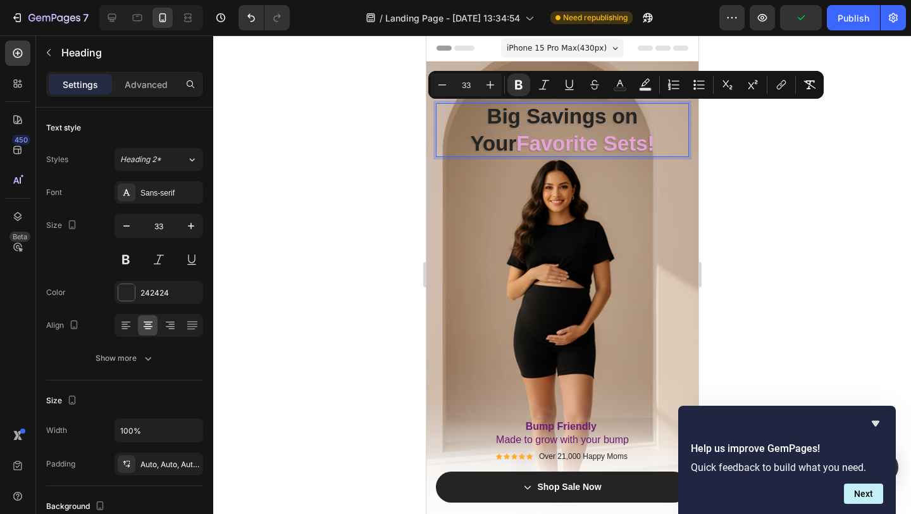
click at [618, 133] on strong "Favorite Sets!" at bounding box center [585, 143] width 138 height 23
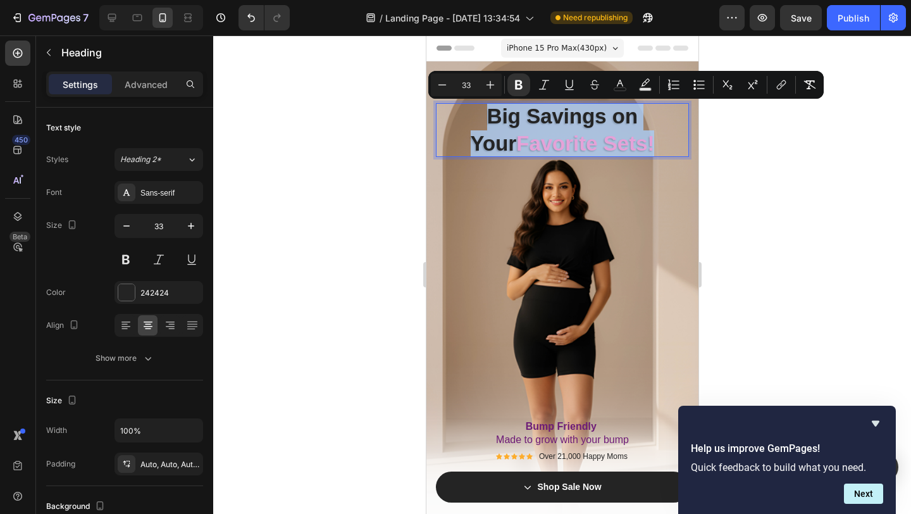
drag, startPoint x: 630, startPoint y: 140, endPoint x: 462, endPoint y: 120, distance: 169.5
click at [462, 120] on p "Big Savings on Your Favorite Sets!" at bounding box center [561, 130] width 253 height 54
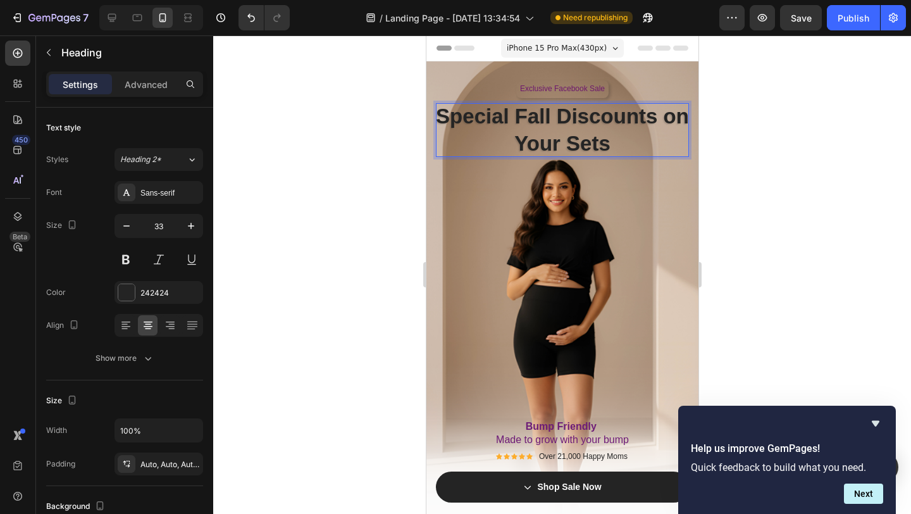
click at [486, 143] on p "Special Fall Discounts on Your Sets" at bounding box center [561, 130] width 253 height 54
click at [625, 142] on p "Special Fall Discounts on Your Sets" at bounding box center [561, 130] width 253 height 54
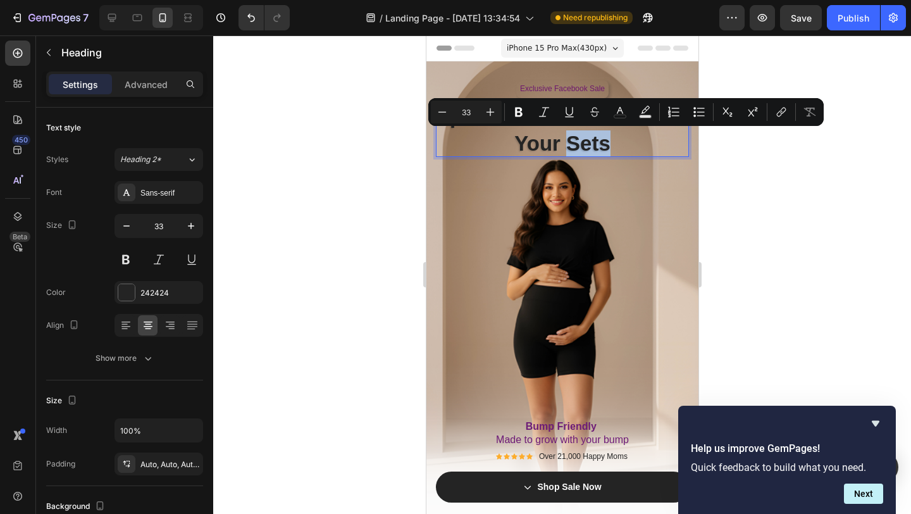
drag, startPoint x: 625, startPoint y: 142, endPoint x: 569, endPoint y: 147, distance: 56.0
click at [569, 147] on p "Special Fall Discounts on Your Sets" at bounding box center [561, 130] width 253 height 54
click at [619, 115] on rect "Editor contextual toolbar" at bounding box center [620, 116] width 12 height 3
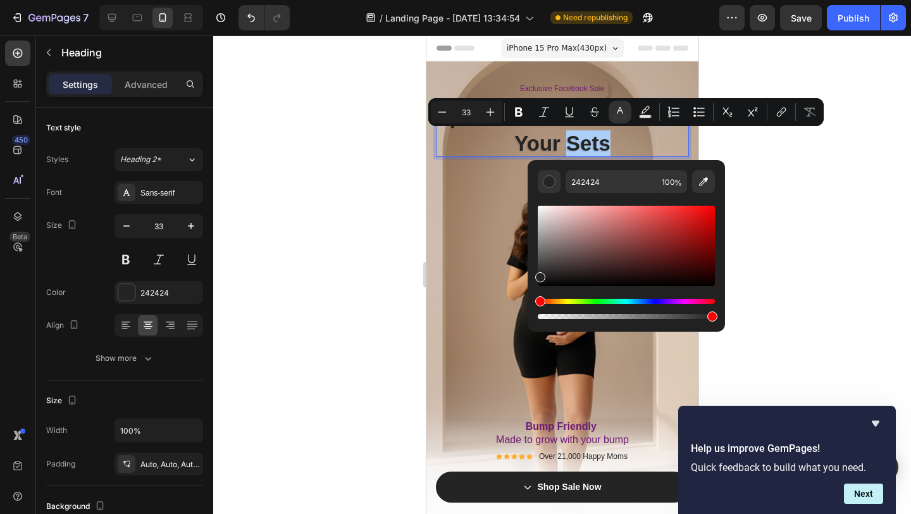
click at [683, 302] on div "Hue" at bounding box center [626, 301] width 177 height 5
click at [662, 256] on div "Editor contextual toolbar" at bounding box center [626, 246] width 177 height 80
click at [612, 234] on div "Editor contextual toolbar" at bounding box center [626, 246] width 177 height 80
click at [576, 234] on div "Editor contextual toolbar" at bounding box center [626, 246] width 177 height 80
click at [556, 215] on div "Editor contextual toolbar" at bounding box center [626, 246] width 177 height 80
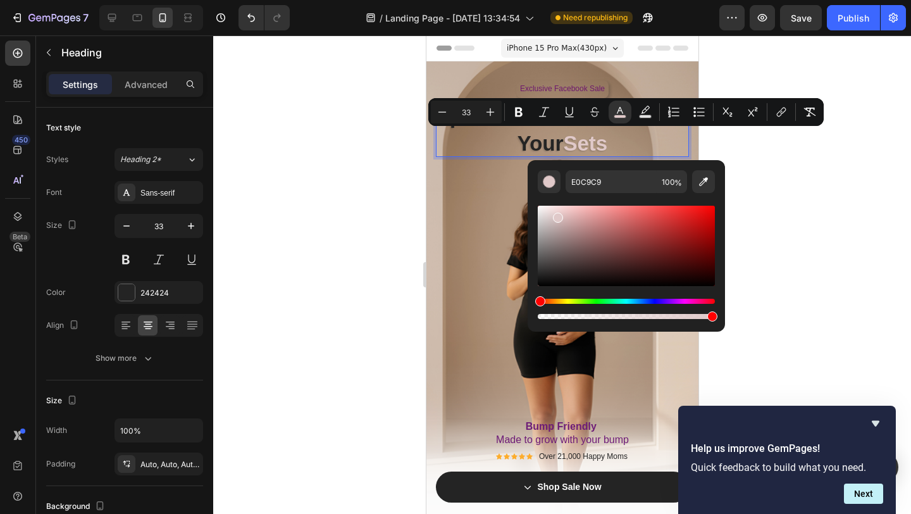
click at [683, 302] on div "Hue" at bounding box center [626, 301] width 177 height 5
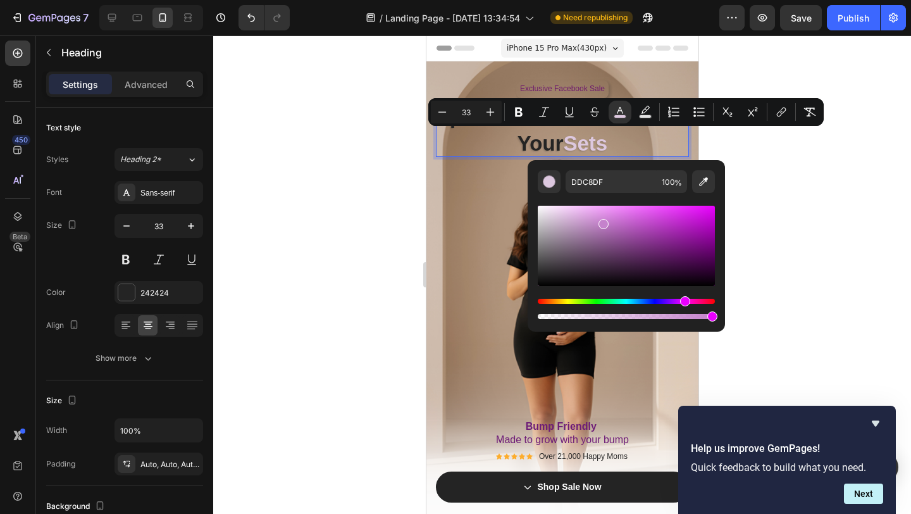
click at [603, 221] on div "Editor contextual toolbar" at bounding box center [626, 246] width 177 height 80
click at [571, 218] on div "Editor contextual toolbar" at bounding box center [626, 246] width 177 height 80
click at [560, 217] on div "Editor contextual toolbar" at bounding box center [626, 246] width 177 height 80
type input "D6BED8"
click at [468, 199] on div "Exclusive Facebook Sale Text Block Row Special Fall Discounts on Your Sets Head…" at bounding box center [561, 304] width 253 height 448
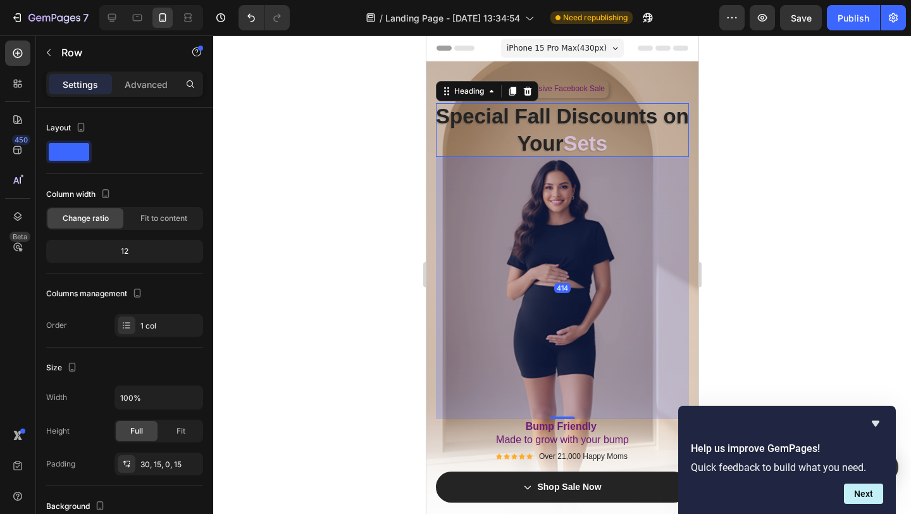
click at [597, 139] on span "Sets" at bounding box center [585, 143] width 44 height 23
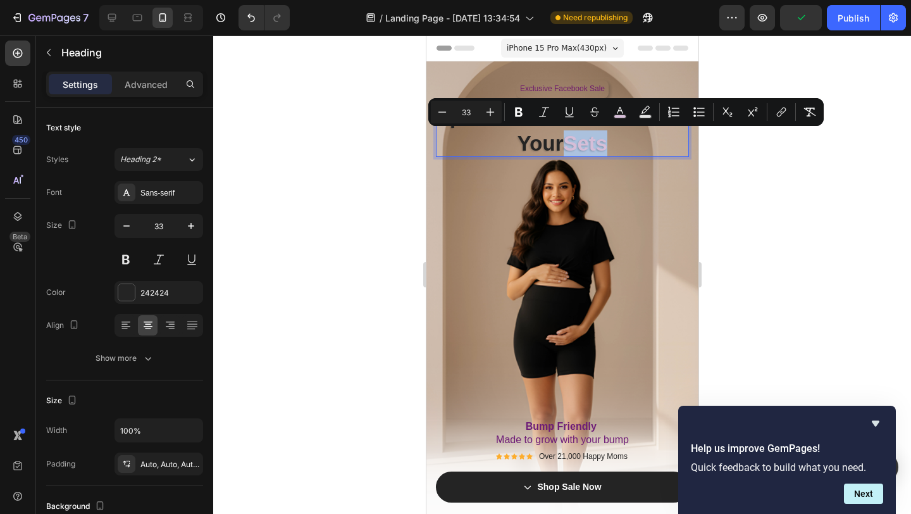
drag, startPoint x: 614, startPoint y: 141, endPoint x: 566, endPoint y: 140, distance: 48.1
click at [566, 140] on p "Special Fall Discounts on Your Sets" at bounding box center [561, 130] width 253 height 54
click at [626, 111] on icon "Editor contextual toolbar" at bounding box center [620, 112] width 13 height 13
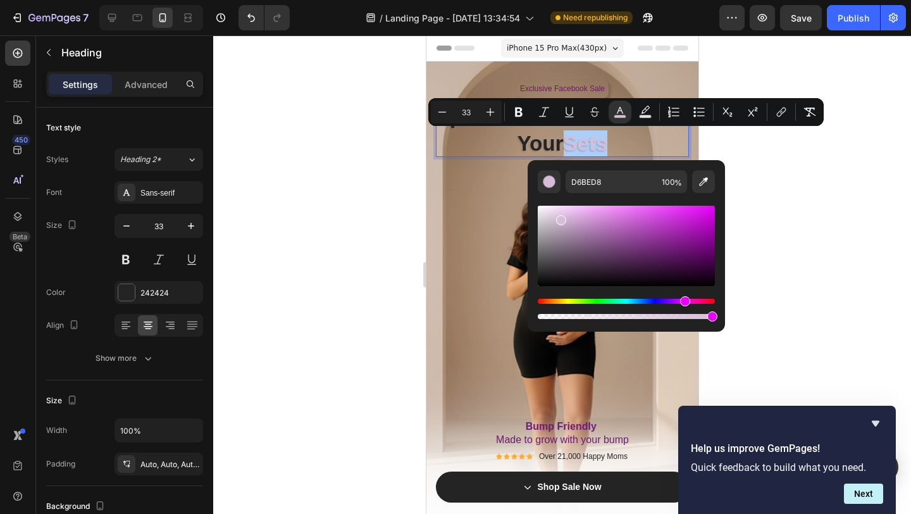
click at [694, 301] on div "Hue" at bounding box center [626, 301] width 177 height 5
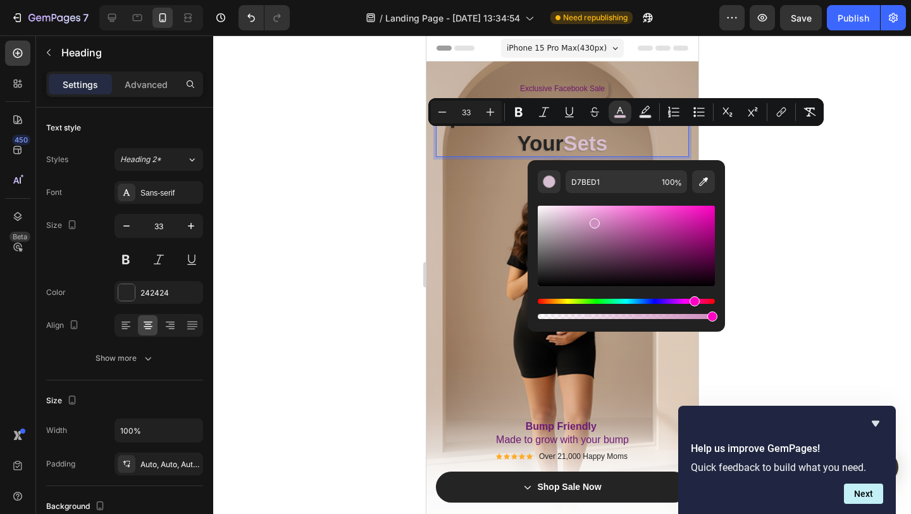
click at [593, 220] on div "Editor contextual toolbar" at bounding box center [626, 246] width 177 height 80
click at [584, 215] on div "Editor contextual toolbar" at bounding box center [626, 246] width 177 height 80
click at [607, 211] on div "Editor contextual toolbar" at bounding box center [626, 246] width 177 height 80
click at [611, 210] on div "Editor contextual toolbar" at bounding box center [612, 213] width 10 height 10
click at [595, 210] on div "Editor contextual toolbar" at bounding box center [626, 246] width 177 height 80
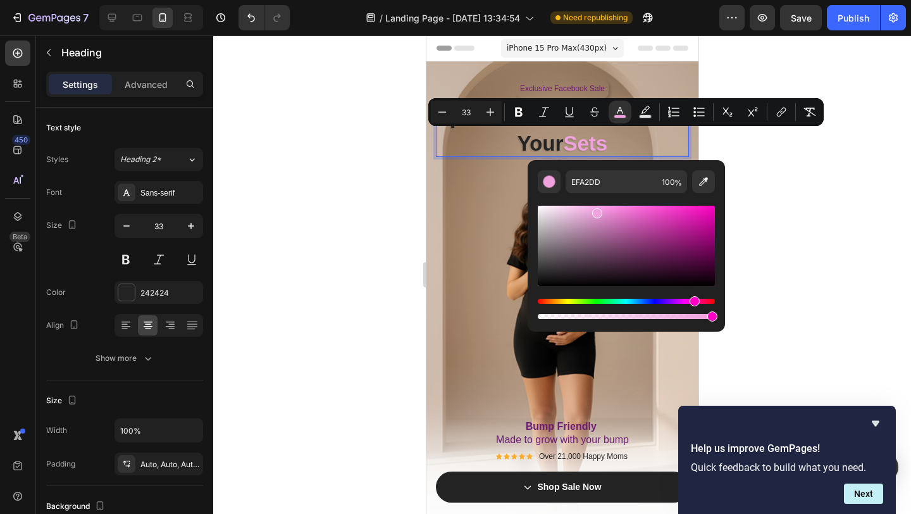
click at [580, 208] on div "Editor contextual toolbar" at bounding box center [626, 246] width 177 height 80
click at [598, 211] on div "Editor contextual toolbar" at bounding box center [626, 246] width 177 height 80
click at [575, 209] on div "Editor contextual toolbar" at bounding box center [626, 246] width 177 height 80
type input "F2BFE7"
click at [480, 187] on div "Exclusive Facebook Sale Text Block Row Special Fall Discounts on Your Sets Head…" at bounding box center [561, 304] width 253 height 448
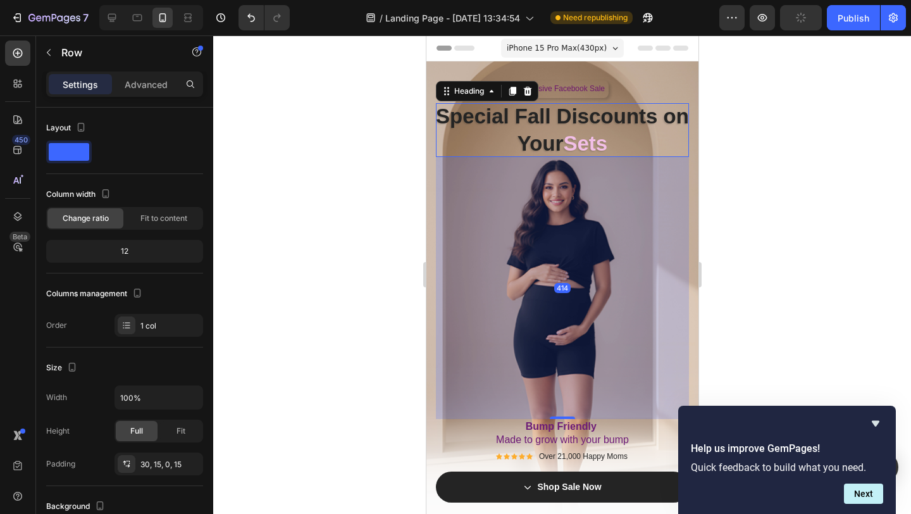
click at [625, 140] on p "Special Fall Discounts on Your Sets" at bounding box center [561, 130] width 253 height 54
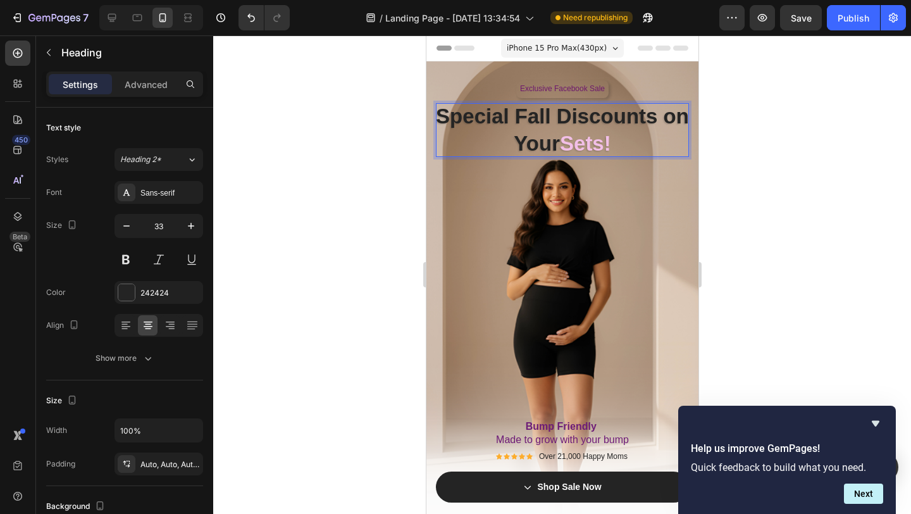
click at [514, 128] on p "Special Fall Discounts on Your Sets!" at bounding box center [561, 130] width 253 height 54
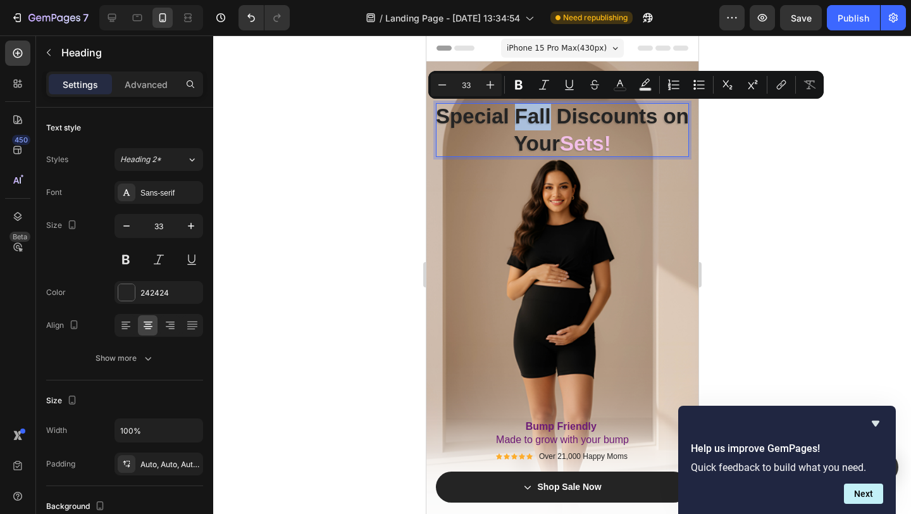
drag, startPoint x: 515, startPoint y: 119, endPoint x: 550, endPoint y: 120, distance: 34.8
click at [550, 120] on p "Special Fall Discounts on Your Sets!" at bounding box center [561, 130] width 253 height 54
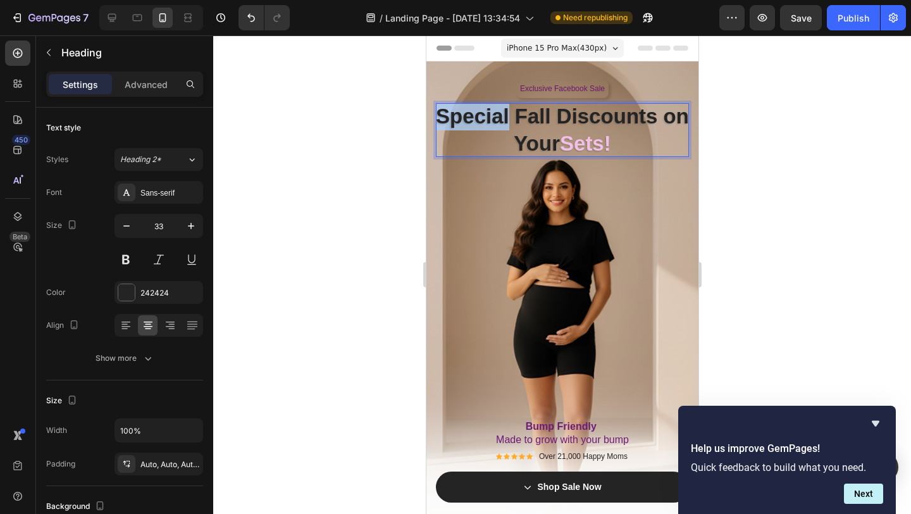
drag, startPoint x: 509, startPoint y: 112, endPoint x: 441, endPoint y: 109, distance: 67.8
click at [441, 109] on p "Special Fall Discounts on Your Sets!" at bounding box center [561, 130] width 253 height 54
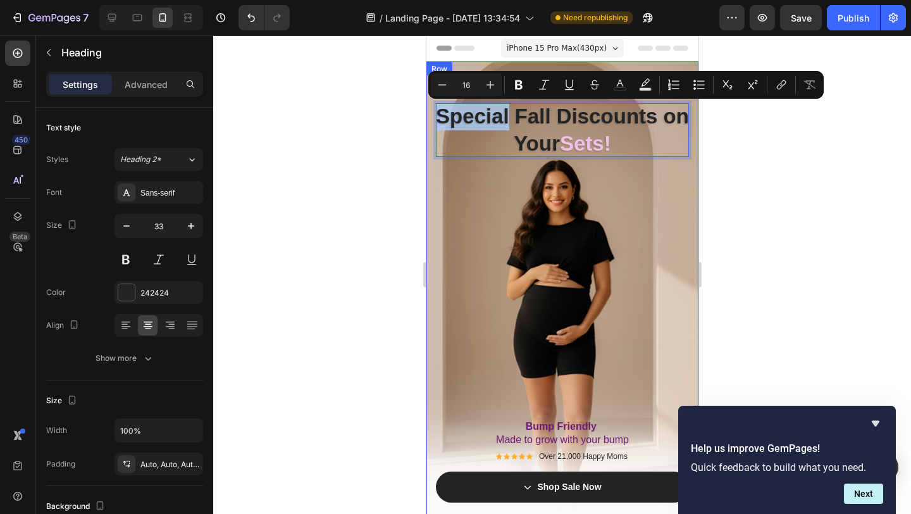
click at [479, 187] on div "Exclusive Facebook Sale Text Block Row Special Fall Discounts on Your Sets! Hea…" at bounding box center [561, 304] width 253 height 448
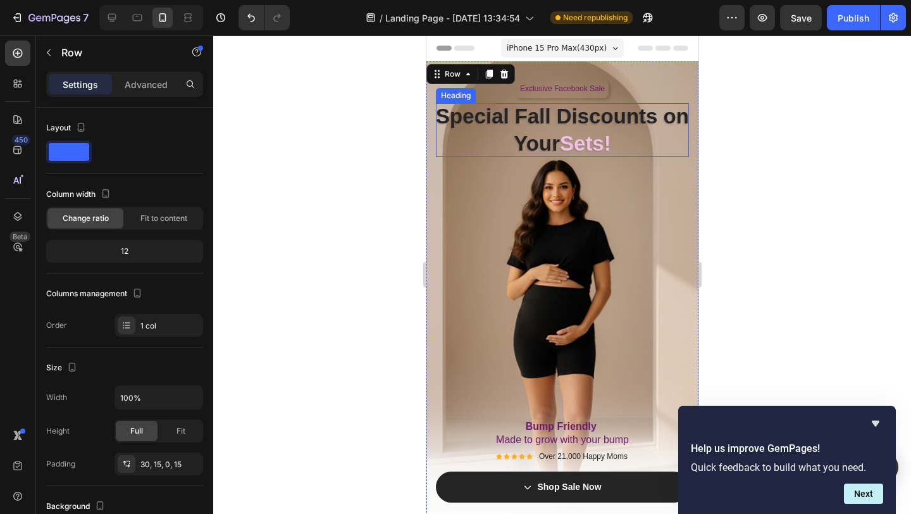
click at [581, 140] on span "Sets!" at bounding box center [584, 143] width 51 height 23
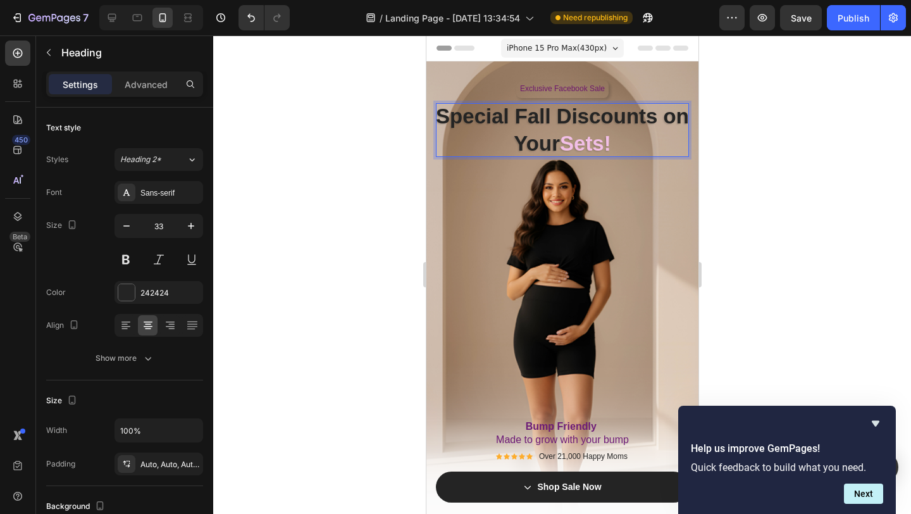
click at [551, 122] on p "Special Fall Discounts on Your Sets!" at bounding box center [561, 130] width 253 height 54
click at [639, 135] on p "Special Fall Discounts on Your Sets!" at bounding box center [561, 130] width 253 height 54
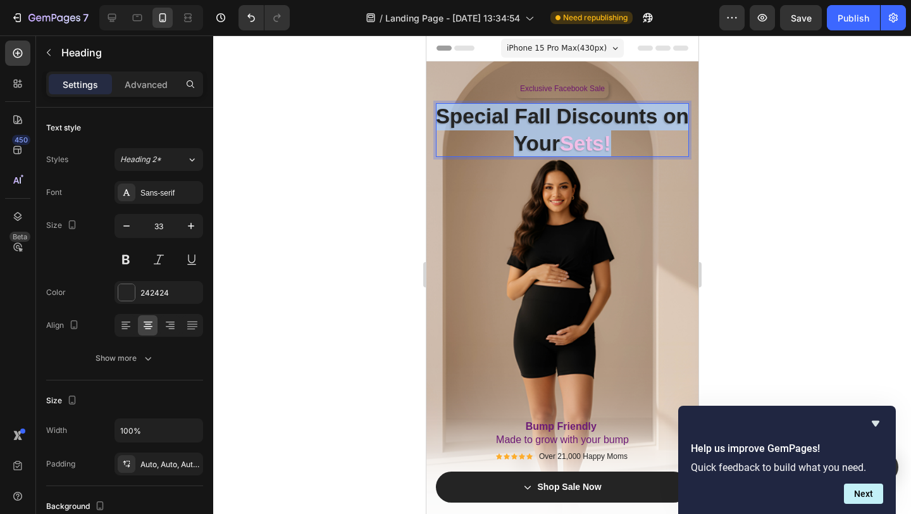
drag, startPoint x: 639, startPoint y: 135, endPoint x: 437, endPoint y: 113, distance: 203.1
click at [437, 114] on p "Special Fall Discounts on Your Sets!" at bounding box center [561, 130] width 253 height 54
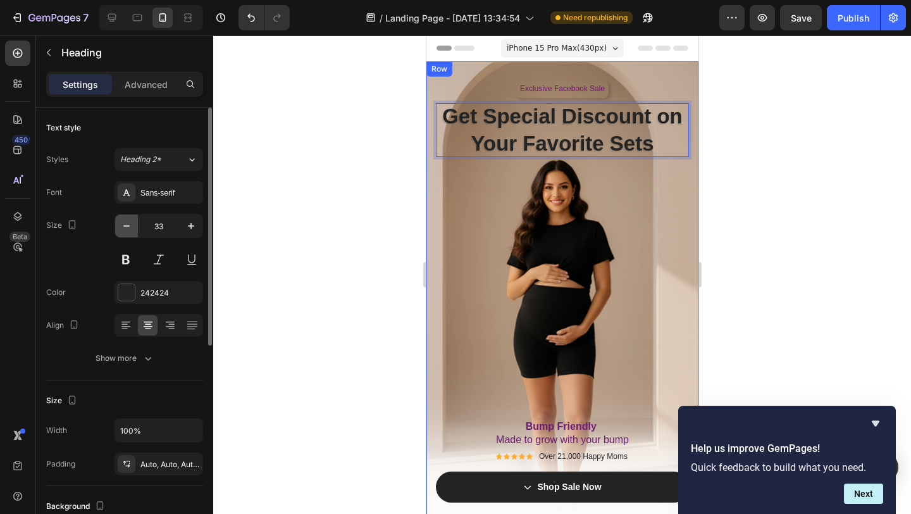
click at [128, 227] on icon "button" at bounding box center [126, 226] width 13 height 13
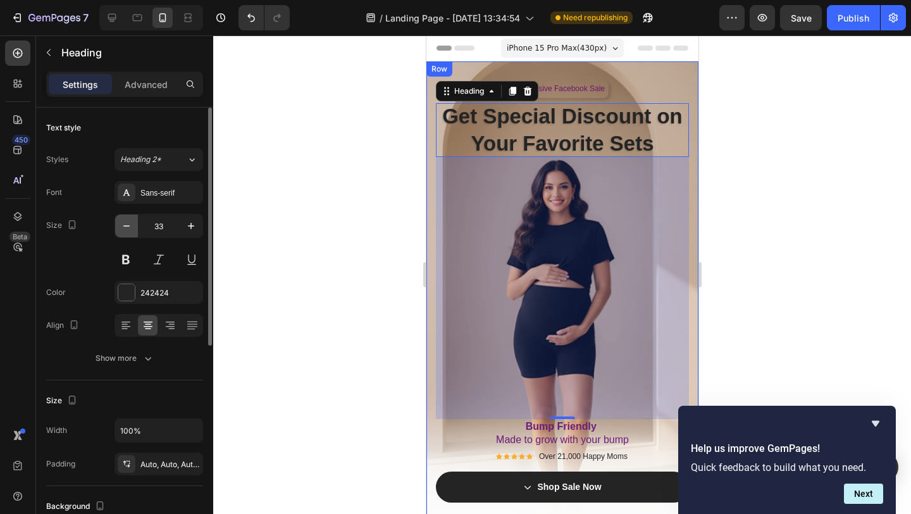
click at [128, 227] on icon "button" at bounding box center [126, 226] width 13 height 13
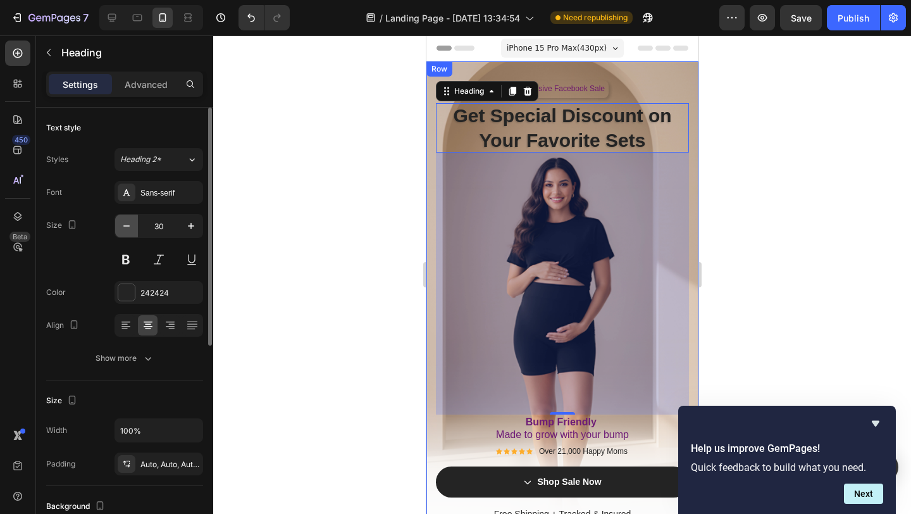
click at [128, 227] on icon "button" at bounding box center [126, 226] width 13 height 13
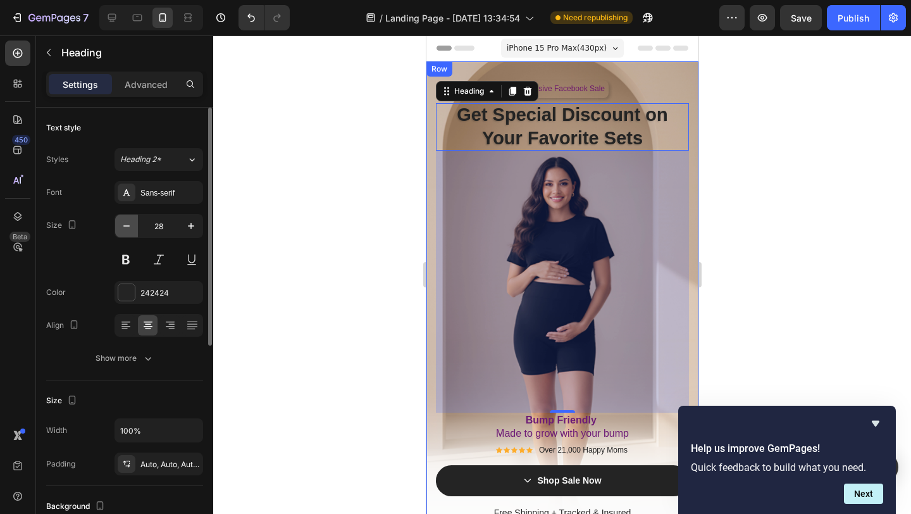
click at [128, 227] on icon "button" at bounding box center [126, 226] width 13 height 13
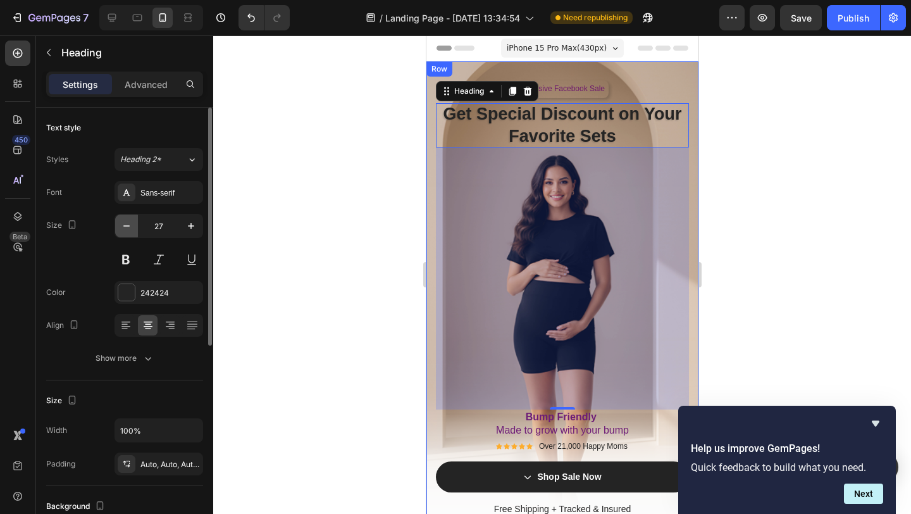
click at [128, 227] on icon "button" at bounding box center [126, 226] width 13 height 13
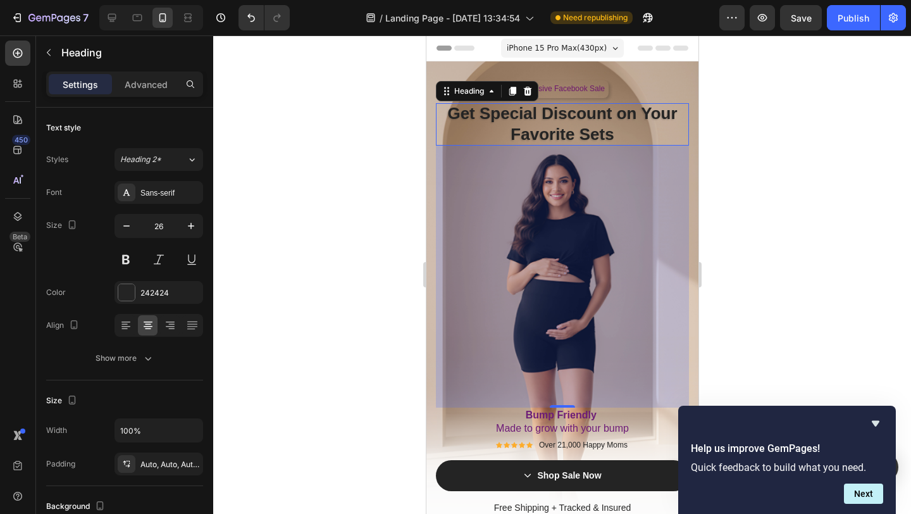
click at [640, 111] on p "Get Special Discount on Your Favorite Sets" at bounding box center [561, 124] width 253 height 43
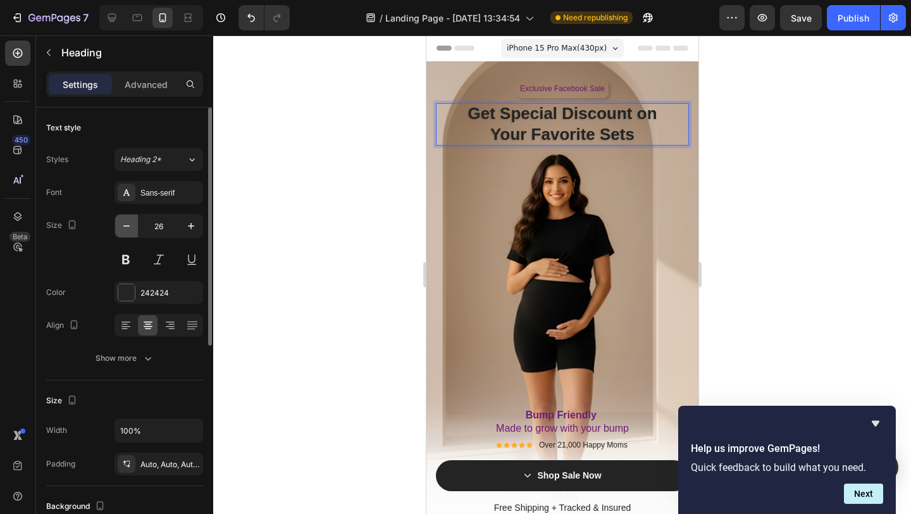
click at [123, 233] on button "button" at bounding box center [126, 226] width 23 height 23
type input "25"
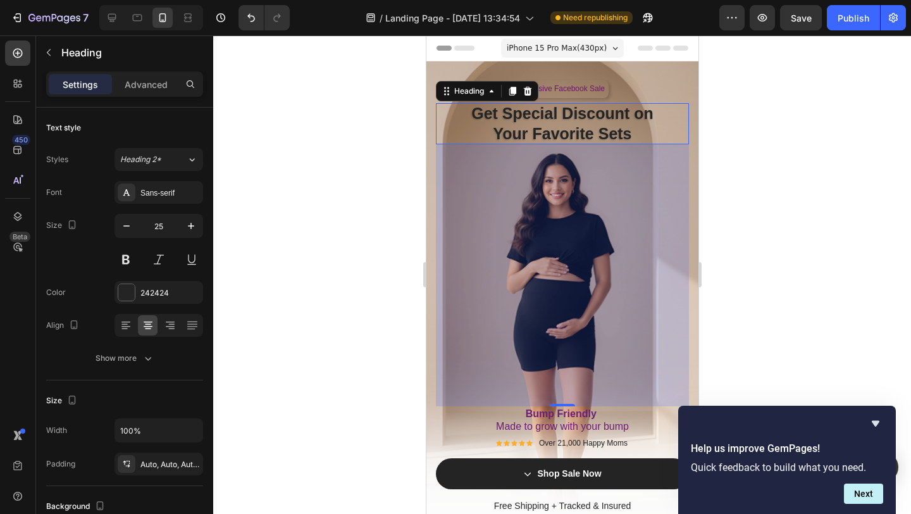
click at [304, 221] on div at bounding box center [562, 274] width 698 height 478
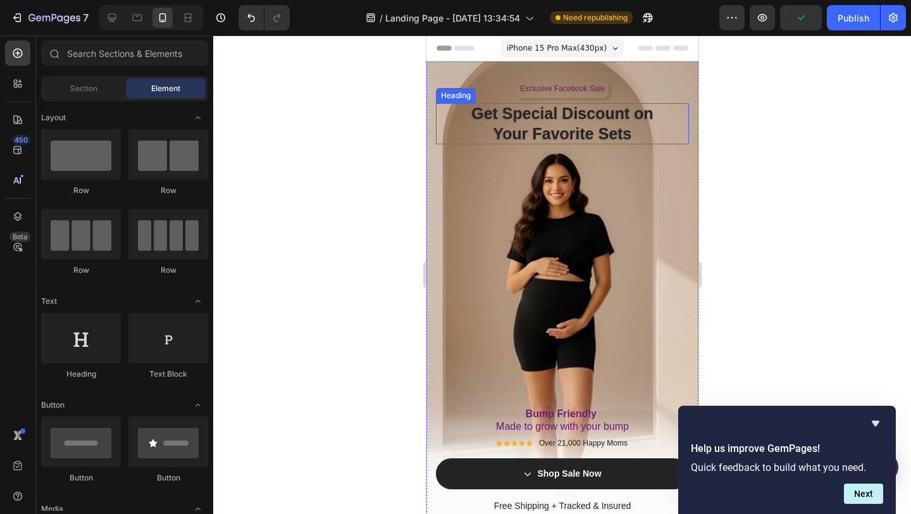
click at [557, 118] on p "Get Special Discount on Your Favorite Sets" at bounding box center [561, 123] width 253 height 41
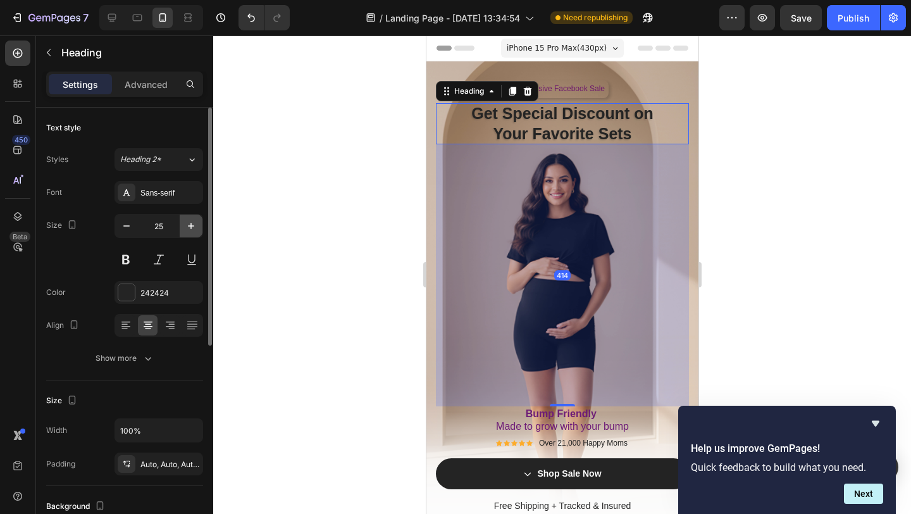
click at [187, 233] on button "button" at bounding box center [191, 226] width 23 height 23
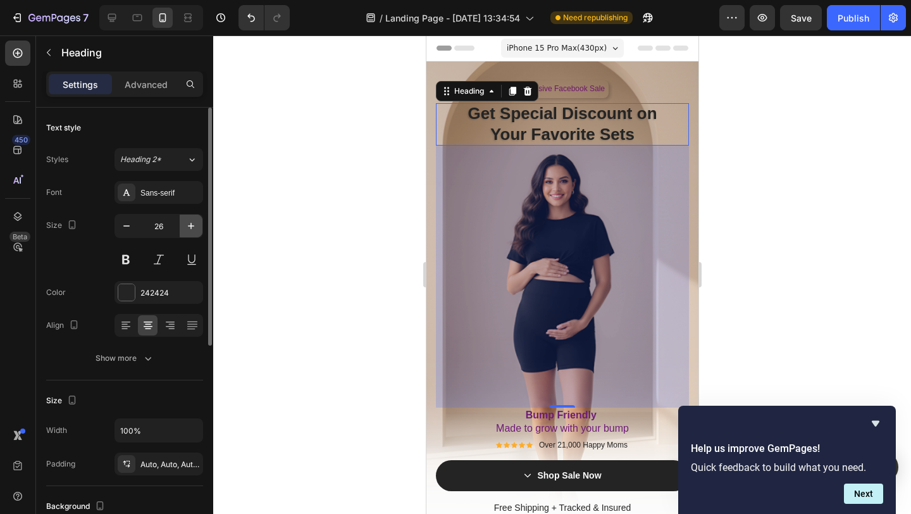
click at [189, 230] on icon "button" at bounding box center [191, 226] width 13 height 13
type input "27"
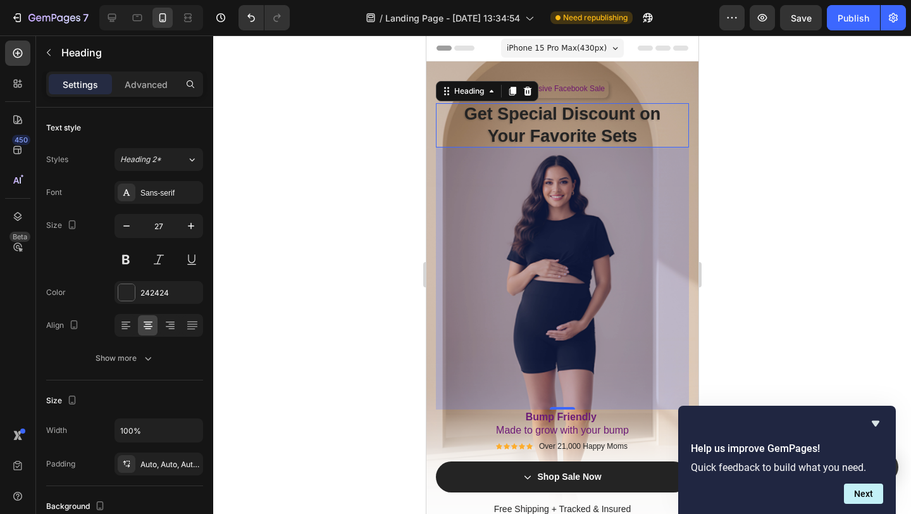
click at [294, 240] on div at bounding box center [562, 274] width 698 height 478
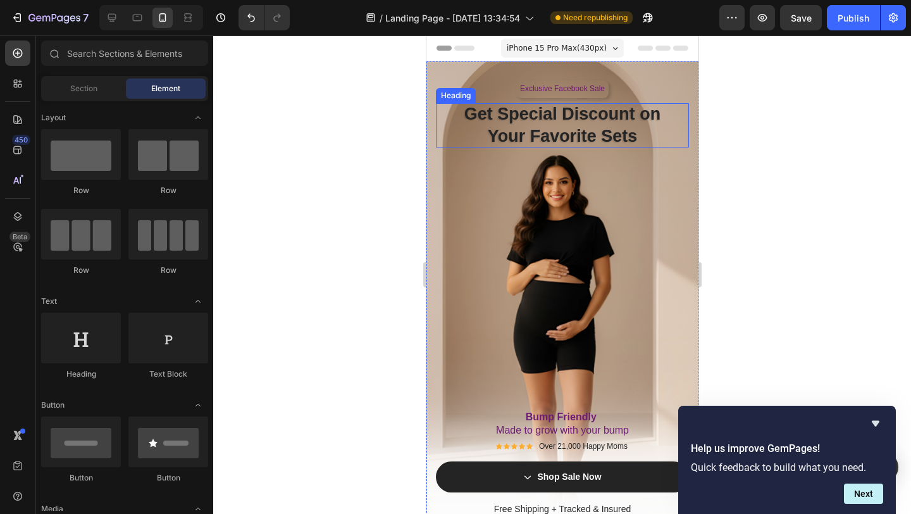
click at [516, 127] on p "Get Special Discount on Your Favorite Sets" at bounding box center [561, 125] width 253 height 44
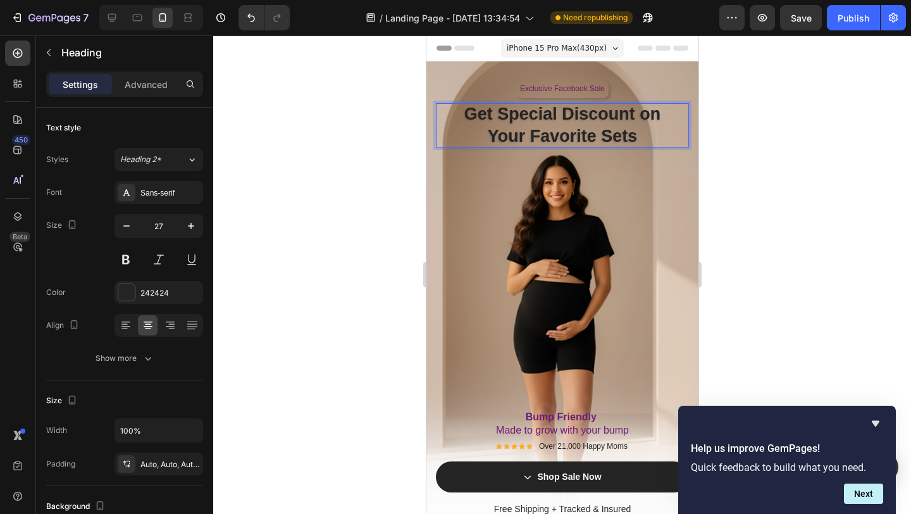
click at [554, 119] on p "Get Special Discount on Your Favorite Sets" at bounding box center [561, 125] width 253 height 44
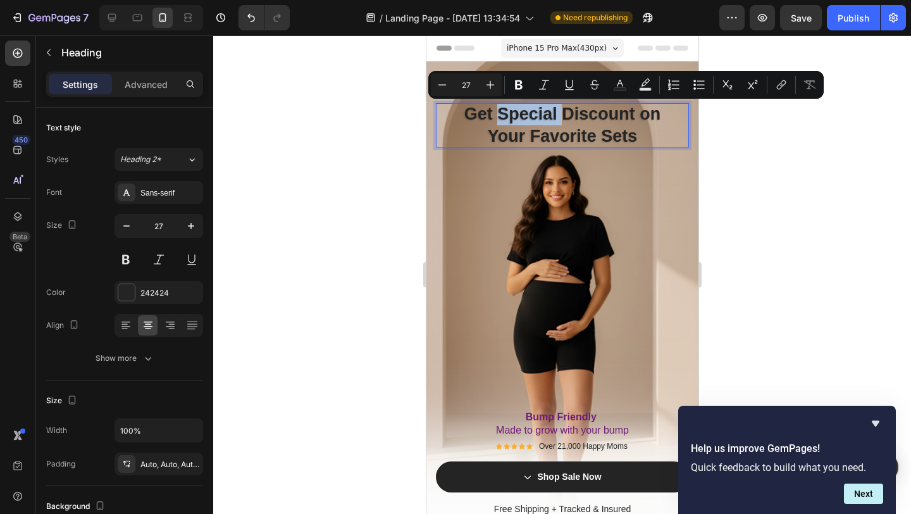
drag, startPoint x: 554, startPoint y: 119, endPoint x: 506, endPoint y: 119, distance: 48.1
click at [506, 119] on p "Get Special Discount on Your Favorite Sets" at bounding box center [561, 125] width 253 height 44
click at [622, 87] on icon "Editor contextual toolbar" at bounding box center [620, 84] width 13 height 13
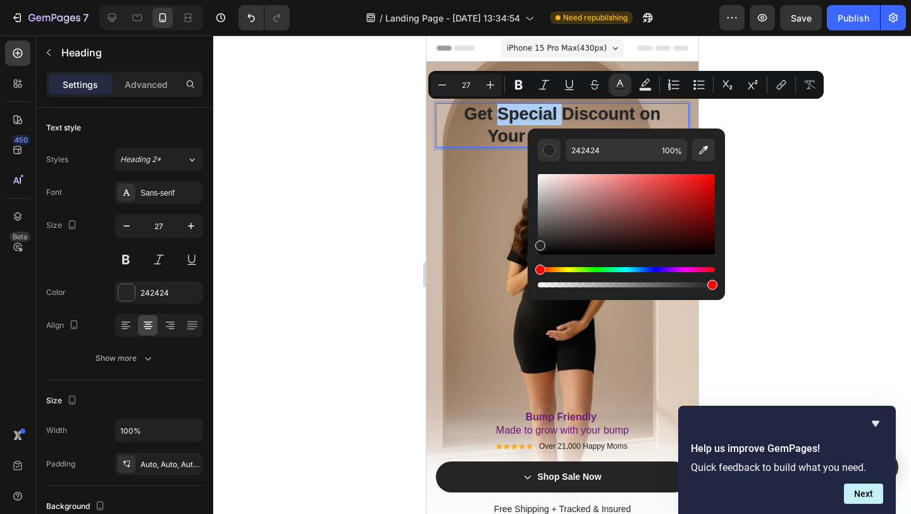
click at [683, 270] on div "Hue" at bounding box center [626, 269] width 177 height 5
click at [658, 204] on div "Editor contextual toolbar" at bounding box center [626, 214] width 177 height 80
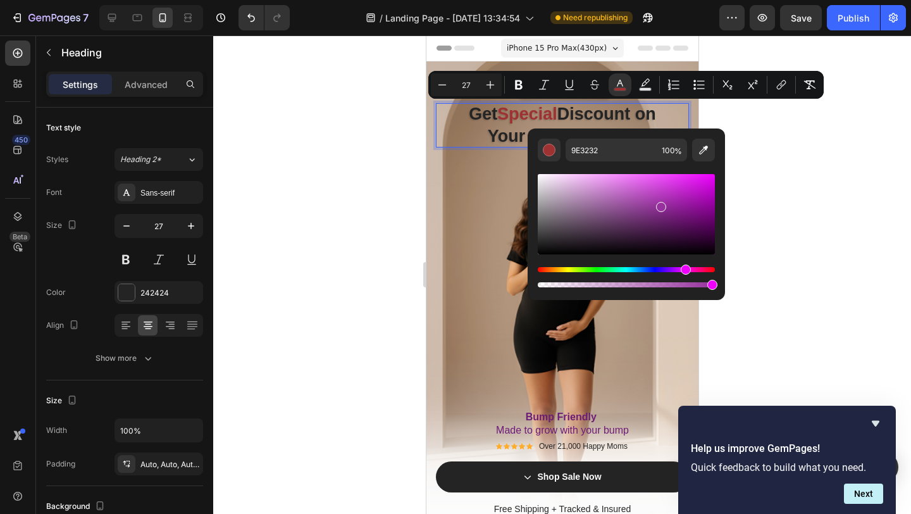
click at [684, 270] on div "Hue" at bounding box center [626, 269] width 177 height 5
click at [676, 209] on div "Editor contextual toolbar" at bounding box center [626, 214] width 177 height 80
click at [652, 193] on div "Editor contextual toolbar" at bounding box center [626, 214] width 177 height 80
click at [628, 186] on div "Editor contextual toolbar" at bounding box center [626, 214] width 177 height 80
click at [607, 185] on div "Editor contextual toolbar" at bounding box center [626, 214] width 177 height 80
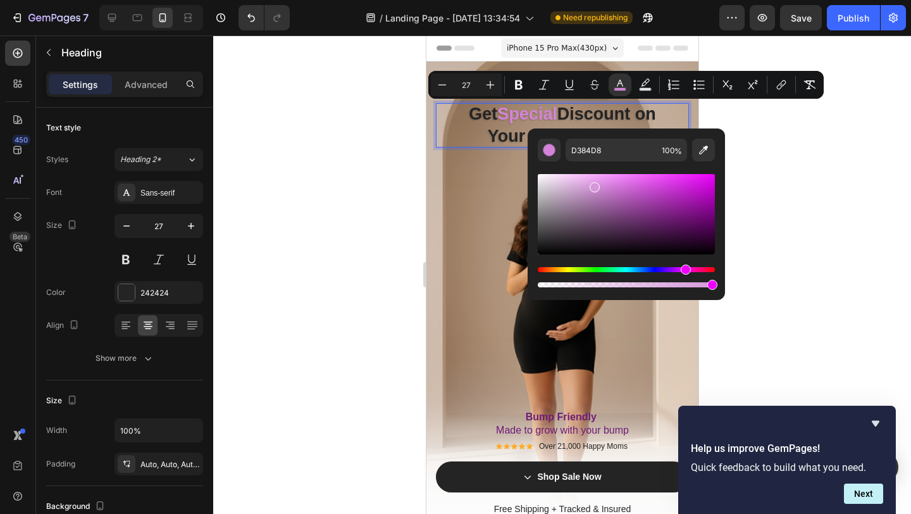
click at [593, 185] on div "Editor contextual toolbar" at bounding box center [626, 214] width 177 height 80
click at [580, 185] on div "Editor contextual toolbar" at bounding box center [626, 214] width 177 height 80
type input "D7A8DB"
click at [616, 156] on input "D7A8DB" at bounding box center [611, 150] width 91 height 23
click at [501, 196] on div "Exclusive Facebook Sale Text Block Row Get Special Discount on Your Favorite Se…" at bounding box center [561, 299] width 253 height 439
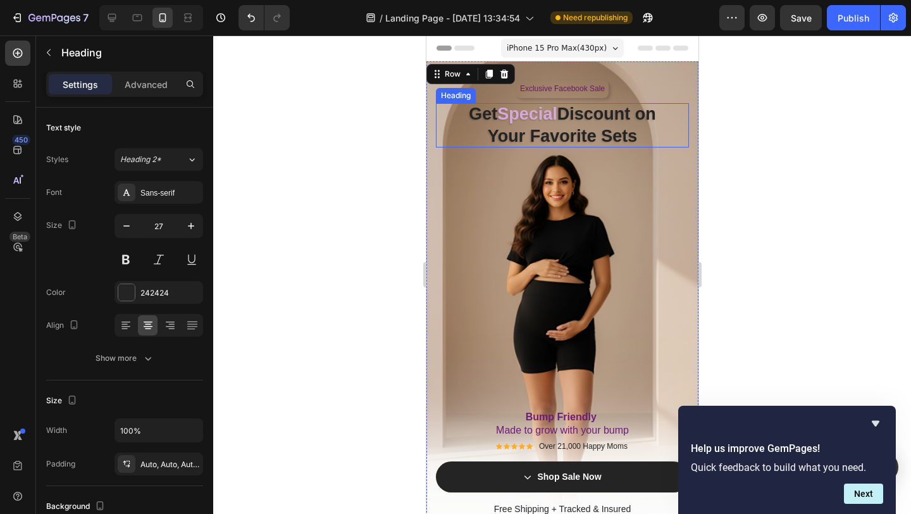
click at [631, 136] on p "Get Special Discount on Your Favorite Sets" at bounding box center [561, 125] width 253 height 44
click at [636, 136] on p "Get Special Discount on Your Favorite Sets" at bounding box center [561, 125] width 253 height 44
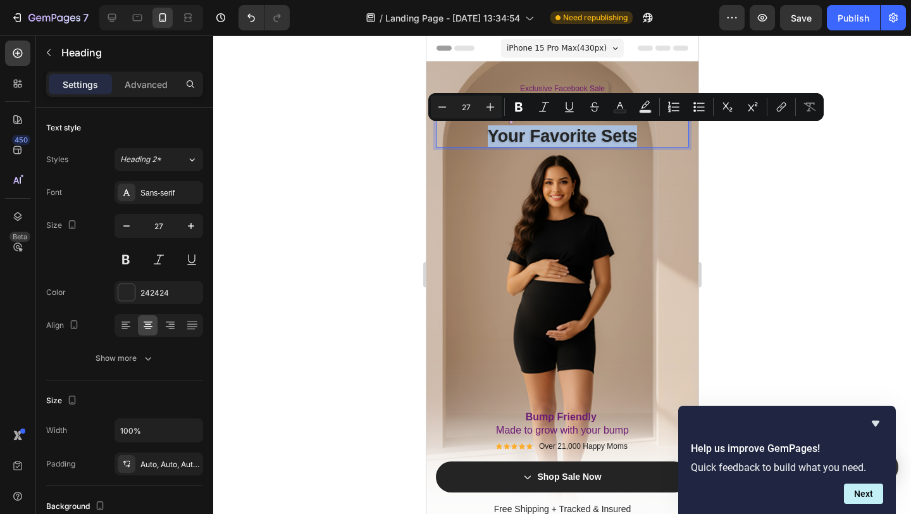
drag, startPoint x: 636, startPoint y: 136, endPoint x: 616, endPoint y: 136, distance: 19.6
click at [616, 136] on p "Get Special Discount on Your Favorite Sets" at bounding box center [561, 125] width 253 height 44
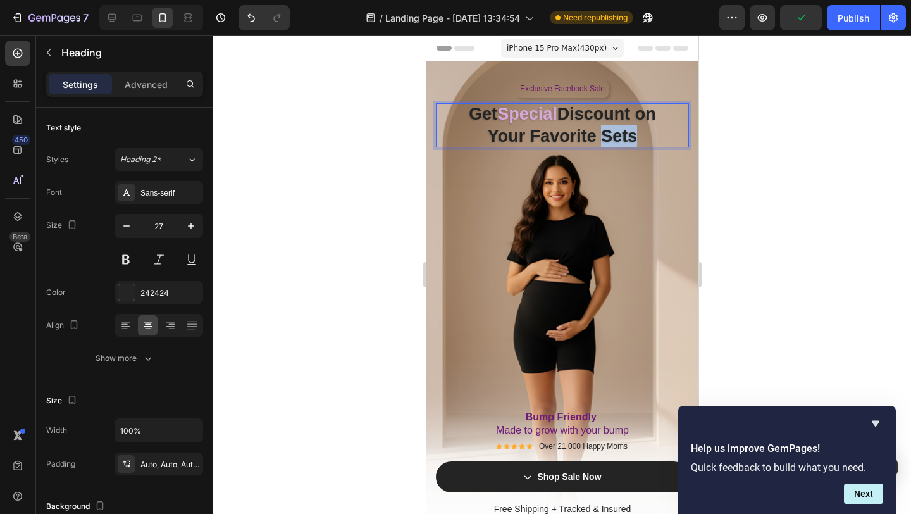
drag, startPoint x: 604, startPoint y: 136, endPoint x: 643, endPoint y: 138, distance: 39.3
click at [643, 138] on p "Get Special Discount on Your Favorite Sets" at bounding box center [561, 125] width 253 height 44
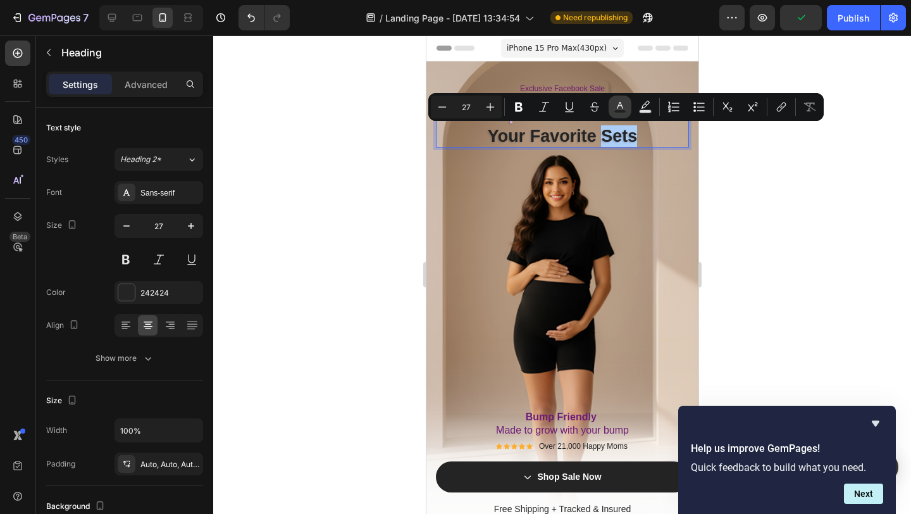
click at [622, 104] on icon "Editor contextual toolbar" at bounding box center [620, 107] width 13 height 13
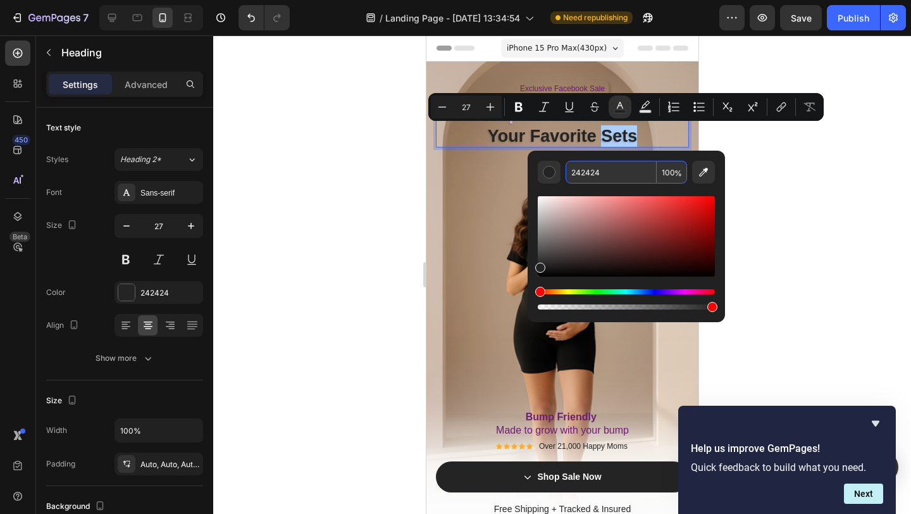
click at [606, 170] on input "242424" at bounding box center [611, 172] width 91 height 23
paste input "D7A8DB"
type input "D7A8DB"
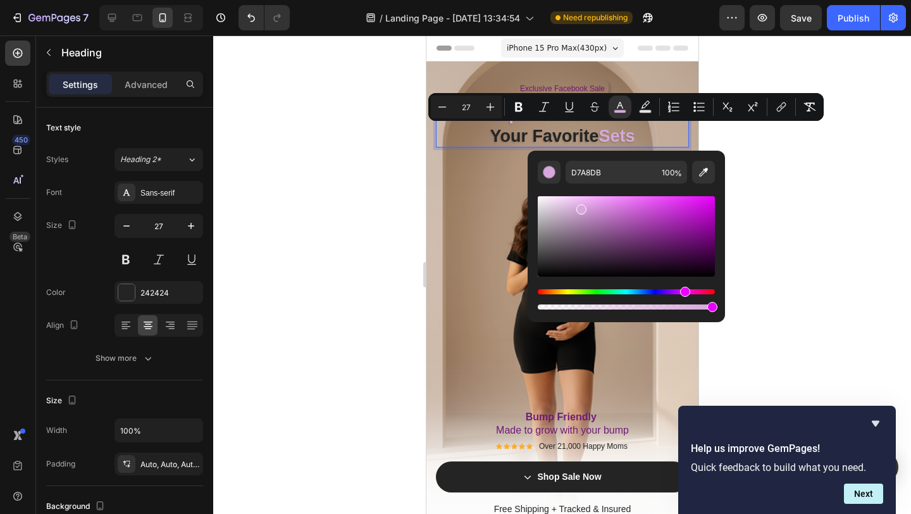
click at [637, 139] on p "Get Special Discount on Your Favorite Sets" at bounding box center [561, 125] width 253 height 44
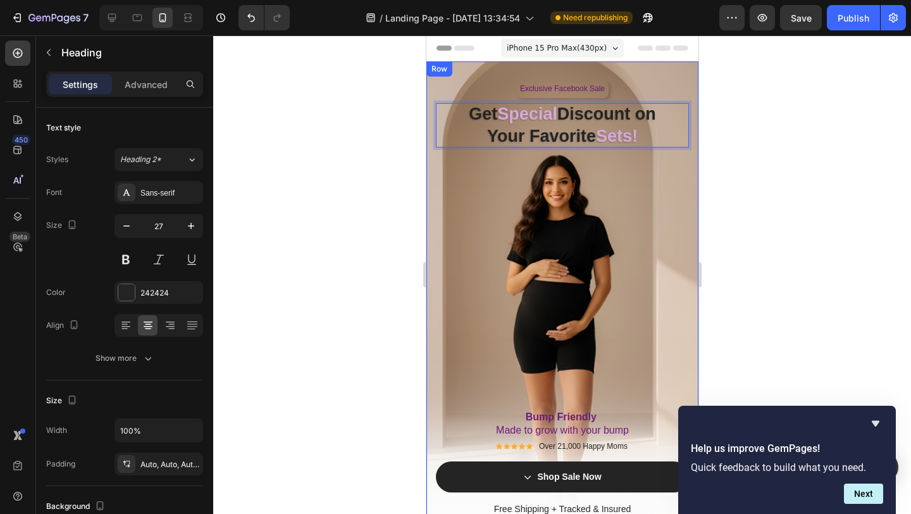
click at [485, 184] on div "Exclusive Facebook Sale Text Block Row Get Special Discount on Your Favorite Se…" at bounding box center [561, 299] width 253 height 439
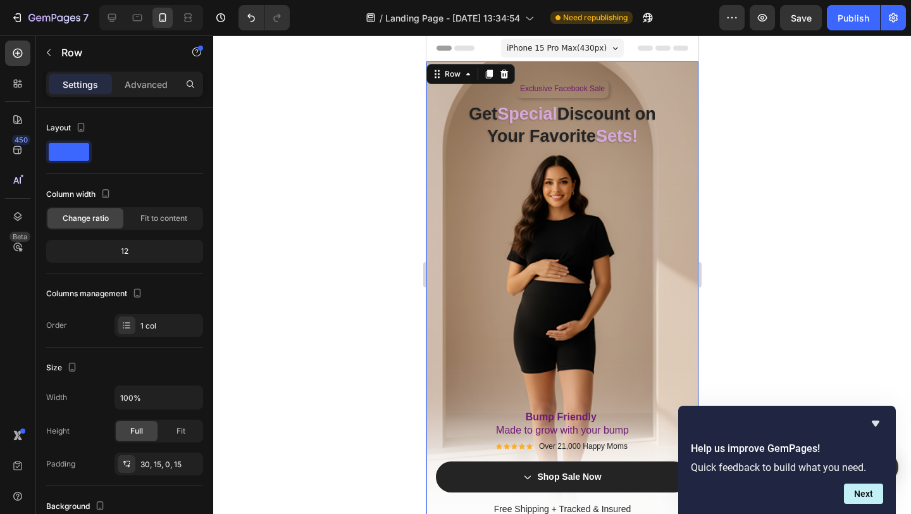
click at [345, 188] on div at bounding box center [562, 274] width 698 height 478
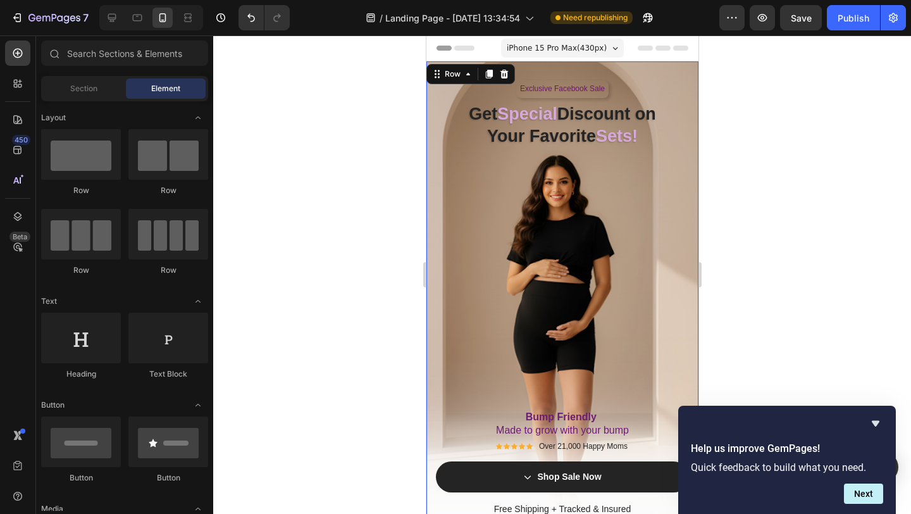
click at [626, 249] on div "Exclusive Facebook Sale Text Block Row Get Special Discount on Your Favorite Se…" at bounding box center [561, 299] width 253 height 439
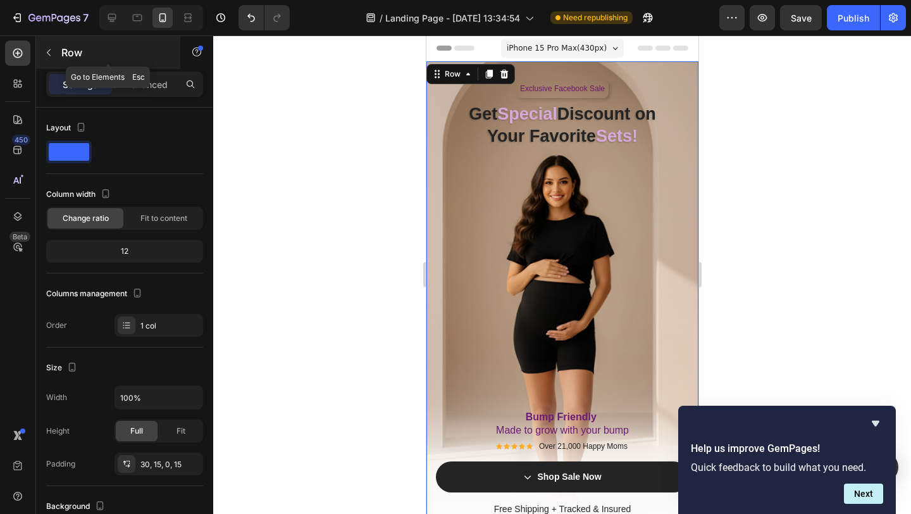
click at [51, 49] on icon "button" at bounding box center [49, 52] width 10 height 10
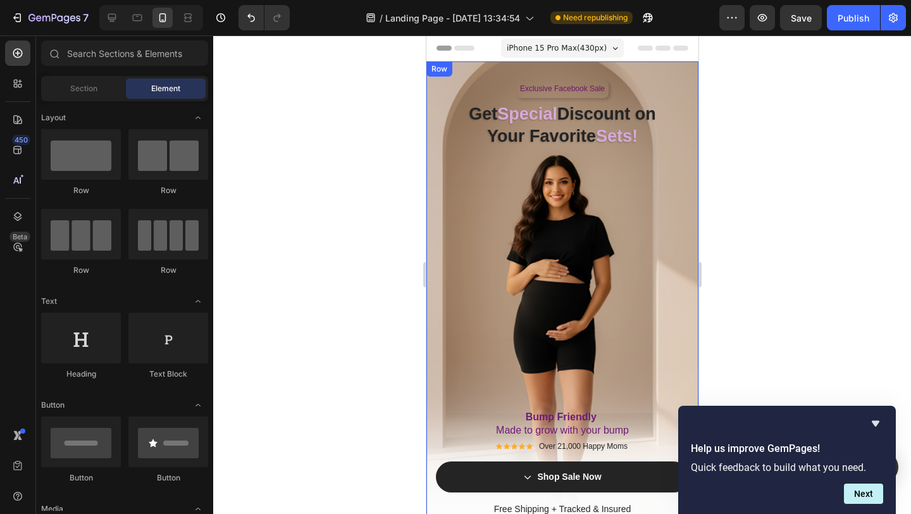
click at [442, 173] on div "Exclusive Facebook Sale Text Block Row Get Special Discount on Your Favorite Se…" at bounding box center [561, 299] width 253 height 439
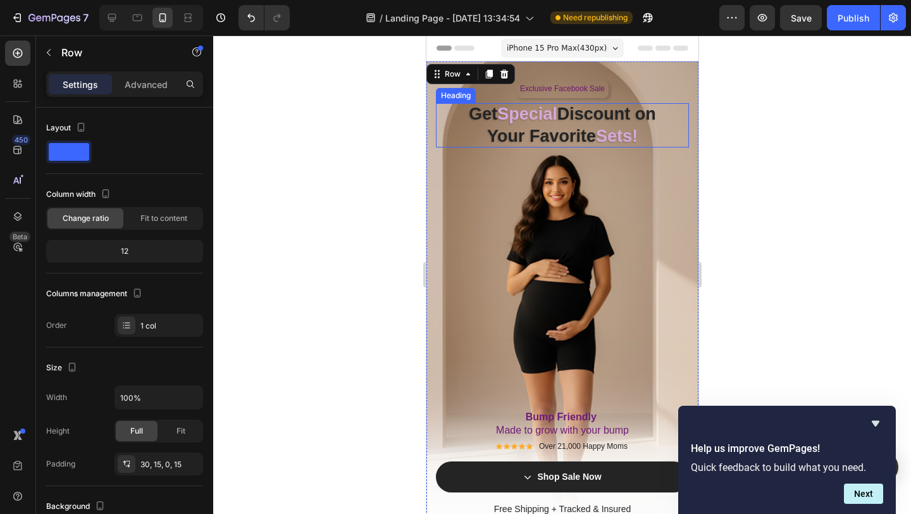
click at [549, 115] on span "Special" at bounding box center [527, 113] width 60 height 19
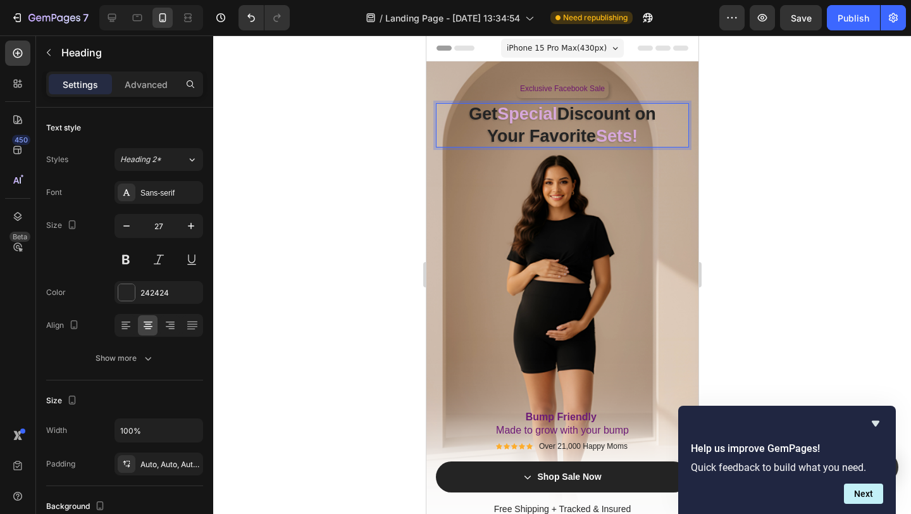
click at [553, 117] on span "Special" at bounding box center [527, 113] width 60 height 19
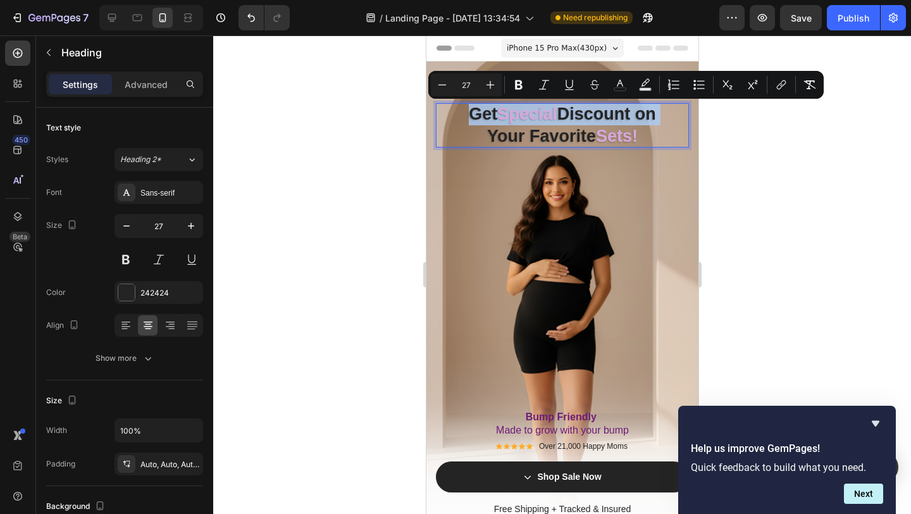
drag, startPoint x: 553, startPoint y: 117, endPoint x: 503, endPoint y: 116, distance: 50.0
click at [503, 116] on span "Special" at bounding box center [527, 113] width 60 height 19
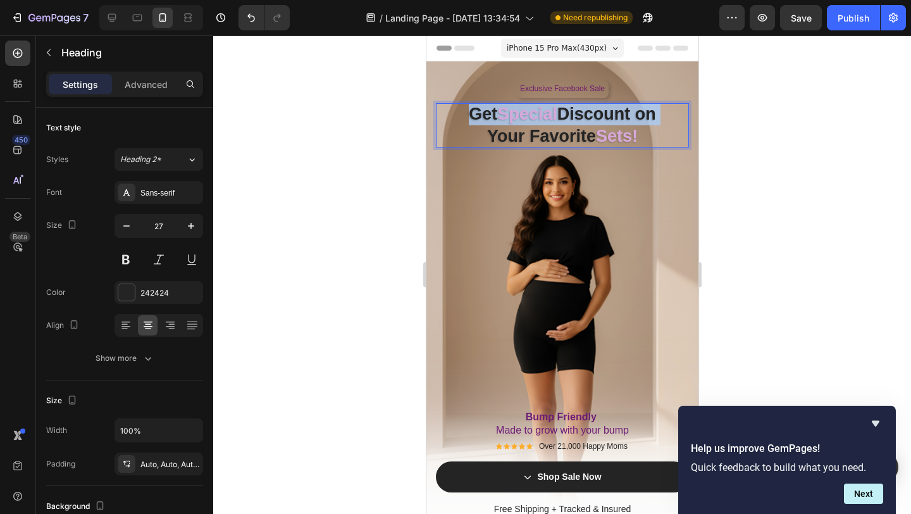
drag, startPoint x: 557, startPoint y: 118, endPoint x: 528, endPoint y: 117, distance: 28.5
click at [528, 117] on span "Special" at bounding box center [527, 113] width 60 height 19
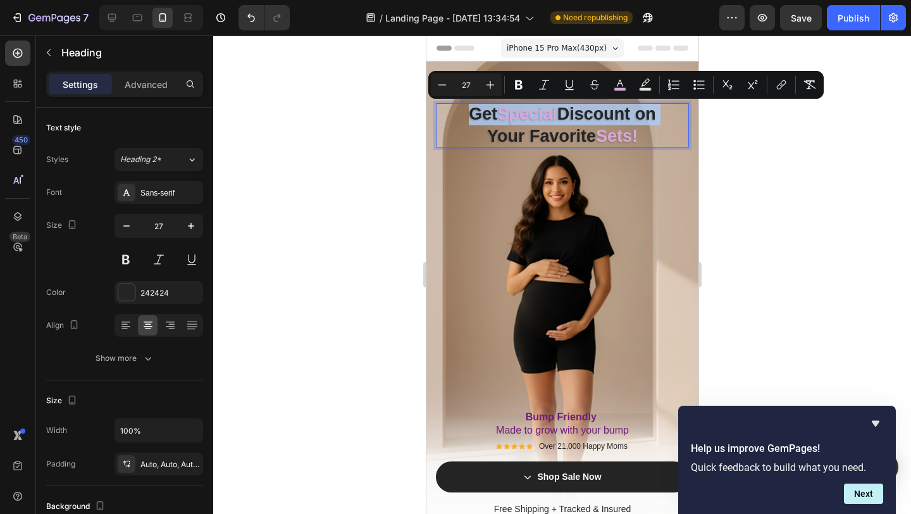
click at [554, 118] on span "Special" at bounding box center [527, 113] width 60 height 19
drag, startPoint x: 554, startPoint y: 118, endPoint x: 463, endPoint y: 115, distance: 91.2
click at [463, 115] on p "Get Special Discount on Your Favorite Sets!" at bounding box center [561, 125] width 253 height 44
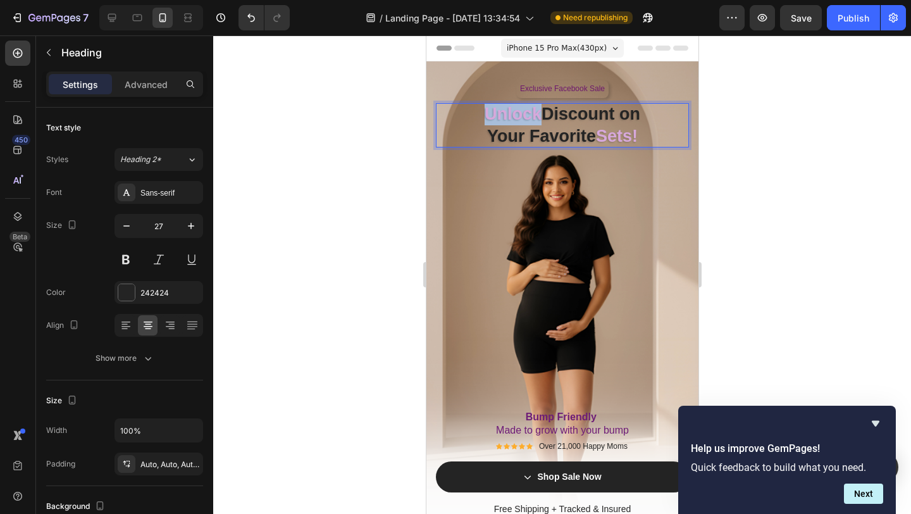
drag, startPoint x: 535, startPoint y: 116, endPoint x: 475, endPoint y: 115, distance: 59.5
click at [475, 115] on p "Unlock Discount on Your Favorite Sets!" at bounding box center [561, 125] width 253 height 44
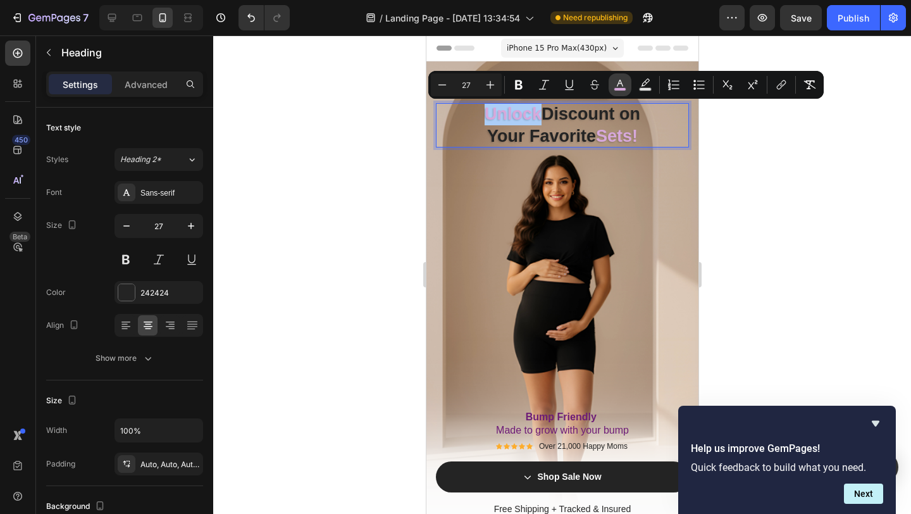
click at [619, 88] on rect "Editor contextual toolbar" at bounding box center [620, 89] width 12 height 3
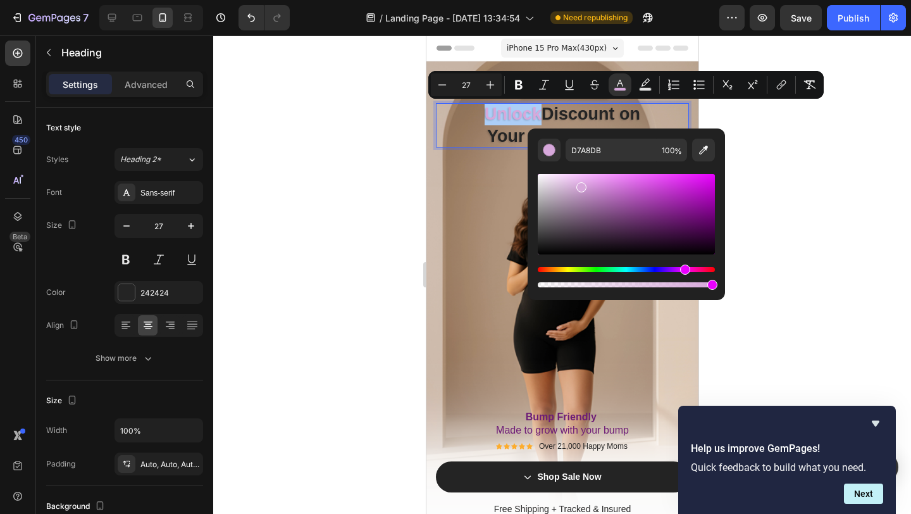
click at [684, 203] on div "Editor contextual toolbar" at bounding box center [626, 214] width 177 height 80
type input "951CA0"
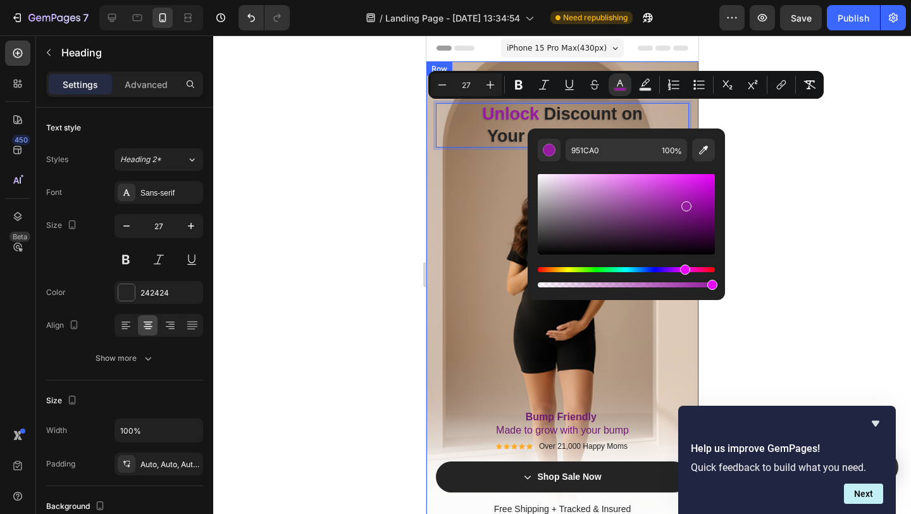
click at [471, 245] on div "Exclusive Facebook Sale Text Block Row Unlock Discount on Your Favorite Sets! H…" at bounding box center [561, 299] width 253 height 439
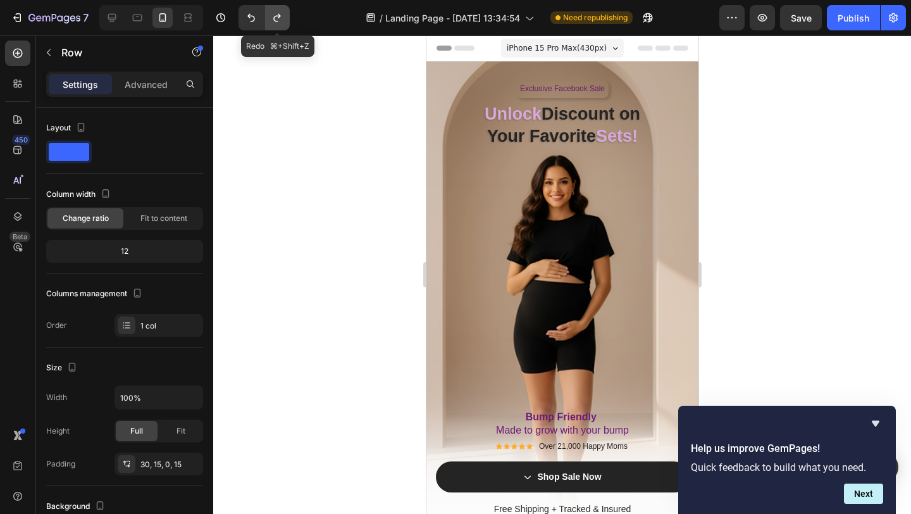
click at [280, 22] on icon "Undo/Redo" at bounding box center [277, 17] width 13 height 13
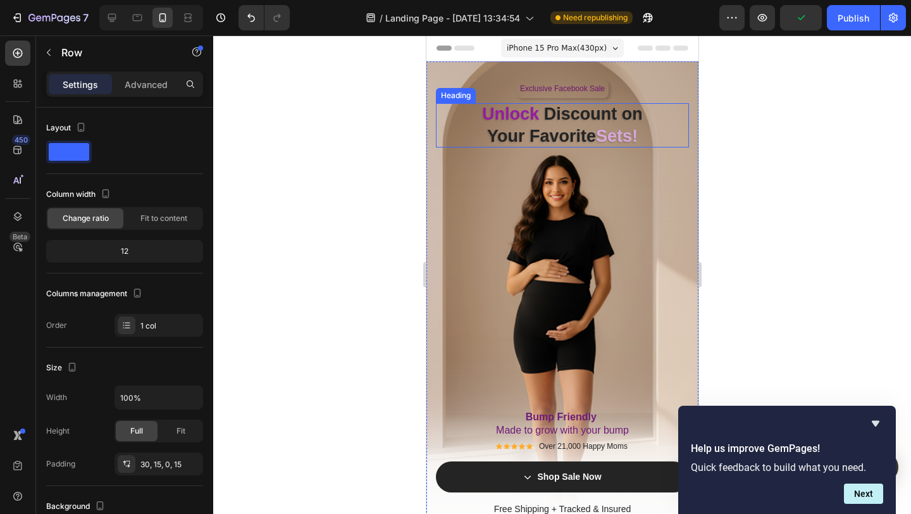
click at [612, 115] on h2 "Unlock Discount on Your Favorite Sets!" at bounding box center [561, 125] width 253 height 44
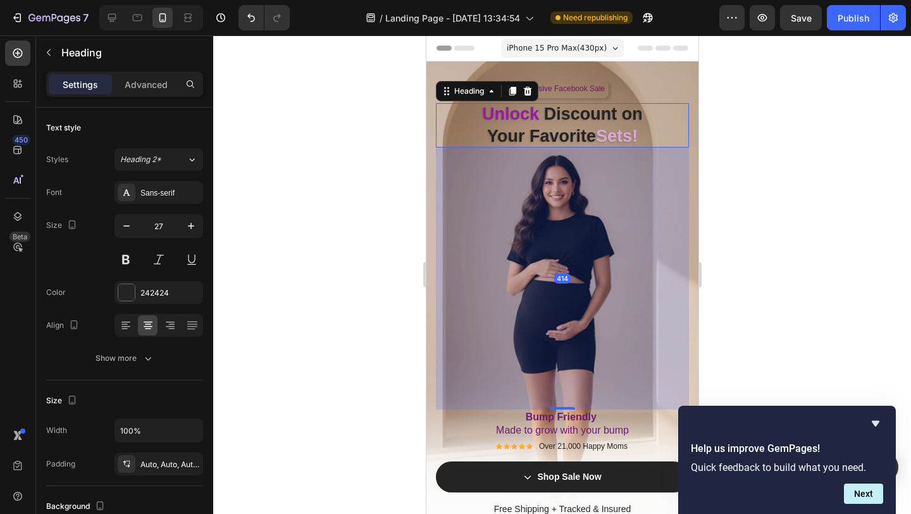
click at [612, 115] on h2 "Unlock Discount on Your Favorite Sets!" at bounding box center [561, 125] width 253 height 44
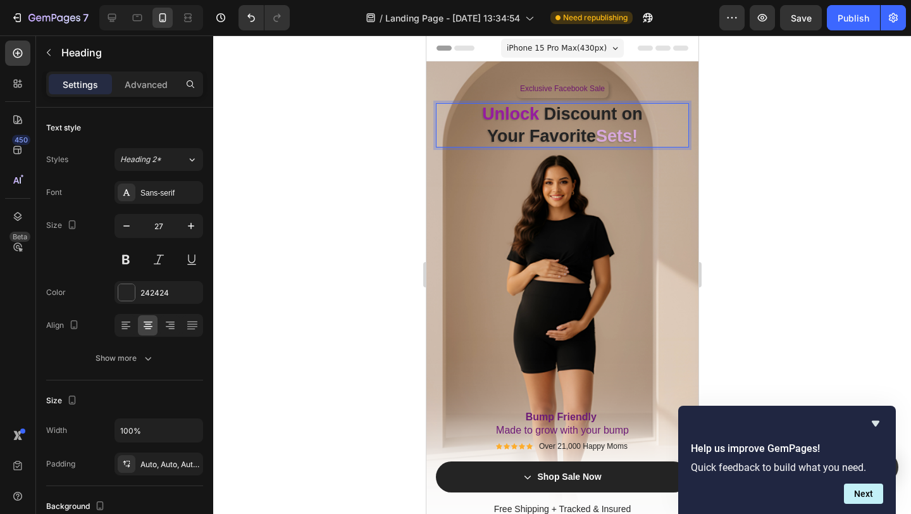
click at [642, 130] on p "Unlock Discount on Your Favorite Sets!" at bounding box center [561, 125] width 253 height 44
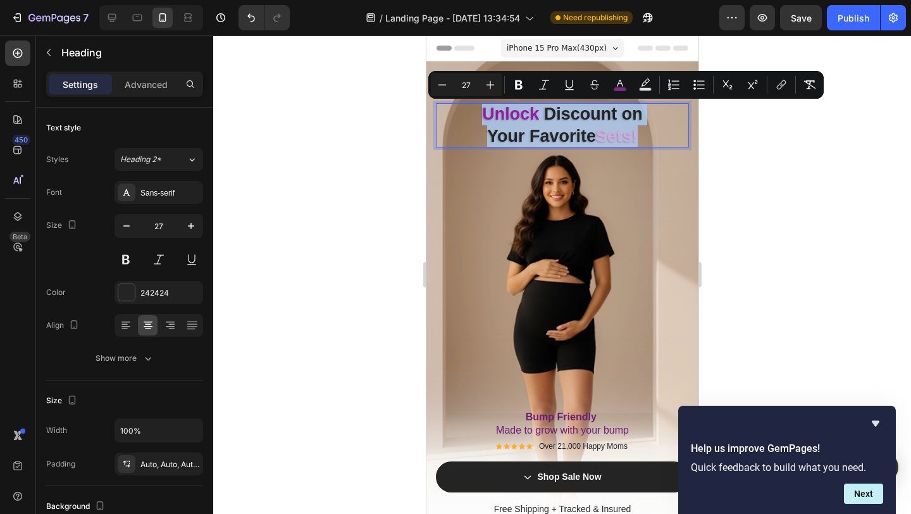
drag, startPoint x: 642, startPoint y: 133, endPoint x: 480, endPoint y: 115, distance: 163.7
click at [480, 115] on p "Unlock Discount on Your Favorite Sets!" at bounding box center [561, 125] width 253 height 44
copy p "Unlock Discount on Your Favorite Sets!"
click at [590, 140] on p "Unlock Discount on Your Favorite Sets!" at bounding box center [561, 125] width 253 height 44
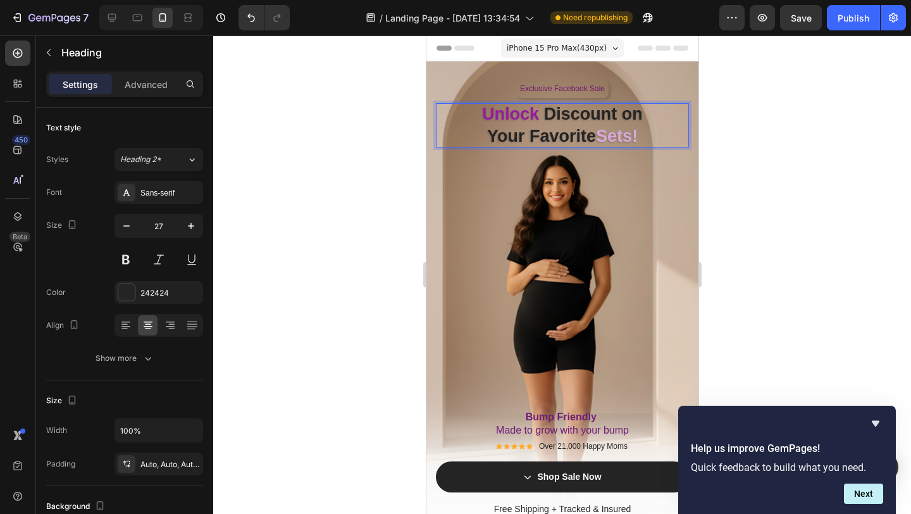
click at [648, 140] on p "Unlock Discount on Your Favorite Sets!" at bounding box center [561, 125] width 253 height 44
click at [253, 25] on button "Undo/Redo" at bounding box center [251, 17] width 25 height 25
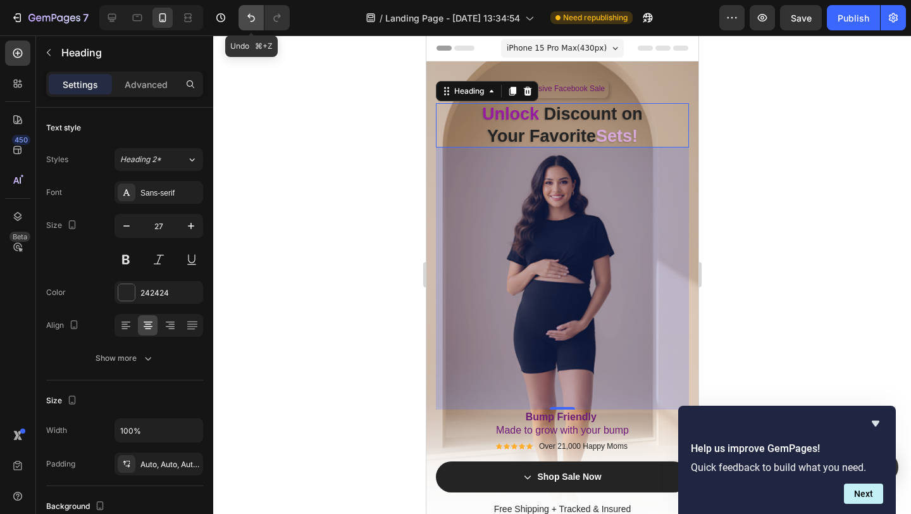
click at [253, 25] on button "Undo/Redo" at bounding box center [251, 17] width 25 height 25
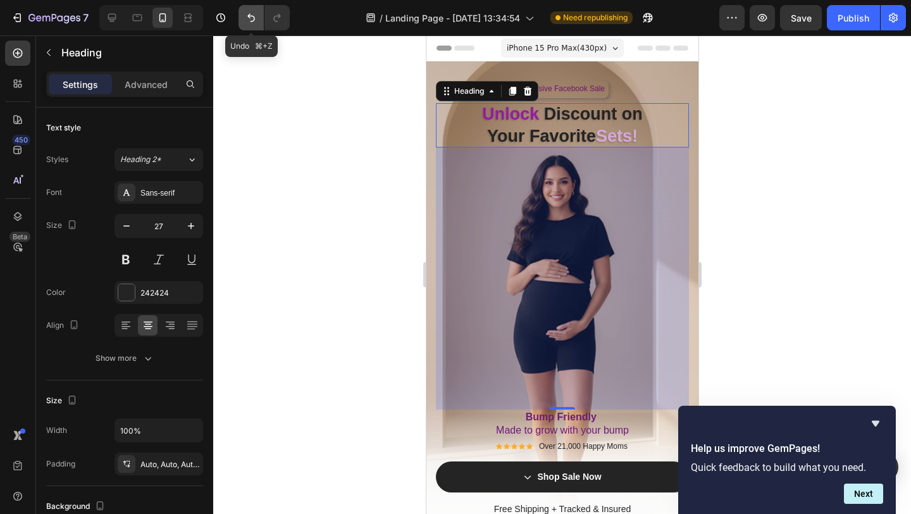
click at [253, 25] on button "Undo/Redo" at bounding box center [251, 17] width 25 height 25
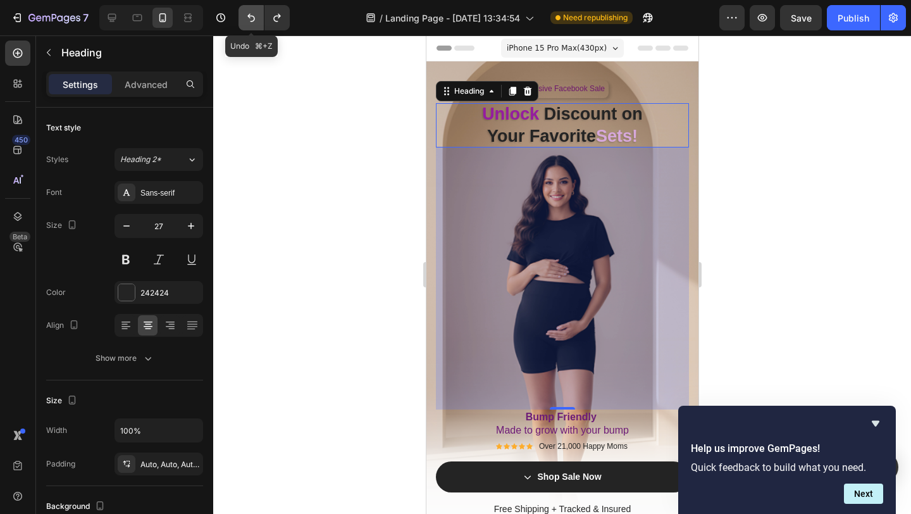
click at [253, 25] on button "Undo/Redo" at bounding box center [251, 17] width 25 height 25
click at [251, 26] on button "Undo/Redo" at bounding box center [251, 17] width 25 height 25
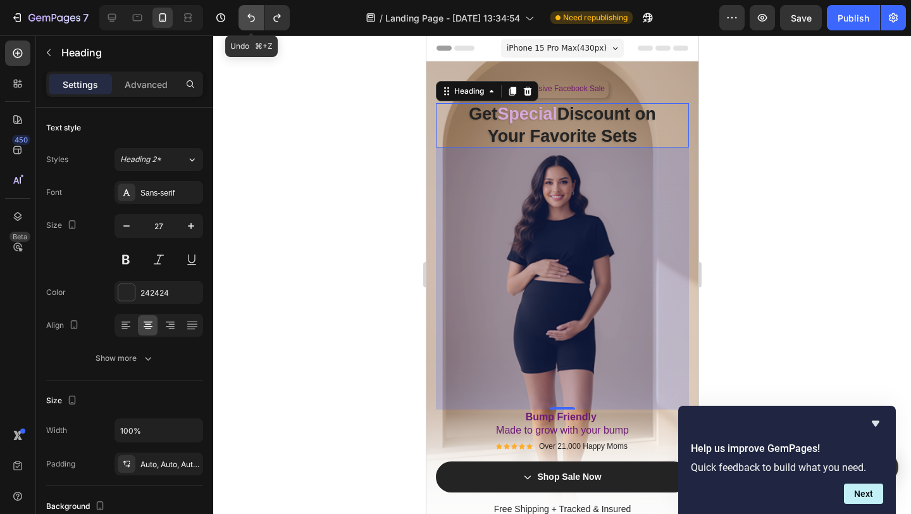
click at [251, 26] on button "Undo/Redo" at bounding box center [251, 17] width 25 height 25
click at [256, 22] on icon "Undo/Redo" at bounding box center [251, 17] width 13 height 13
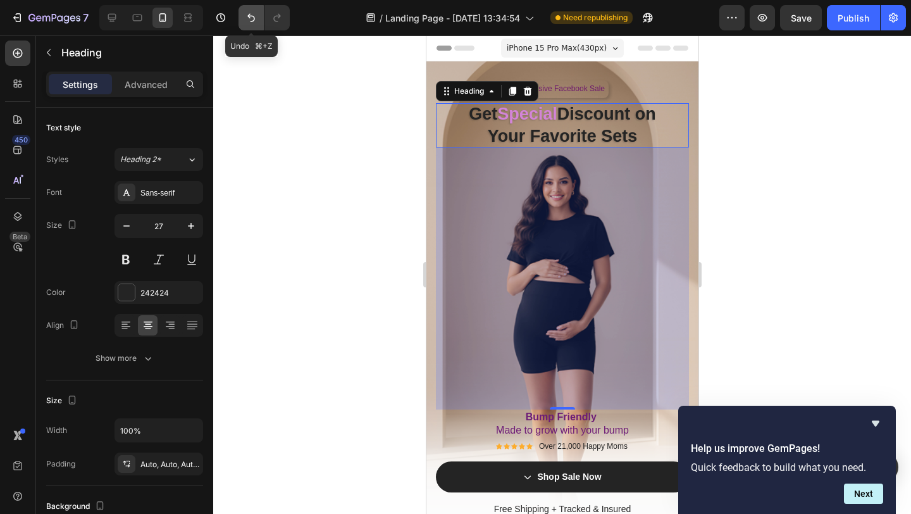
click at [256, 22] on icon "Undo/Redo" at bounding box center [251, 17] width 13 height 13
click at [257, 18] on icon "Undo/Redo" at bounding box center [251, 17] width 13 height 13
click at [342, 162] on div at bounding box center [562, 274] width 698 height 478
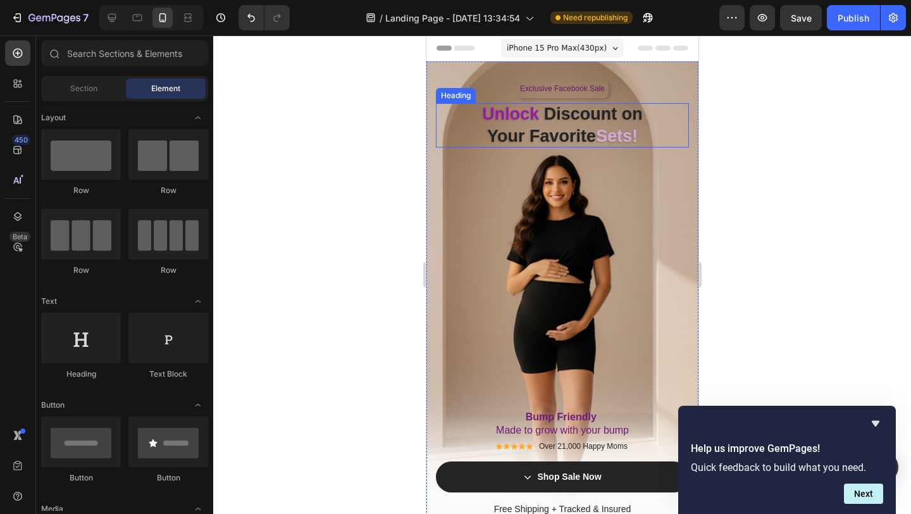
click at [492, 123] on span "Unlock" at bounding box center [510, 113] width 57 height 19
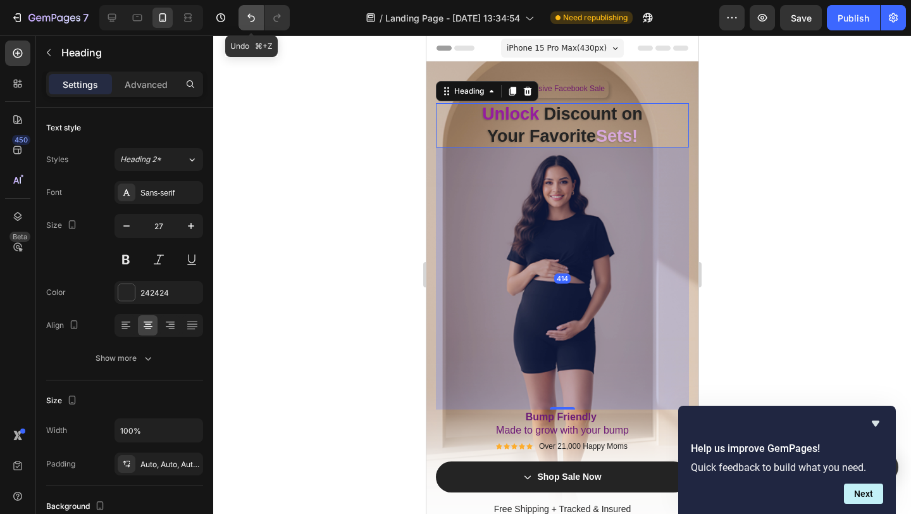
click at [251, 20] on icon "Undo/Redo" at bounding box center [251, 17] width 13 height 13
click at [324, 123] on div at bounding box center [562, 274] width 698 height 478
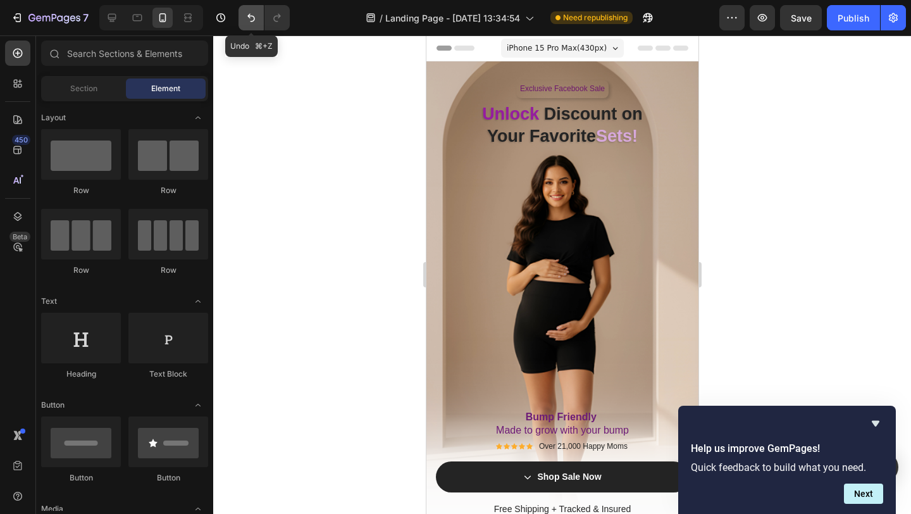
click at [250, 18] on icon "Undo/Redo" at bounding box center [251, 17] width 13 height 13
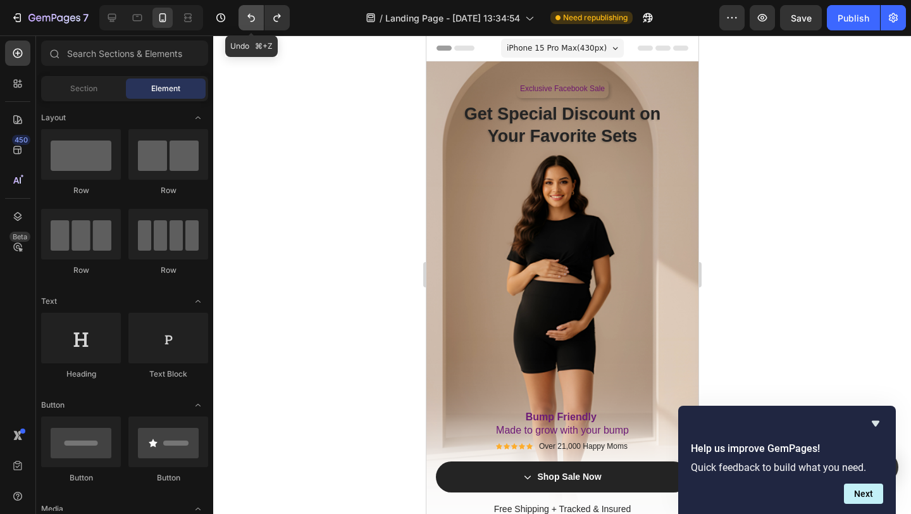
click at [250, 18] on icon "Undo/Redo" at bounding box center [251, 17] width 13 height 13
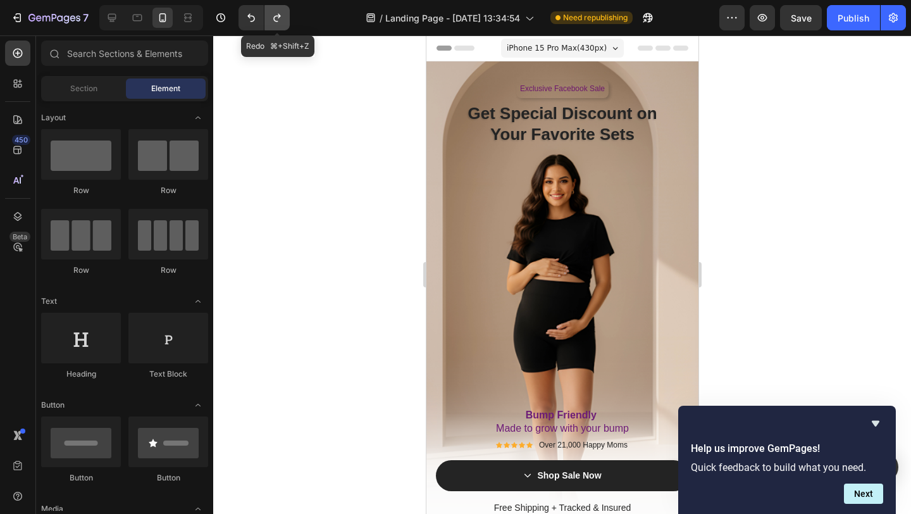
click at [275, 22] on icon "Undo/Redo" at bounding box center [277, 17] width 13 height 13
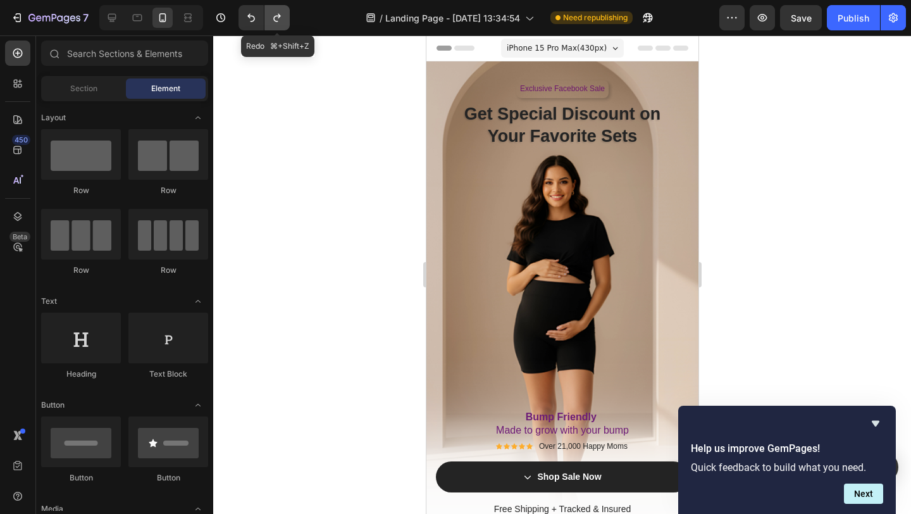
click at [275, 22] on icon "Undo/Redo" at bounding box center [277, 17] width 13 height 13
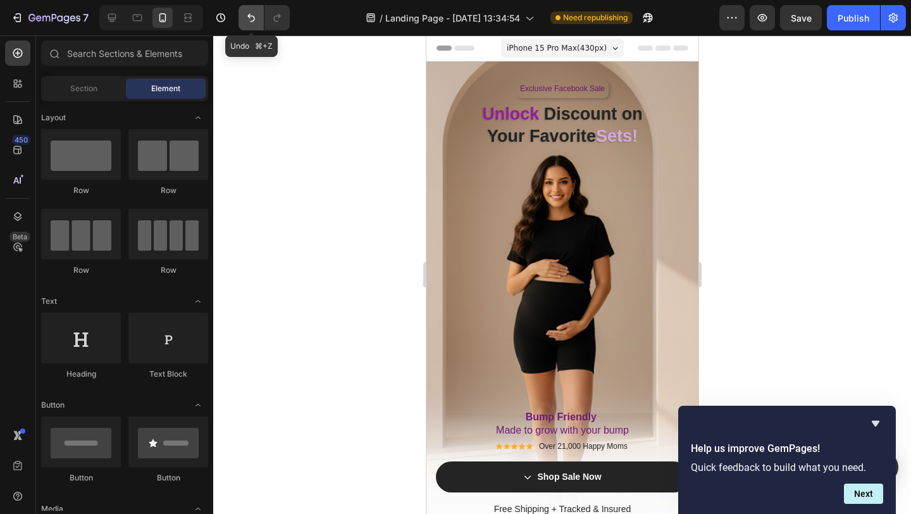
click at [251, 18] on icon "Undo/Redo" at bounding box center [251, 17] width 13 height 13
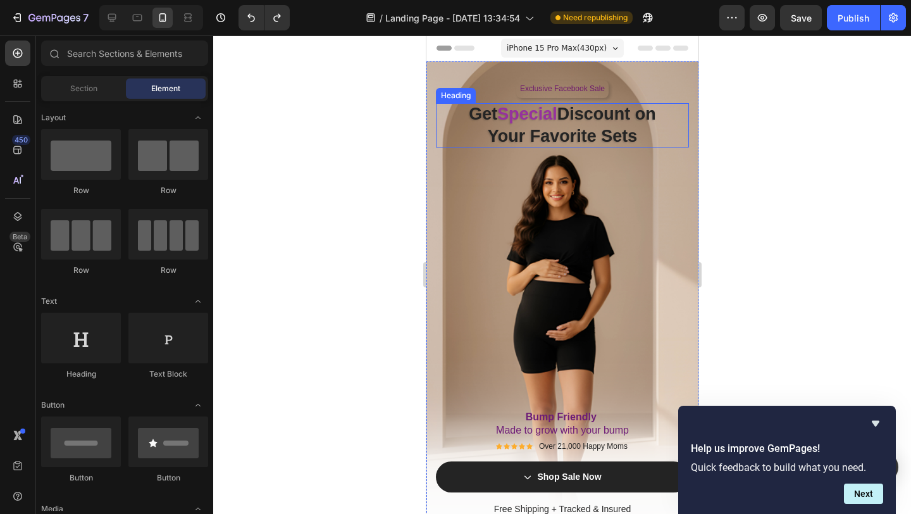
click at [502, 109] on span "Special" at bounding box center [527, 113] width 60 height 19
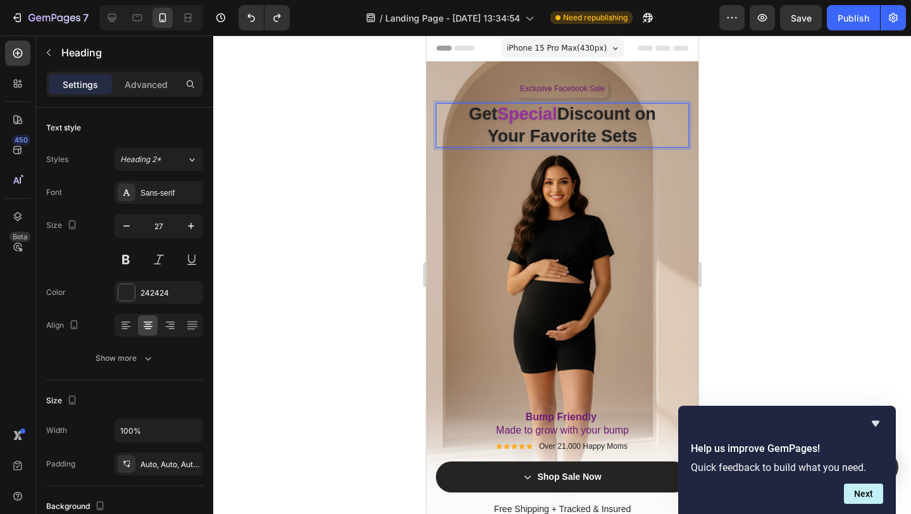
click at [497, 116] on span "Special" at bounding box center [527, 113] width 60 height 19
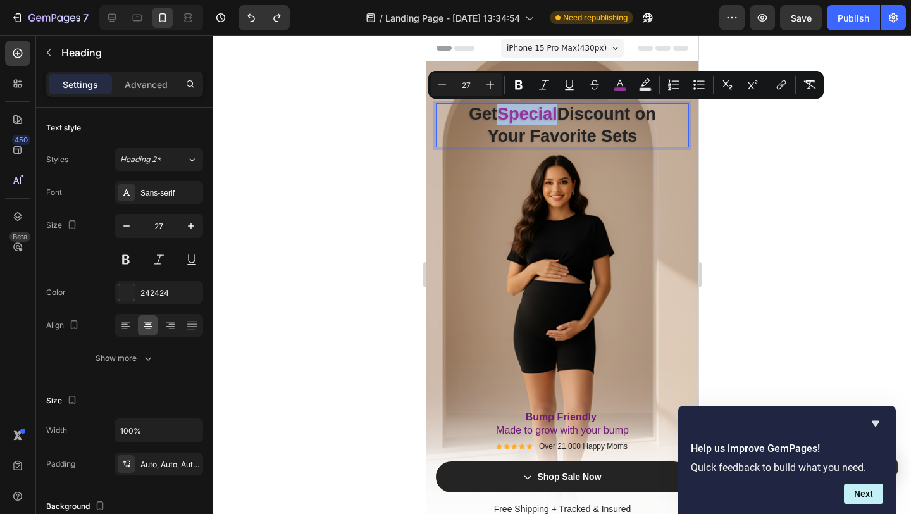
drag, startPoint x: 497, startPoint y: 116, endPoint x: 554, endPoint y: 118, distance: 56.4
click at [554, 118] on span "Special" at bounding box center [527, 113] width 60 height 19
click at [621, 85] on icon "Editor contextual toolbar" at bounding box center [620, 84] width 13 height 13
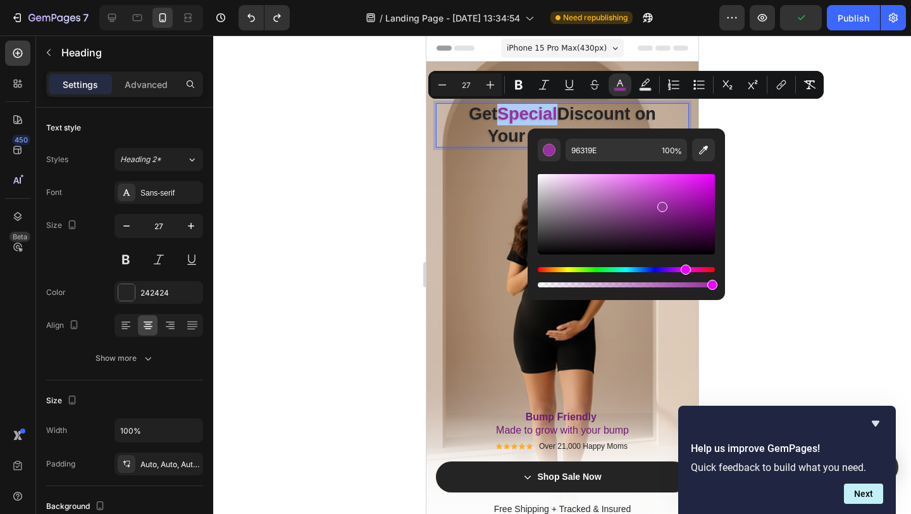
click at [669, 185] on div "Editor contextual toolbar" at bounding box center [626, 214] width 177 height 80
click at [647, 185] on div "Editor contextual toolbar" at bounding box center [626, 214] width 177 height 80
click at [673, 215] on div "Editor contextual toolbar" at bounding box center [626, 214] width 177 height 80
click at [657, 210] on div "Editor contextual toolbar" at bounding box center [626, 214] width 177 height 80
type input "852E8C"
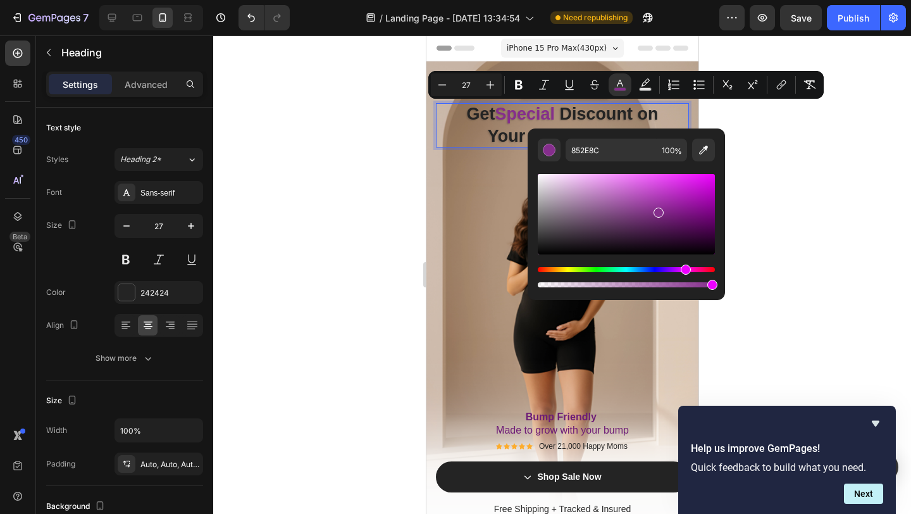
click at [387, 175] on div at bounding box center [562, 274] width 698 height 478
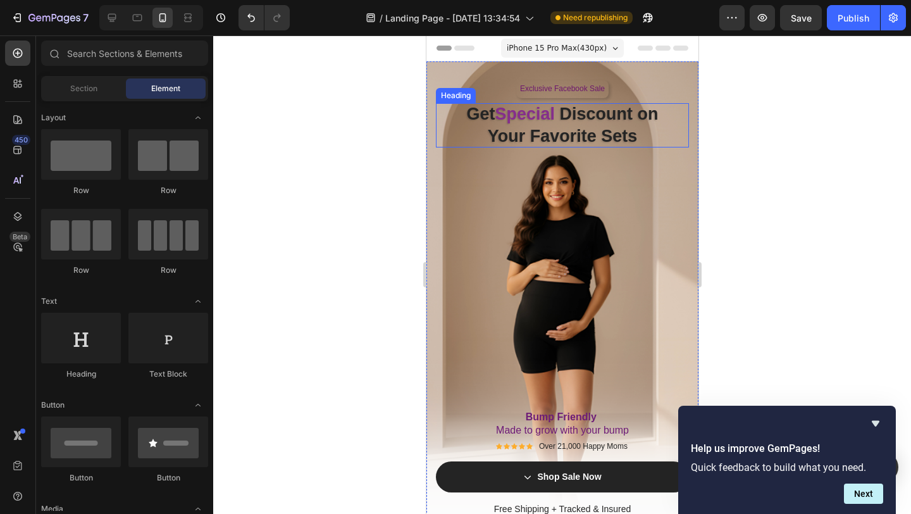
click at [530, 115] on span "Special" at bounding box center [524, 113] width 60 height 19
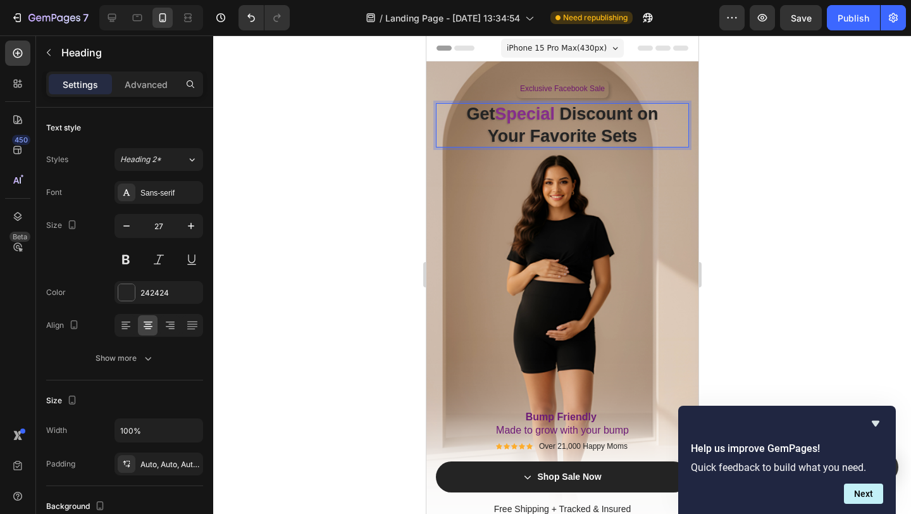
click at [554, 117] on span "Special" at bounding box center [524, 113] width 60 height 19
drag, startPoint x: 554, startPoint y: 117, endPoint x: 462, endPoint y: 114, distance: 91.8
click at [462, 114] on p "Get Special Discount on Your Favorite Sets" at bounding box center [561, 125] width 253 height 44
click at [613, 120] on p "Unlock Discount on Your Favorite Sets" at bounding box center [561, 125] width 253 height 44
click at [647, 134] on p "Unlock Discounts on Your Favorite Sets" at bounding box center [561, 125] width 253 height 44
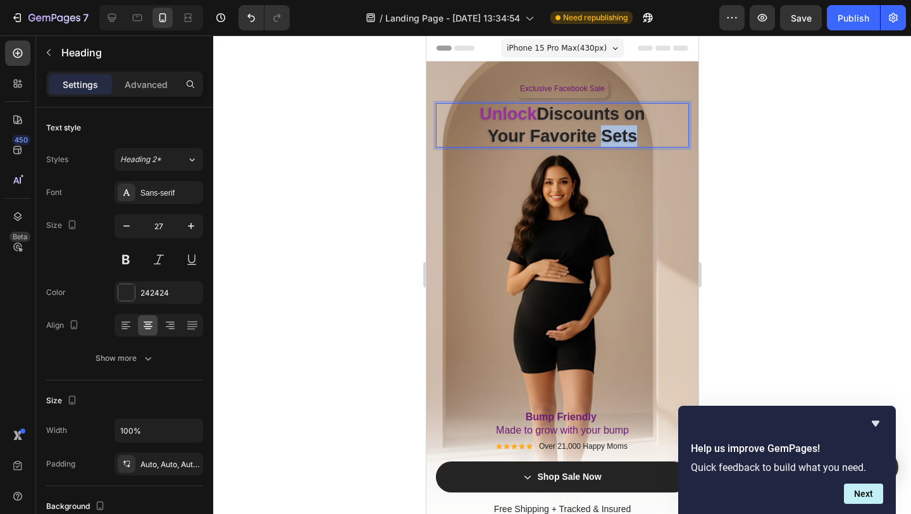
drag, startPoint x: 638, startPoint y: 134, endPoint x: 604, endPoint y: 134, distance: 34.2
click at [604, 134] on p "Unlock Discounts on Your Favorite Sets" at bounding box center [561, 125] width 253 height 44
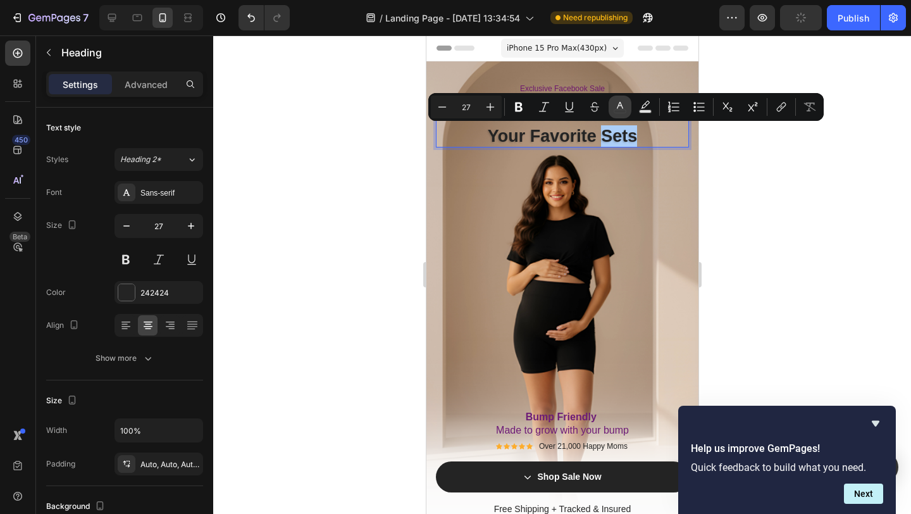
click at [613, 106] on button "color" at bounding box center [620, 107] width 23 height 23
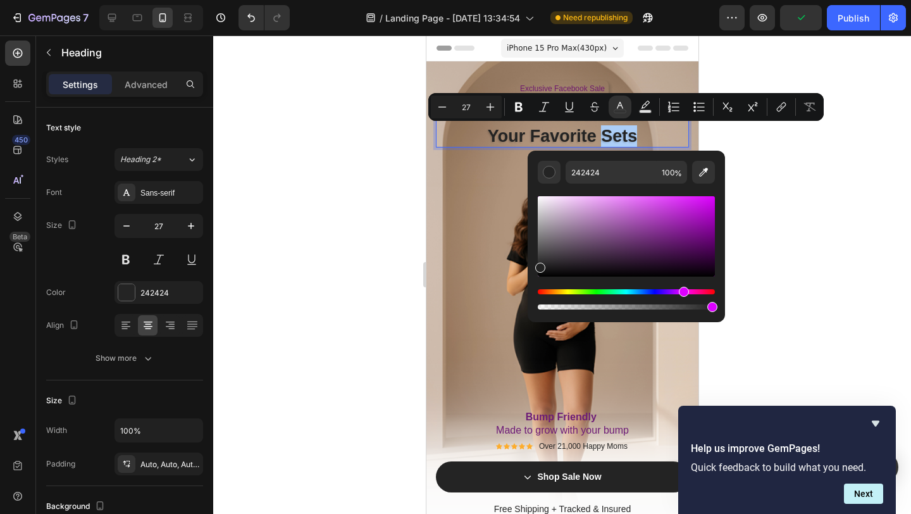
click at [682, 294] on div "Hue" at bounding box center [626, 291] width 177 height 5
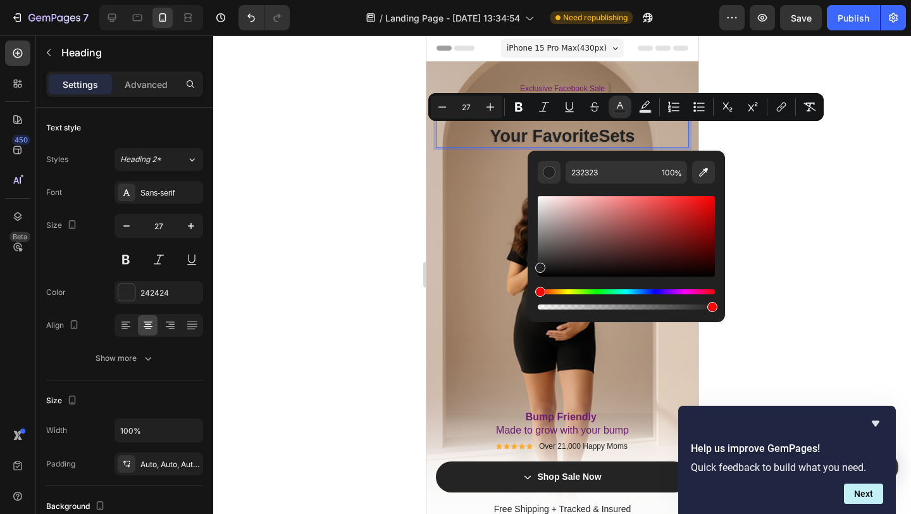
click at [676, 238] on div "Editor contextual toolbar" at bounding box center [626, 236] width 177 height 80
click at [655, 221] on div "Editor contextual toolbar" at bounding box center [626, 236] width 177 height 80
click at [632, 206] on div "Editor contextual toolbar" at bounding box center [626, 236] width 177 height 80
click at [665, 207] on div "Editor contextual toolbar" at bounding box center [626, 236] width 177 height 80
click at [595, 202] on div "Editor contextual toolbar" at bounding box center [626, 236] width 177 height 80
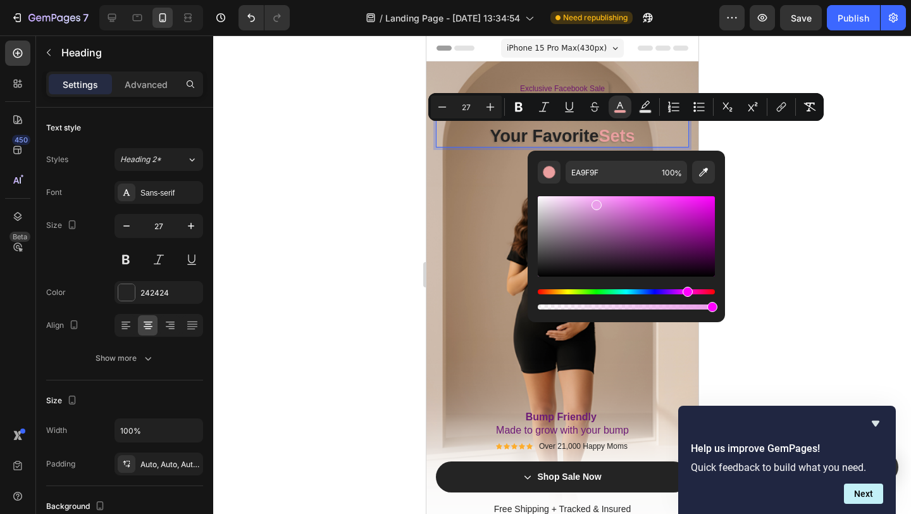
click at [686, 291] on div "Hue" at bounding box center [626, 291] width 177 height 5
type input "EA9EEA"
click at [484, 218] on div "Exclusive Facebook Sale Text Block Row Unlock Discounts on Your Favorite Sets H…" at bounding box center [561, 299] width 253 height 439
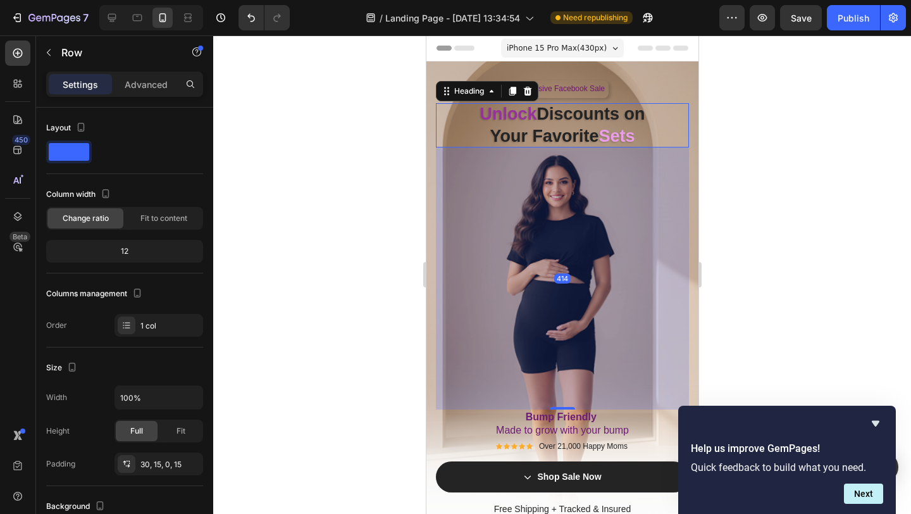
click at [531, 115] on span "Unlock" at bounding box center [507, 113] width 57 height 19
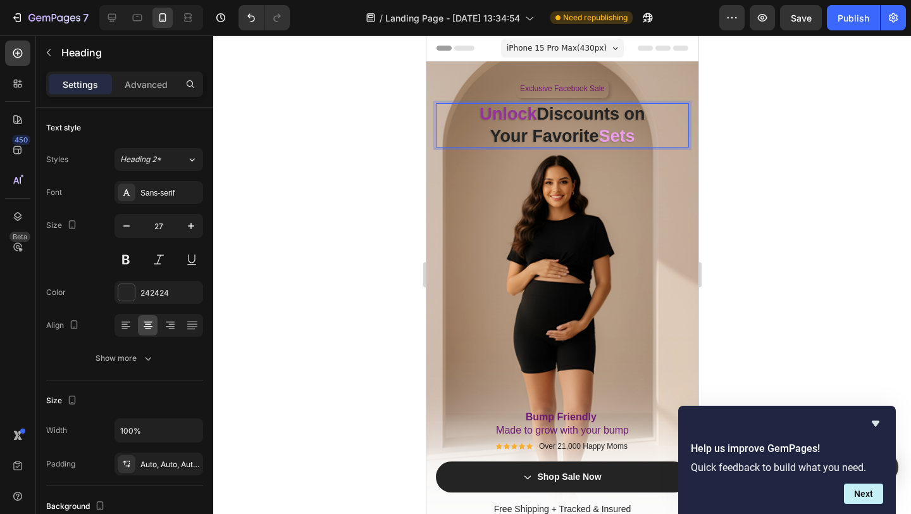
click at [534, 116] on span "Unlock" at bounding box center [507, 113] width 57 height 19
drag, startPoint x: 551, startPoint y: 117, endPoint x: 520, endPoint y: 115, distance: 31.1
click at [520, 115] on span "Unlock Your" at bounding box center [507, 113] width 99 height 19
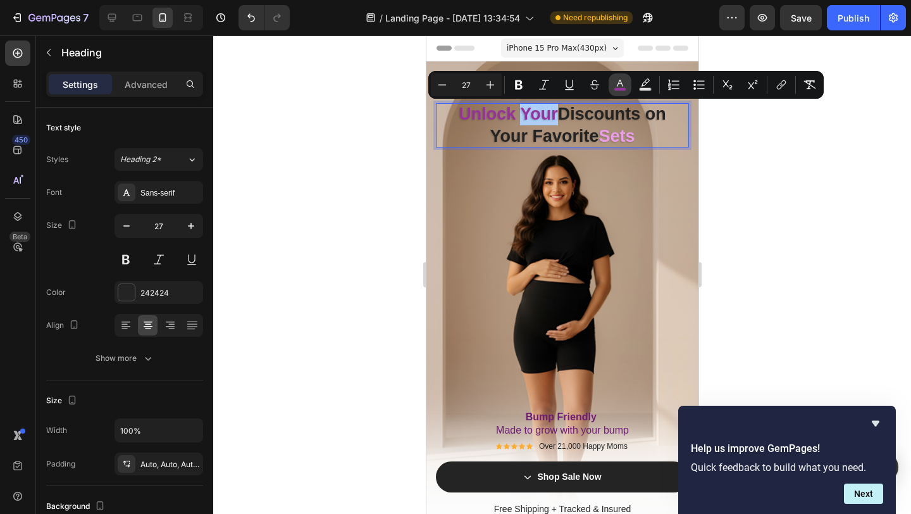
click at [621, 80] on icon "Editor contextual toolbar" at bounding box center [620, 84] width 13 height 13
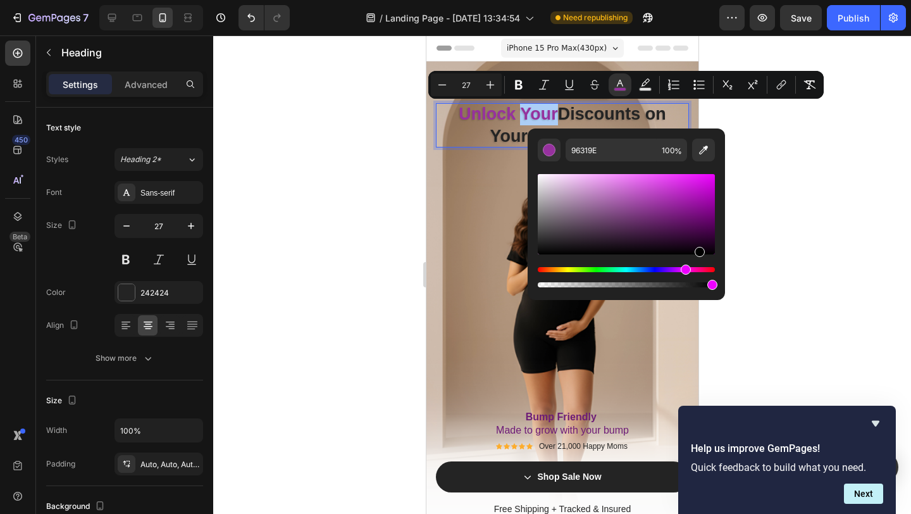
drag, startPoint x: 659, startPoint y: 211, endPoint x: 711, endPoint y: 281, distance: 87.0
click at [710, 279] on div "Editor contextual toolbar" at bounding box center [626, 230] width 177 height 118
type input "000000"
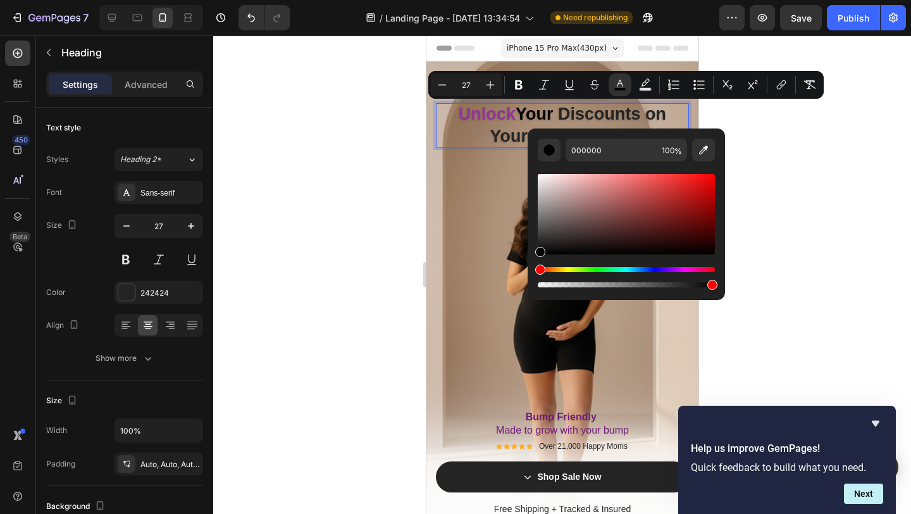
click at [354, 202] on div at bounding box center [562, 274] width 698 height 478
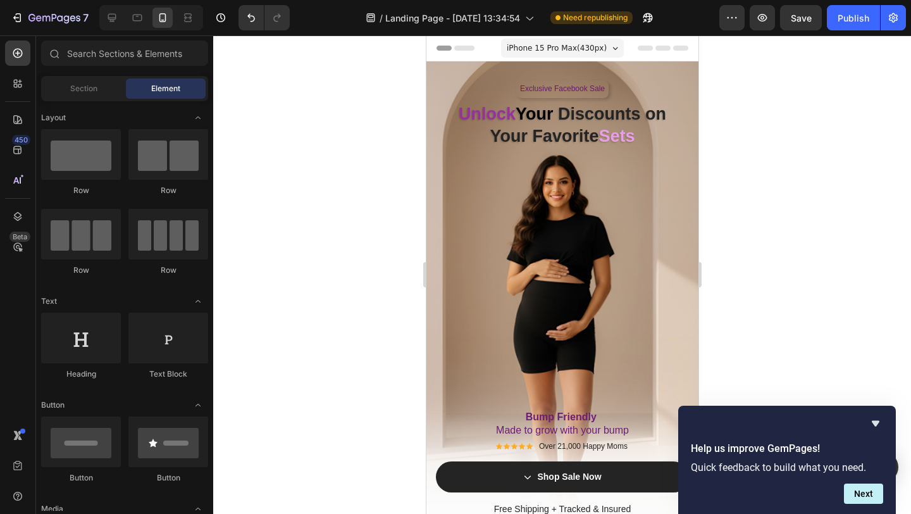
click at [354, 202] on div at bounding box center [562, 274] width 698 height 478
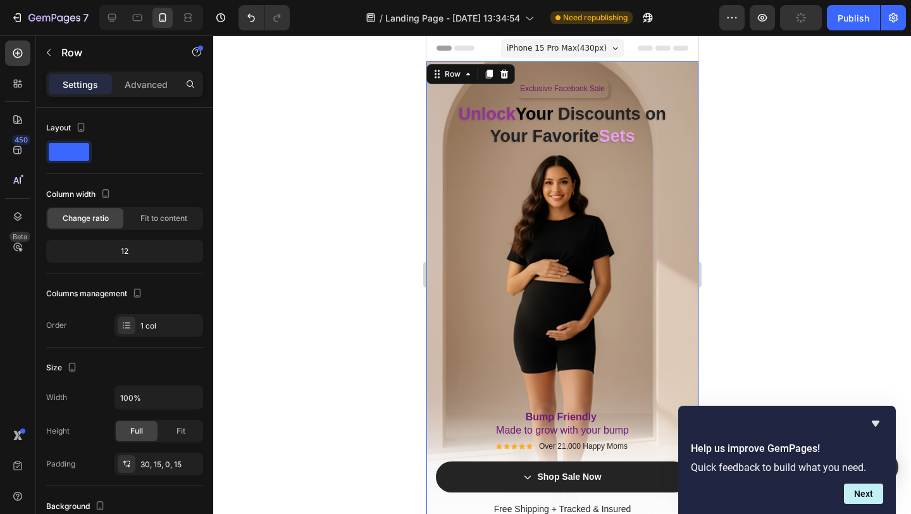
click at [608, 197] on div "Exclusive Facebook Sale Text Block Row ⁠⁠⁠⁠⁠⁠⁠ Unlock Your Discounts on Your Fa…" at bounding box center [561, 299] width 253 height 439
click at [638, 114] on p "⁠⁠⁠⁠⁠⁠⁠ Unlock Your Discounts on Your Favorite Sets" at bounding box center [561, 125] width 253 height 44
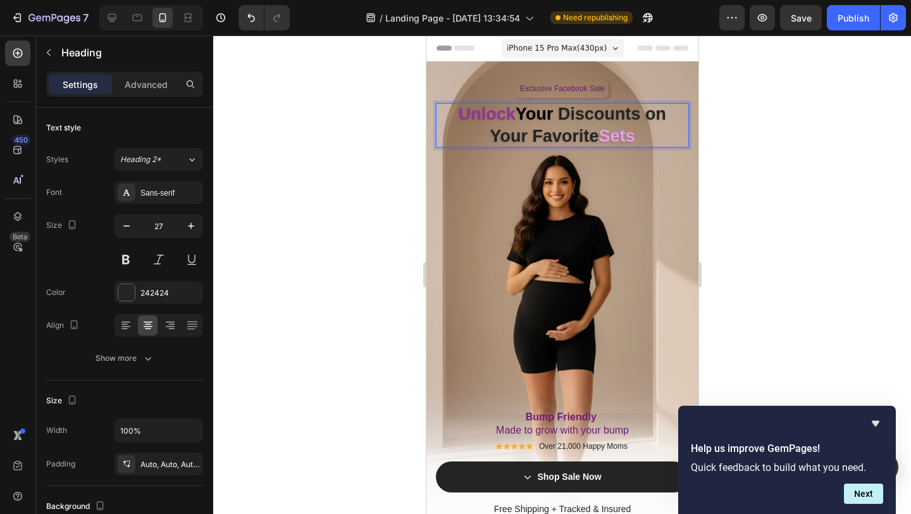
click at [638, 115] on p "Unlock Your Discounts on Your Favorite Sets" at bounding box center [561, 125] width 253 height 44
click at [782, 227] on div at bounding box center [562, 274] width 698 height 478
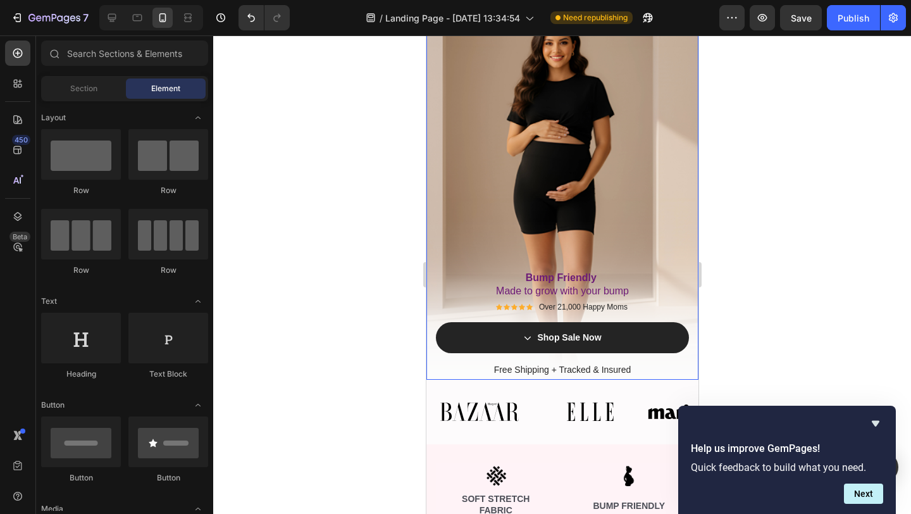
scroll to position [140, 0]
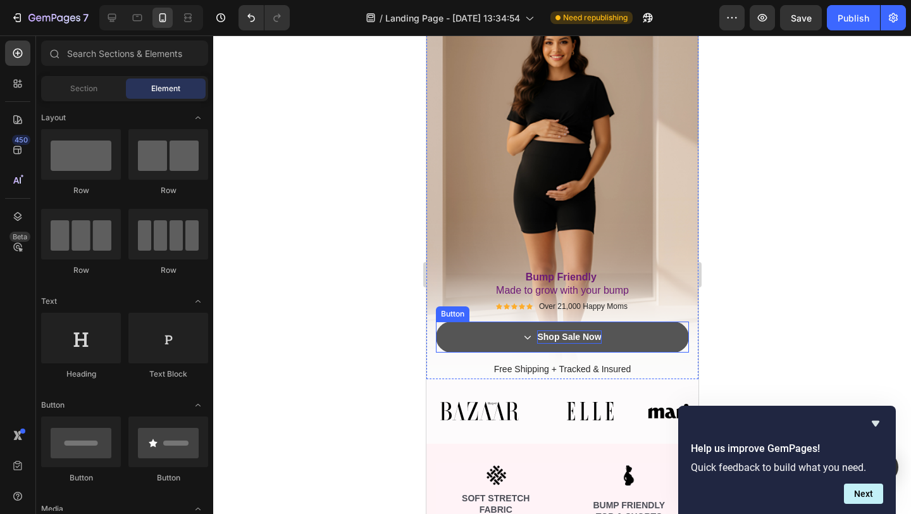
click at [558, 342] on p "Shop Sale Now" at bounding box center [569, 336] width 64 height 13
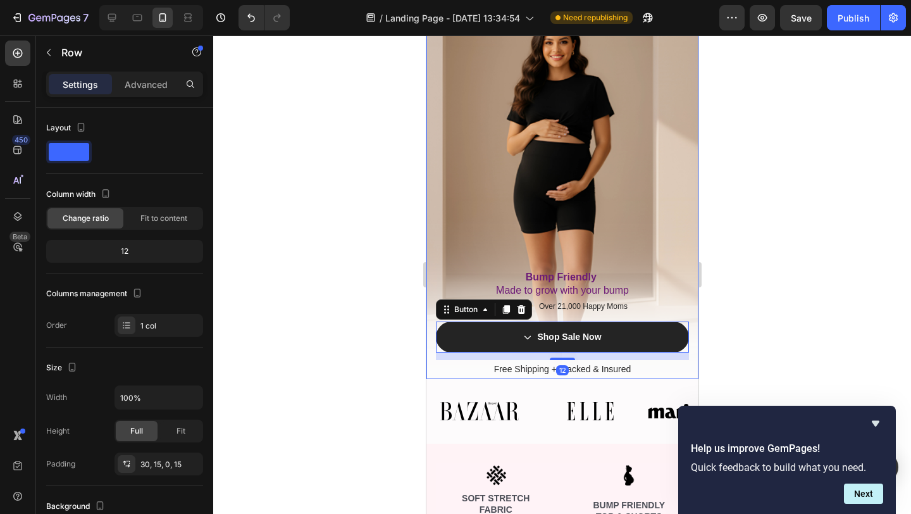
click at [644, 161] on div "Exclusive Facebook Sale Text Block Row ⁠⁠⁠⁠⁠⁠⁠ Unlock Your Discount on Your Fav…" at bounding box center [561, 160] width 253 height 439
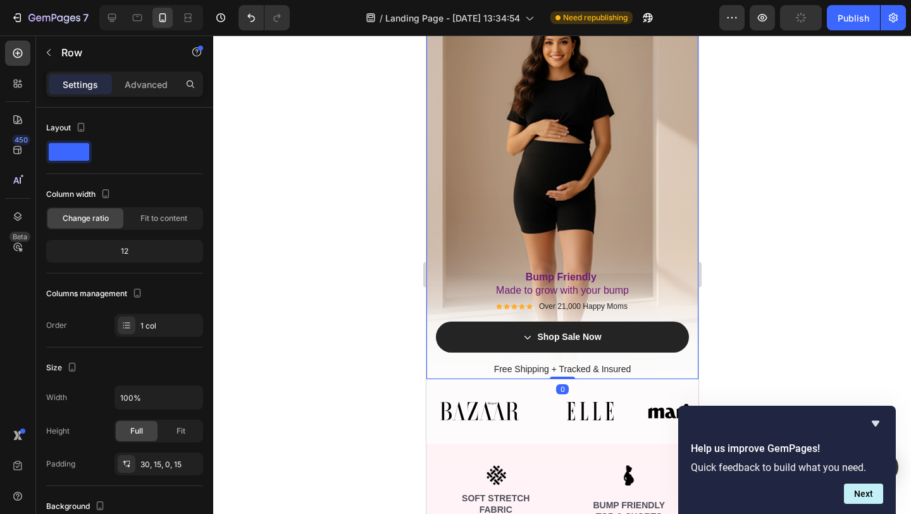
scroll to position [0, 0]
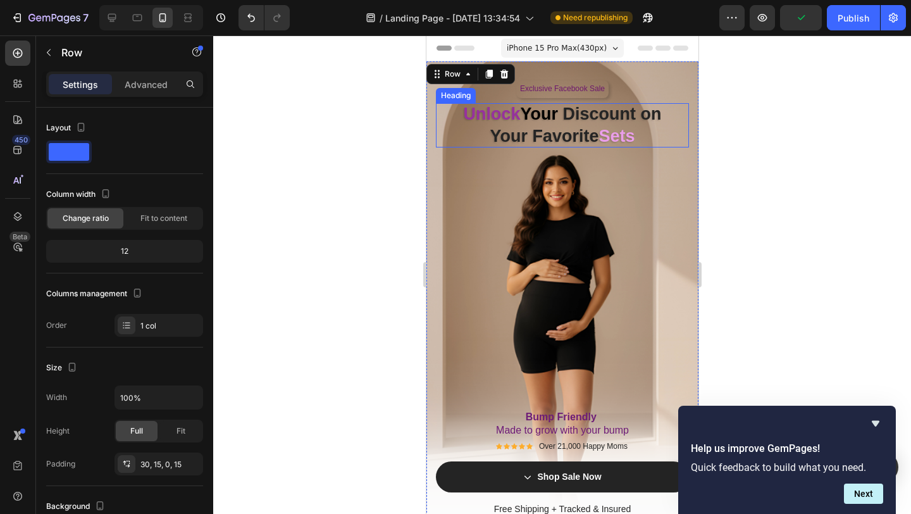
click at [521, 118] on span "Your" at bounding box center [539, 113] width 38 height 19
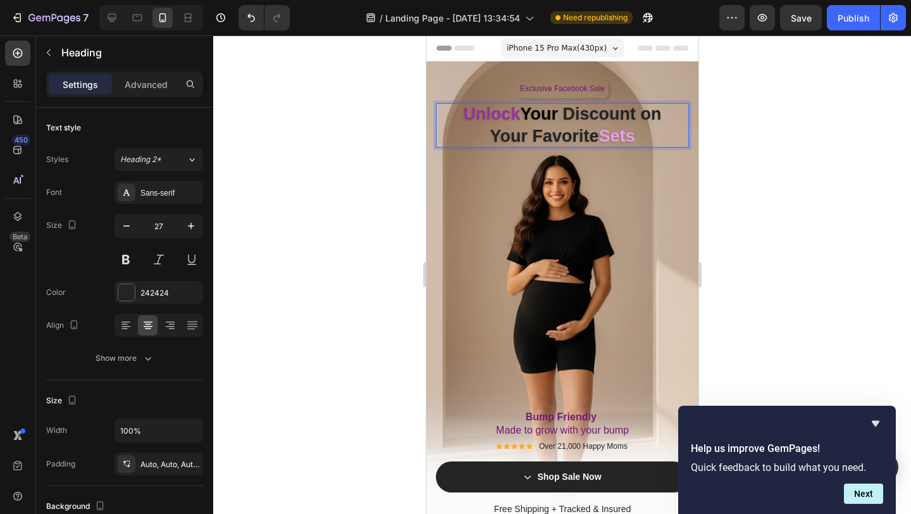
click at [630, 140] on span "Sets" at bounding box center [617, 136] width 36 height 19
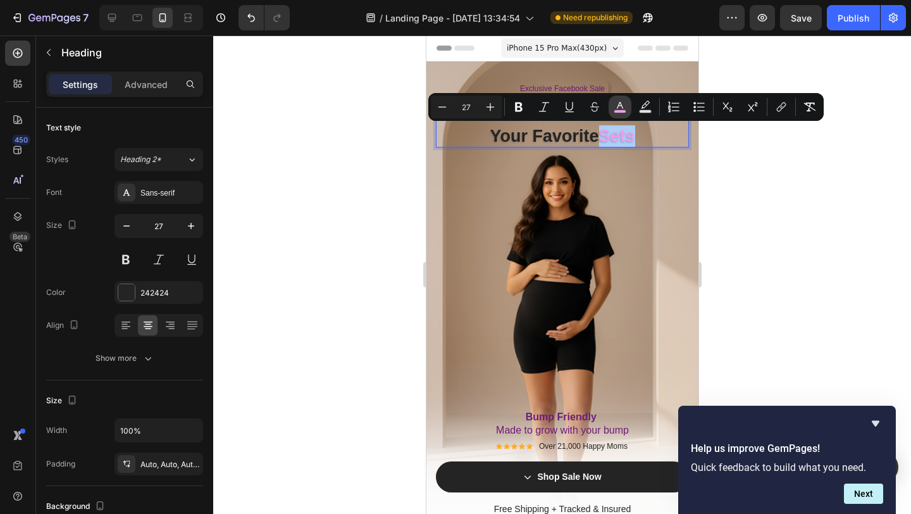
click at [626, 103] on icon "Editor contextual toolbar" at bounding box center [620, 107] width 13 height 13
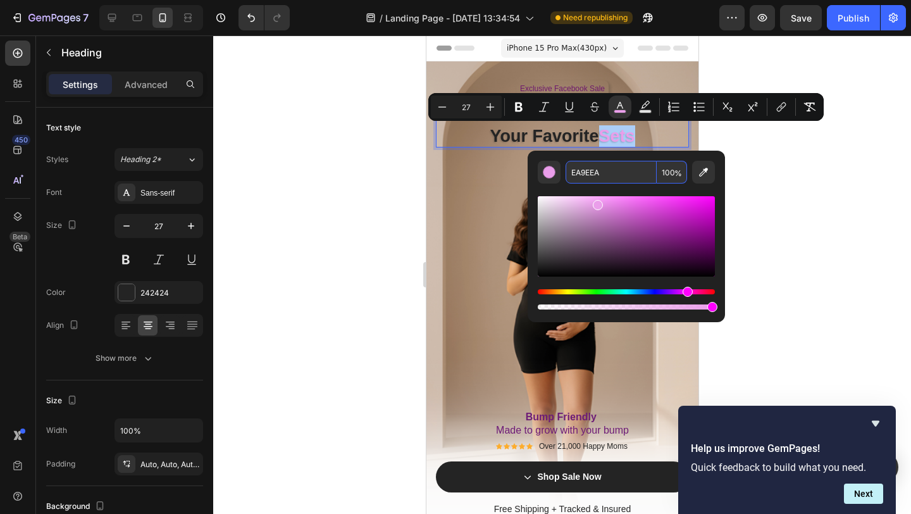
click at [598, 171] on input "EA9EEA" at bounding box center [611, 172] width 91 height 23
click at [487, 181] on div "Exclusive Facebook Sale Text Block Row Unlock Your Discount on Your Favorite Se…" at bounding box center [561, 299] width 253 height 439
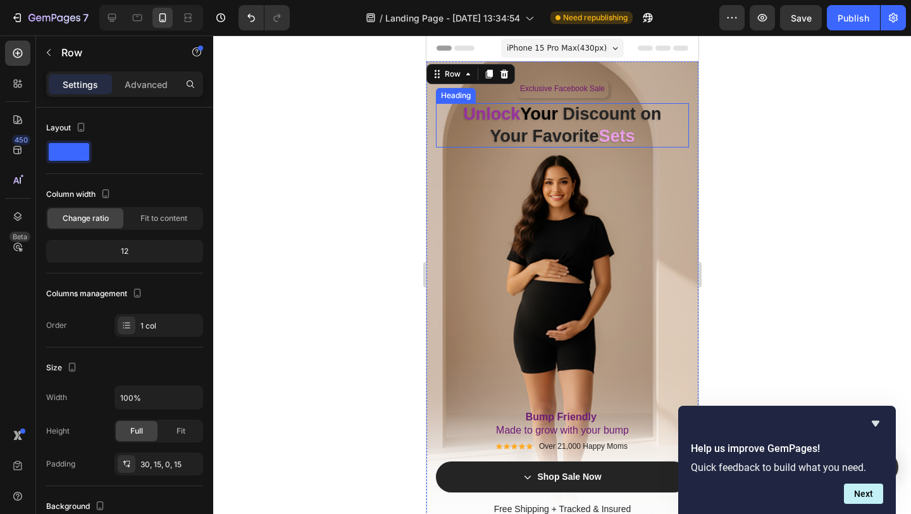
click at [493, 119] on span "Unlock" at bounding box center [491, 113] width 57 height 19
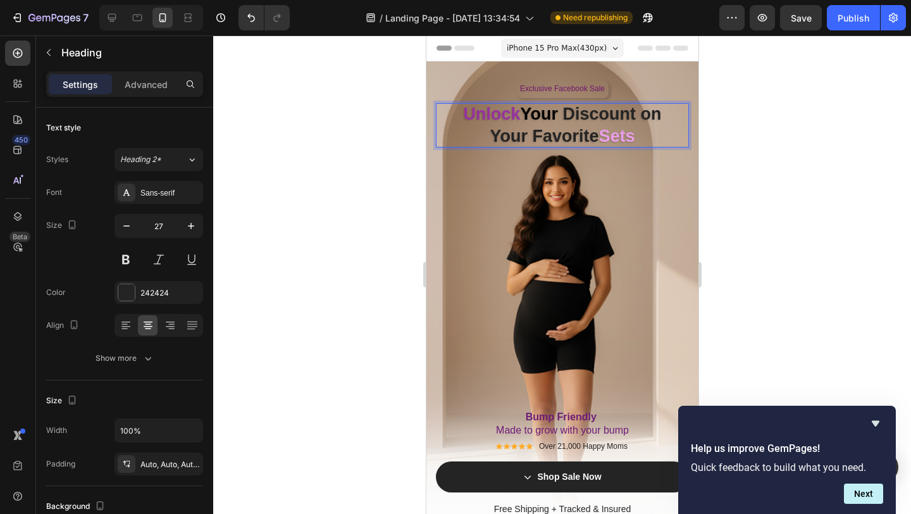
click at [516, 119] on span "Unlock" at bounding box center [491, 113] width 57 height 19
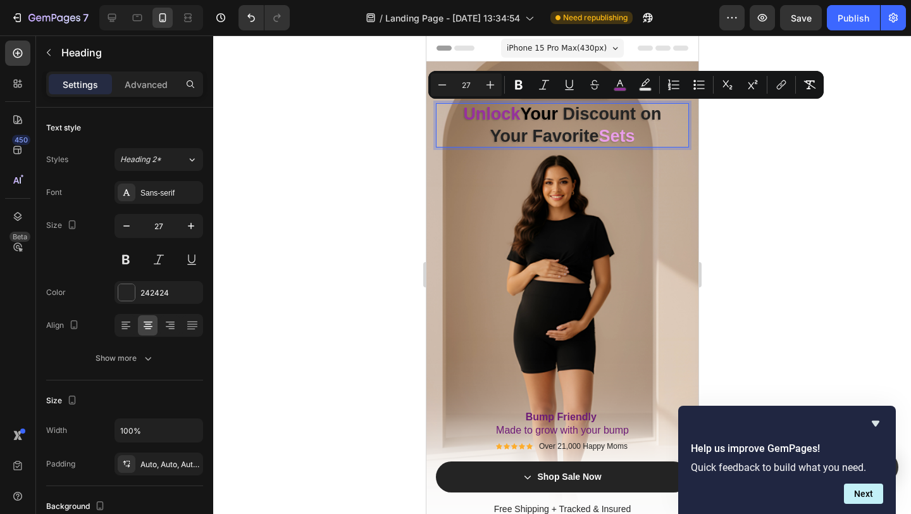
drag, startPoint x: 516, startPoint y: 119, endPoint x: 464, endPoint y: 119, distance: 52.5
click at [464, 119] on span "Unlock" at bounding box center [491, 113] width 57 height 19
click at [617, 90] on rect "Editor contextual toolbar" at bounding box center [620, 89] width 12 height 3
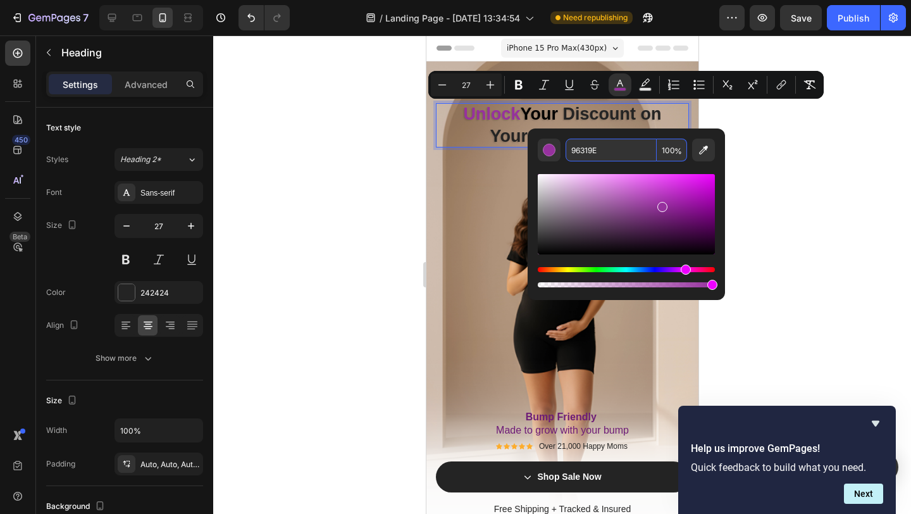
click at [607, 151] on input "96319E" at bounding box center [611, 150] width 91 height 23
paste input "EA9EEA"
type input "EA9EEA"
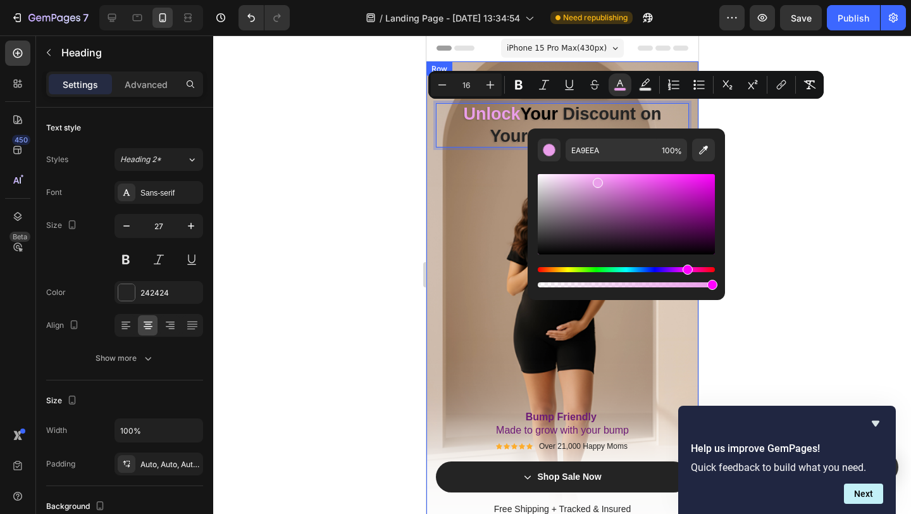
click at [477, 179] on div "Exclusive Facebook Sale Text Block Row Unlock Your Discount on Your Favorite Se…" at bounding box center [561, 299] width 253 height 439
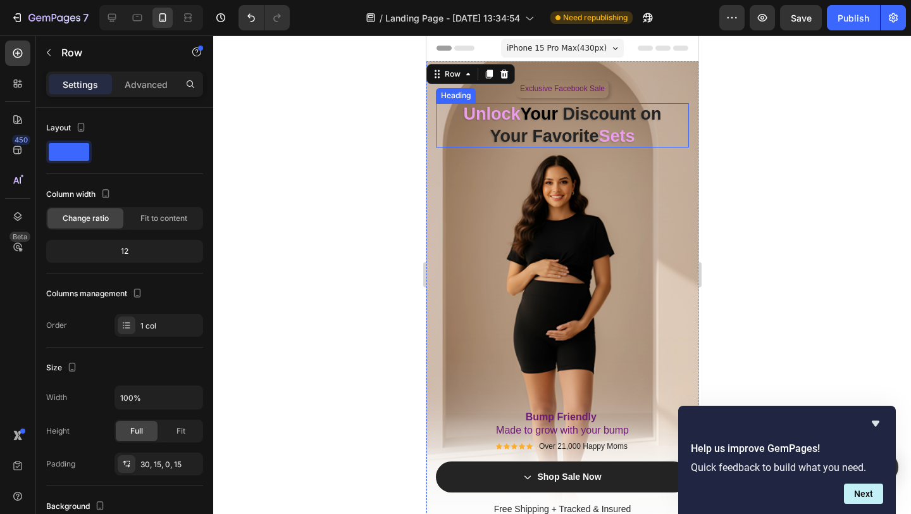
click at [635, 132] on span "Sets" at bounding box center [617, 136] width 36 height 19
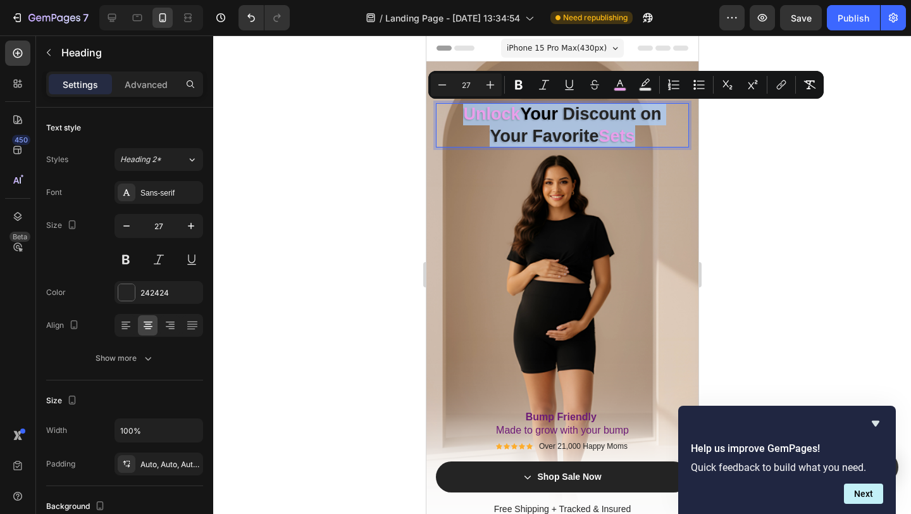
drag, startPoint x: 638, startPoint y: 135, endPoint x: 455, endPoint y: 116, distance: 183.9
click at [455, 116] on p "Unlock Your Discount on Your Favorite Sets" at bounding box center [561, 125] width 253 height 44
copy p "Unlock Your Discount on Your Favorite Sets"
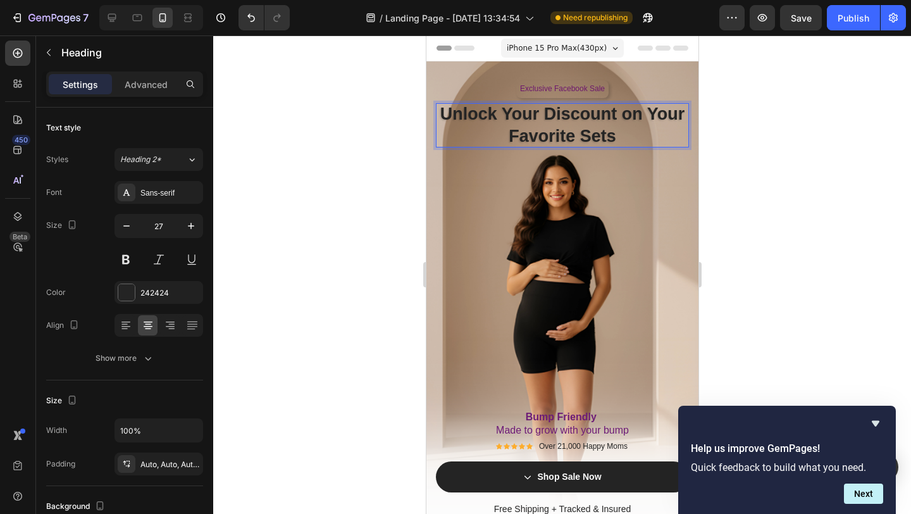
click at [499, 117] on strong "Unlock Your Discount on Your Favorite Sets" at bounding box center [562, 124] width 245 height 41
drag, startPoint x: 497, startPoint y: 117, endPoint x: 444, endPoint y: 115, distance: 53.2
click at [444, 115] on strong "Unlock Your Discount on Your Favorite Sets" at bounding box center [562, 124] width 245 height 41
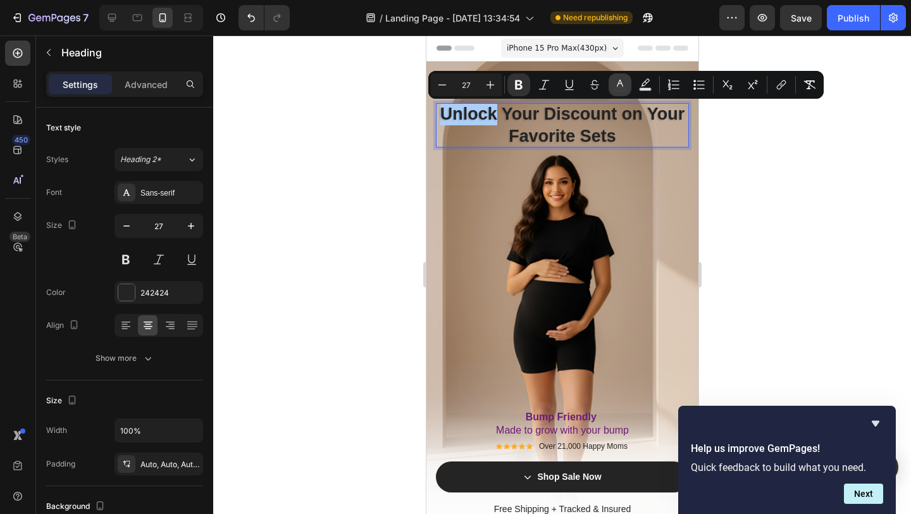
click at [619, 84] on icon "Editor contextual toolbar" at bounding box center [620, 83] width 6 height 7
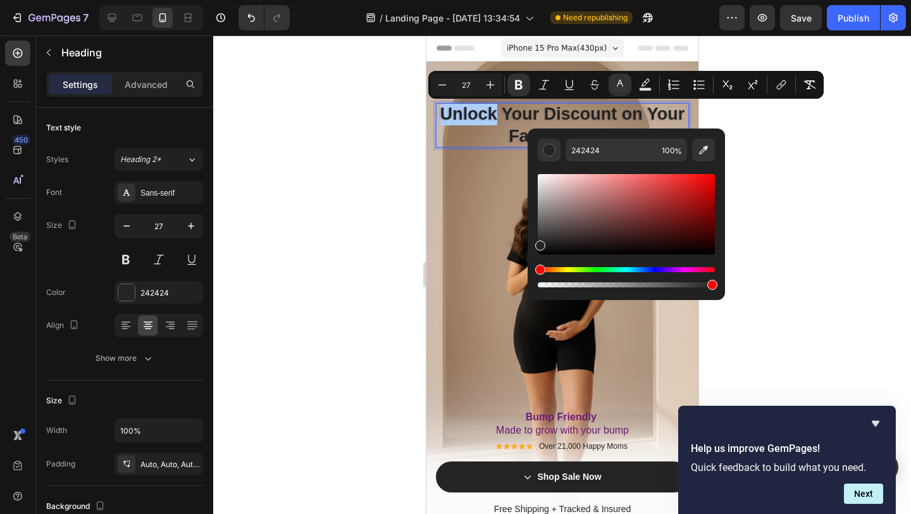
click at [685, 273] on div "Editor contextual toolbar" at bounding box center [626, 277] width 177 height 20
click at [688, 222] on div "Editor contextual toolbar" at bounding box center [626, 214] width 177 height 80
click at [688, 269] on div "Hue" at bounding box center [626, 269] width 177 height 5
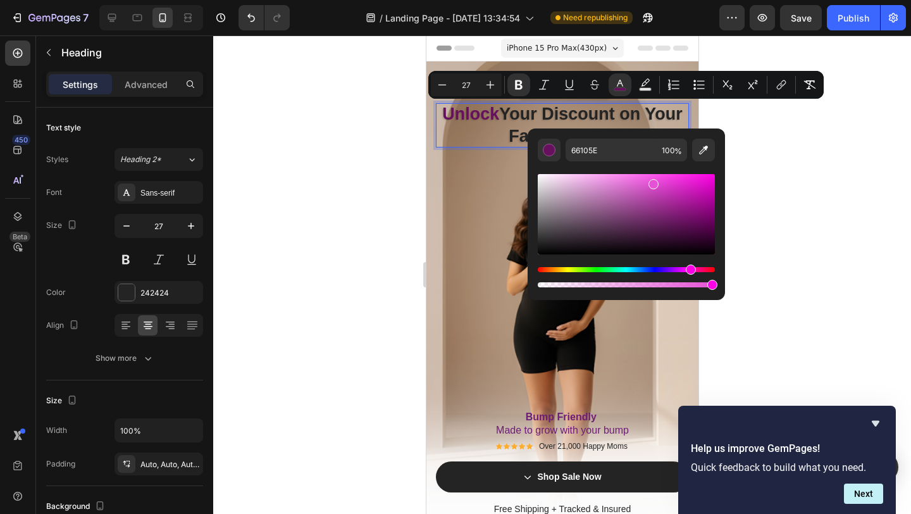
click at [652, 182] on div "Editor contextual toolbar" at bounding box center [626, 214] width 177 height 80
click at [626, 175] on div "Editor contextual toolbar" at bounding box center [626, 214] width 177 height 80
click at [604, 176] on div "Editor contextual toolbar" at bounding box center [626, 214] width 177 height 80
type input "F79BEE"
click at [588, 173] on div "Editor contextual toolbar" at bounding box center [626, 230] width 177 height 118
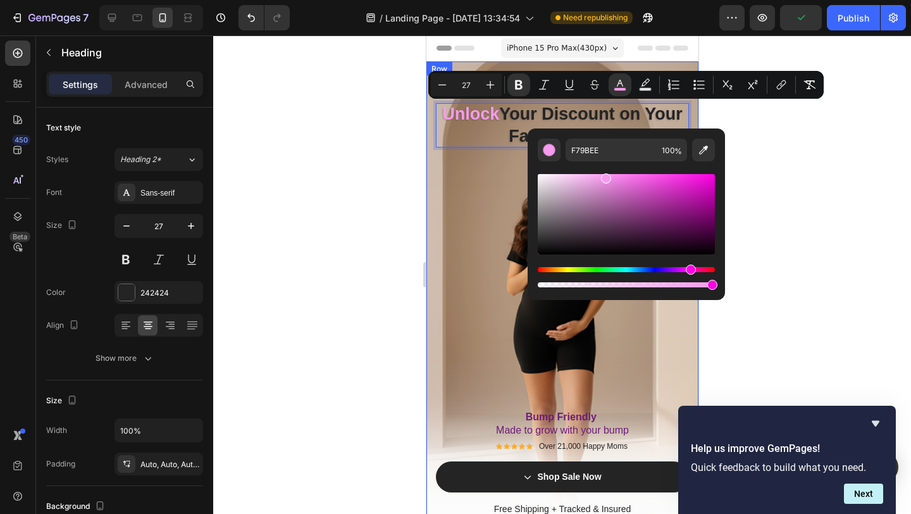
click at [455, 171] on div "Exclusive Facebook Sale Text Block Row Unlock Your Discount on Your Favorite Se…" at bounding box center [561, 299] width 253 height 439
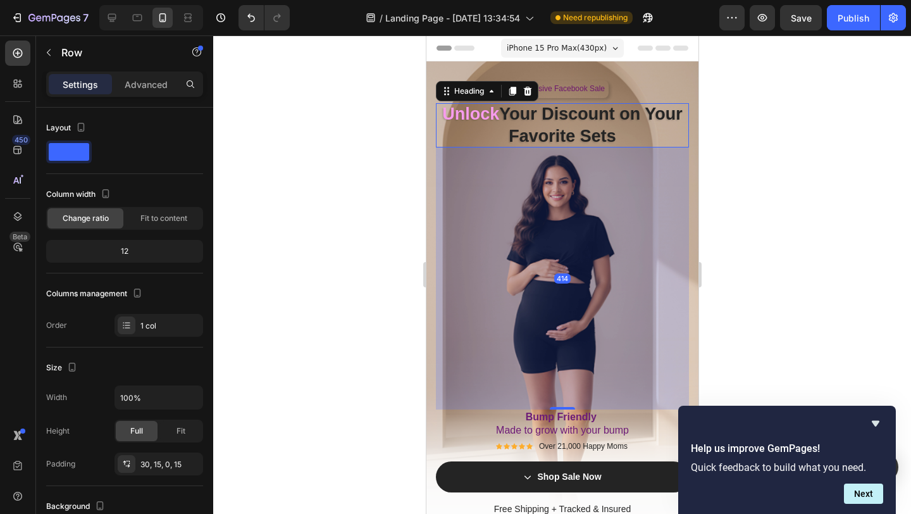
click at [471, 116] on strong "Unlock" at bounding box center [470, 113] width 57 height 19
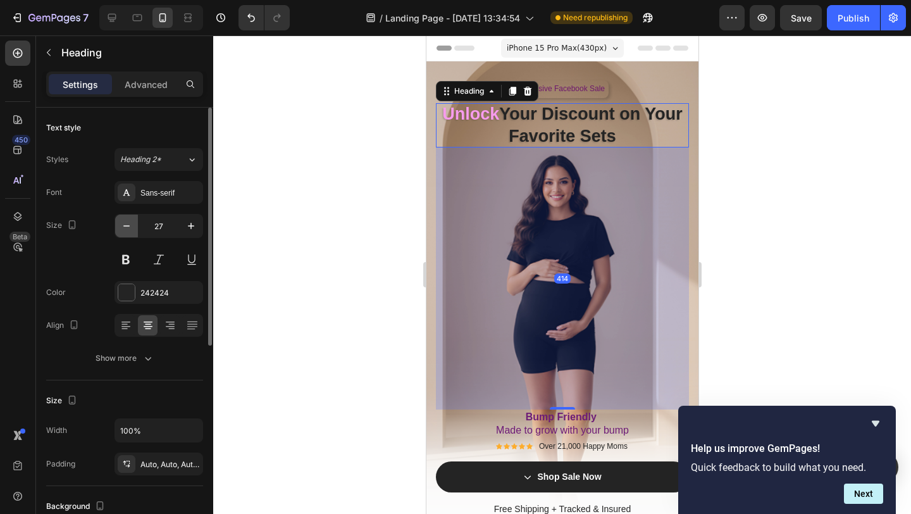
click at [131, 225] on icon "button" at bounding box center [126, 226] width 13 height 13
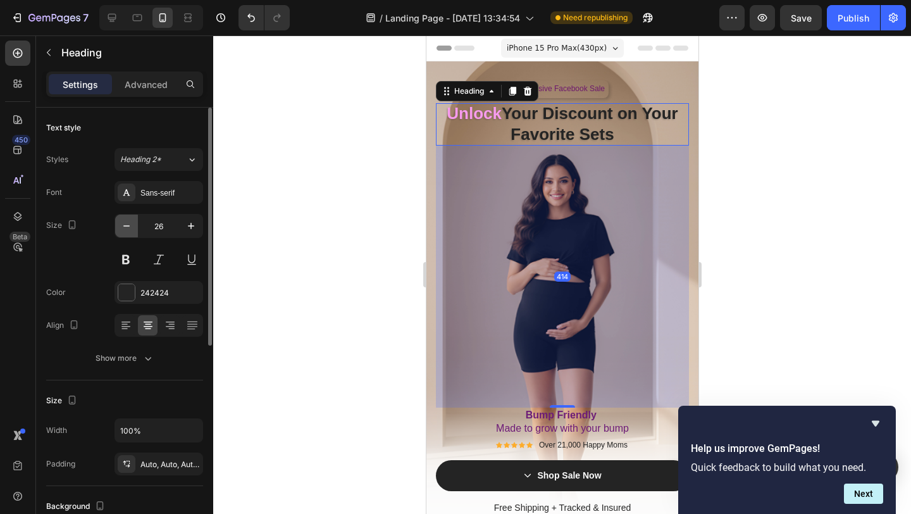
type input "25"
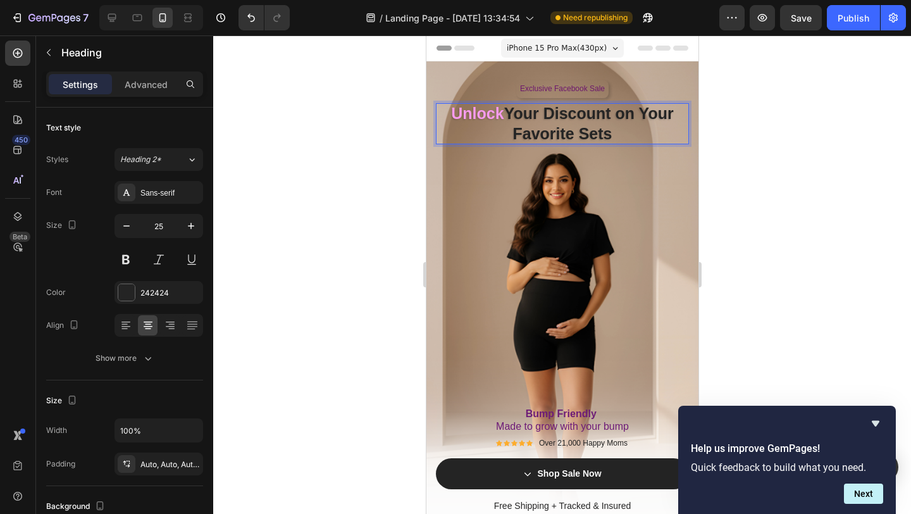
click at [645, 116] on strong "Your Discount on Your Favorite Sets" at bounding box center [589, 123] width 170 height 39
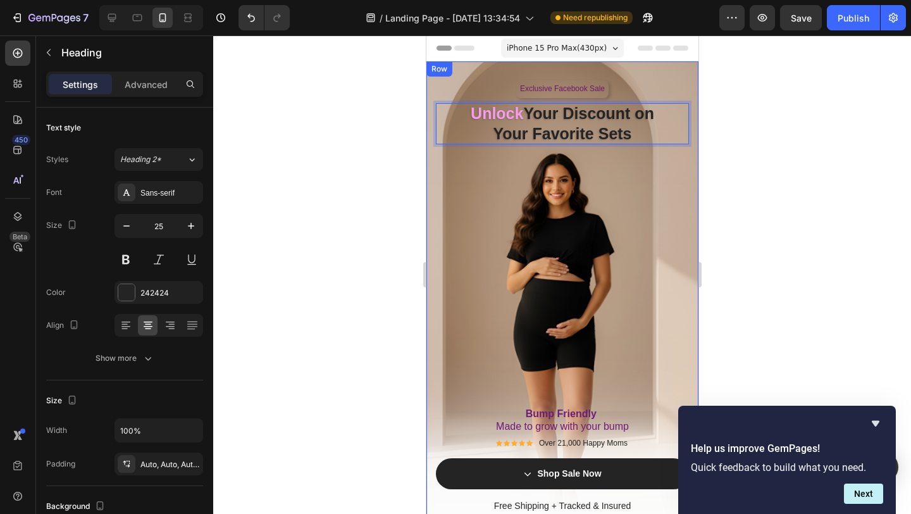
click at [460, 178] on div "Exclusive Facebook Sale Text Block Row Unlock Your Discount on Your Favorite Se…" at bounding box center [561, 297] width 253 height 435
click at [504, 130] on strong "Your Favorite Sets" at bounding box center [561, 134] width 139 height 18
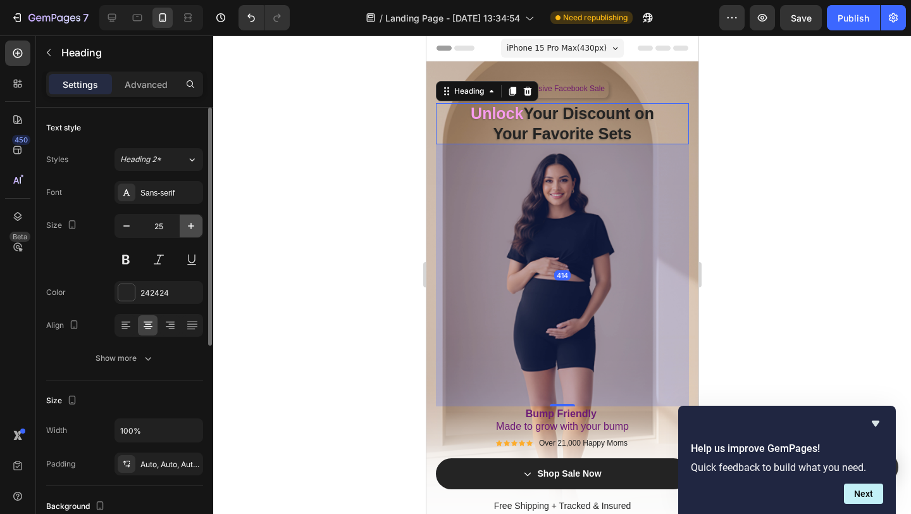
click at [194, 229] on icon "button" at bounding box center [191, 226] width 13 height 13
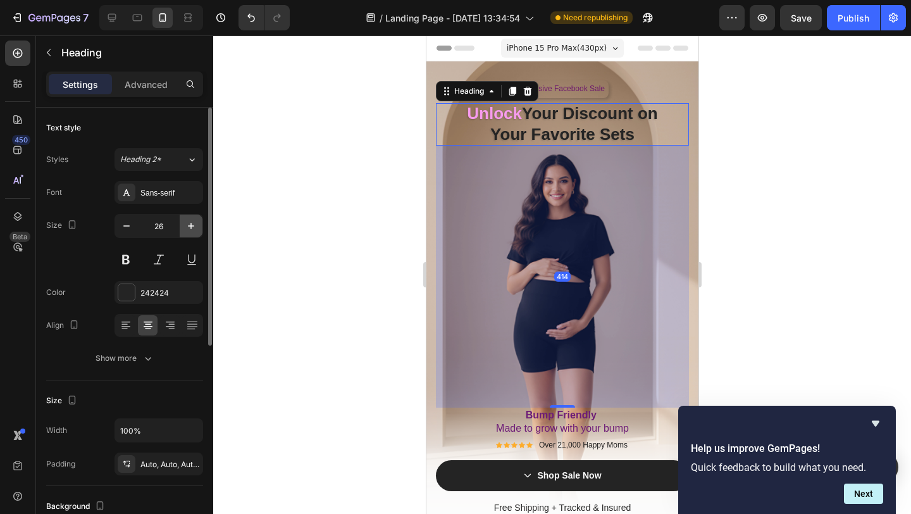
type input "27"
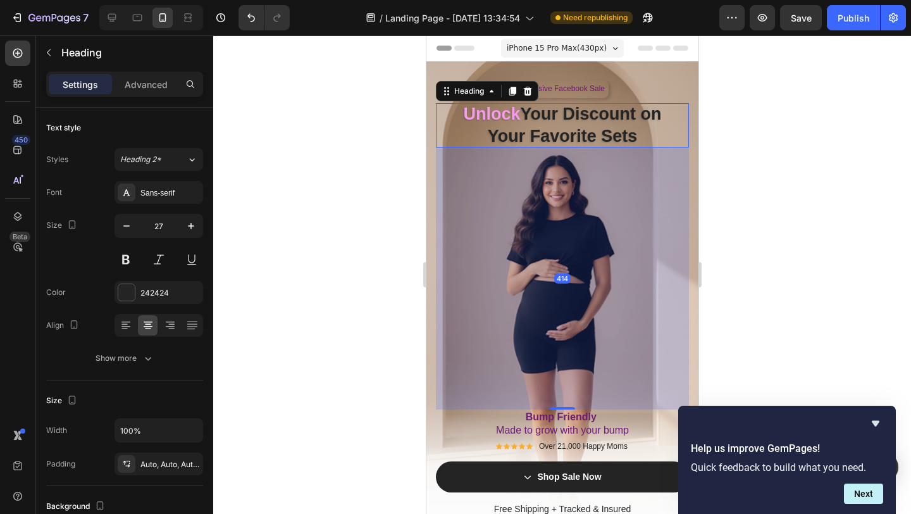
click at [352, 208] on div at bounding box center [562, 274] width 698 height 478
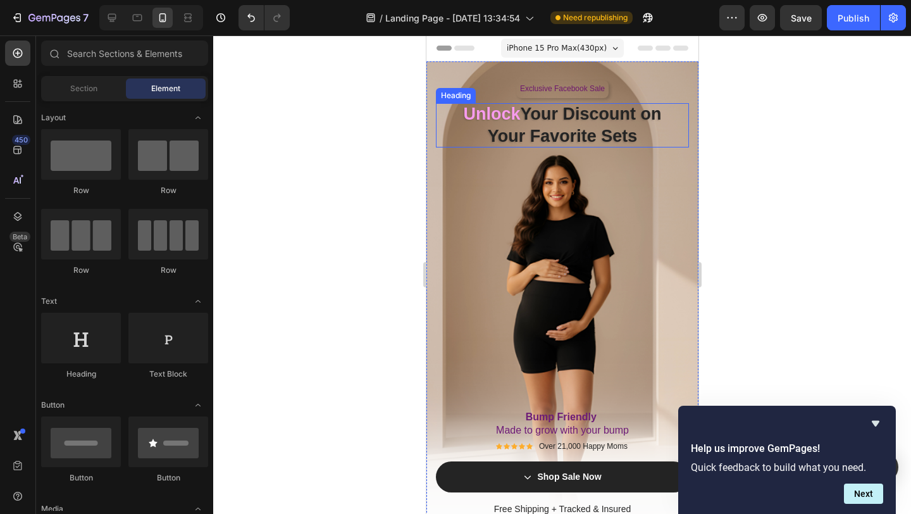
click at [509, 118] on strong "Unlock" at bounding box center [491, 113] width 57 height 19
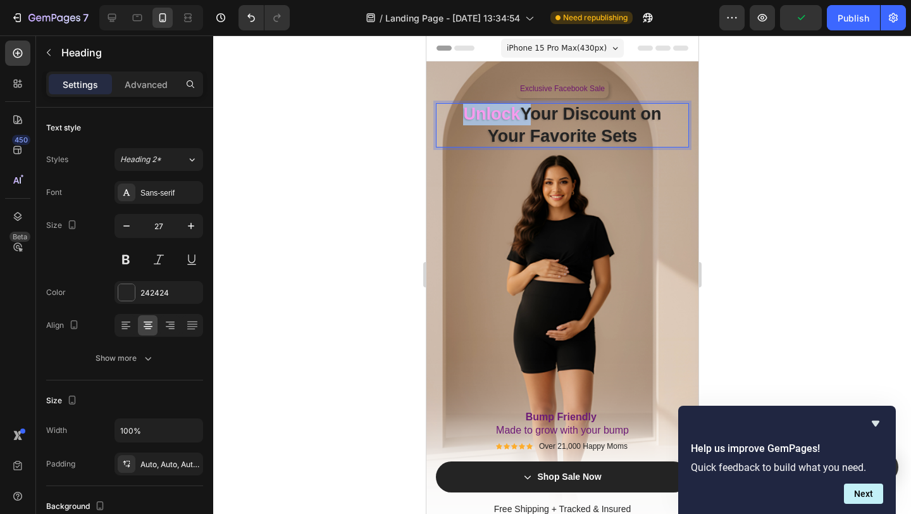
drag, startPoint x: 518, startPoint y: 117, endPoint x: 458, endPoint y: 116, distance: 59.5
click at [458, 116] on p "Unlock Your Discount on Your Favorite Sets" at bounding box center [561, 125] width 253 height 44
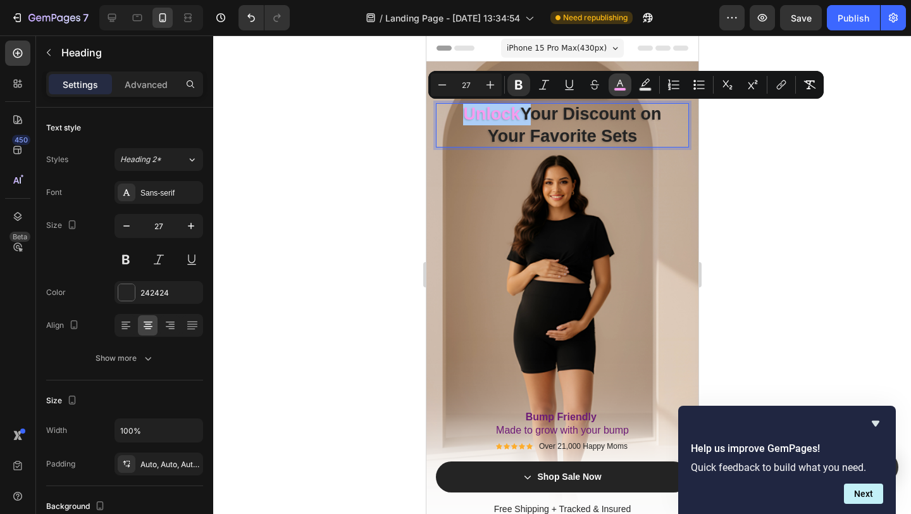
click at [621, 85] on icon "Editor contextual toolbar" at bounding box center [620, 84] width 13 height 13
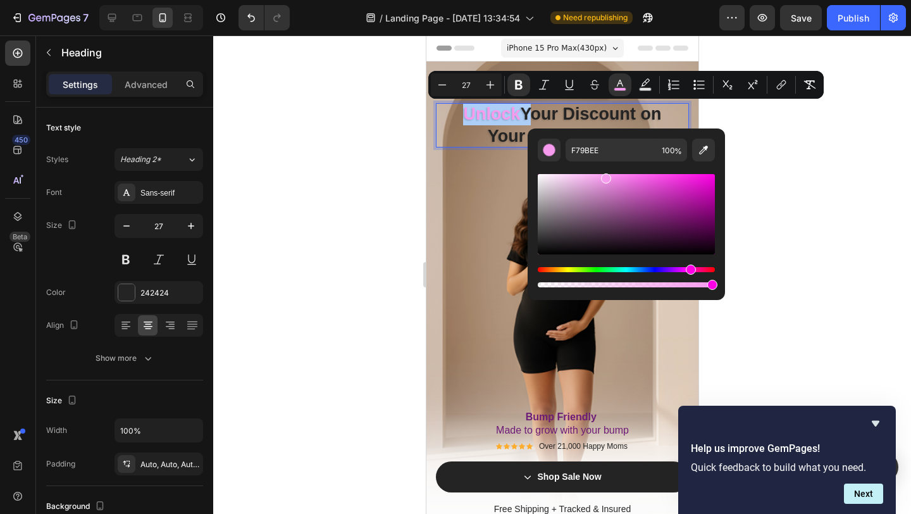
click at [585, 184] on div "Editor contextual toolbar" at bounding box center [626, 214] width 177 height 80
click at [579, 180] on div "Editor contextual toolbar" at bounding box center [626, 214] width 177 height 80
click at [569, 176] on div "Editor contextual toolbar" at bounding box center [626, 214] width 177 height 80
type input "F7CDF4"
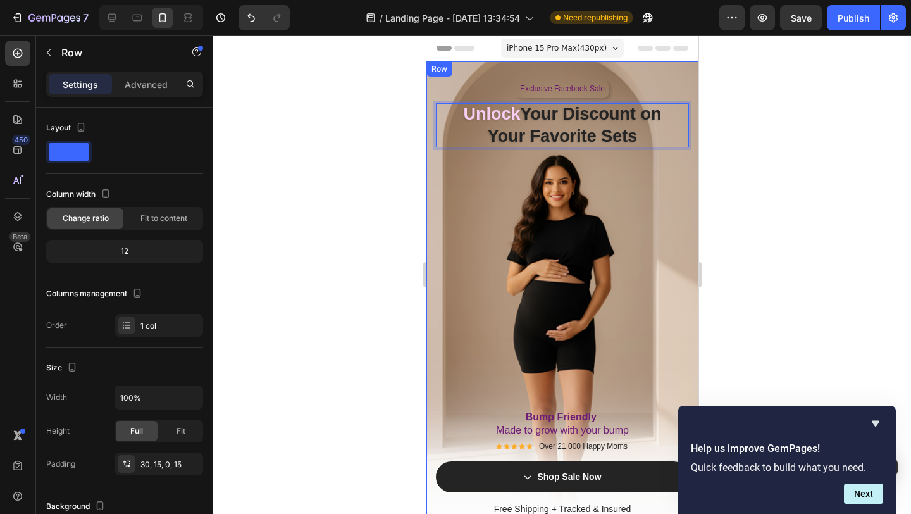
click at [470, 194] on div "Exclusive Facebook Sale Text Block Row Unlock Your Discount on Your Favorite Se…" at bounding box center [561, 299] width 253 height 439
click at [599, 130] on strong "Your Favorite Sets" at bounding box center [562, 136] width 150 height 19
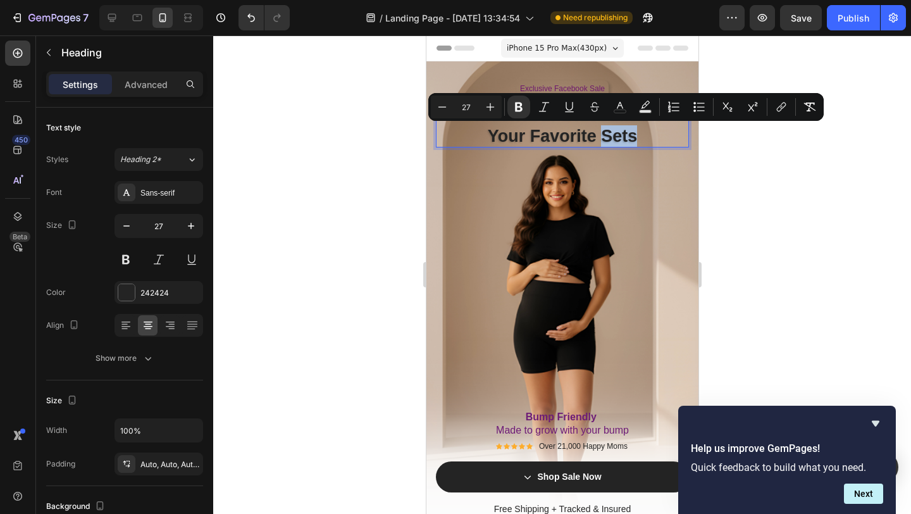
drag, startPoint x: 599, startPoint y: 137, endPoint x: 625, endPoint y: 135, distance: 26.6
click at [625, 136] on strong "Your Favorite Sets" at bounding box center [562, 136] width 150 height 19
click at [618, 107] on icon "Editor contextual toolbar" at bounding box center [620, 107] width 13 height 13
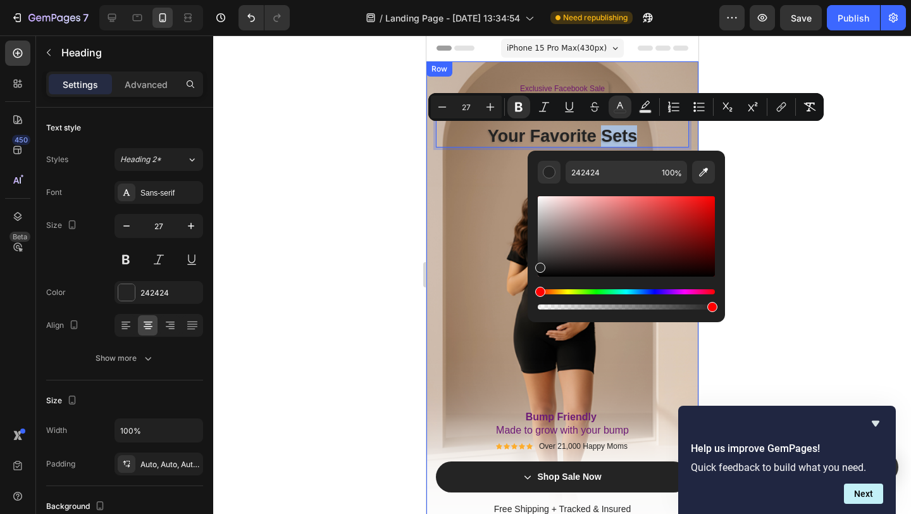
click at [460, 242] on div "Exclusive Facebook Sale Text Block Row Unlock Your Discount on Your Favorite Se…" at bounding box center [561, 299] width 253 height 439
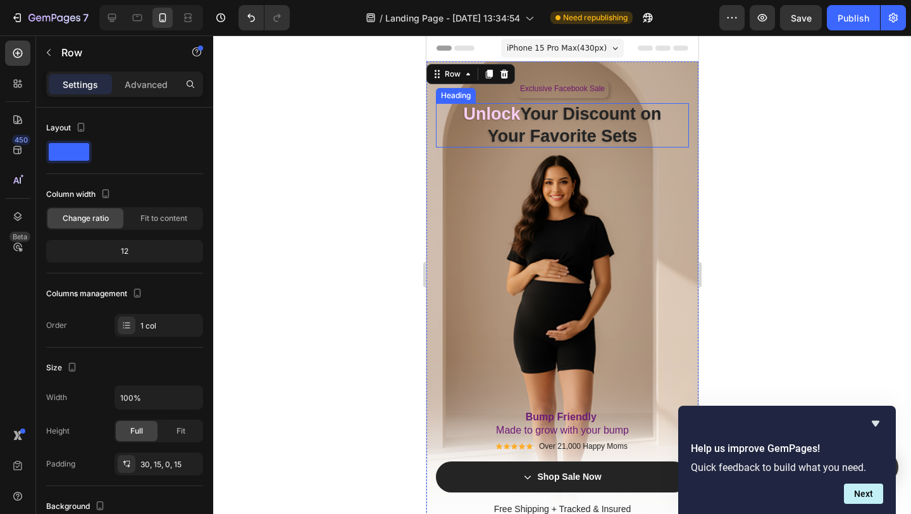
click at [513, 117] on strong "Unlock" at bounding box center [491, 113] width 57 height 19
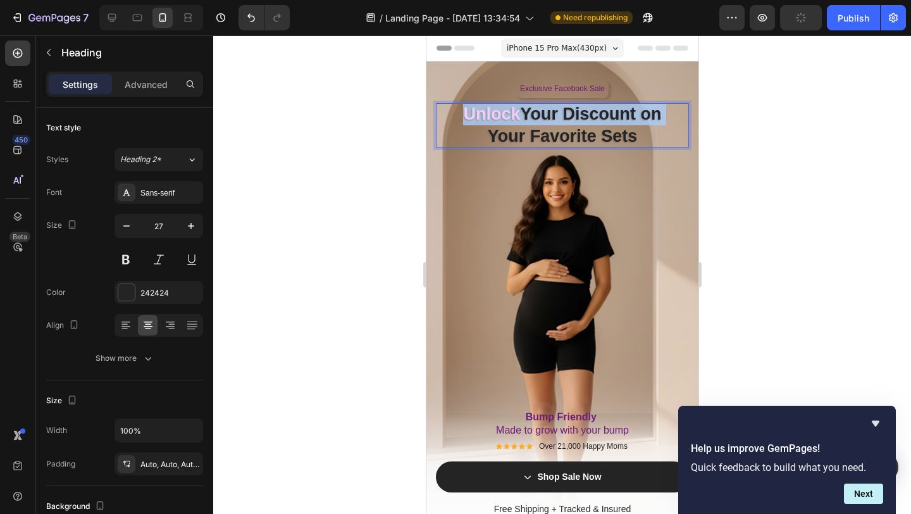
click at [513, 117] on strong "Unlock" at bounding box center [491, 113] width 57 height 19
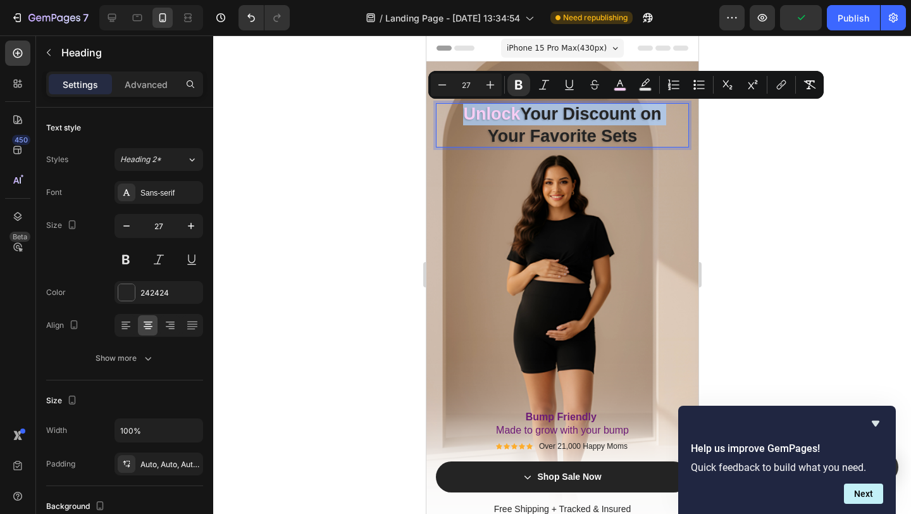
click at [513, 117] on strong "Unlock" at bounding box center [491, 113] width 57 height 19
click at [530, 117] on strong "Your Discount on" at bounding box center [590, 113] width 141 height 19
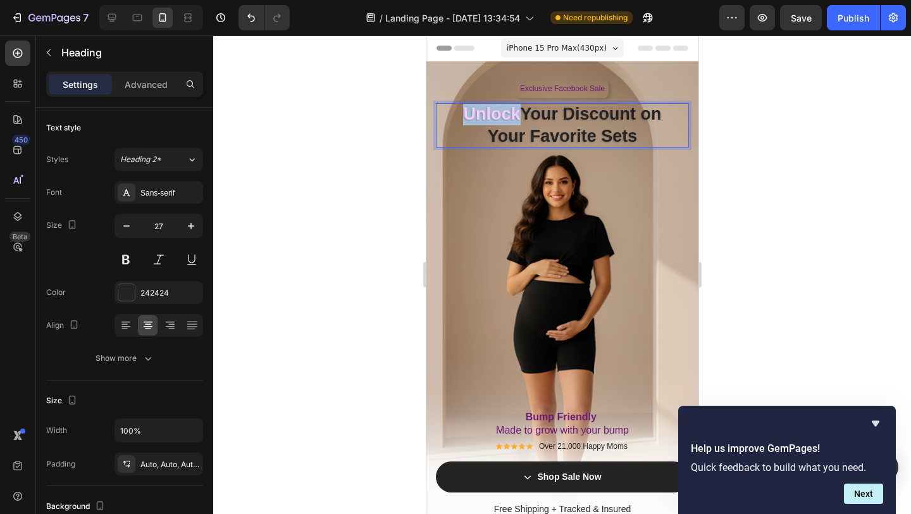
drag, startPoint x: 514, startPoint y: 117, endPoint x: 463, endPoint y: 115, distance: 51.9
click at [463, 115] on strong "Unlock" at bounding box center [491, 113] width 57 height 19
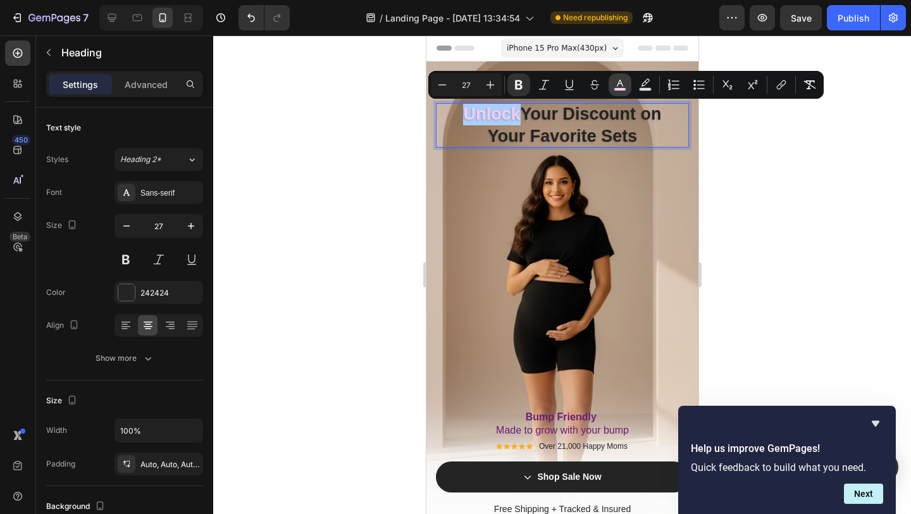
click at [624, 85] on icon "Editor contextual toolbar" at bounding box center [620, 84] width 13 height 13
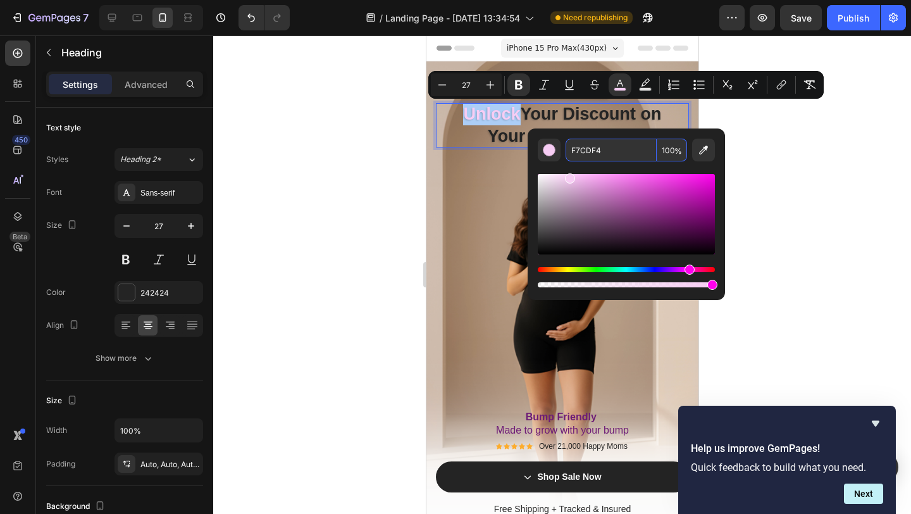
click at [618, 153] on input "F7CDF4" at bounding box center [611, 150] width 91 height 23
click at [471, 215] on div "Exclusive Facebook Sale Text Block Row Unlock Your Discount on Your Favorite Se…" at bounding box center [561, 299] width 253 height 439
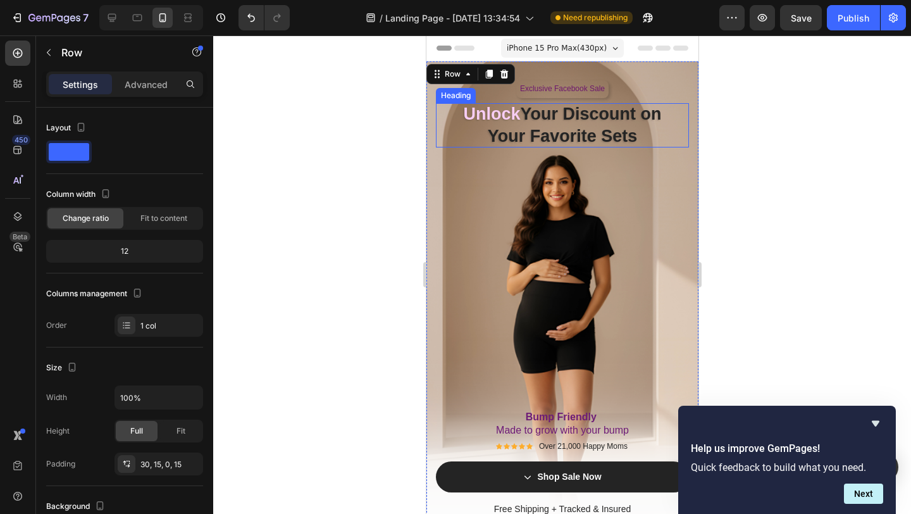
click at [611, 144] on strong "Your Favorite Sets" at bounding box center [562, 136] width 150 height 19
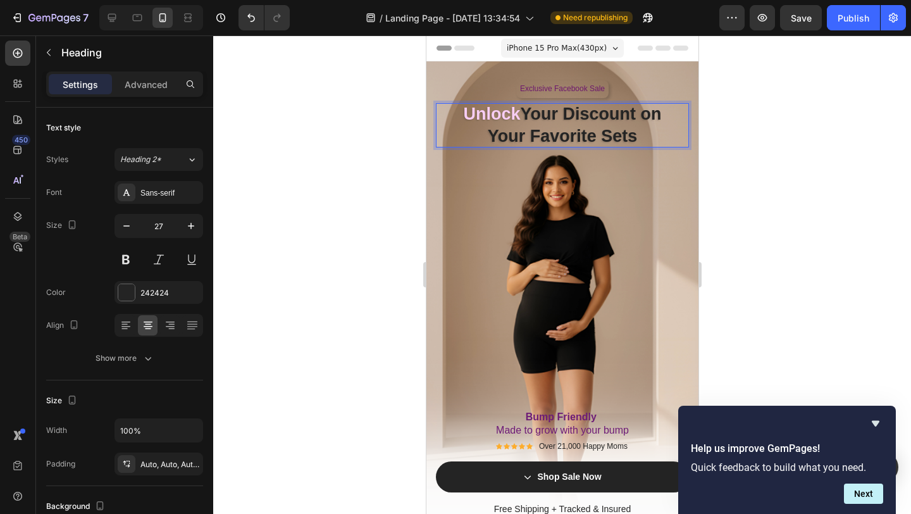
click at [604, 140] on strong "Your Favorite Sets" at bounding box center [562, 136] width 150 height 19
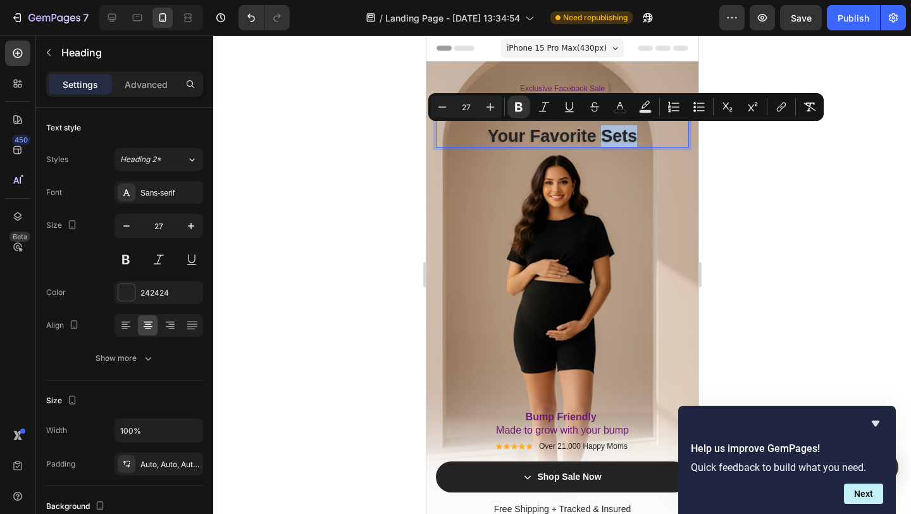
drag, startPoint x: 604, startPoint y: 140, endPoint x: 622, endPoint y: 140, distance: 17.7
click at [622, 140] on strong "Your Favorite Sets" at bounding box center [562, 136] width 150 height 19
click at [617, 101] on icon "Editor contextual toolbar" at bounding box center [620, 107] width 13 height 13
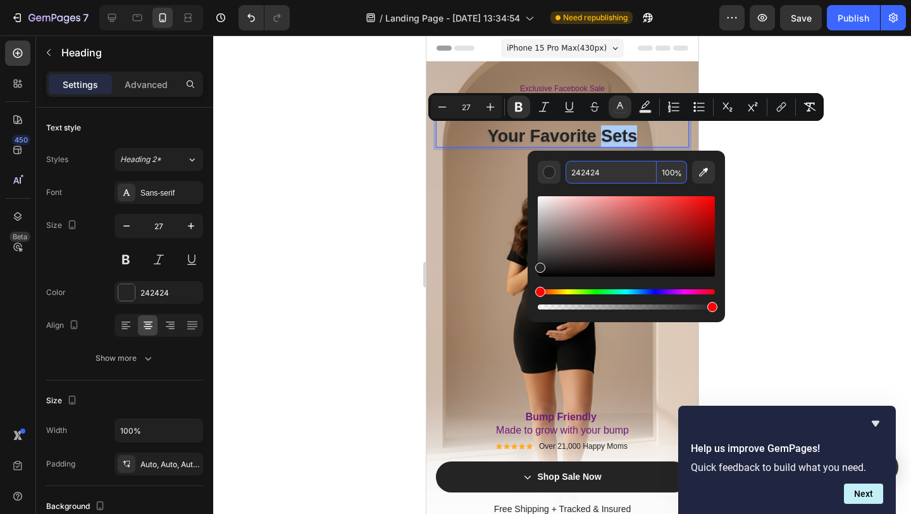
click at [605, 169] on input "242424" at bounding box center [611, 172] width 91 height 23
paste input "F7CDF4"
type input "F7CDF4"
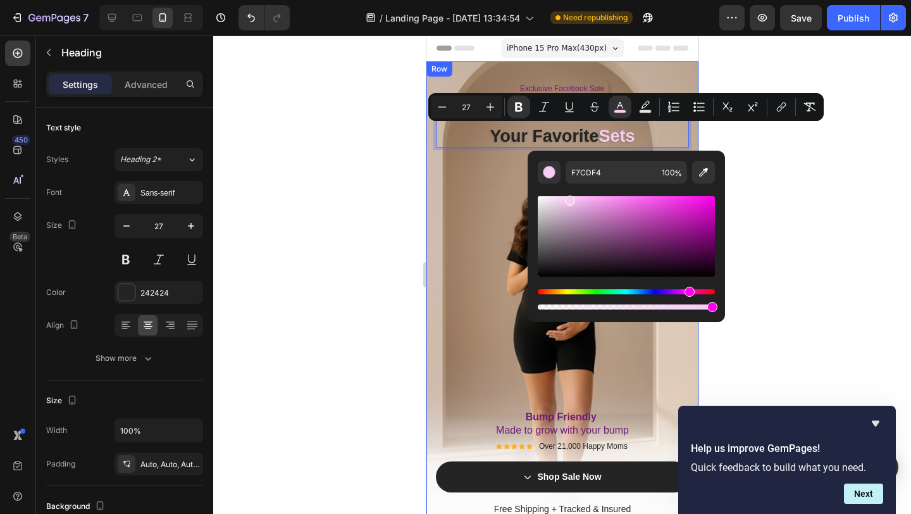
click at [482, 185] on div "Exclusive Facebook Sale Text Block Row Unlock Your Discount on Your Favorite Se…" at bounding box center [561, 299] width 253 height 439
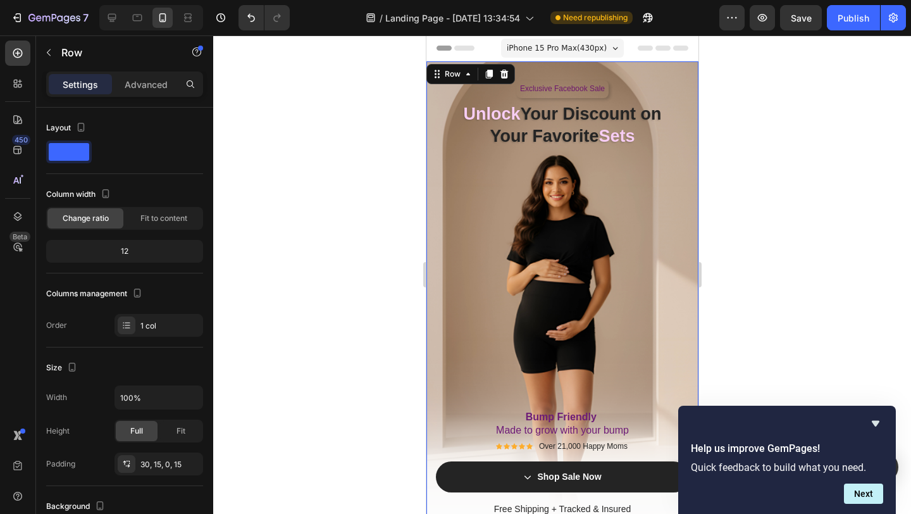
click at [835, 196] on div at bounding box center [562, 274] width 698 height 478
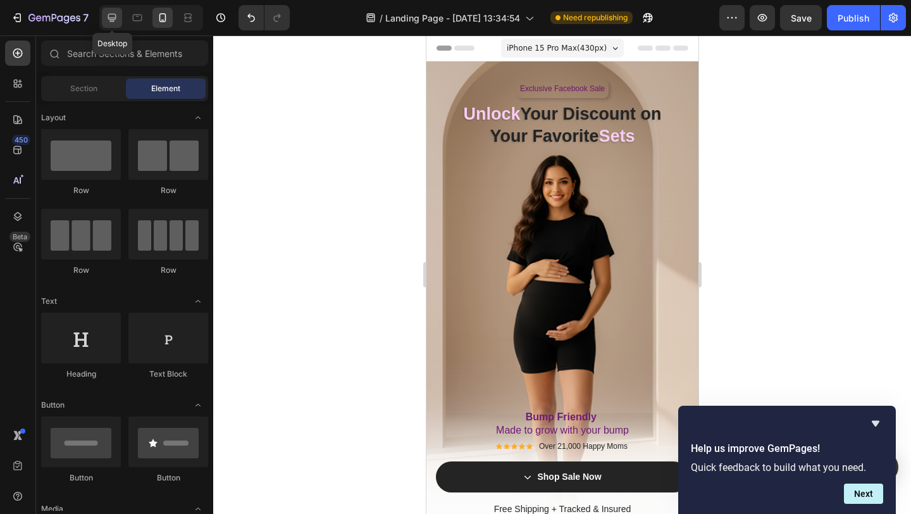
click at [106, 13] on icon at bounding box center [112, 17] width 13 height 13
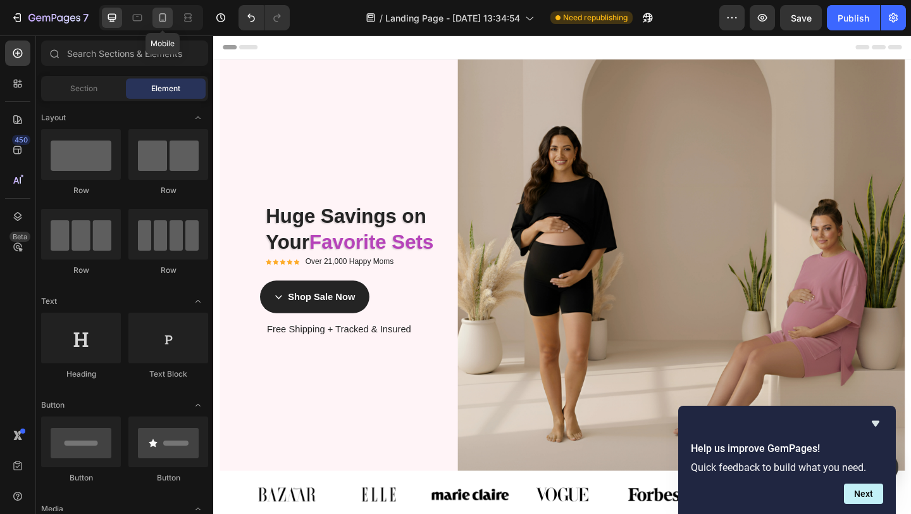
click at [165, 23] on icon at bounding box center [162, 17] width 13 height 13
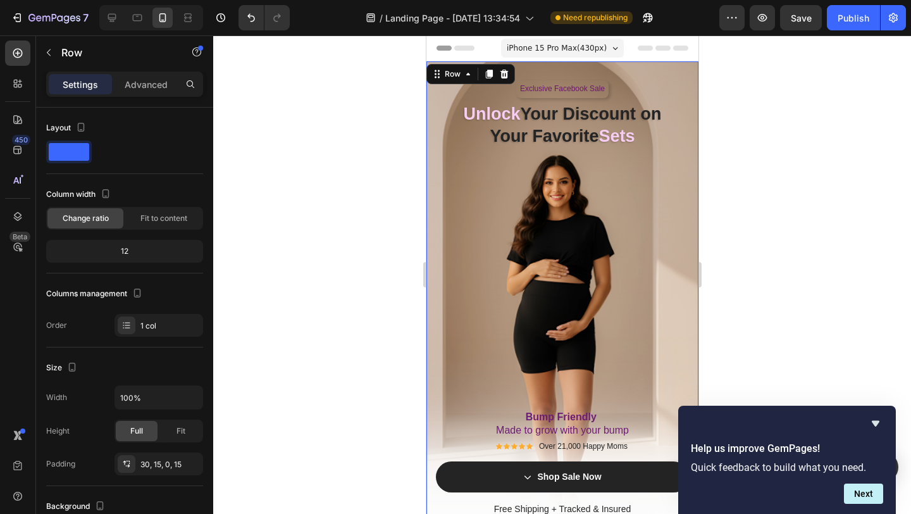
click at [480, 270] on div "Exclusive Facebook Sale Text Block Row ⁠⁠⁠⁠⁠⁠⁠ Unlock Your Discount on Your Fav…" at bounding box center [561, 299] width 253 height 439
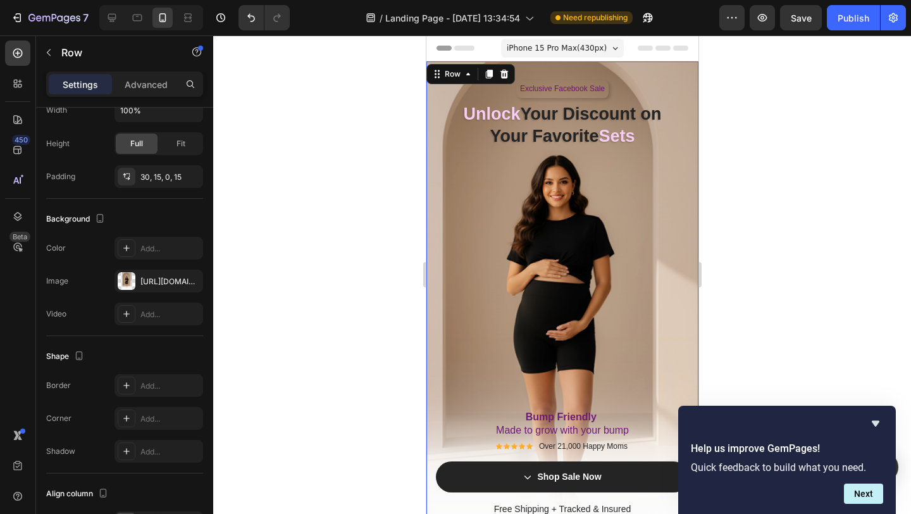
click at [455, 263] on div "Exclusive Facebook Sale Text Block Row ⁠⁠⁠⁠⁠⁠⁠ Unlock Your Discount on Your Fav…" at bounding box center [561, 299] width 253 height 439
click at [191, 283] on icon "button" at bounding box center [190, 281] width 10 height 10
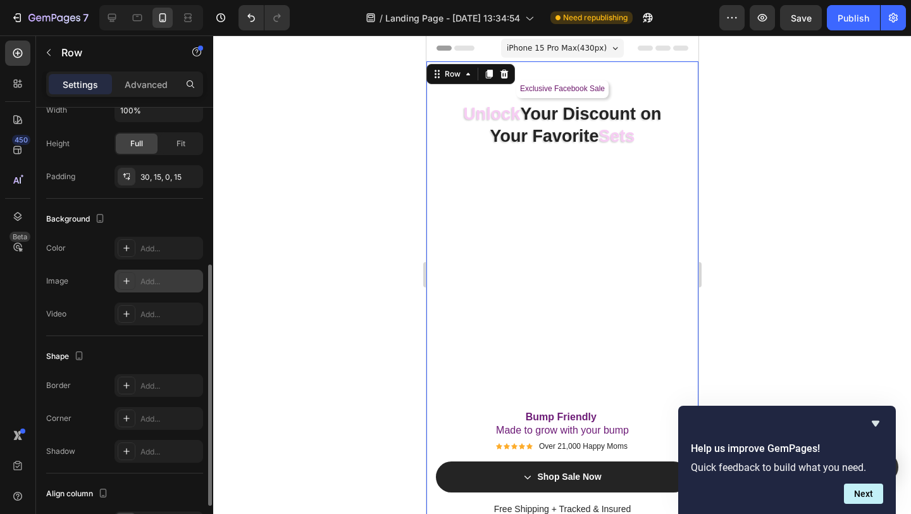
click at [158, 279] on div "Add..." at bounding box center [169, 281] width 59 height 11
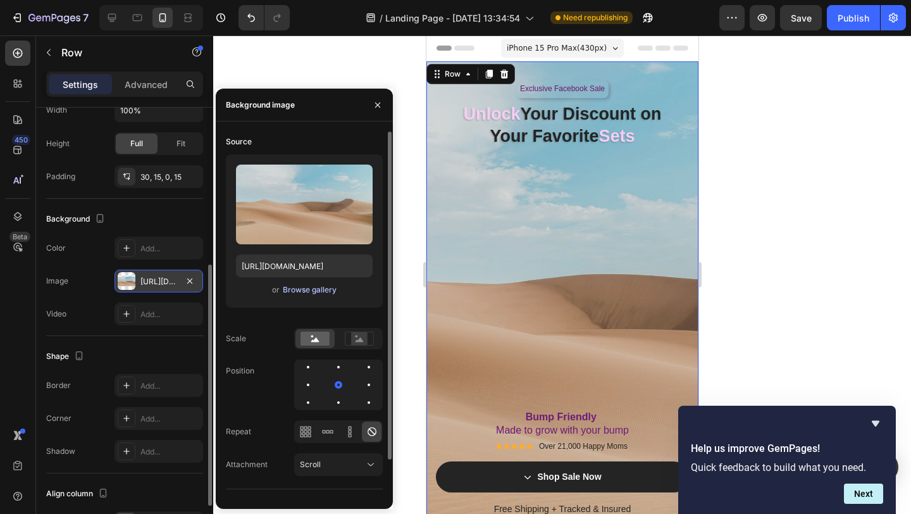
click at [293, 294] on div "Browse gallery" at bounding box center [310, 289] width 54 height 11
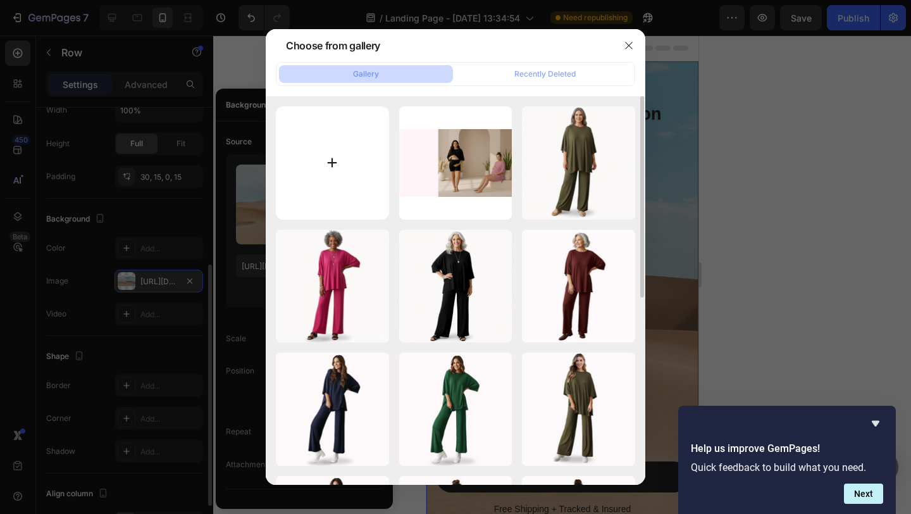
click at [349, 172] on input "file" at bounding box center [332, 162] width 113 height 113
type input "C:\fakepath\n.png"
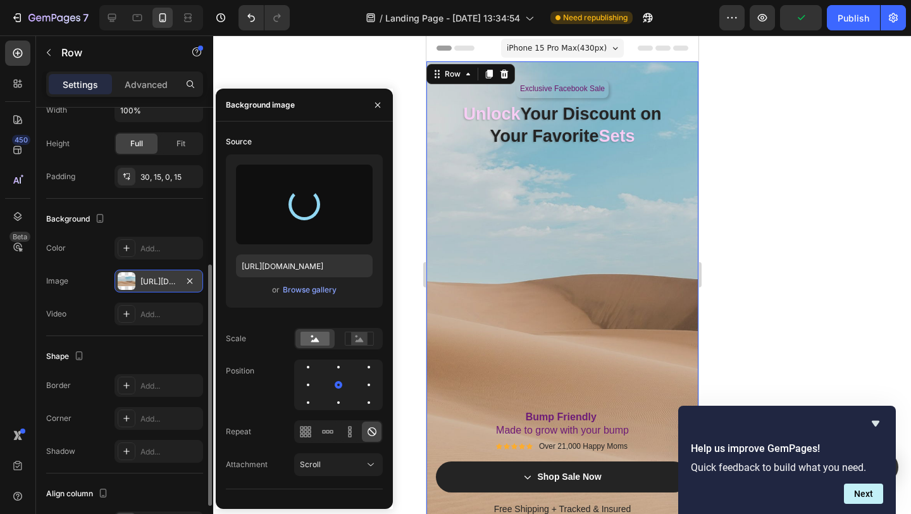
type input "[URL][DOMAIN_NAME]"
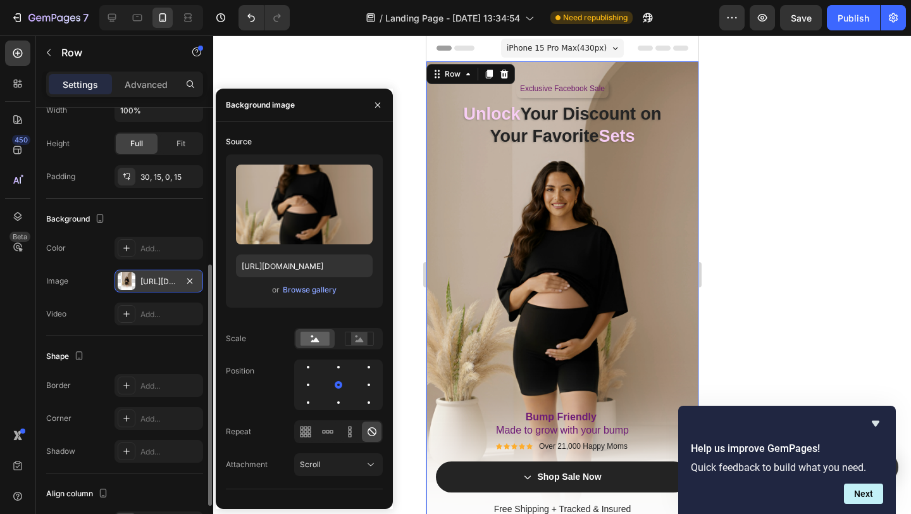
click at [740, 176] on div at bounding box center [562, 274] width 698 height 478
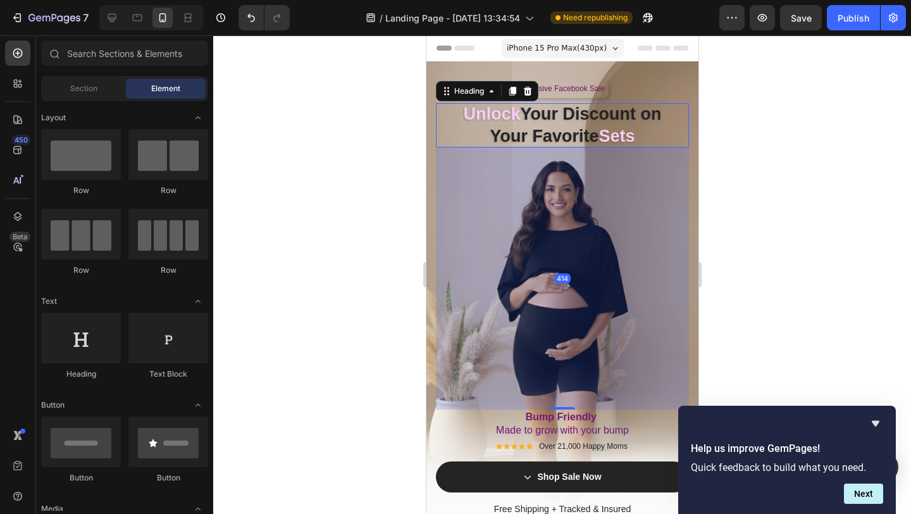
click at [639, 136] on p "⁠⁠⁠⁠⁠⁠⁠ Unlock Your Discount on Your Favorite Sets" at bounding box center [561, 125] width 253 height 44
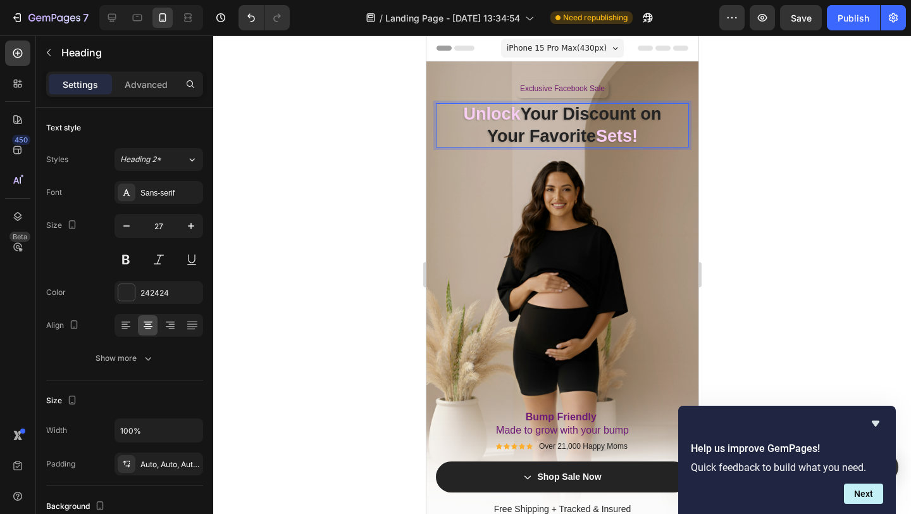
click at [771, 134] on div at bounding box center [562, 274] width 698 height 478
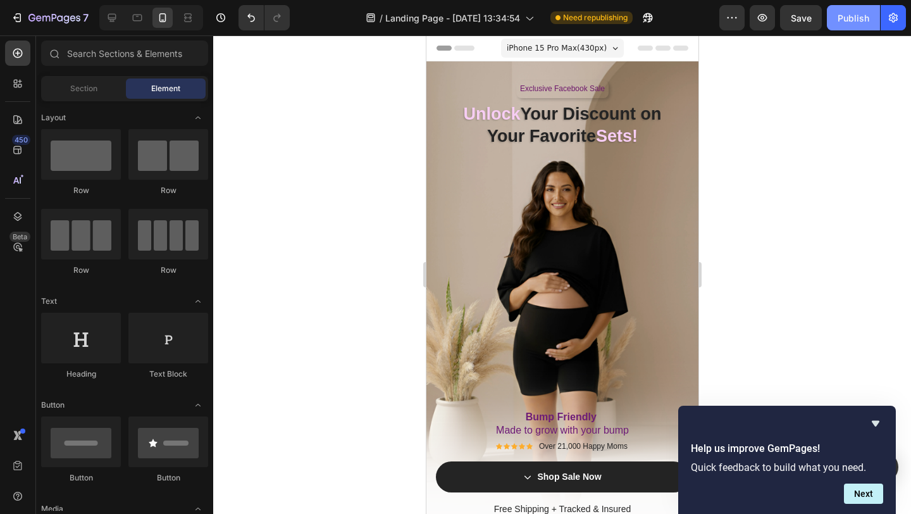
click at [845, 24] on div "Publish" at bounding box center [854, 17] width 32 height 13
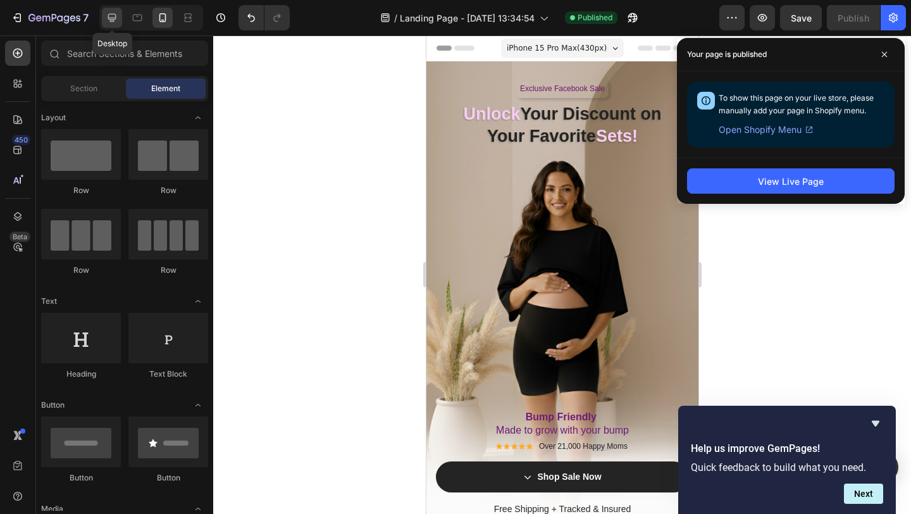
click at [109, 15] on icon at bounding box center [112, 17] width 13 height 13
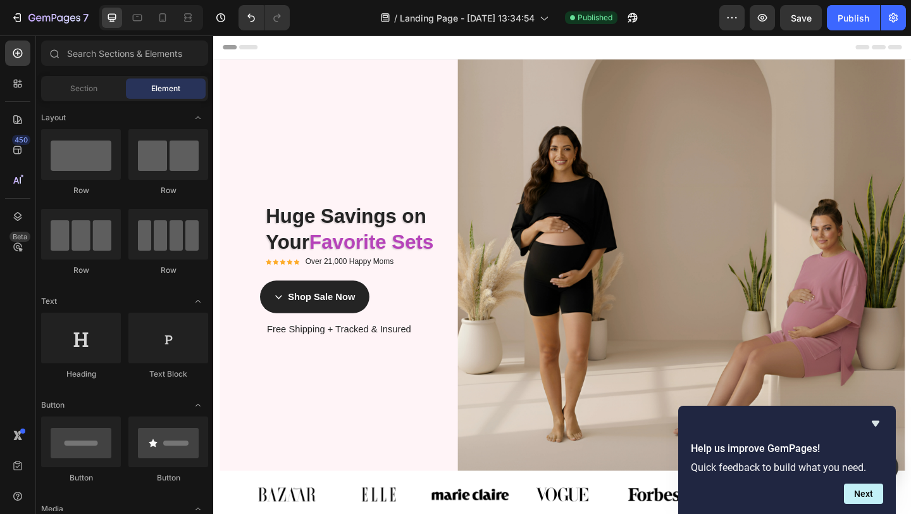
click at [162, 28] on div at bounding box center [151, 17] width 104 height 25
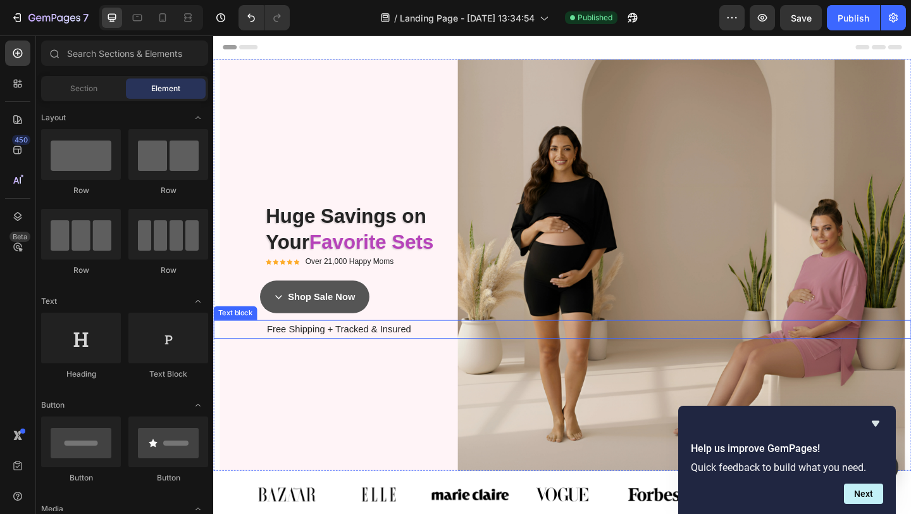
click at [342, 332] on link "Shop Sale Now" at bounding box center [323, 319] width 119 height 35
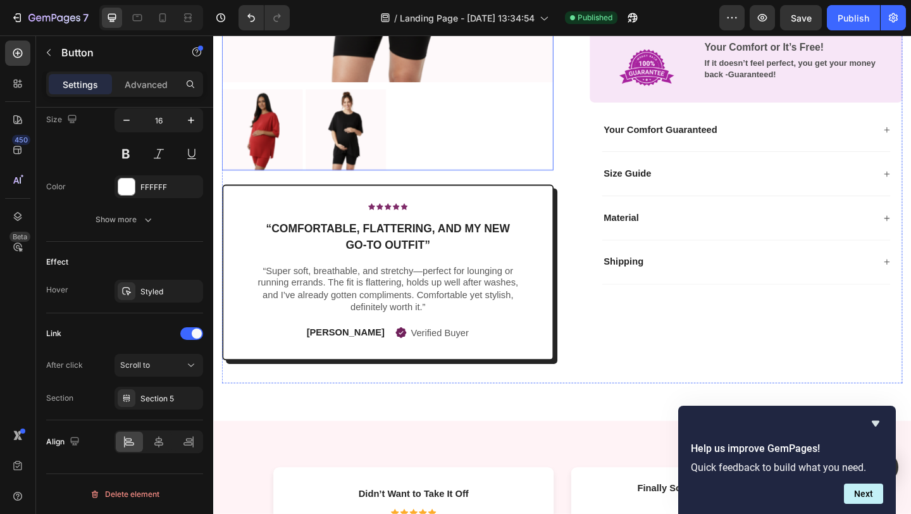
scroll to position [1655, 0]
